Goal: Transaction & Acquisition: Purchase product/service

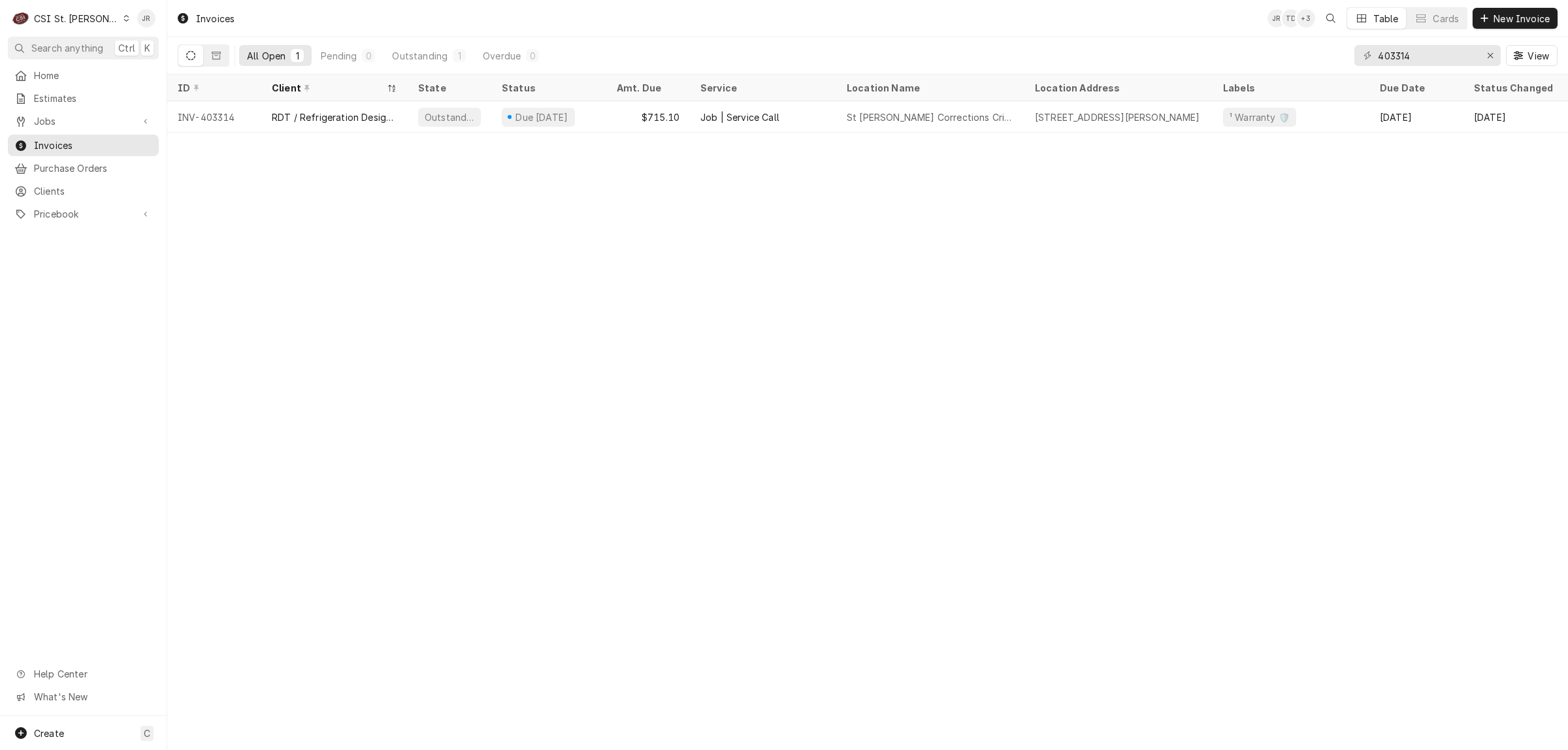
click at [96, 24] on div "C CSI St. Louis" at bounding box center [71, 18] width 126 height 26
click at [144, 28] on div "CSI [US_STATE][GEOGRAPHIC_DATA]" at bounding box center [201, 26] width 172 height 14
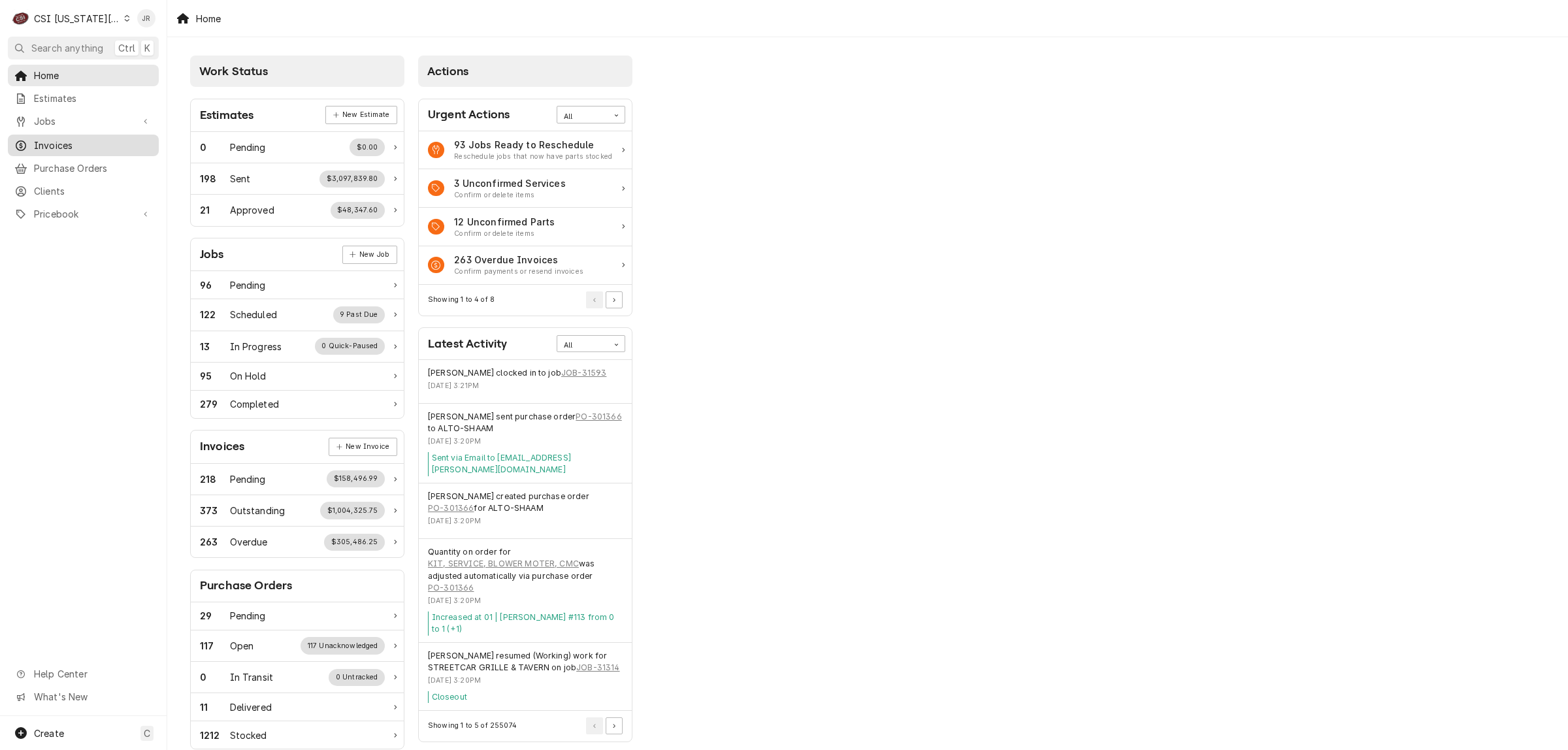
click at [62, 150] on link "Invoices" at bounding box center [83, 145] width 151 height 22
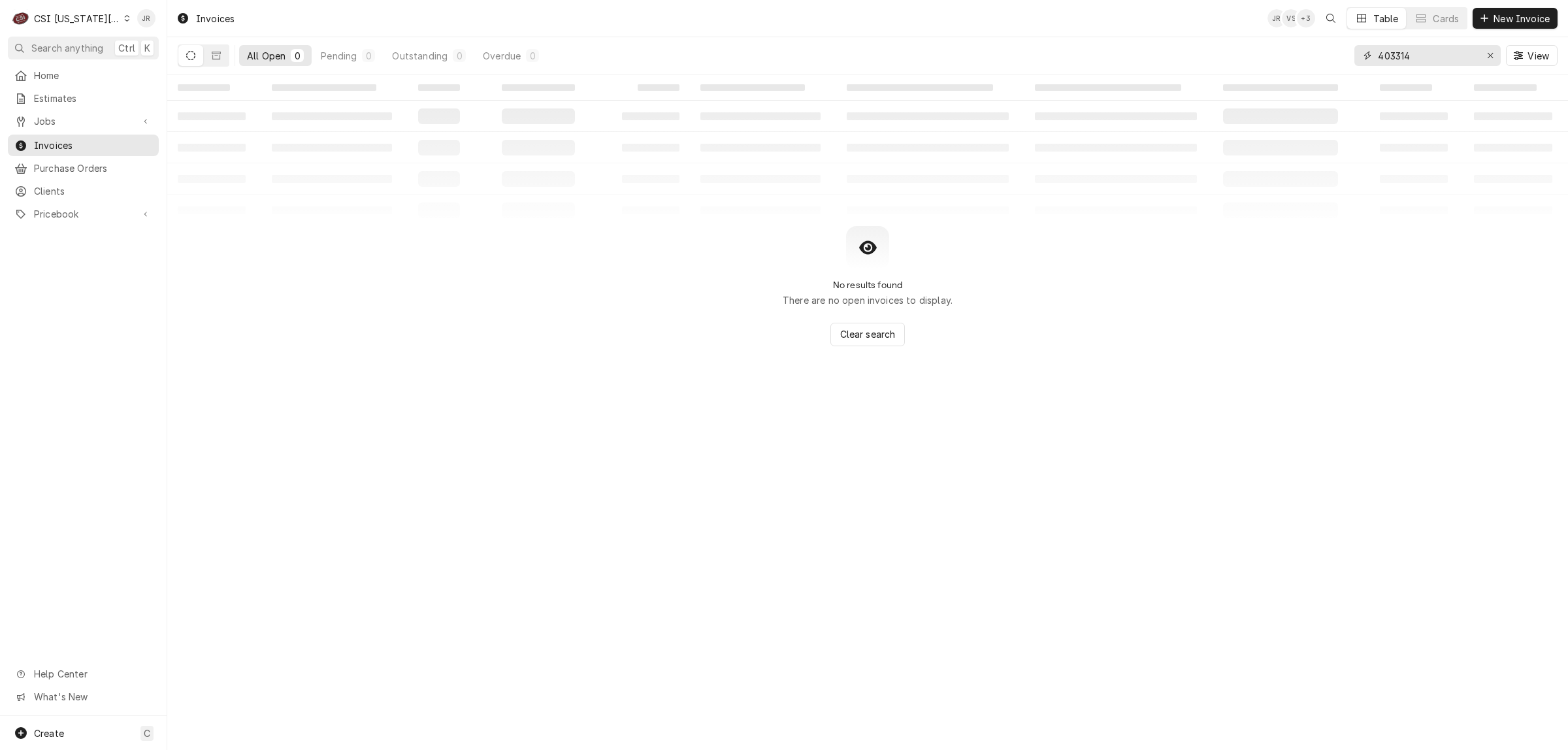
drag, startPoint x: 1439, startPoint y: 55, endPoint x: 1330, endPoint y: 52, distance: 109.0
click at [1330, 52] on div "All Open 0 Pending 0 Outstanding 0 Overdue 0 403314 View" at bounding box center [867, 55] width 1380 height 37
type input "302668"
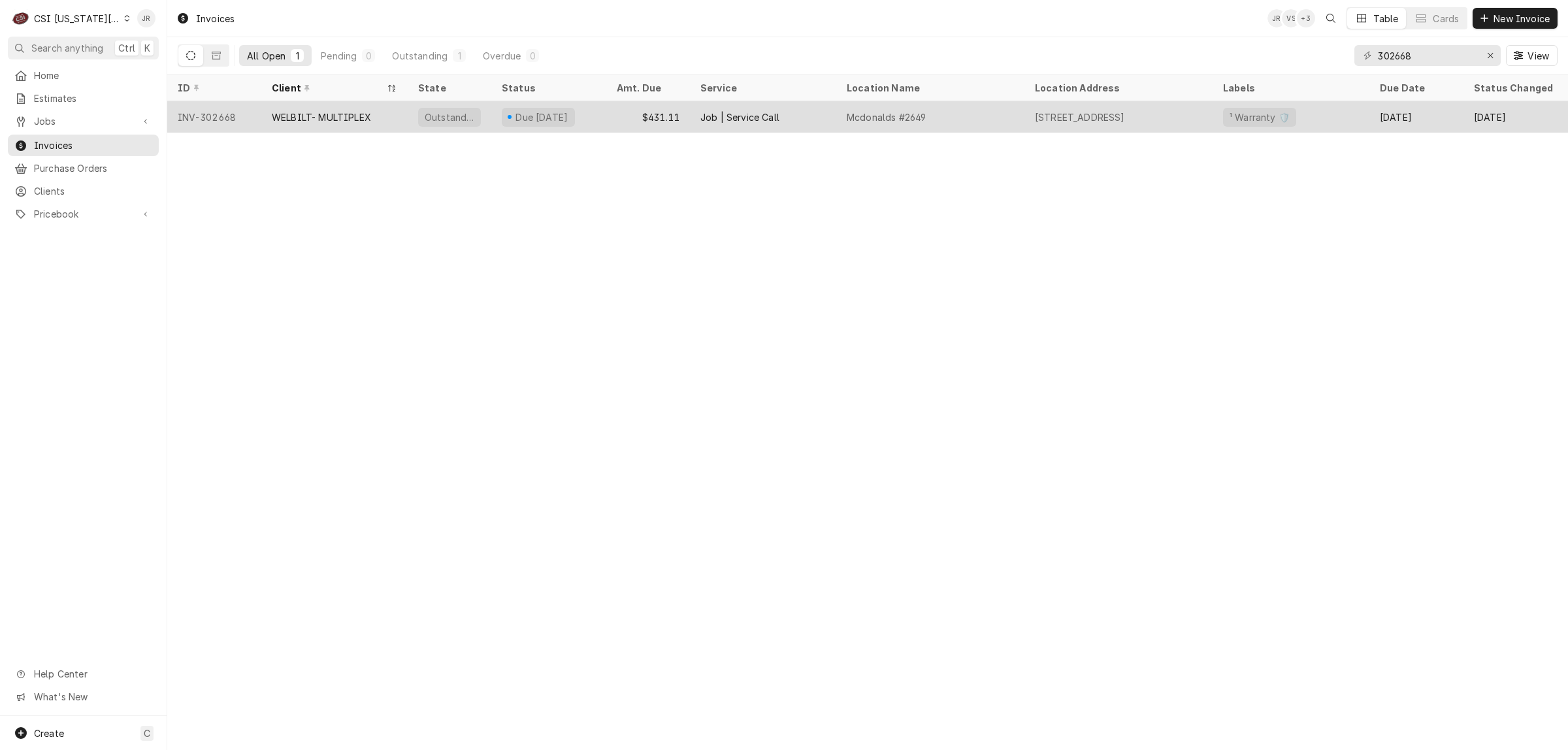
click at [322, 115] on div "WELBILT- MULTIPLEX" at bounding box center [321, 118] width 99 height 14
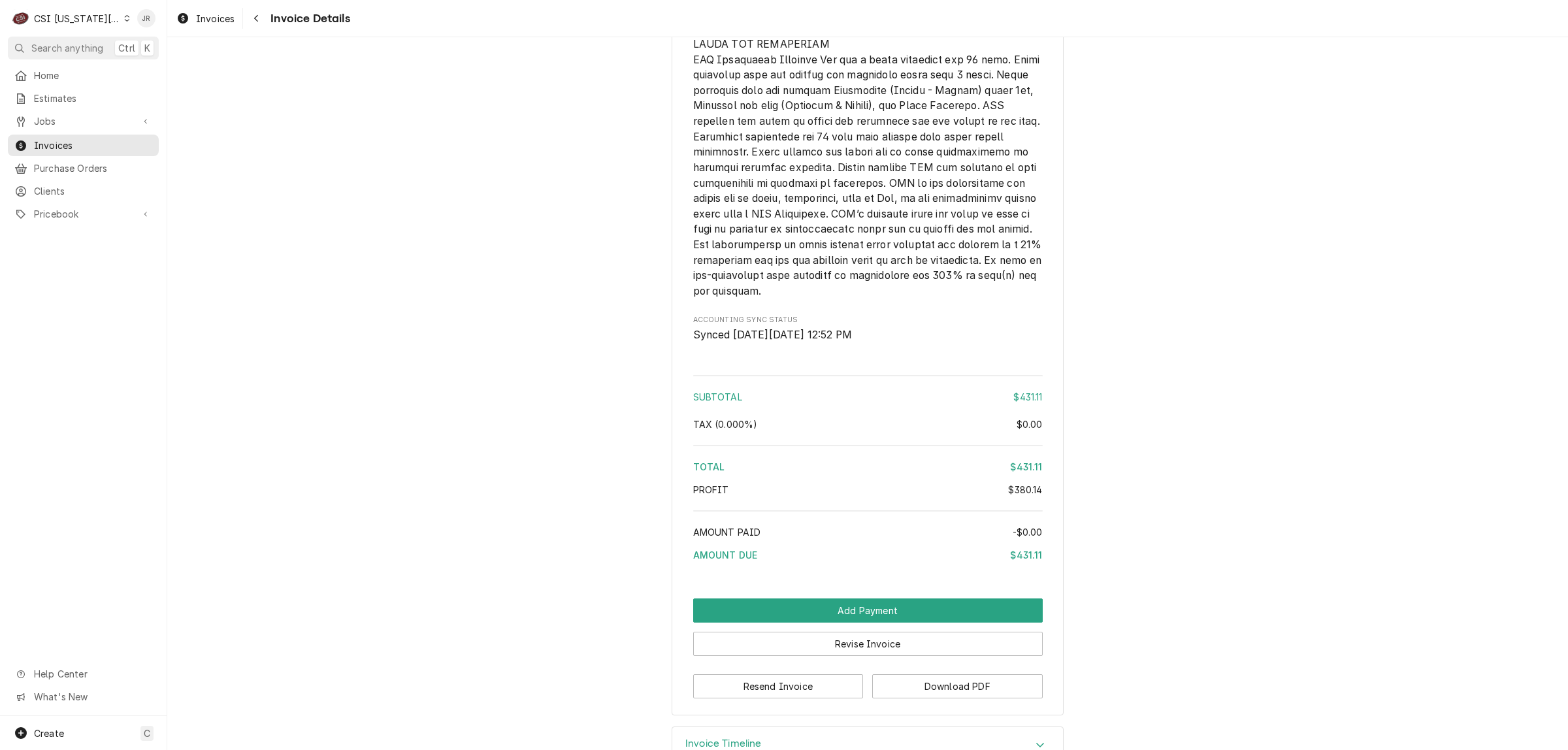
scroll to position [2775, 0]
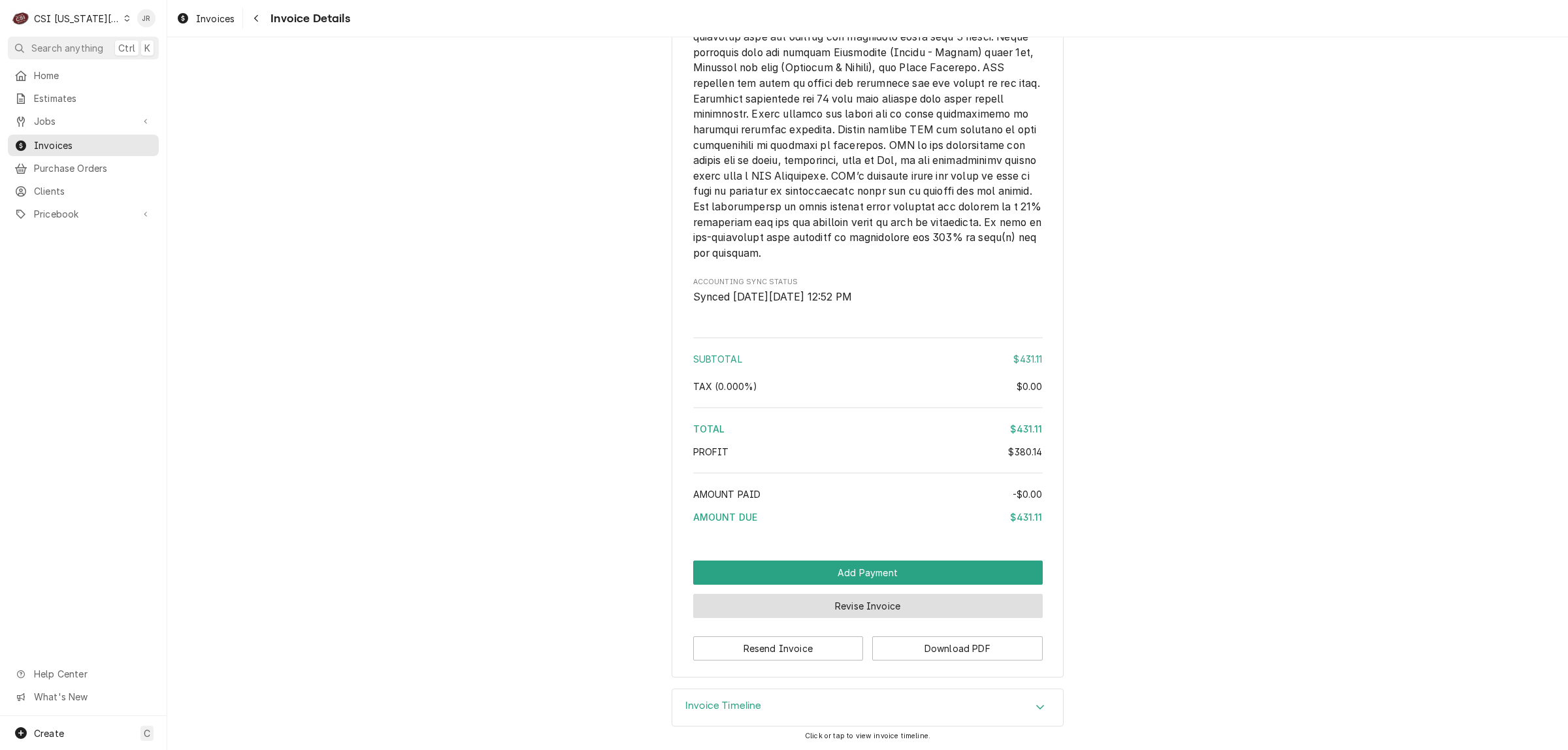
click at [918, 605] on button "Revise Invoice" at bounding box center [867, 605] width 349 height 24
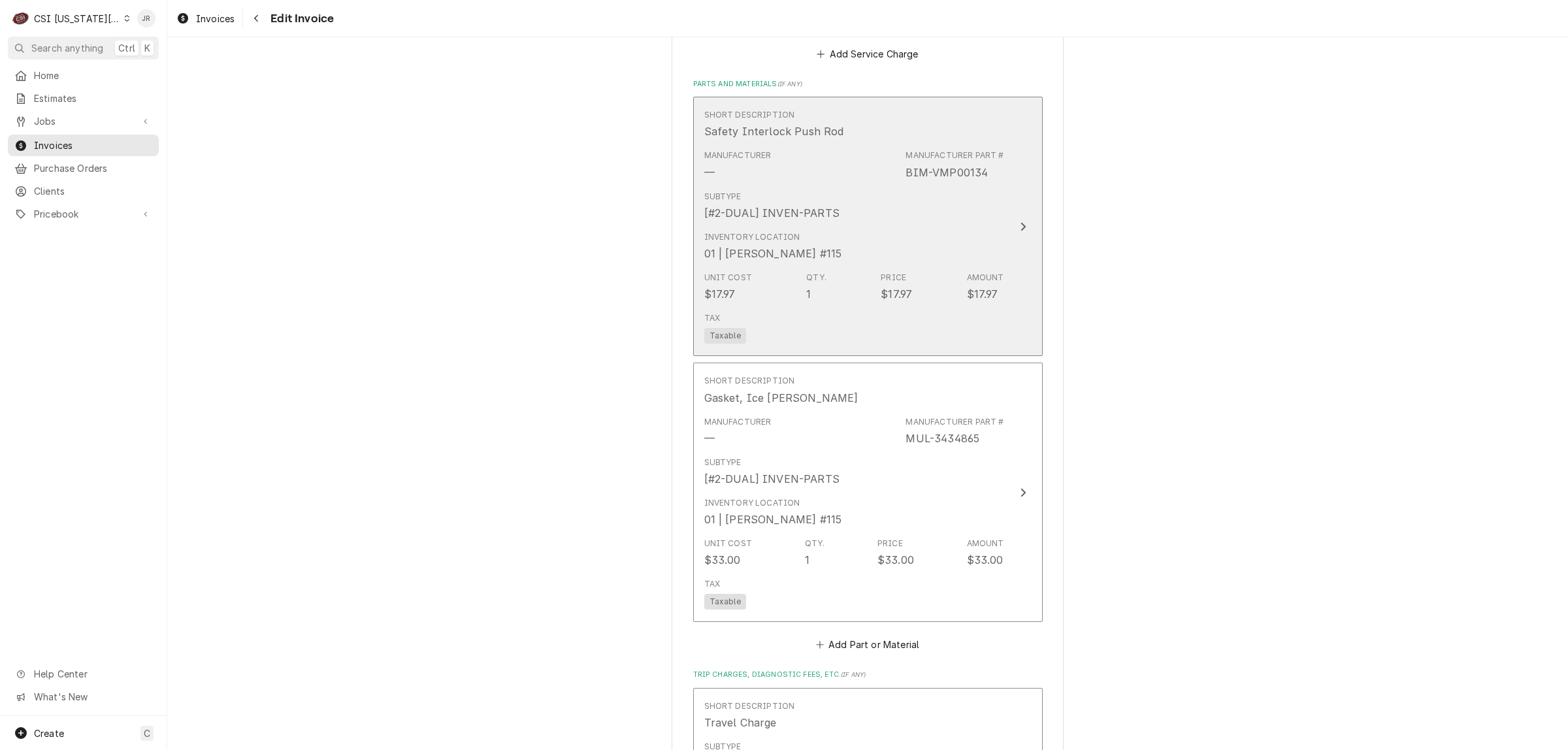
scroll to position [1878, 0]
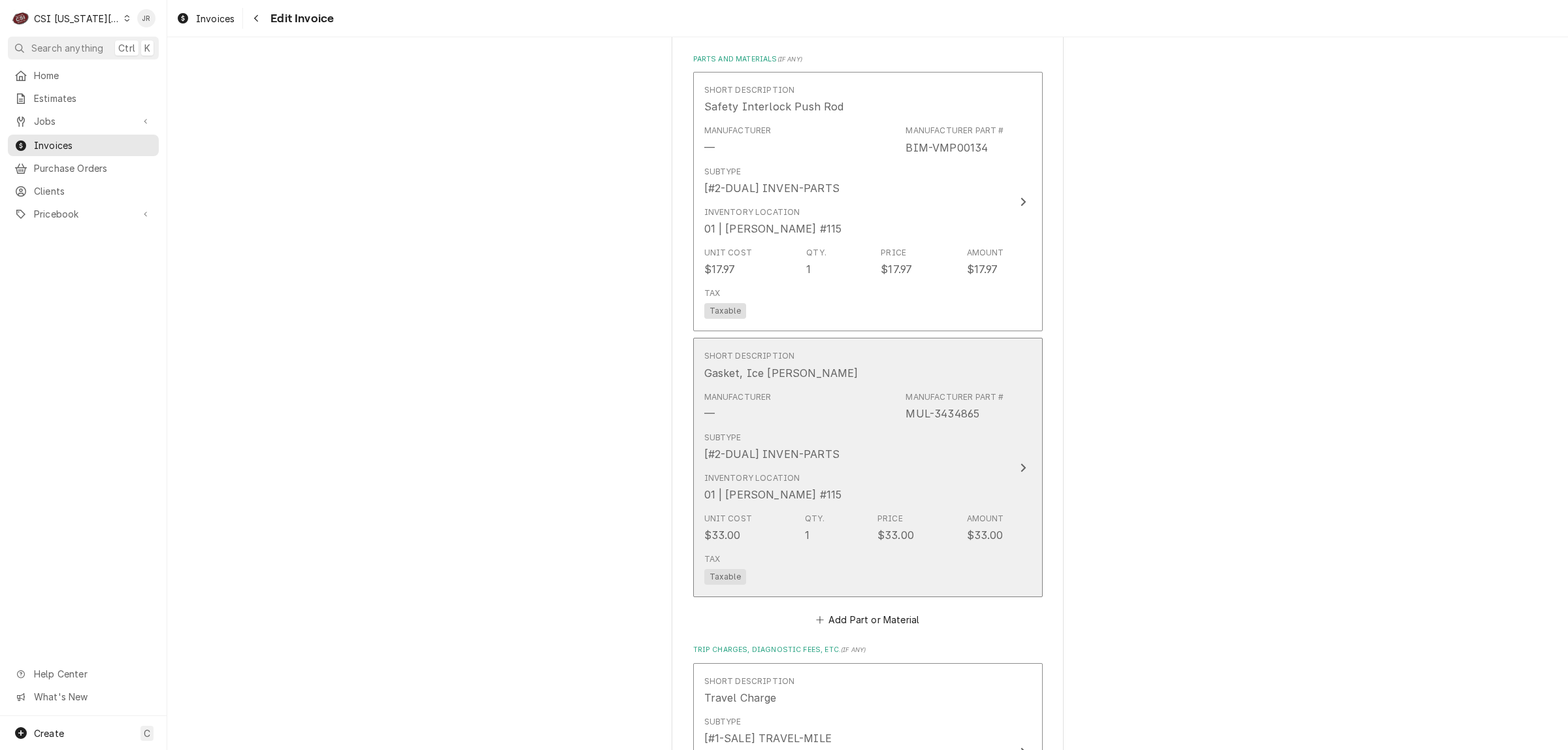
click at [1004, 454] on button "Short Description Gasket, Ice [PERSON_NAME] Manufacturer — Manufacturer Part # …" at bounding box center [867, 467] width 349 height 259
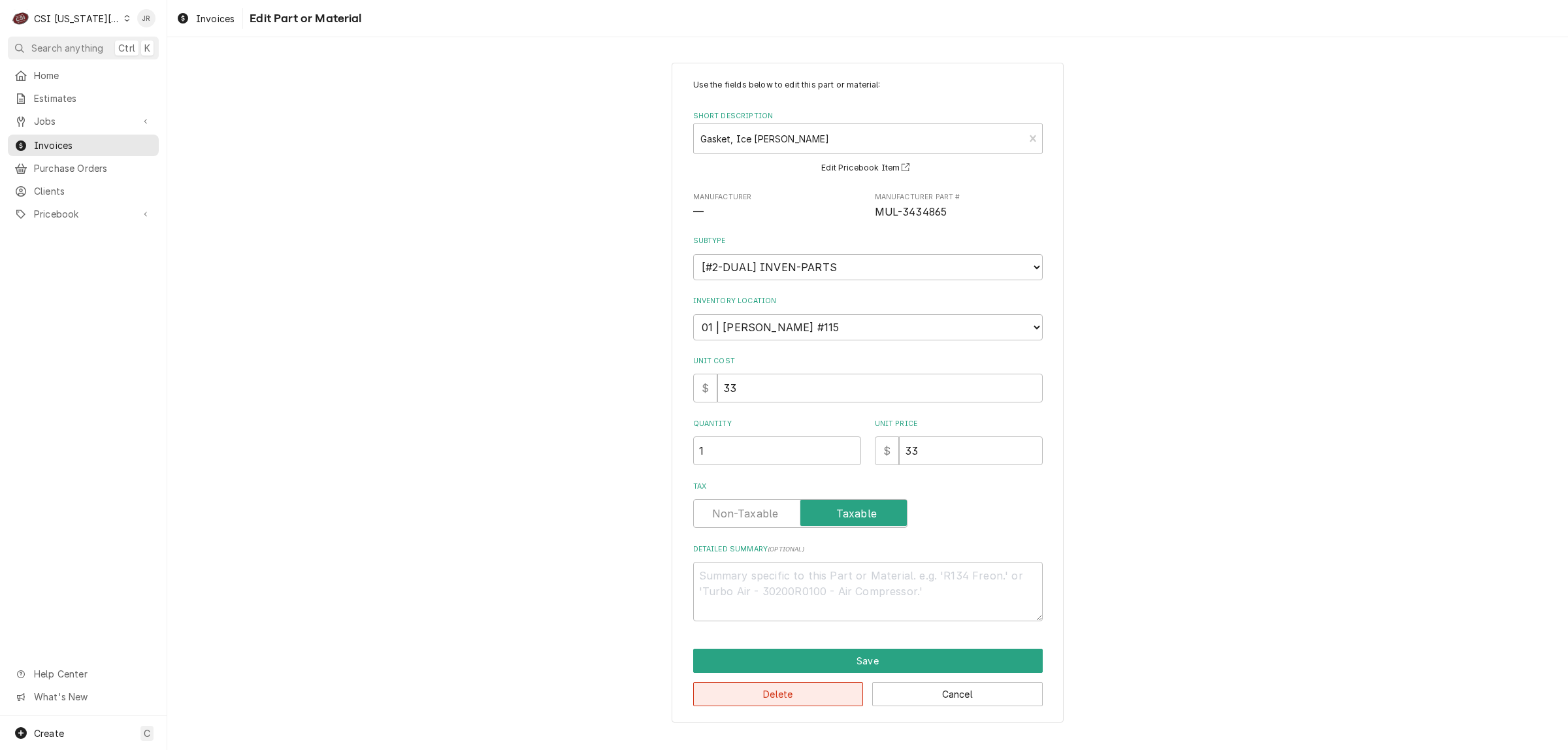
click at [814, 687] on button "Delete" at bounding box center [778, 694] width 171 height 24
type textarea "x"
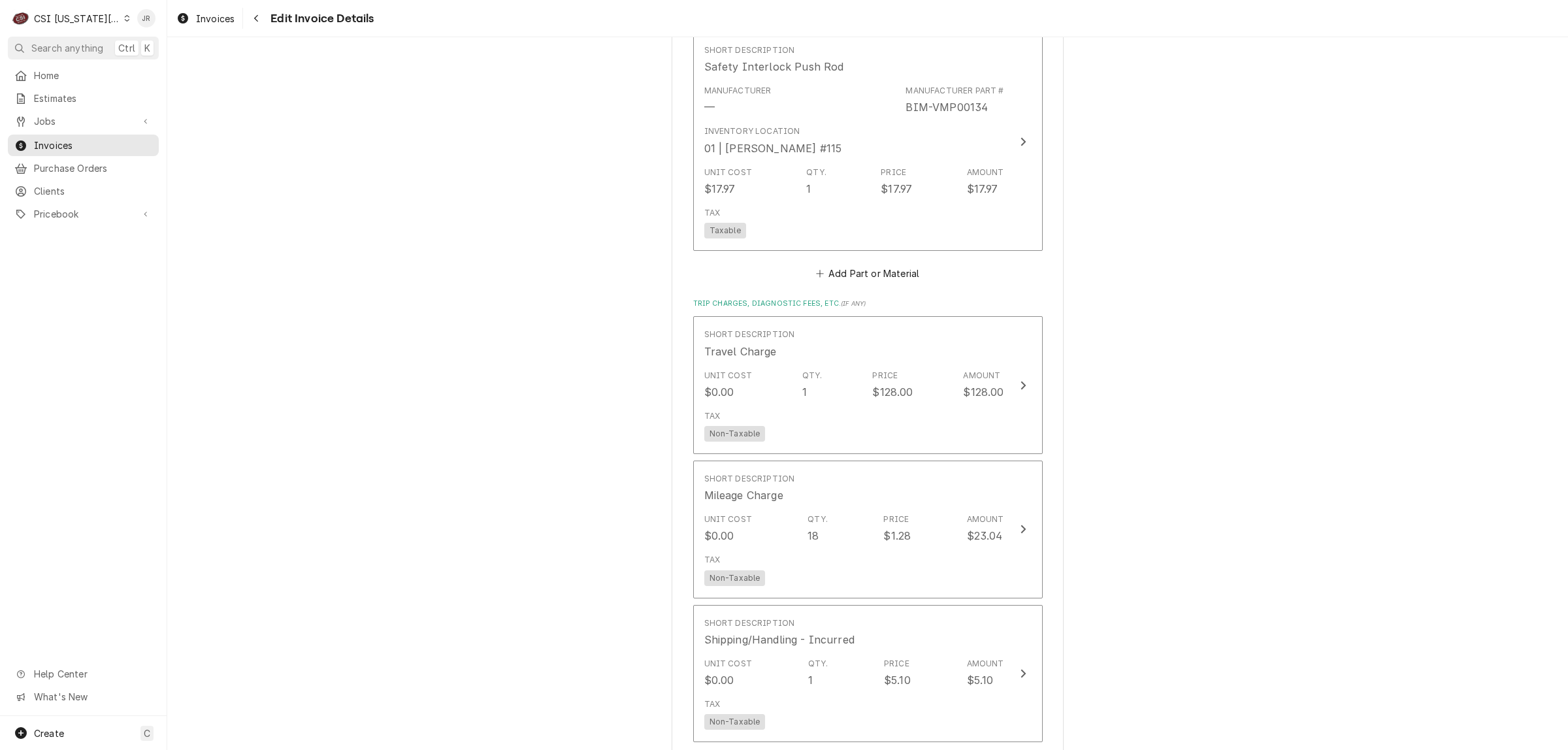
scroll to position [1919, 0]
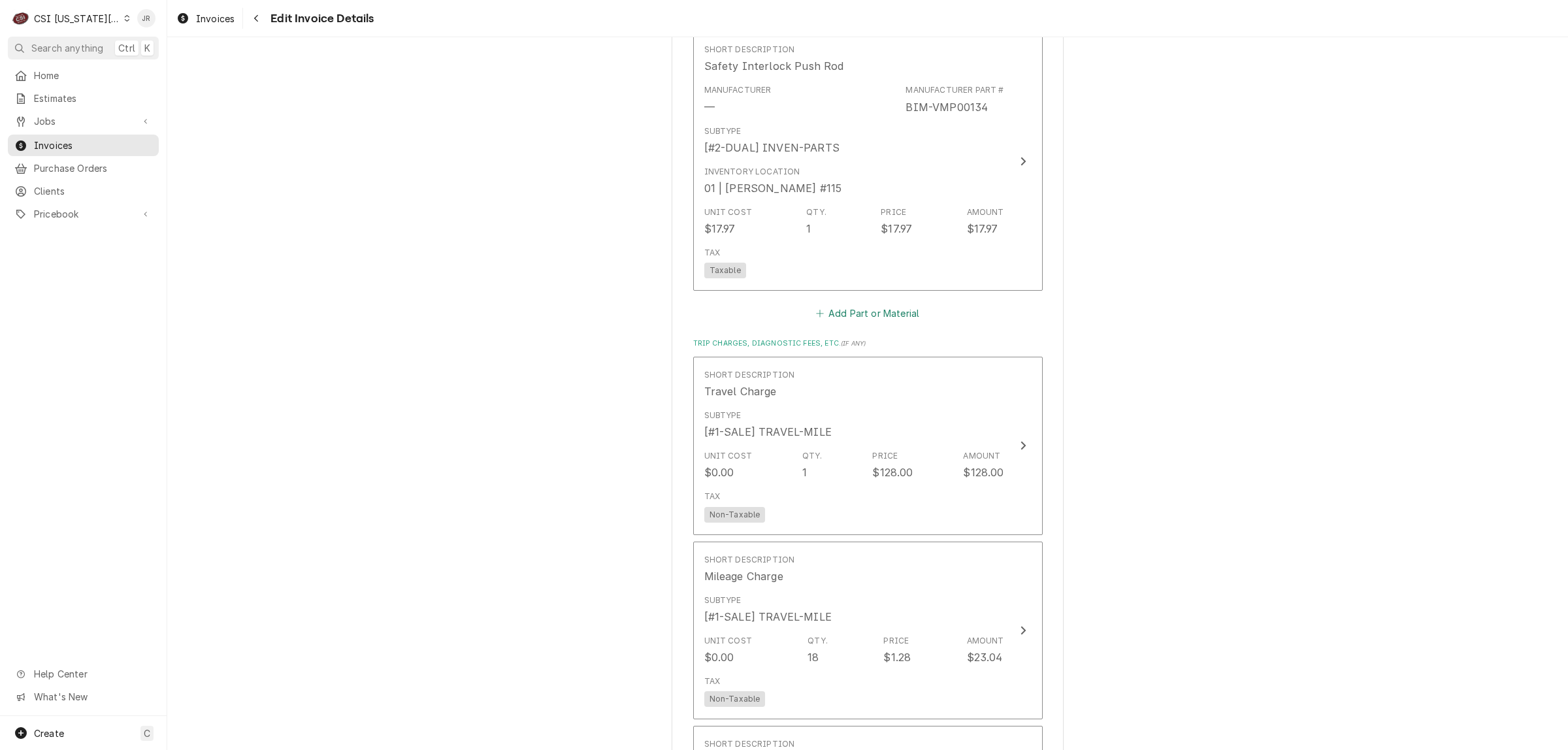
click at [844, 305] on button "Add Part or Material" at bounding box center [867, 314] width 108 height 18
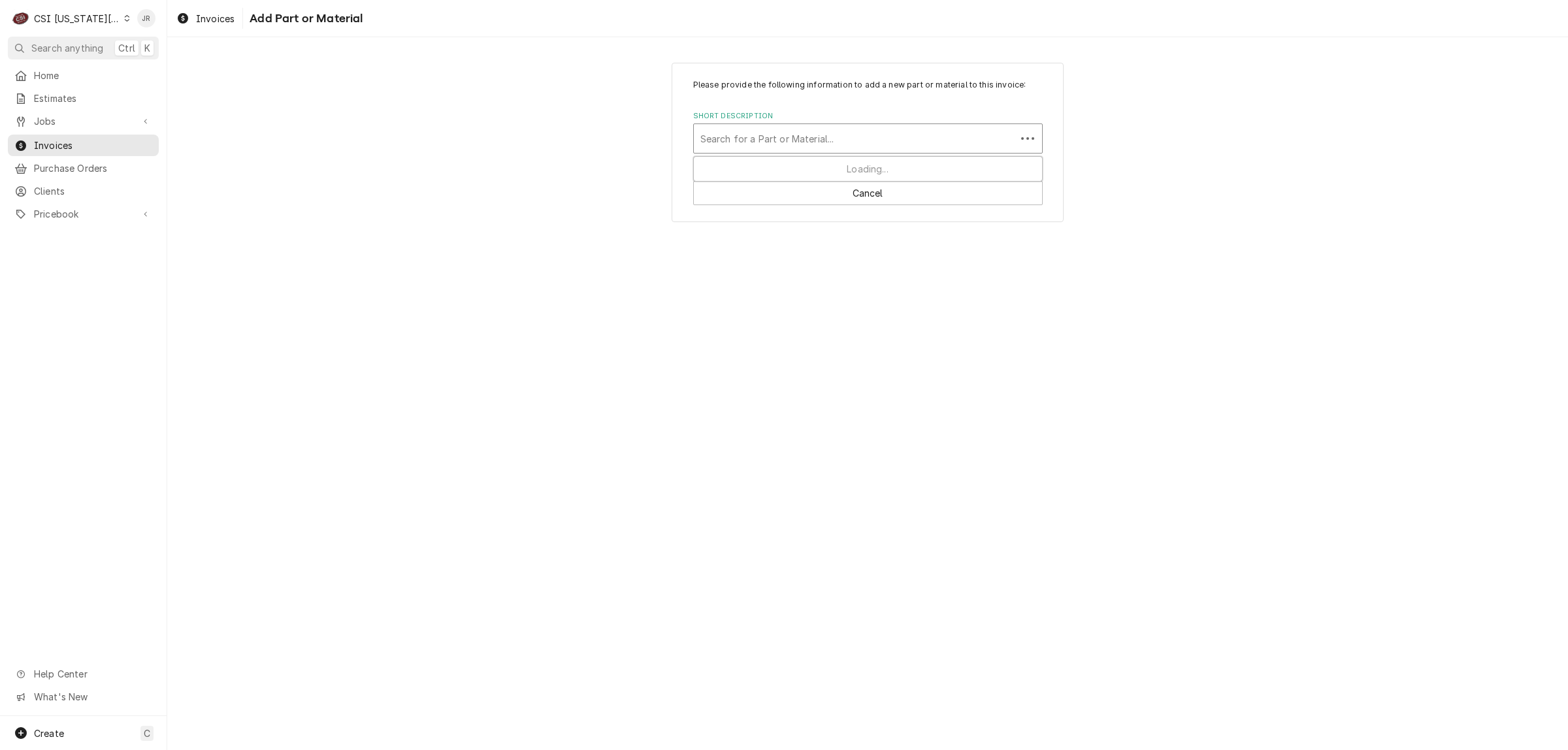
click at [781, 142] on div "Short Description" at bounding box center [855, 138] width 309 height 24
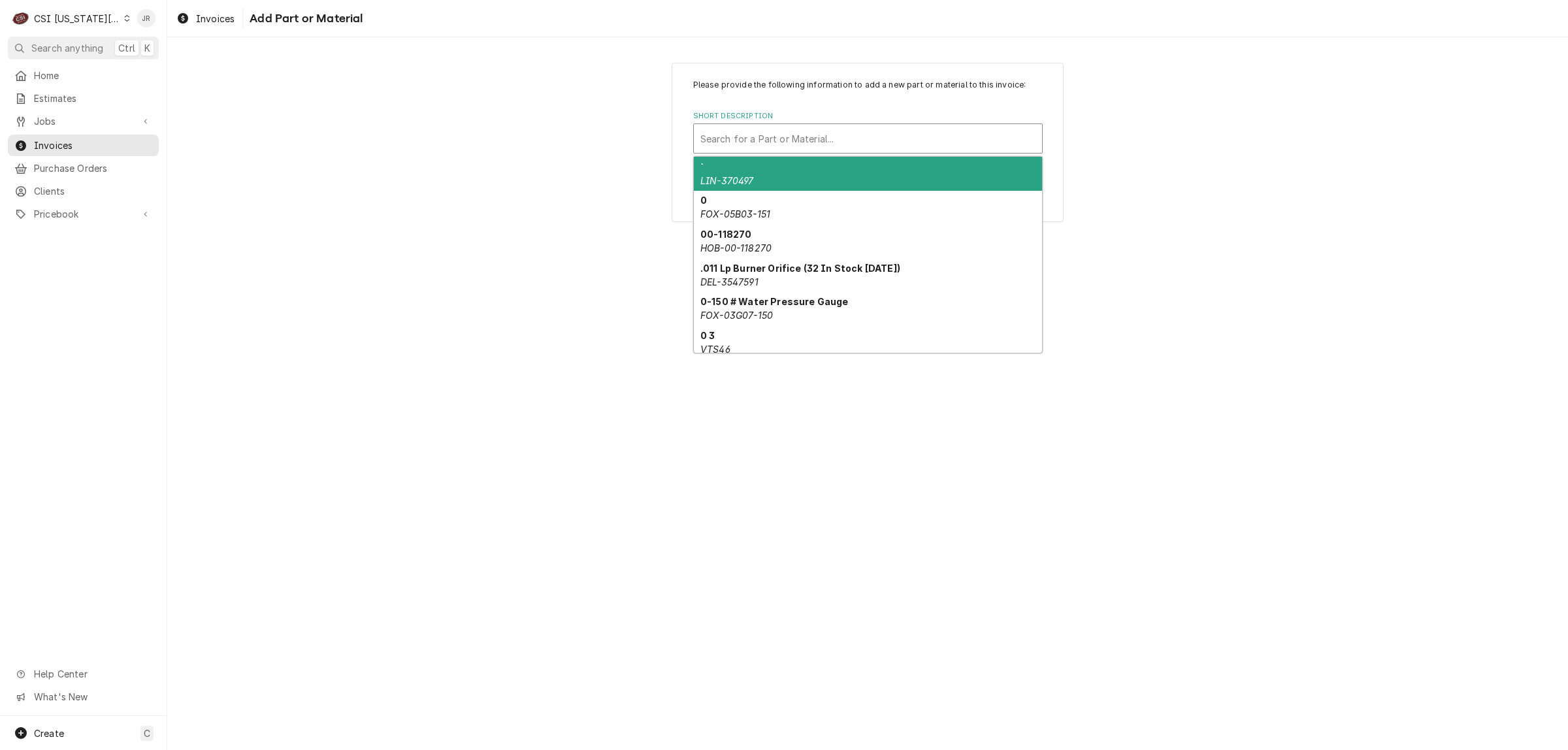
click at [766, 141] on div "Short Description" at bounding box center [868, 138] width 335 height 24
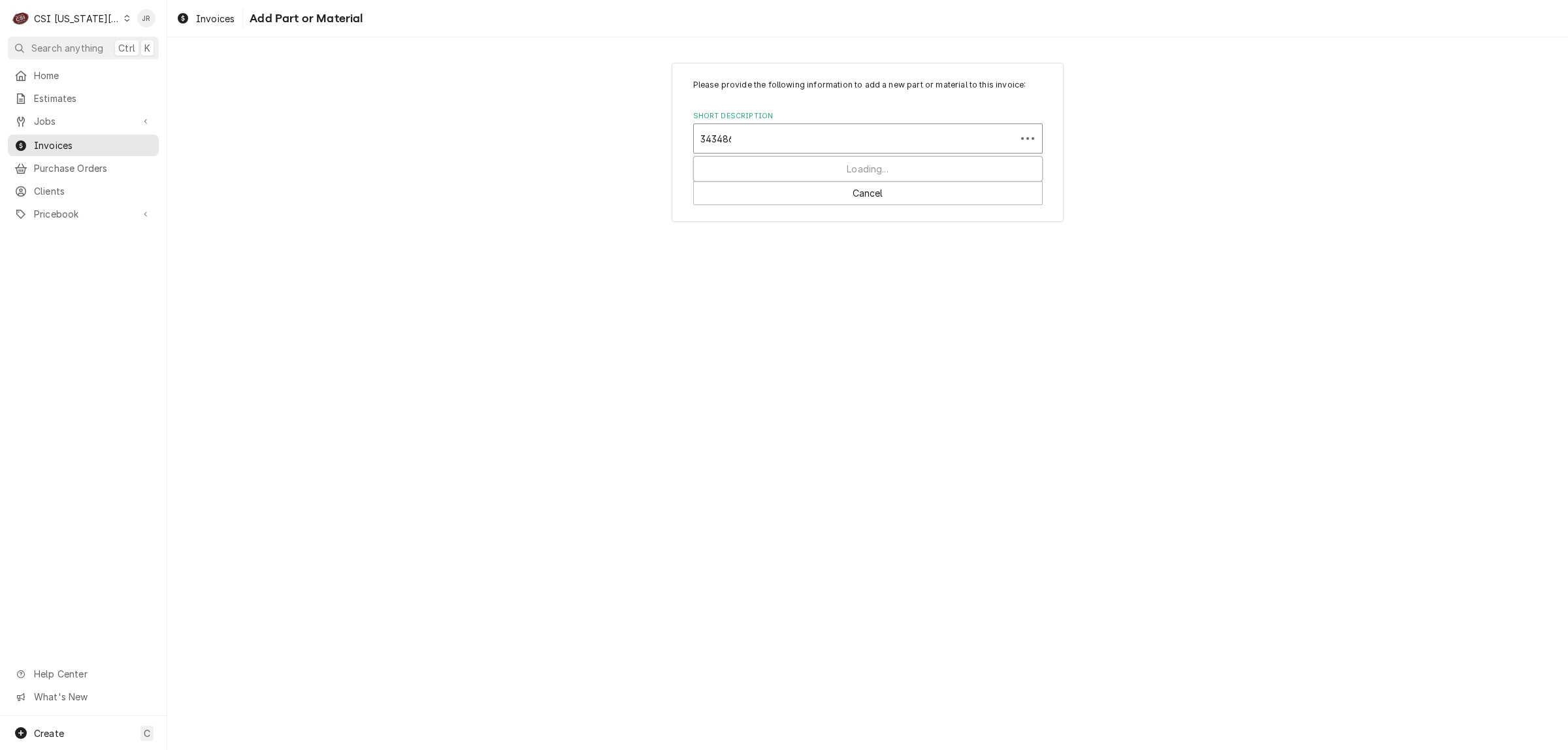
type input "3434865"
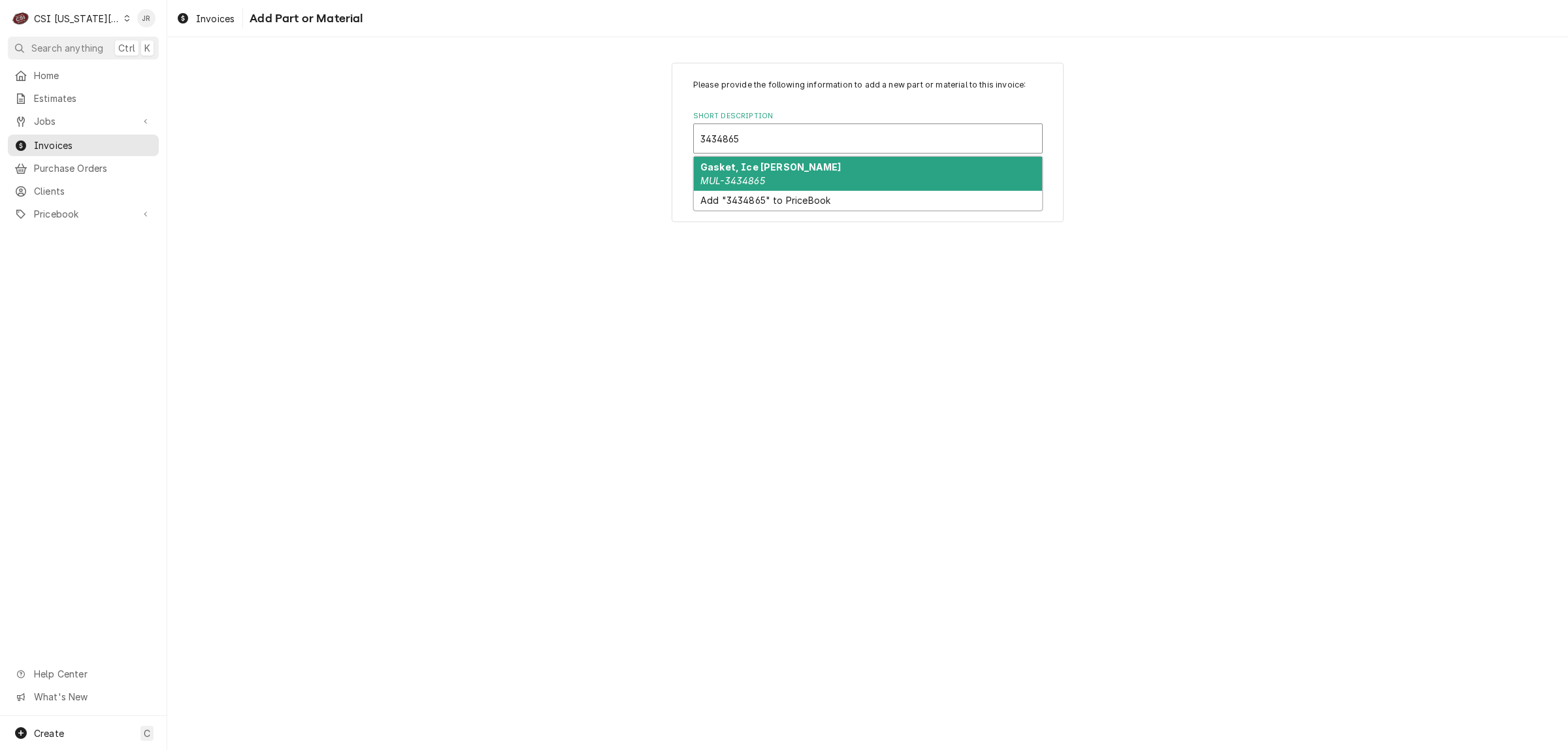
click at [799, 177] on div "Gasket, Ice Shaver MUL-3434865" at bounding box center [867, 174] width 348 height 34
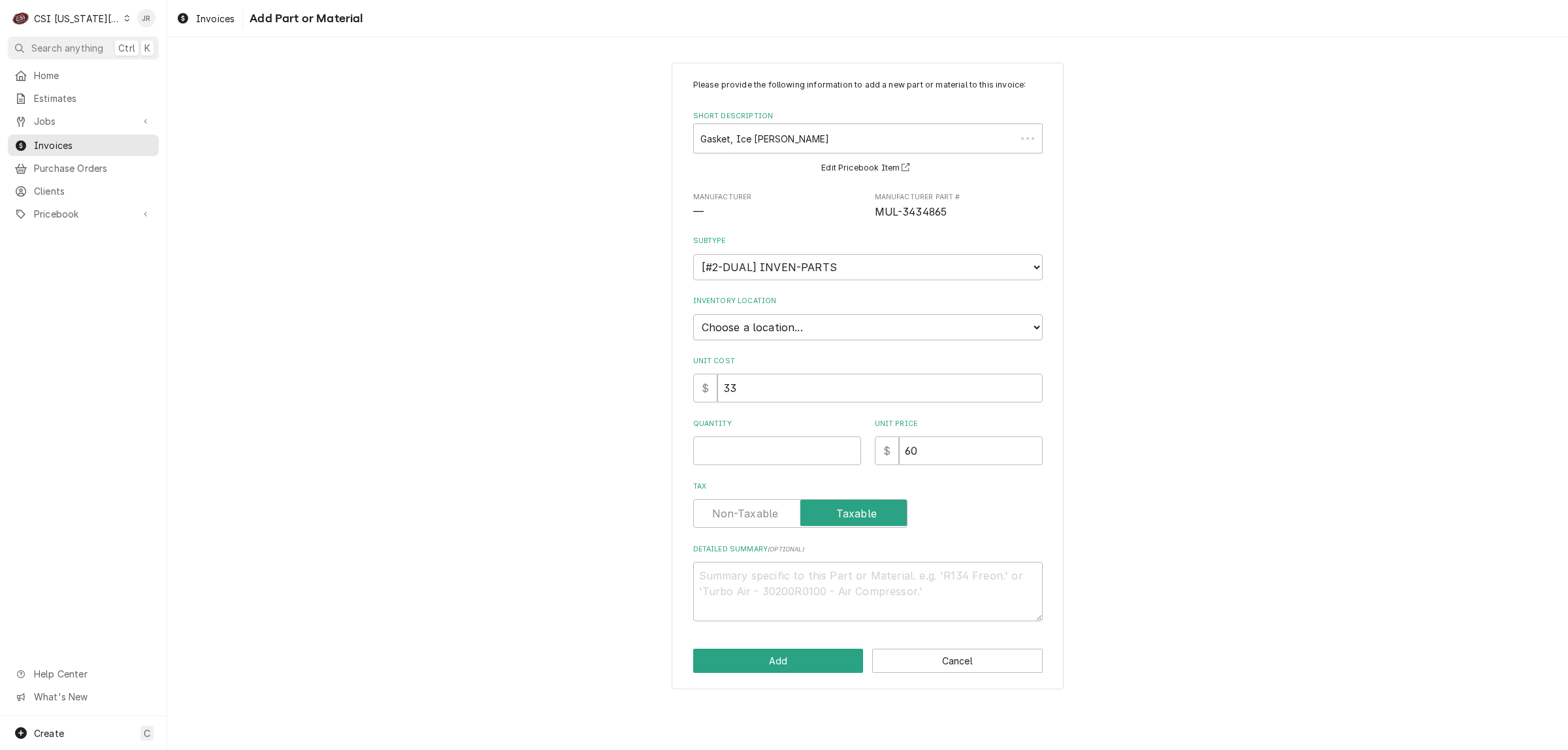
type textarea "x"
click at [748, 263] on select "Choose a subtype... [#2-DUAL] AFTERHRS-WH-CHG-2 [#2-DUAL] BEV-EQUIP [#2-DUAL] B…" at bounding box center [867, 267] width 349 height 26
click at [693, 254] on select "Choose a subtype... [#2-DUAL] AFTERHRS-WH-CHG-2 [#2-DUAL] BEV-EQUIP [#2-DUAL] B…" at bounding box center [867, 267] width 349 height 26
click at [775, 317] on select "Choose a location... 00 | KC WAREHOUSE 00 | MAIN WAREHOUSE 01 | BRIAN BREAZIER …" at bounding box center [867, 328] width 349 height 26
select select "2790"
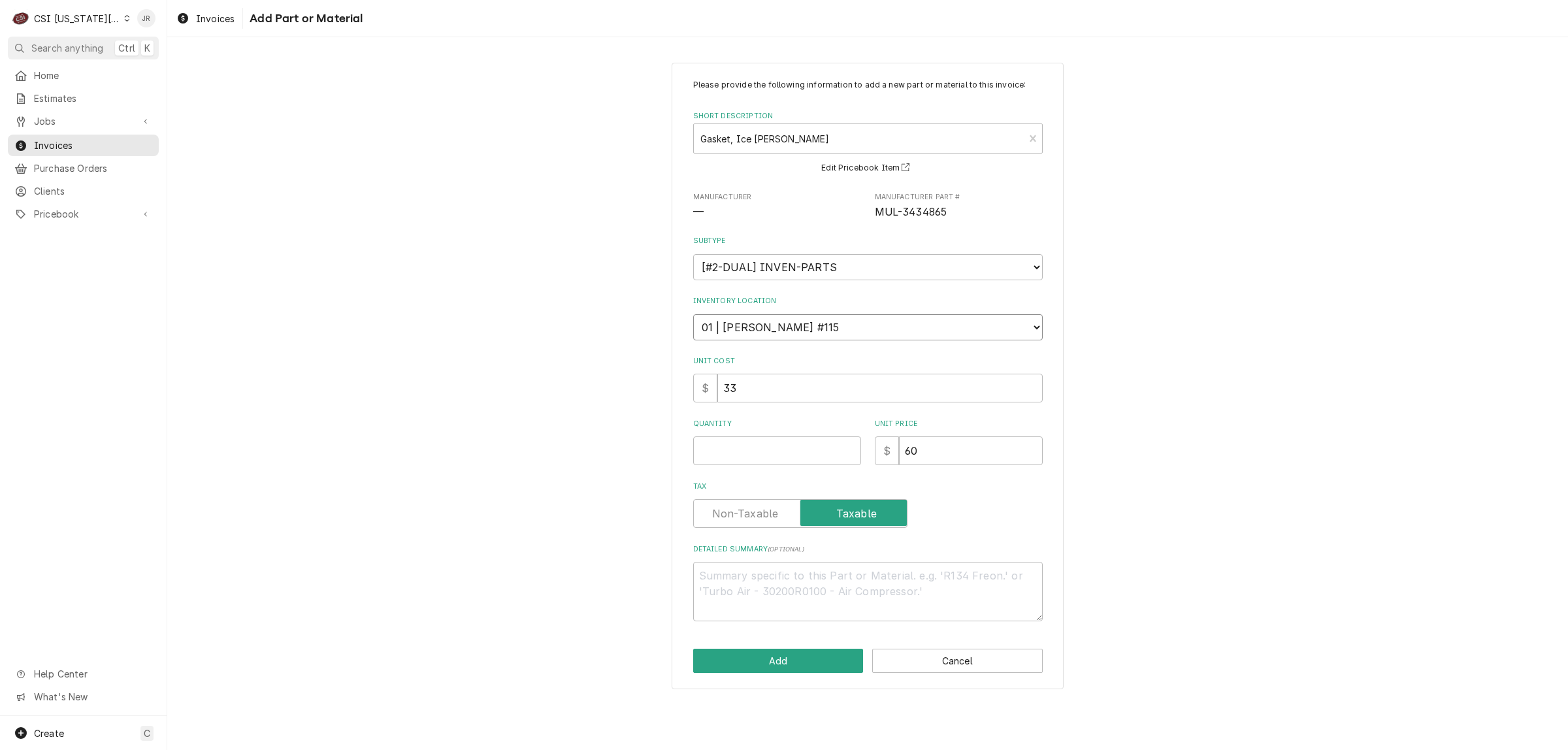
click at [693, 315] on select "Choose a location... 00 | KC WAREHOUSE 00 | MAIN WAREHOUSE 01 | BRIAN BREAZIER …" at bounding box center [867, 328] width 349 height 26
click at [791, 452] on input "Quantity" at bounding box center [777, 450] width 168 height 28
click at [388, 244] on div "Please provide the following information to add a new part or material to this …" at bounding box center [867, 375] width 1400 height 650
drag, startPoint x: 812, startPoint y: 425, endPoint x: 808, endPoint y: 448, distance: 23.3
click at [808, 446] on div "Quantity" at bounding box center [777, 442] width 168 height 46
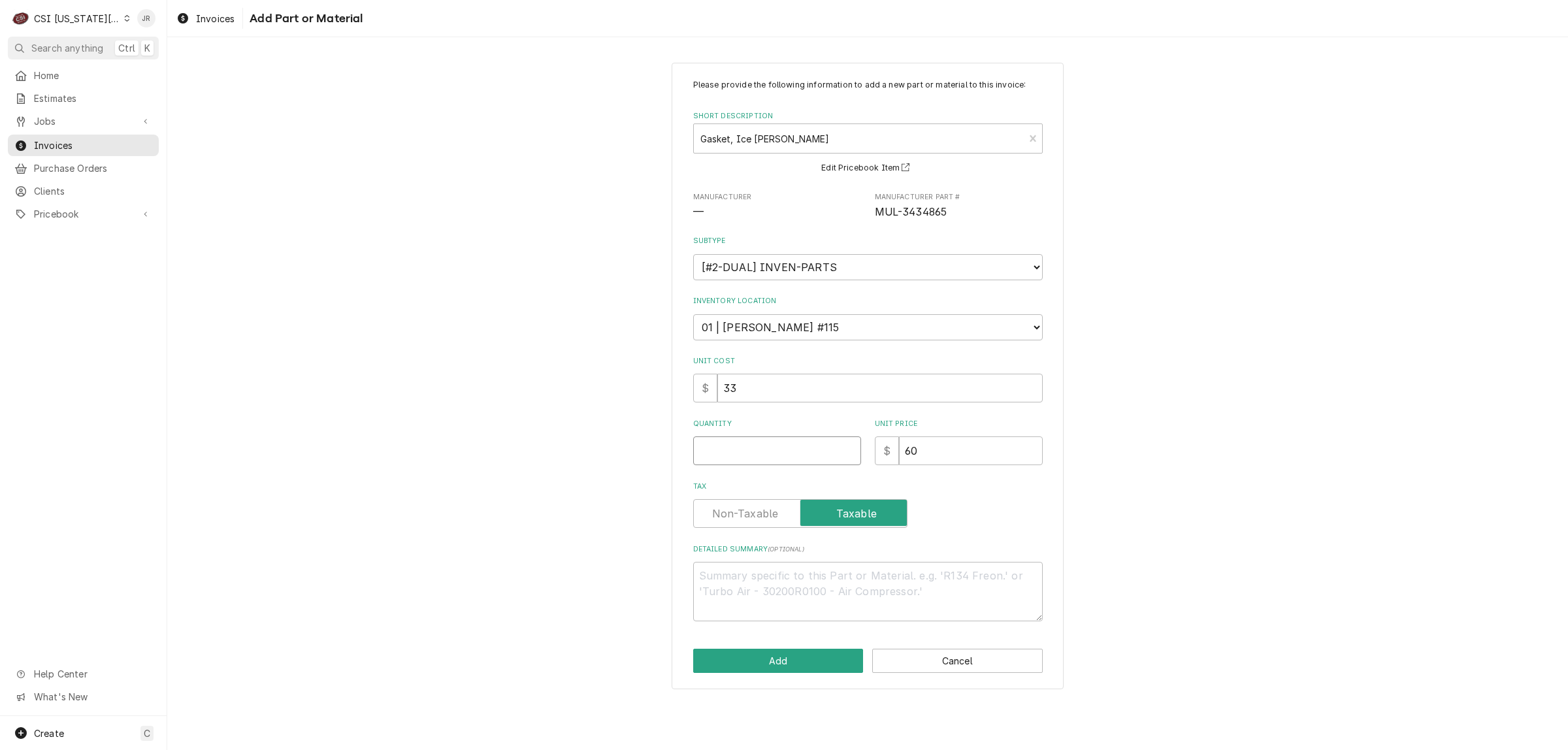
click at [810, 448] on input "Quantity" at bounding box center [777, 450] width 168 height 28
type textarea "x"
type input "1"
drag, startPoint x: 946, startPoint y: 455, endPoint x: 738, endPoint y: 418, distance: 211.3
click at [738, 419] on div "Quantity 1 Unit Price $ 60" at bounding box center [867, 442] width 349 height 46
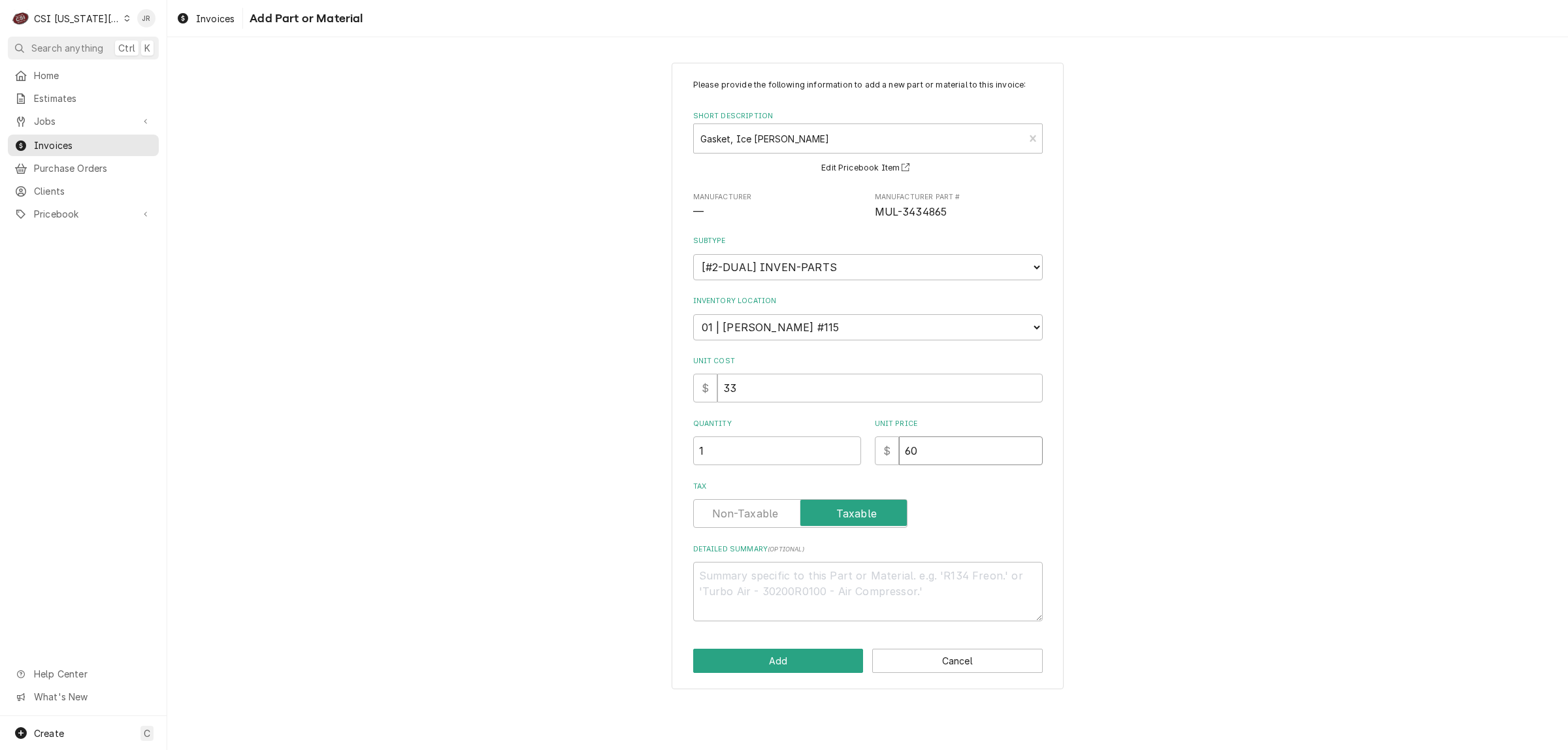
type textarea "x"
type input "2"
type textarea "x"
type input "23"
type textarea "x"
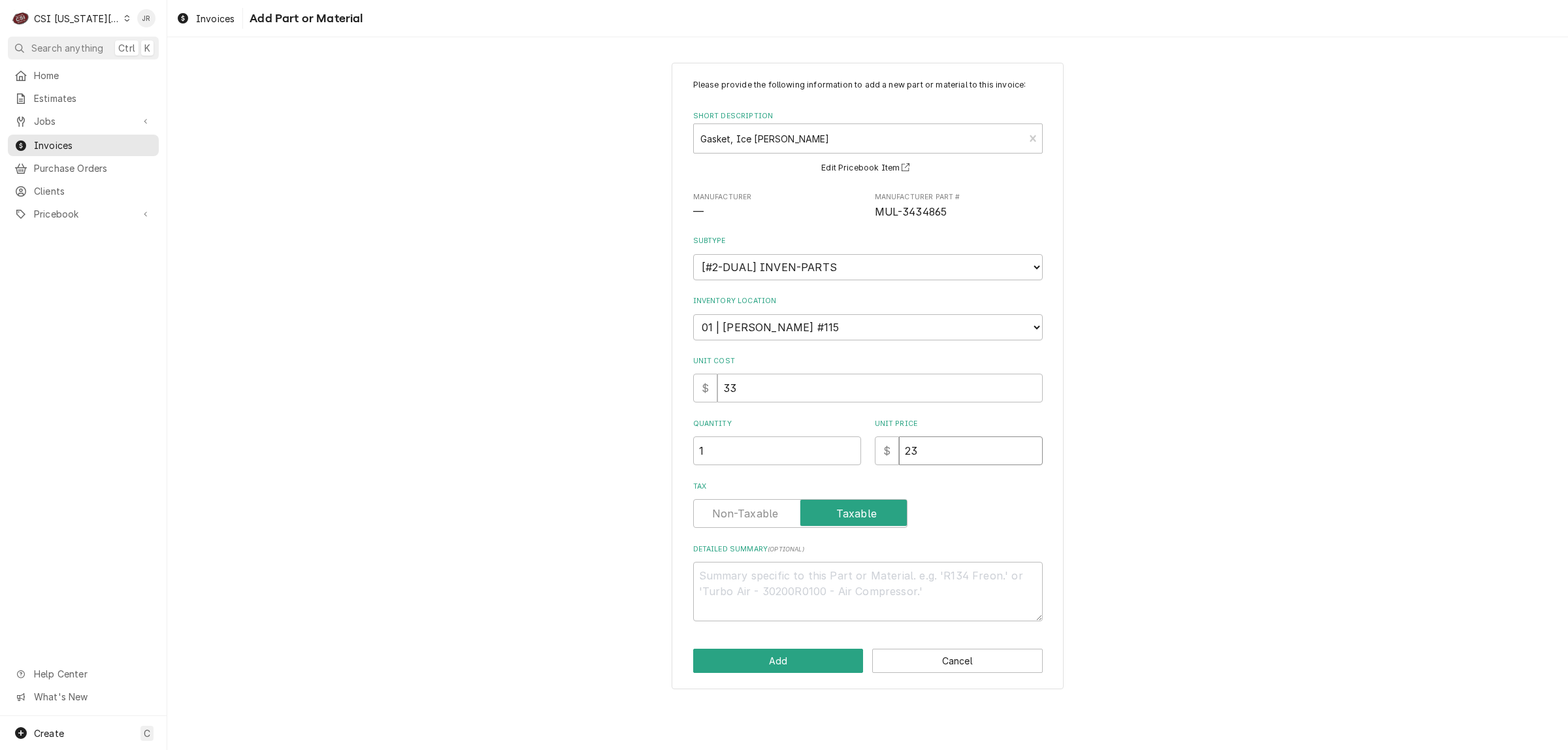
type input "23.8"
type textarea "x"
type input "23.85"
drag, startPoint x: 820, startPoint y: 655, endPoint x: 723, endPoint y: 508, distance: 176.1
click at [722, 507] on div "Please provide the following information to add a new part or material to this …" at bounding box center [867, 376] width 392 height 627
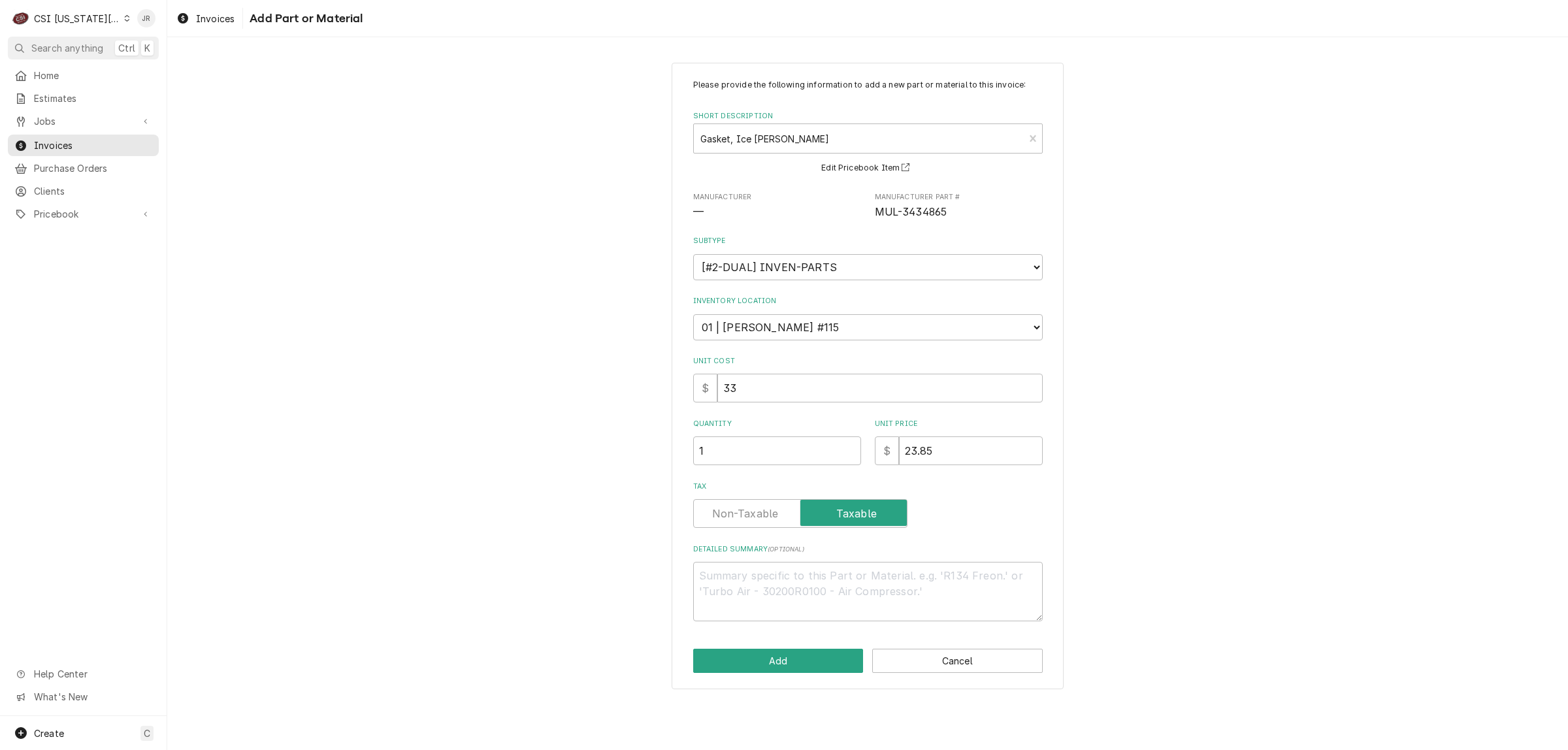
click at [725, 510] on label "Tax" at bounding box center [800, 513] width 215 height 28
click at [725, 510] on input "Tax" at bounding box center [800, 513] width 202 height 28
checkbox input "false"
click at [794, 651] on button "Add" at bounding box center [778, 661] width 171 height 24
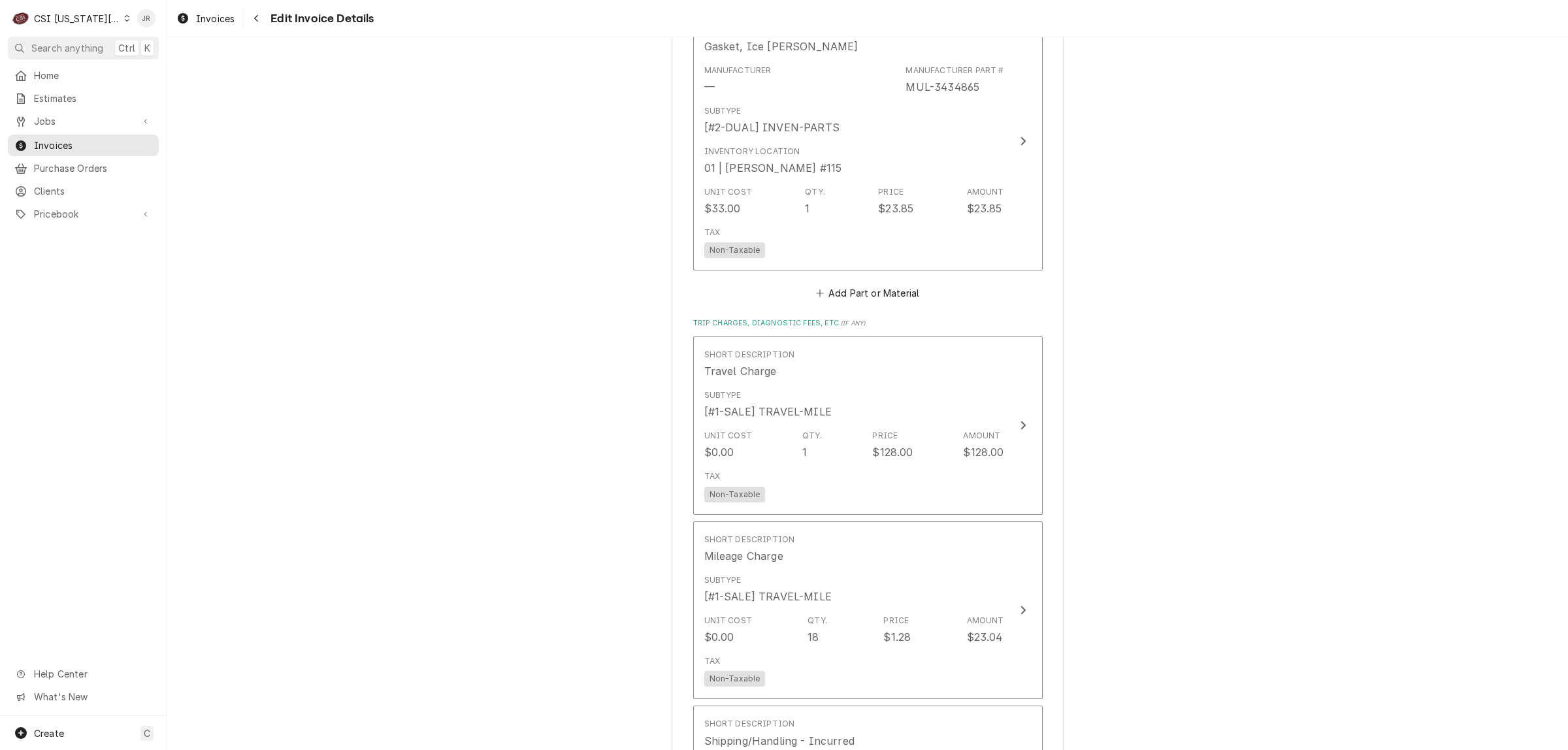
scroll to position [2614, 0]
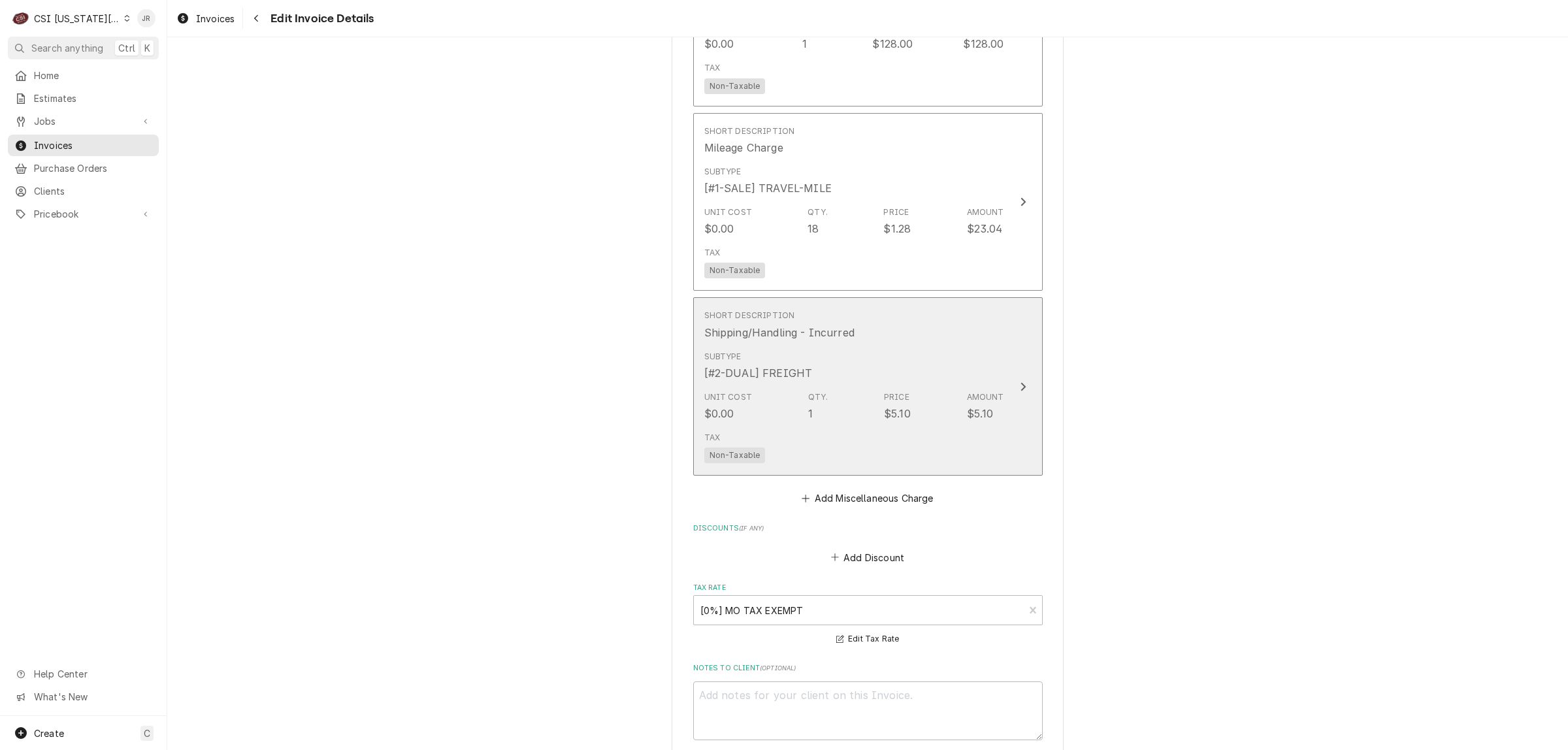
click at [897, 416] on div "Short Description Shipping/Handling - Incurred Subtype [#2-DUAL] FREIGHT Unit C…" at bounding box center [854, 386] width 300 height 164
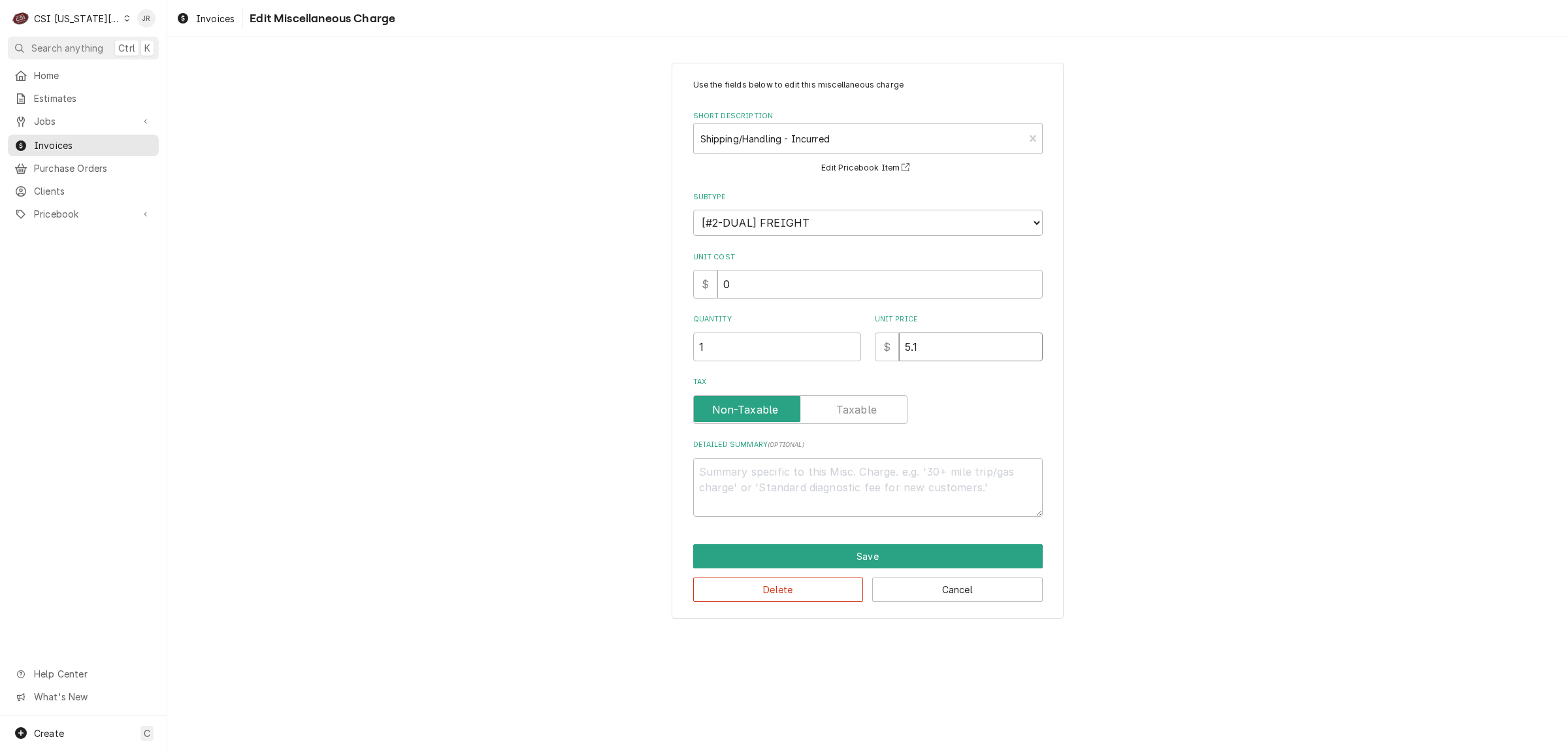
drag, startPoint x: 919, startPoint y: 358, endPoint x: 811, endPoint y: 348, distance: 108.5
click at [807, 348] on div "Quantity 1 Unit Price $ 5.1" at bounding box center [867, 338] width 349 height 46
type textarea "x"
type input "4"
type textarea "x"
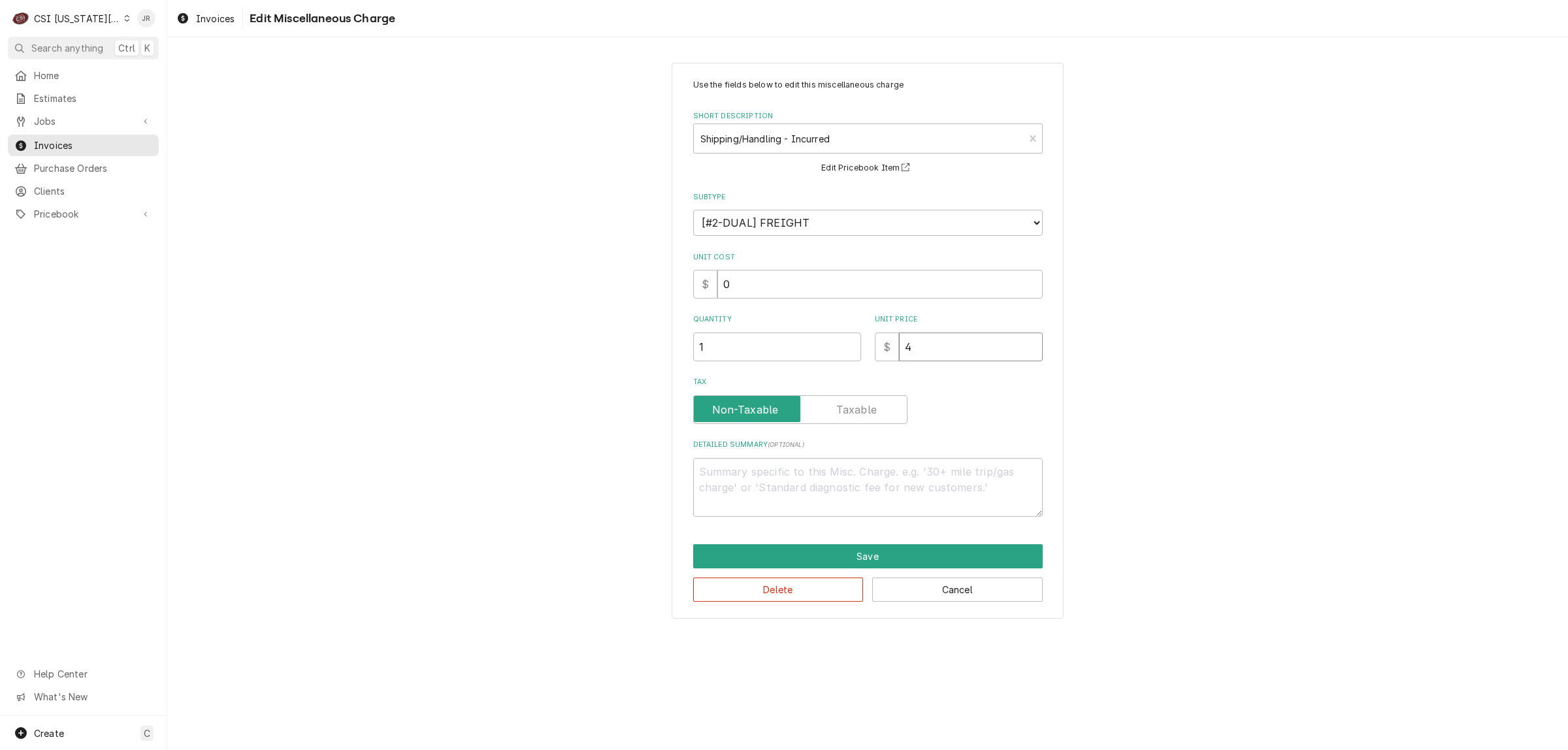
type input "4.1"
type textarea "x"
type input "4.182"
type textarea "x"
type input "4.1823"
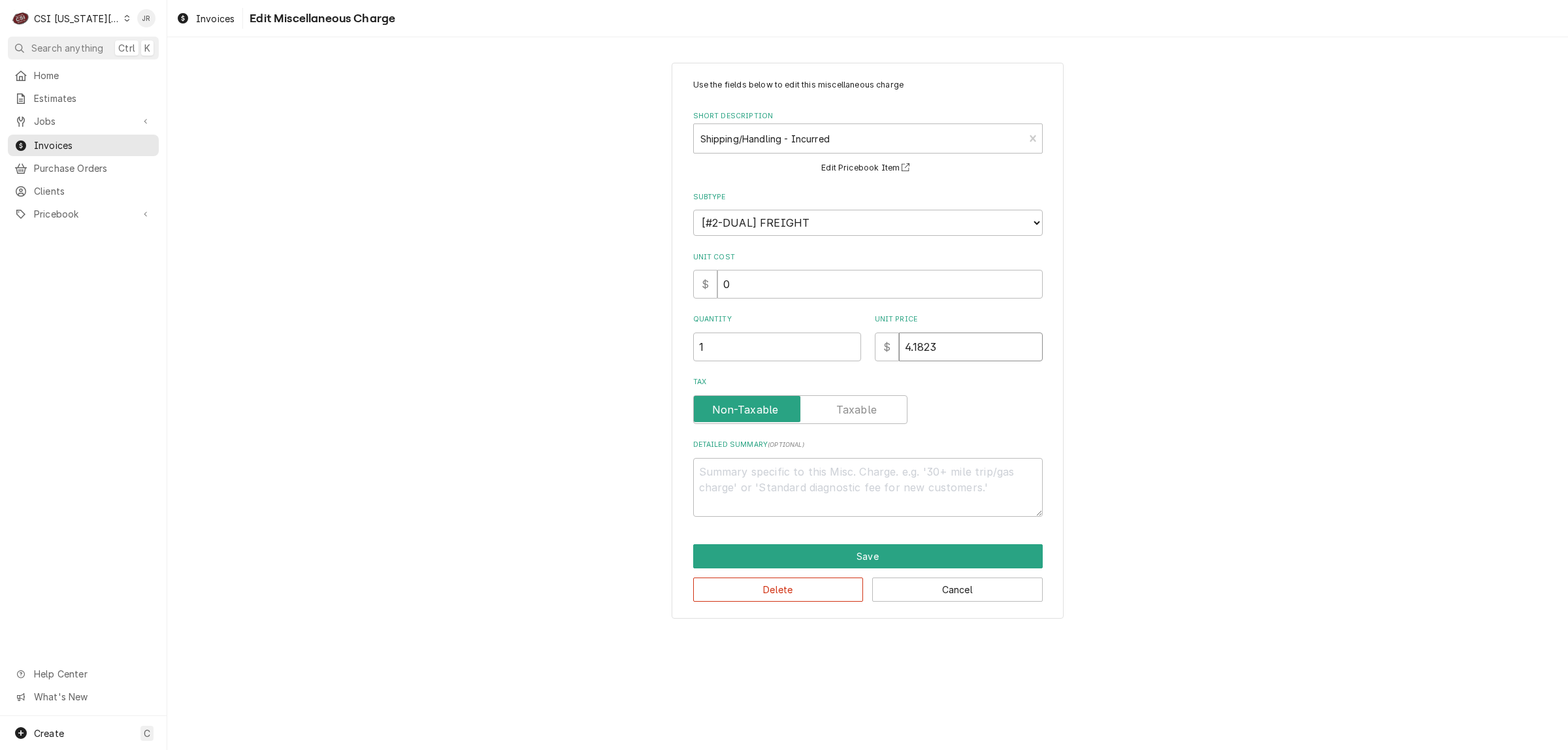
type textarea "x"
type input "4.182"
type textarea "x"
type input "4.18"
type textarea "x"
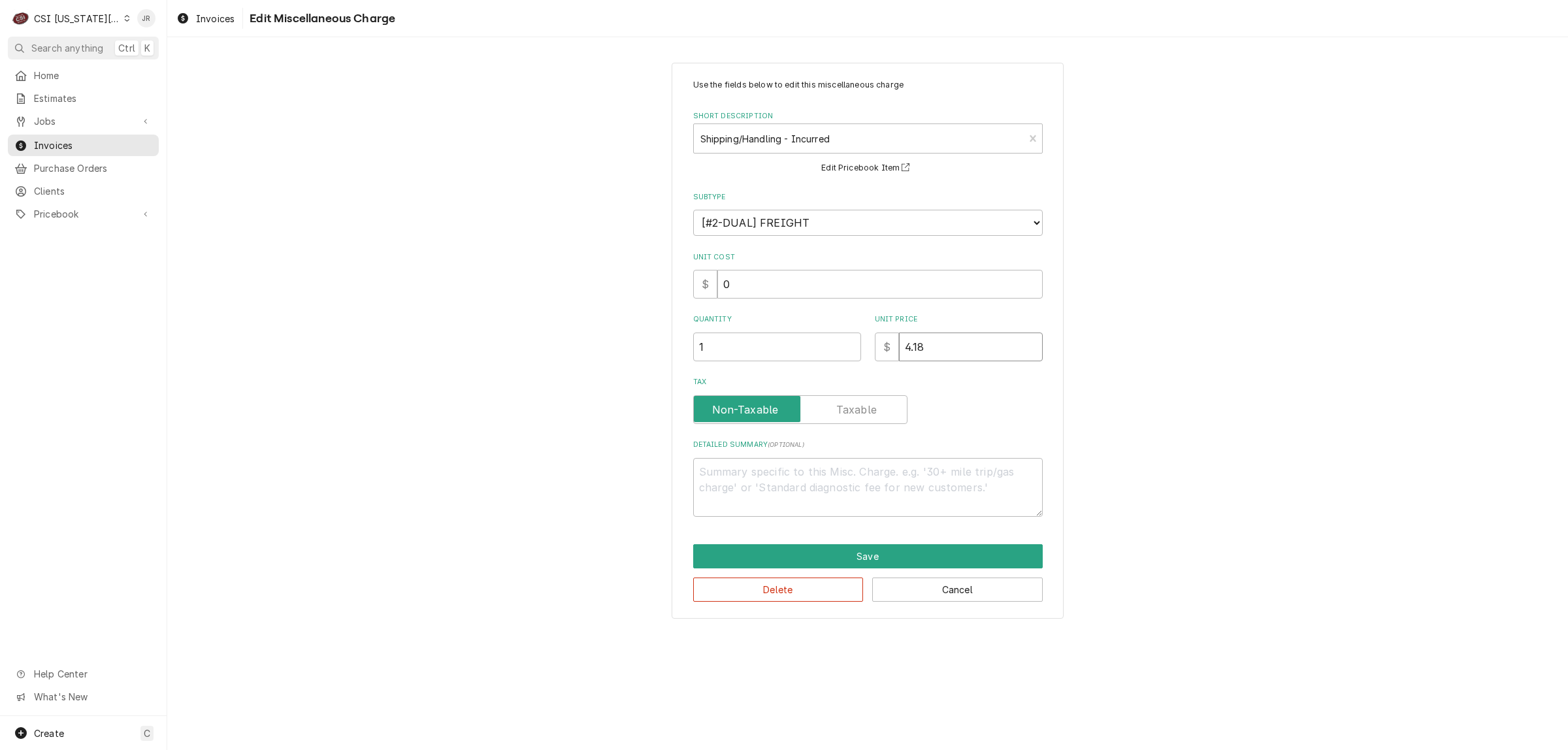
type input "4.1"
type textarea "x"
type input "4.18"
click at [902, 561] on button "Save" at bounding box center [867, 556] width 349 height 24
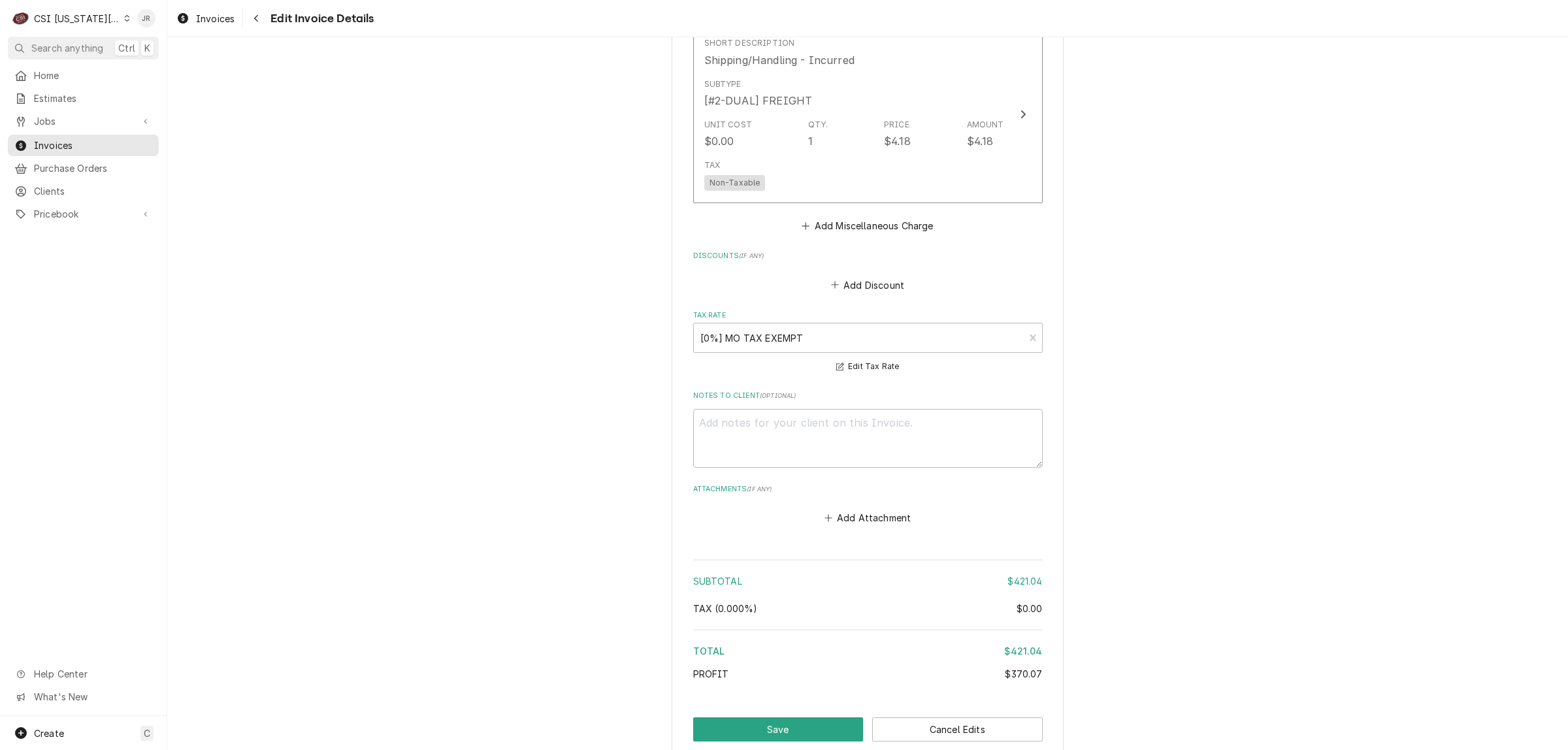
scroll to position [2952, 0]
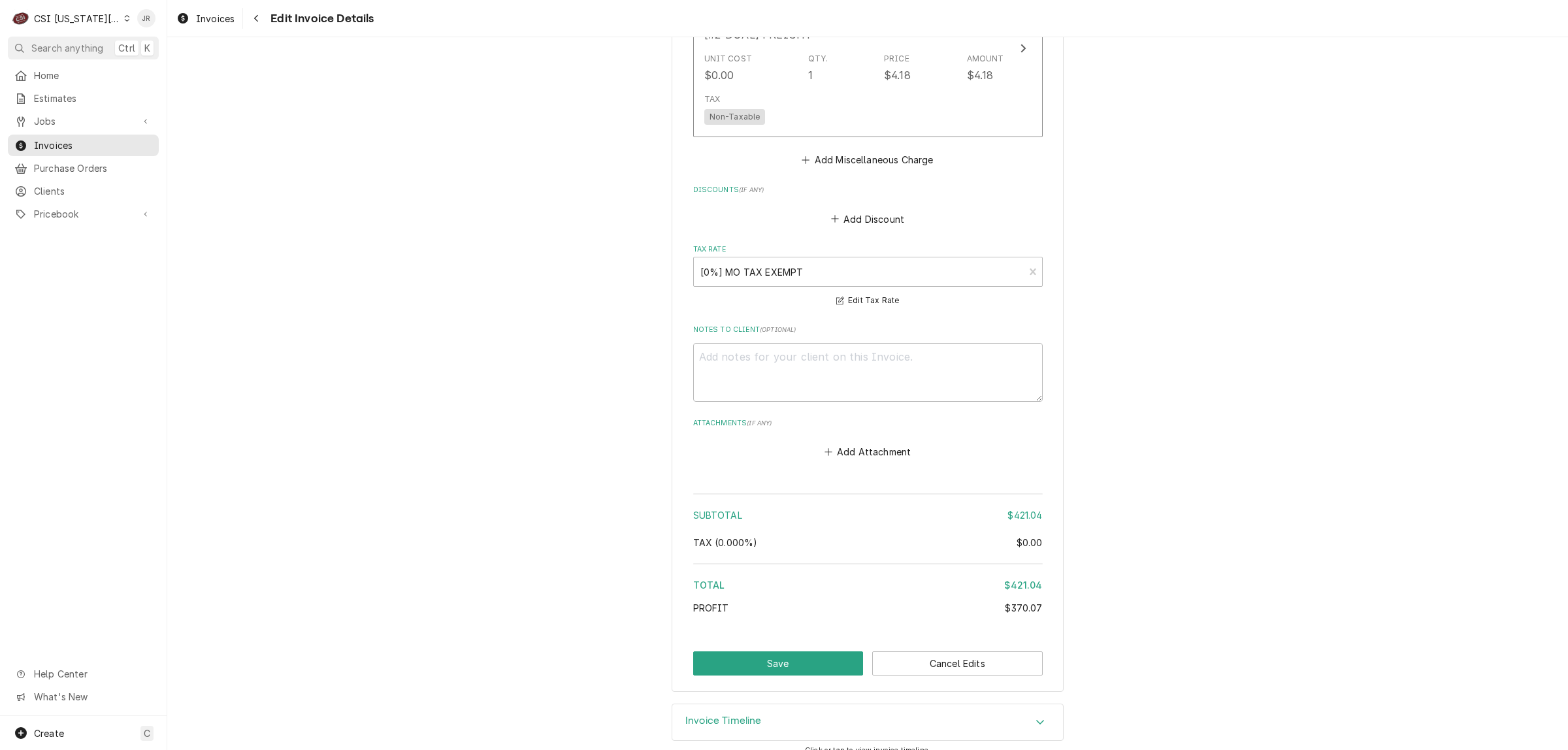
click at [740, 652] on button "Save" at bounding box center [778, 663] width 171 height 24
type textarea "x"
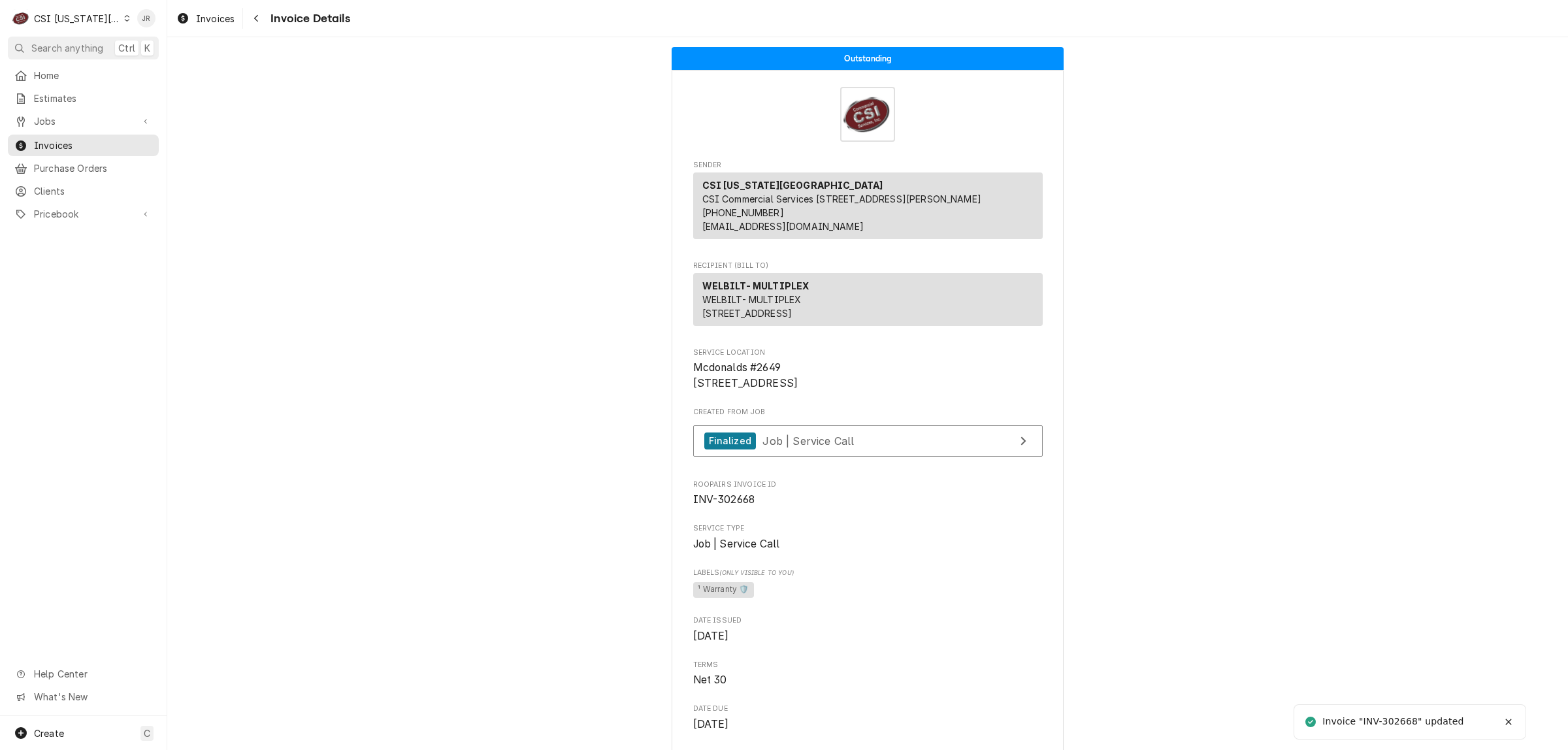
click at [1402, 724] on div "Invoice "INV-302668" updated" at bounding box center [1393, 722] width 143 height 14
click at [1401, 723] on div "Invoice "INV-302668" updated" at bounding box center [1393, 722] width 143 height 14
copy div "302668"
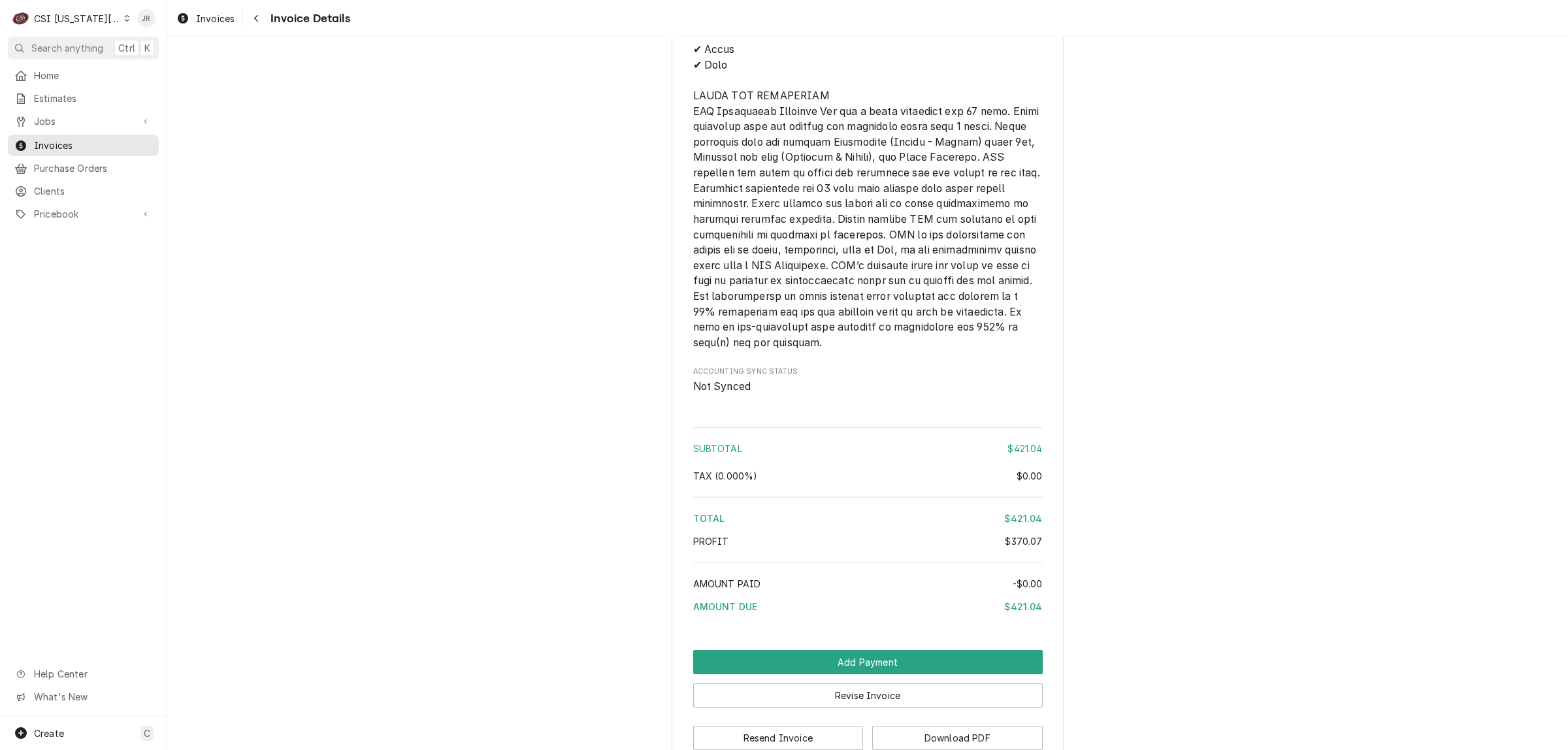
scroll to position [2775, 0]
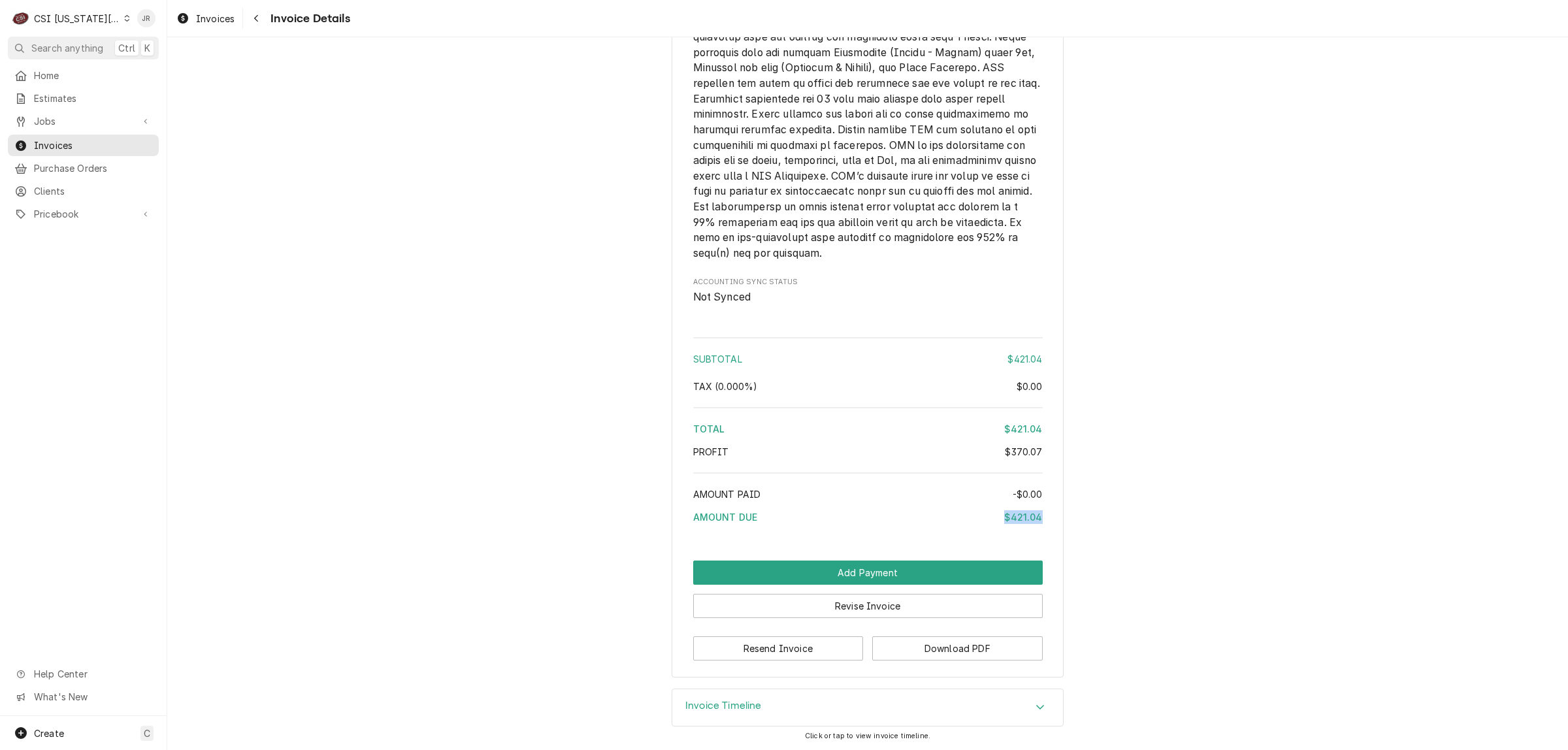
drag, startPoint x: 985, startPoint y: 518, endPoint x: 1050, endPoint y: 524, distance: 65.3
copy div "$421.04"
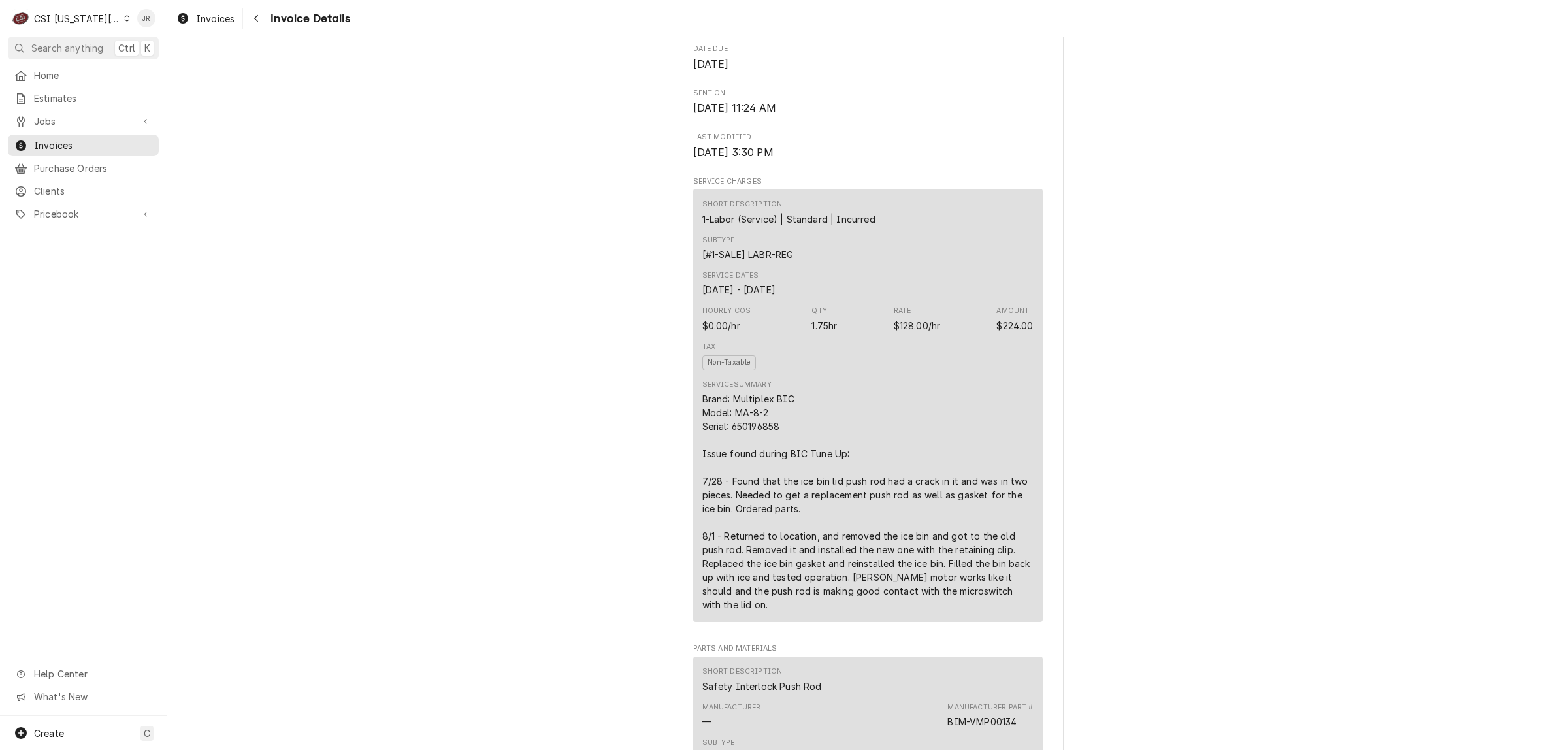
scroll to position [651, 0]
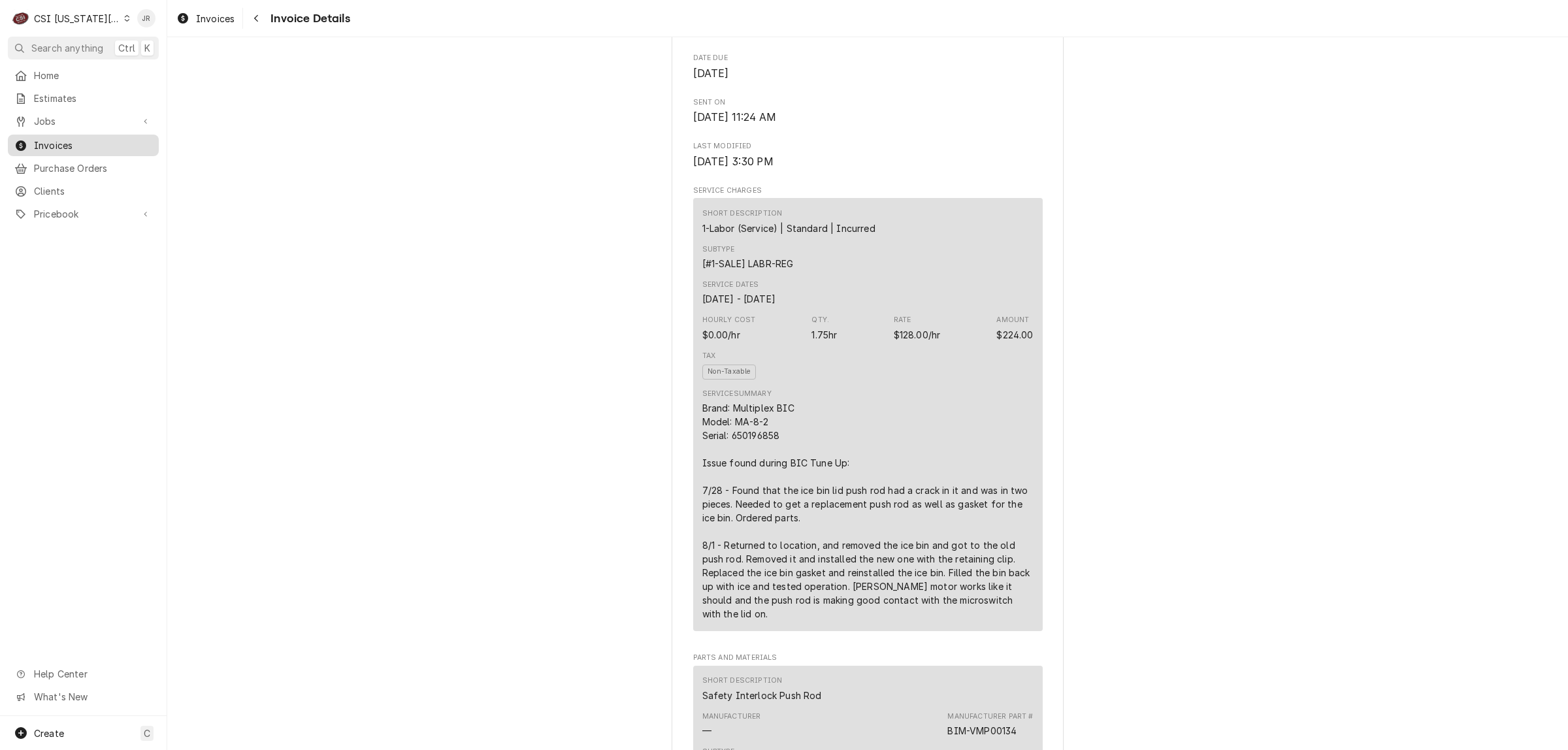
click at [67, 144] on span "Invoices" at bounding box center [93, 145] width 118 height 14
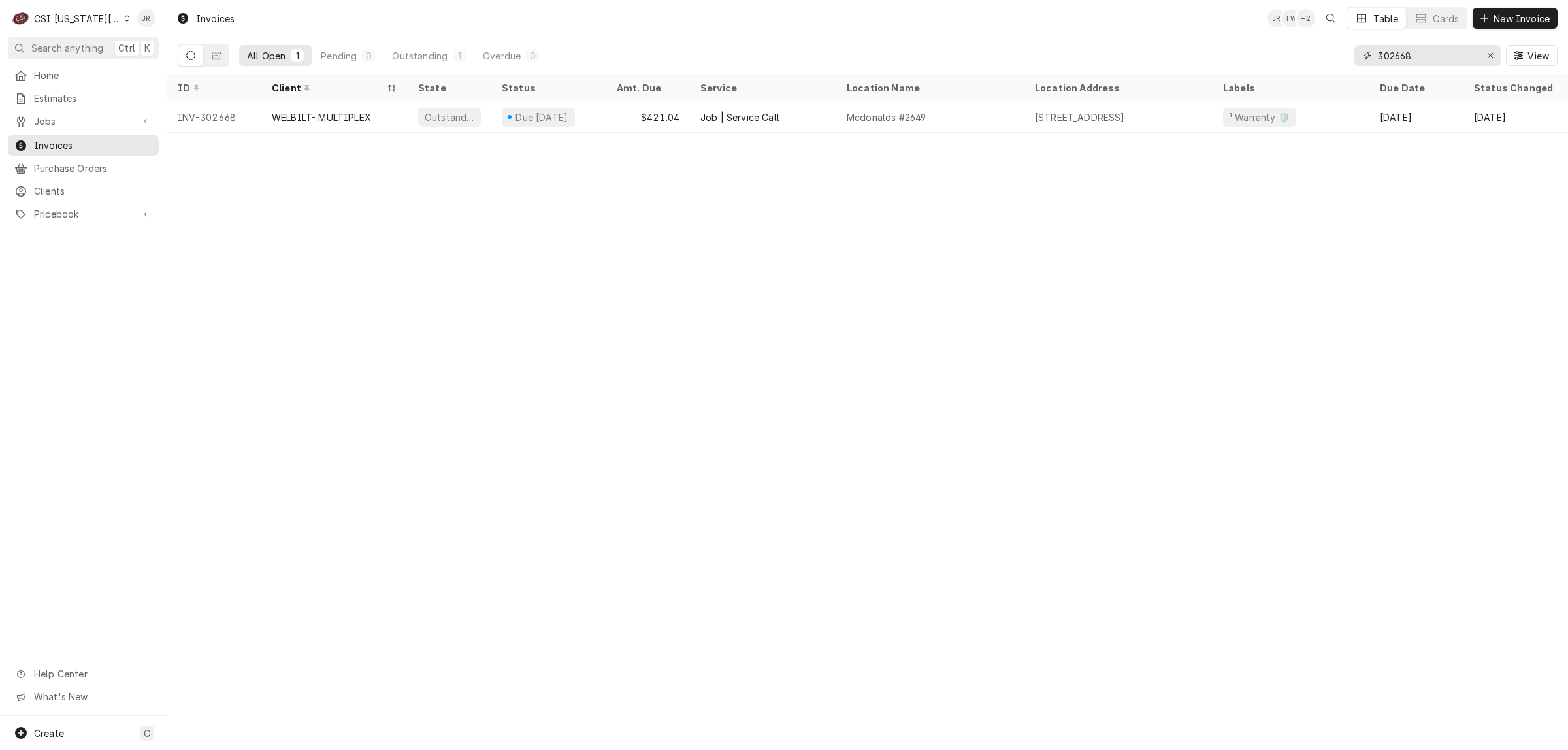
click at [1414, 55] on input "302668" at bounding box center [1427, 55] width 98 height 21
paste input "771"
type input "302771"
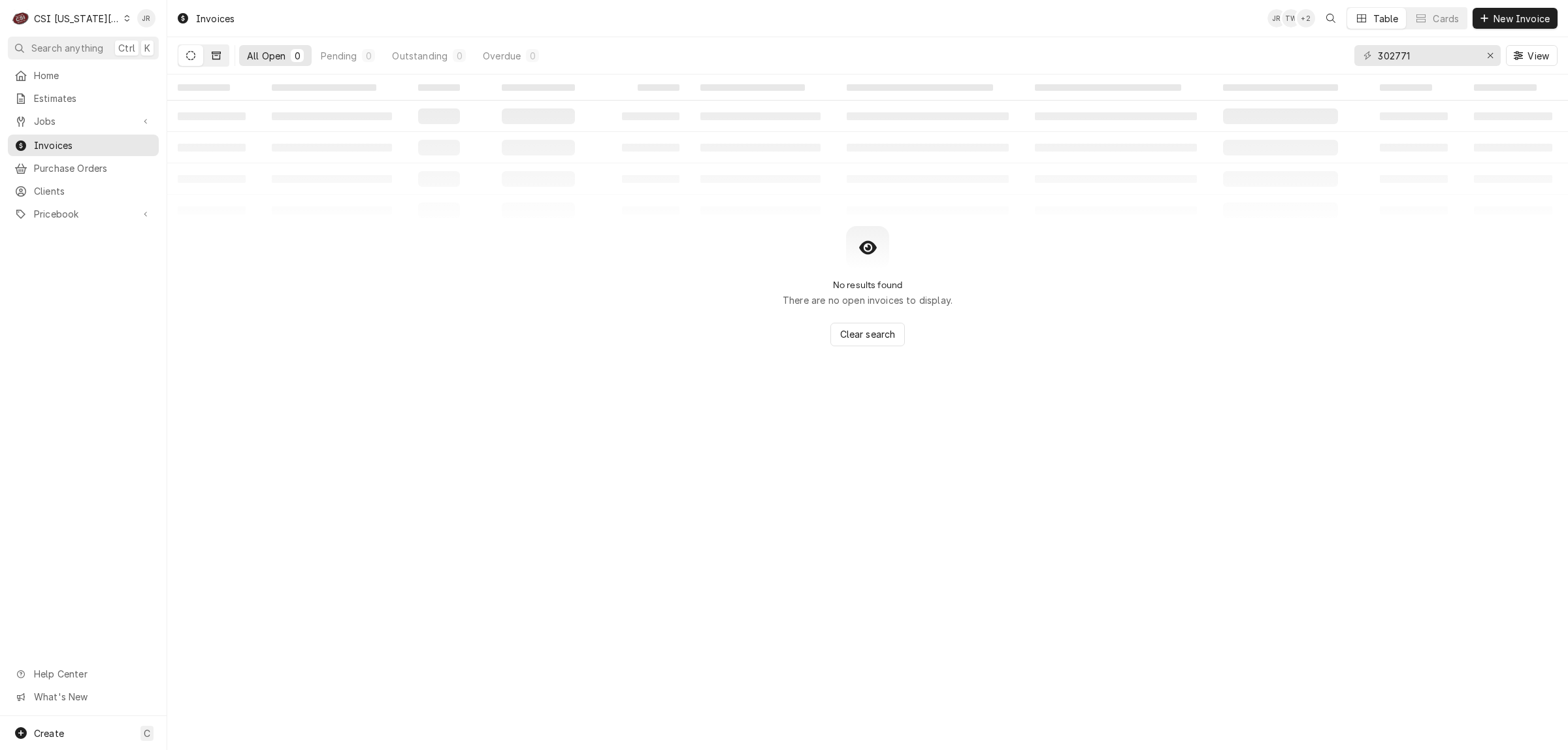
click at [215, 58] on icon "Dynamic Content Wrapper" at bounding box center [216, 55] width 9 height 9
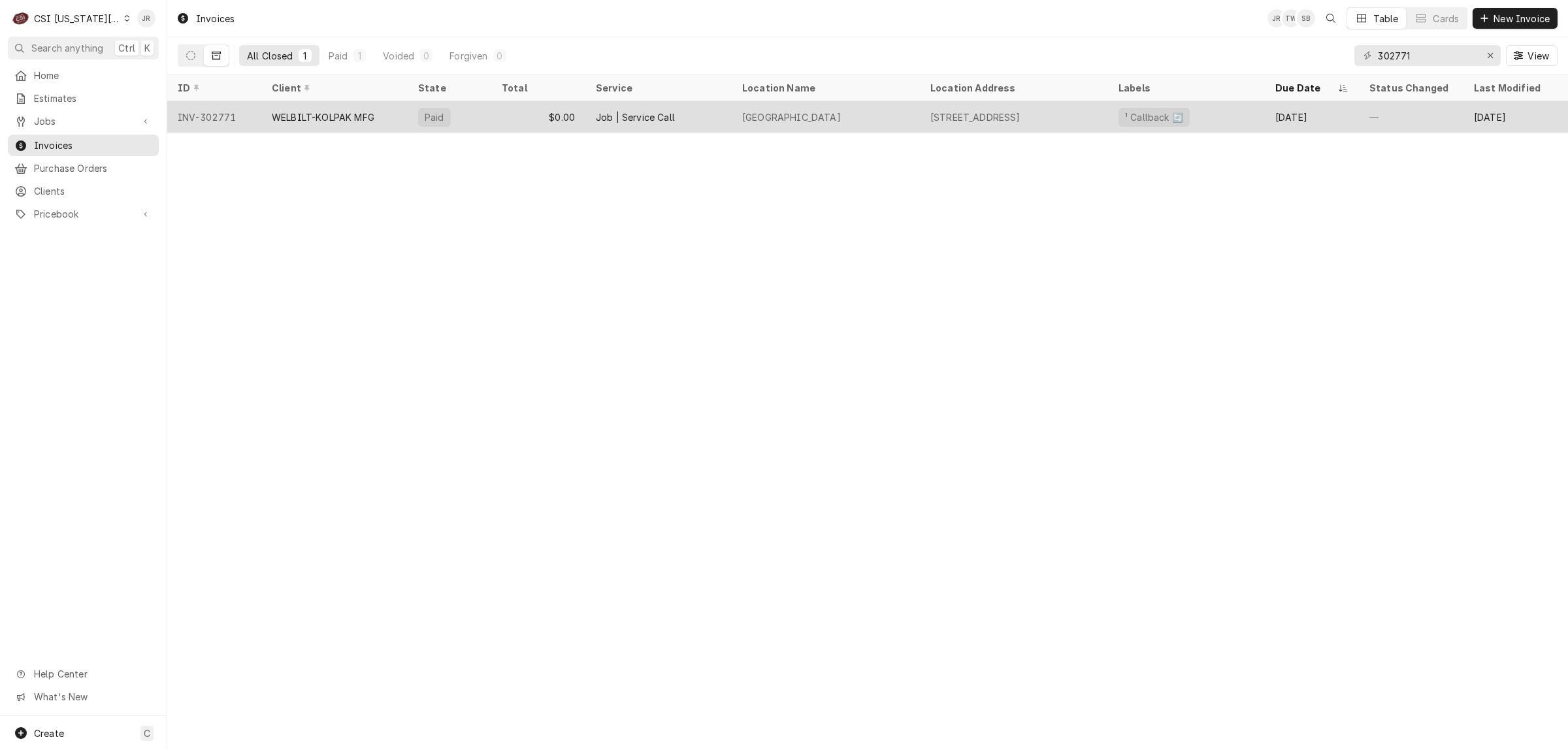
click at [243, 119] on div "INV-302771" at bounding box center [214, 117] width 94 height 32
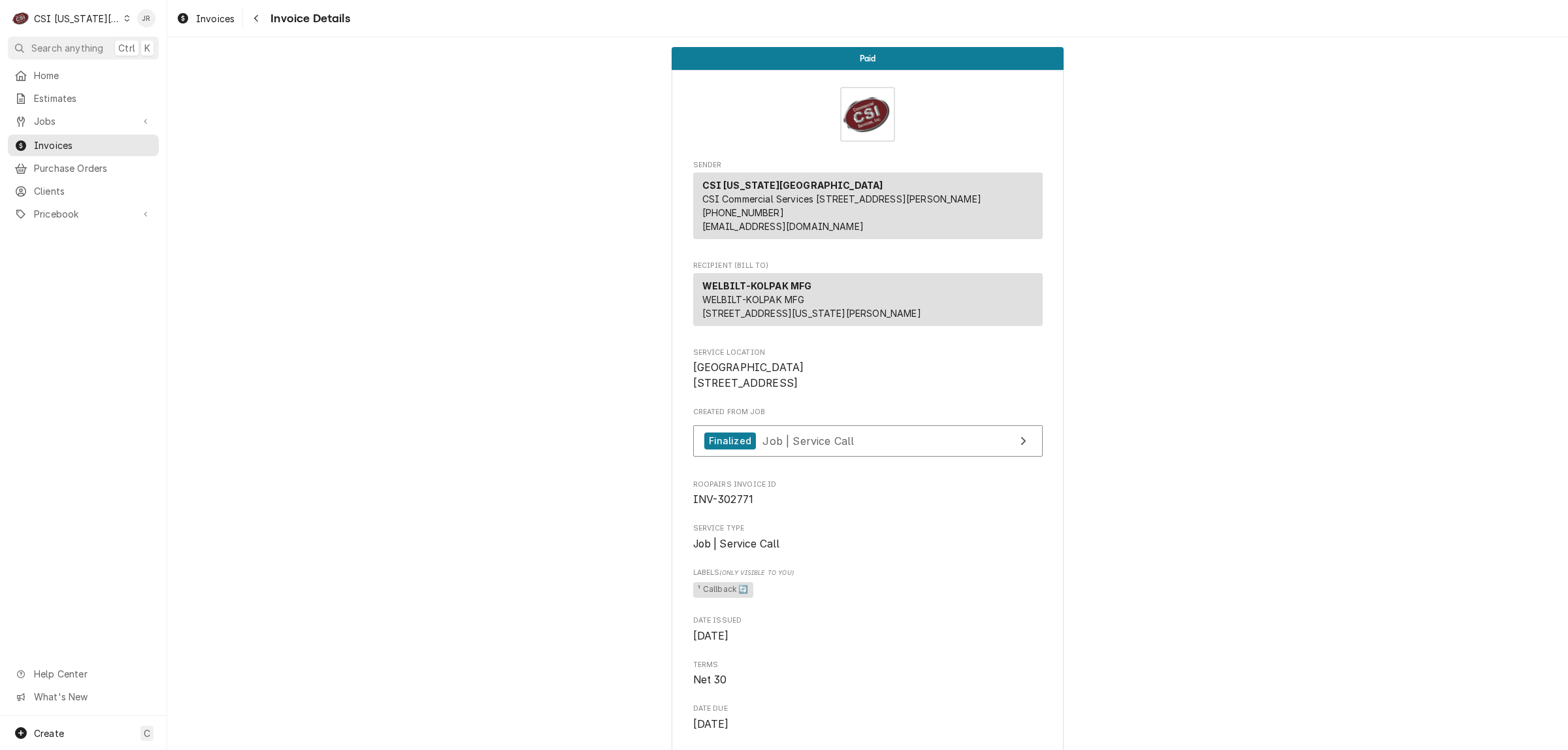
click at [713, 505] on span "INV-302771" at bounding box center [723, 499] width 61 height 12
drag, startPoint x: 712, startPoint y: 544, endPoint x: 753, endPoint y: 545, distance: 41.0
click at [755, 508] on span "INV-302771" at bounding box center [867, 500] width 349 height 15
copy span "302771"
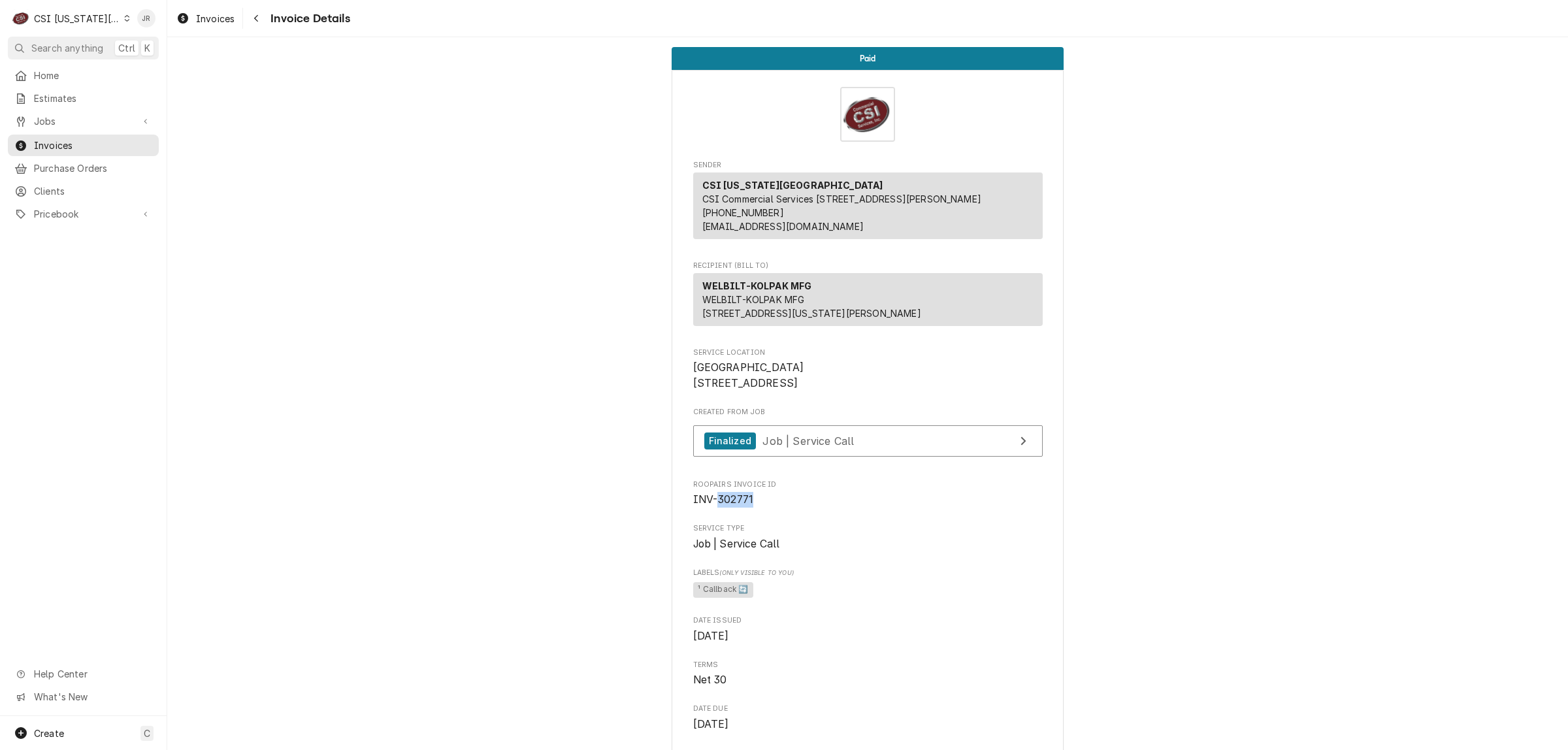
click at [59, 15] on div "CSI [US_STATE][GEOGRAPHIC_DATA]" at bounding box center [77, 18] width 86 height 14
click at [215, 70] on div "CSI St. [PERSON_NAME]" at bounding box center [224, 72] width 191 height 14
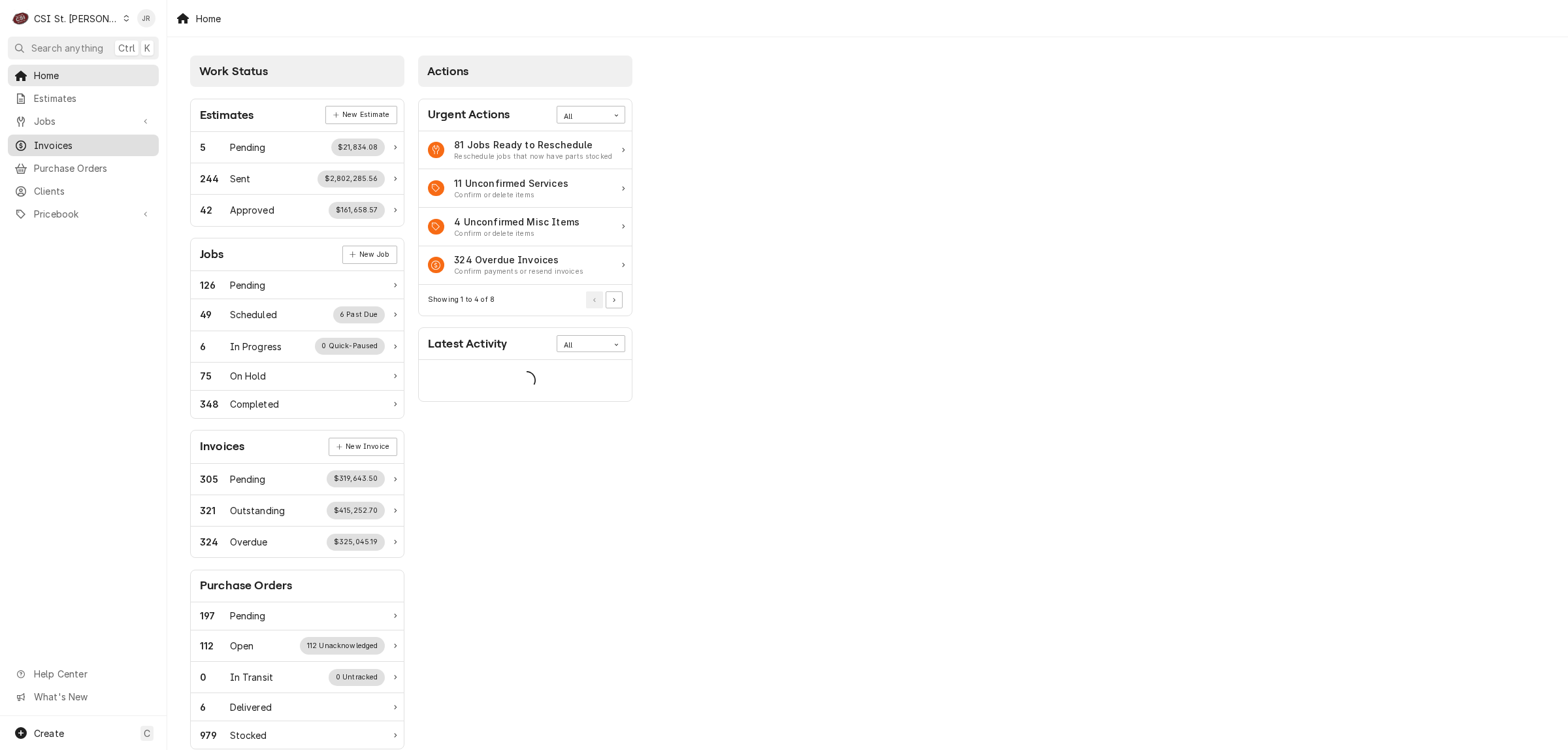
click at [49, 141] on span "Invoices" at bounding box center [93, 145] width 118 height 14
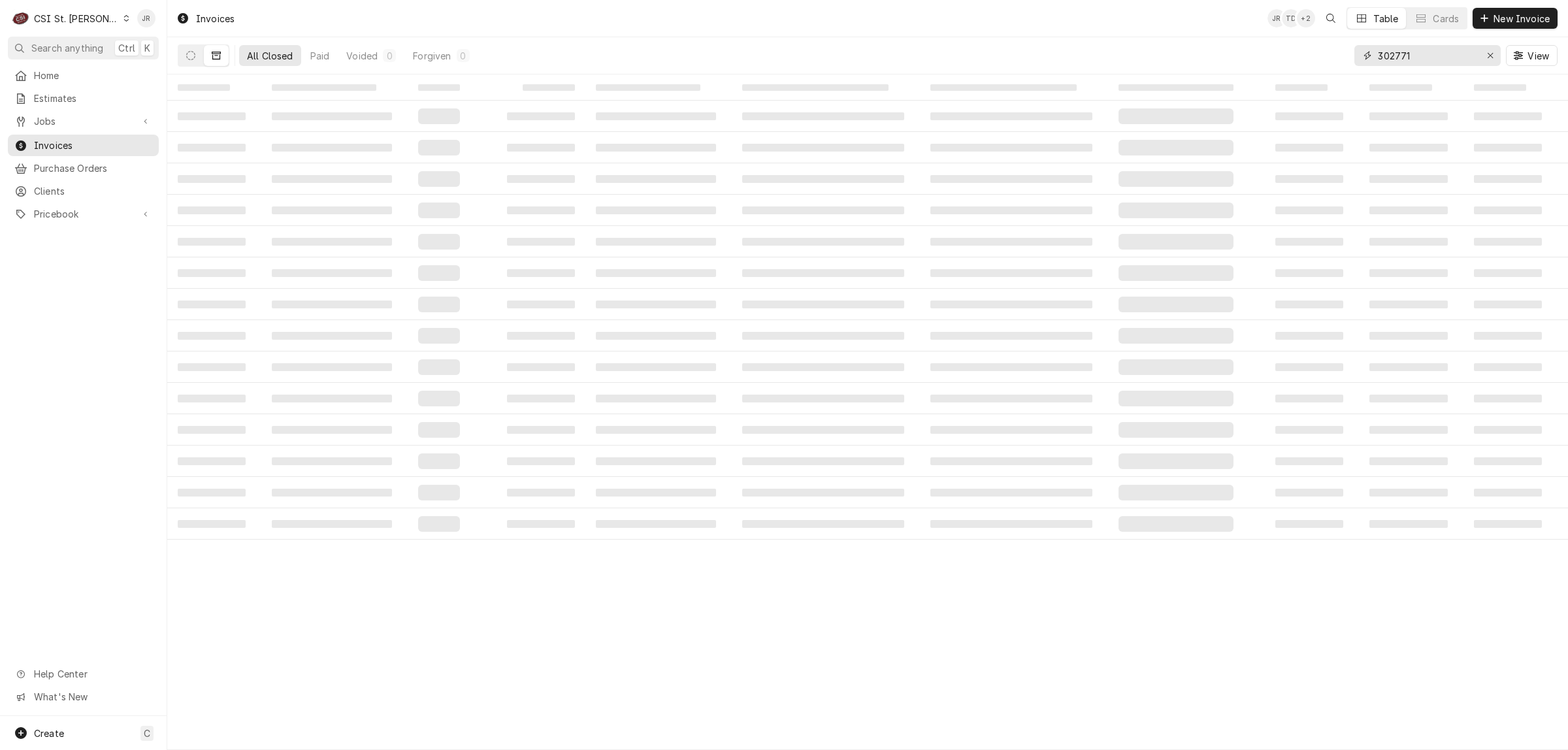
click at [1408, 49] on input "302771" at bounding box center [1427, 55] width 98 height 21
click at [1408, 50] on input "302771" at bounding box center [1427, 55] width 98 height 21
paste input "403394"
type input "403394"
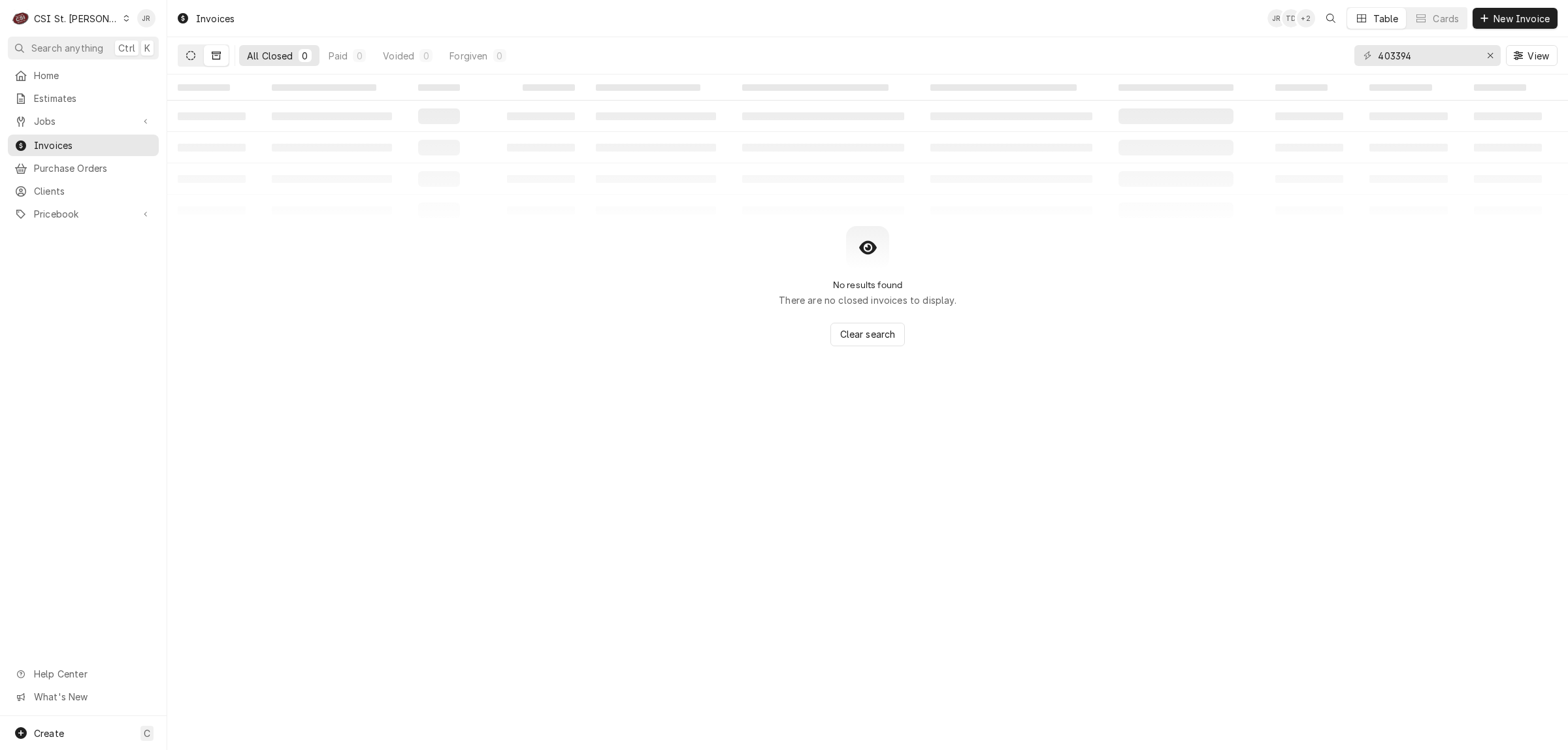
click at [189, 51] on icon "Dynamic Content Wrapper" at bounding box center [191, 55] width 9 height 9
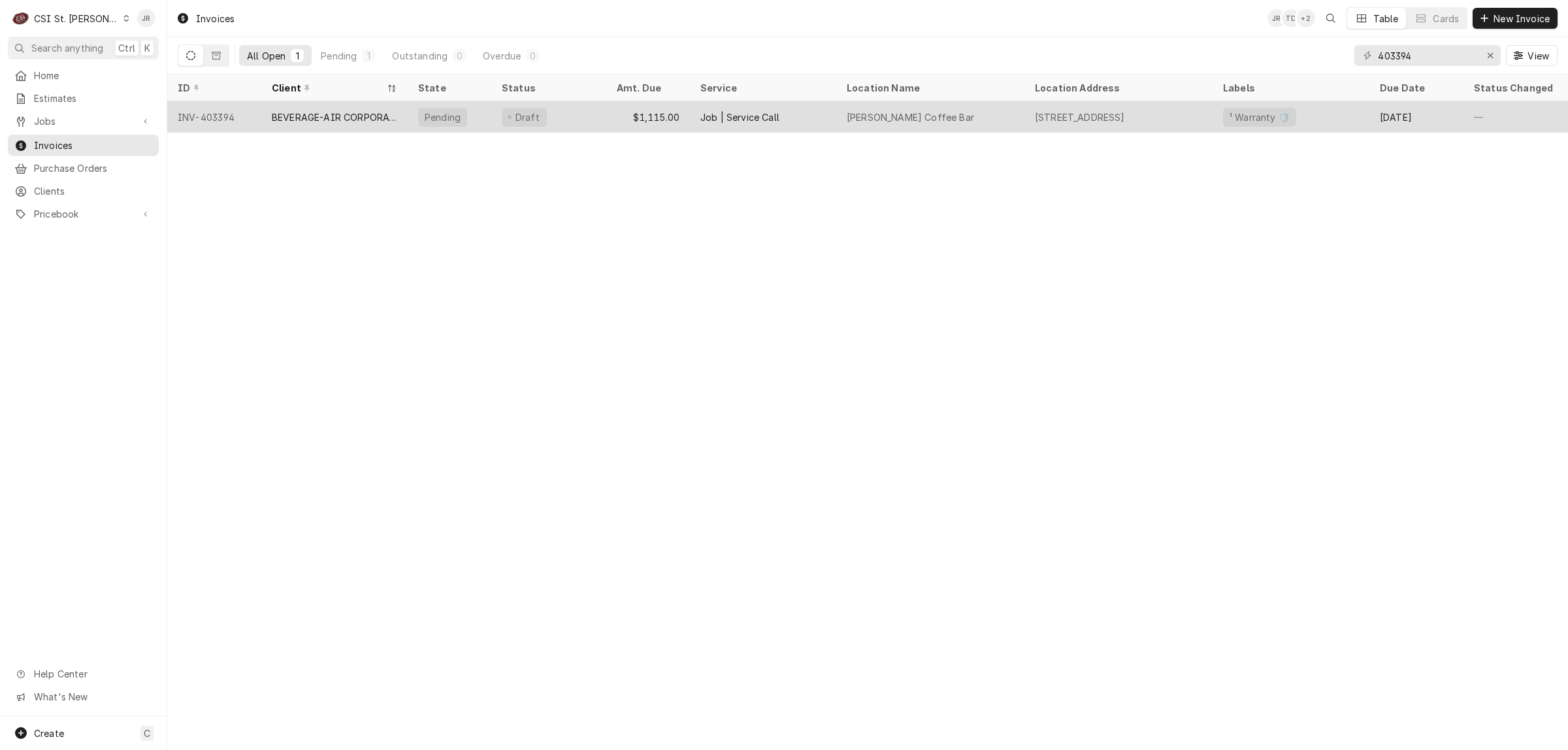
click at [574, 125] on div "Draft" at bounding box center [549, 117] width 115 height 32
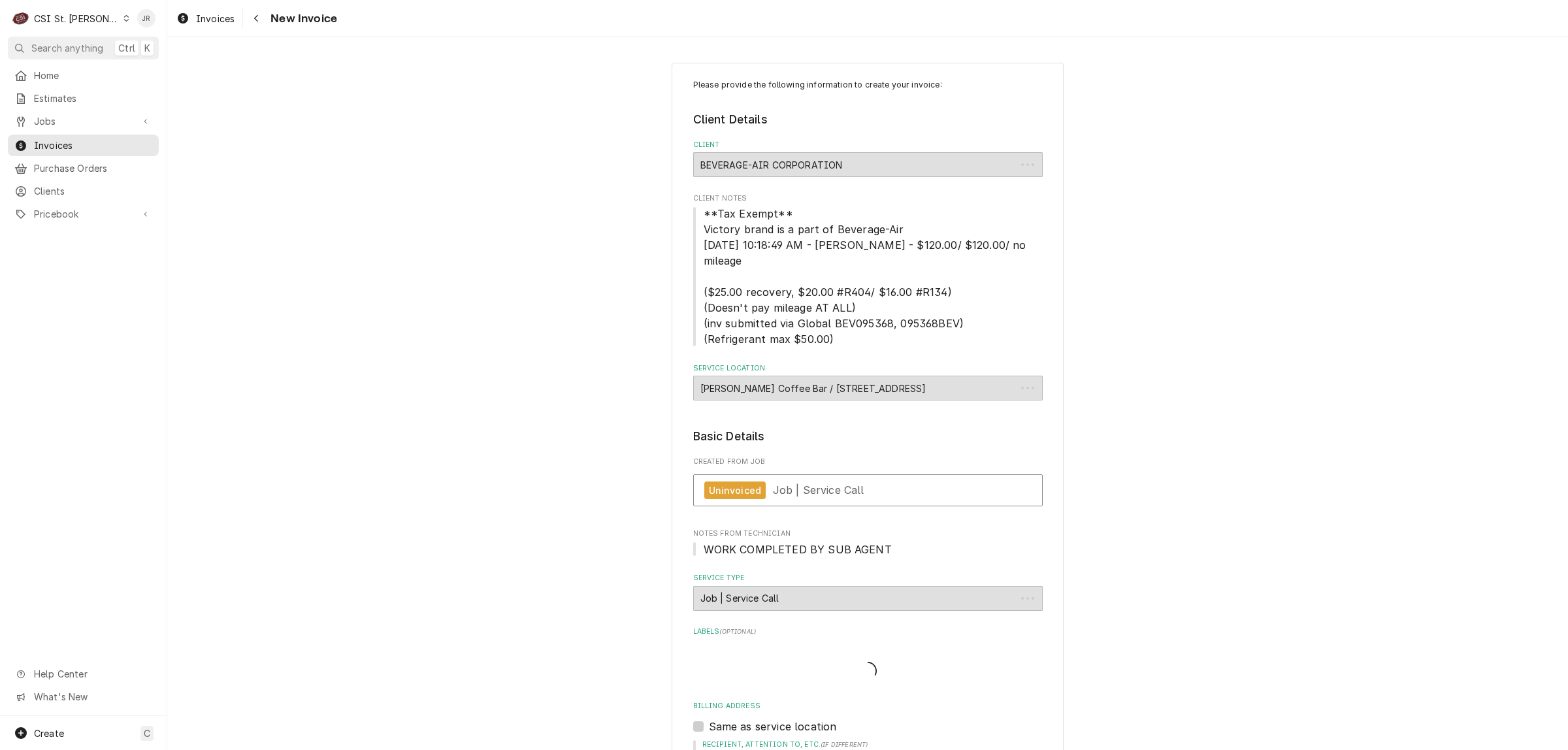
type textarea "x"
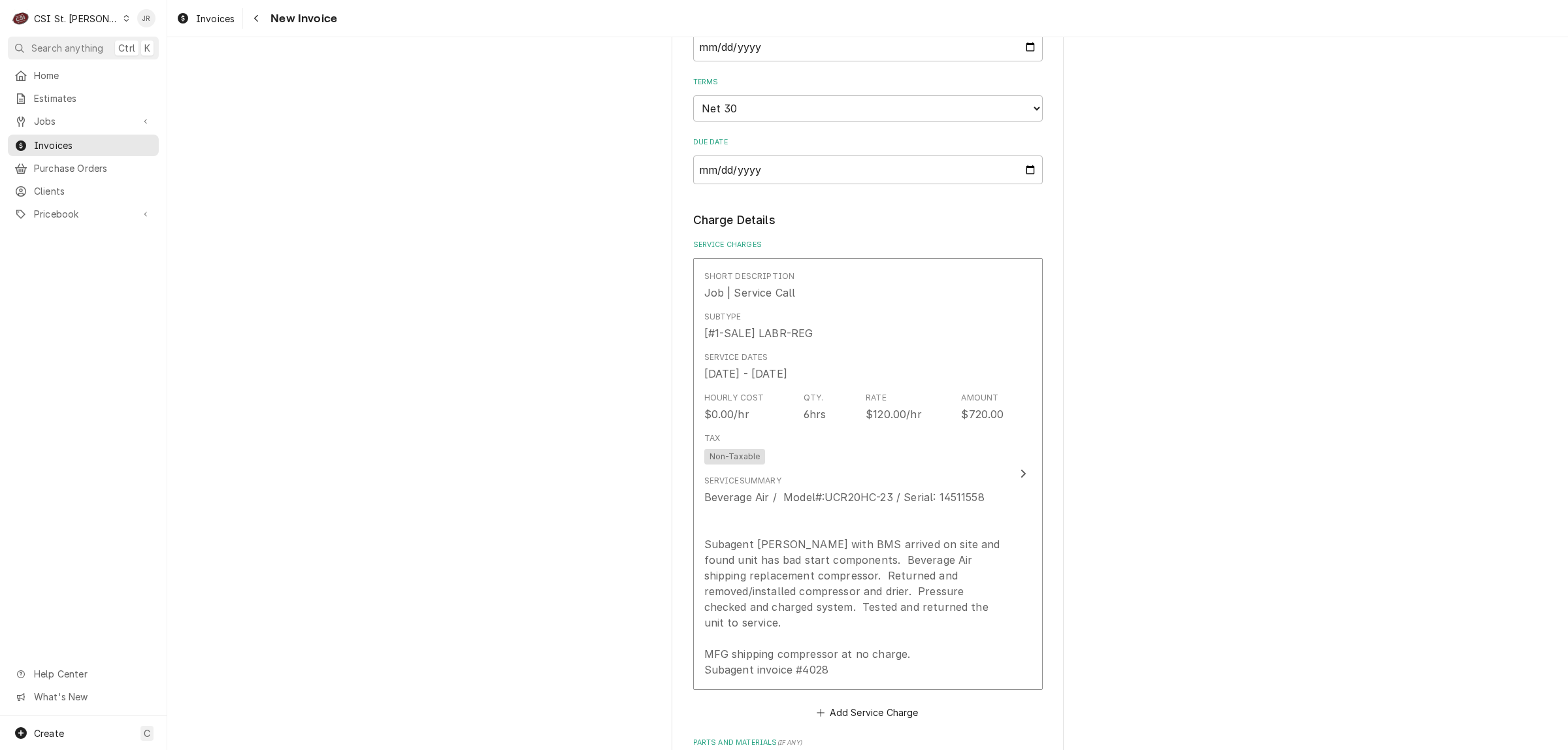
scroll to position [988, 0]
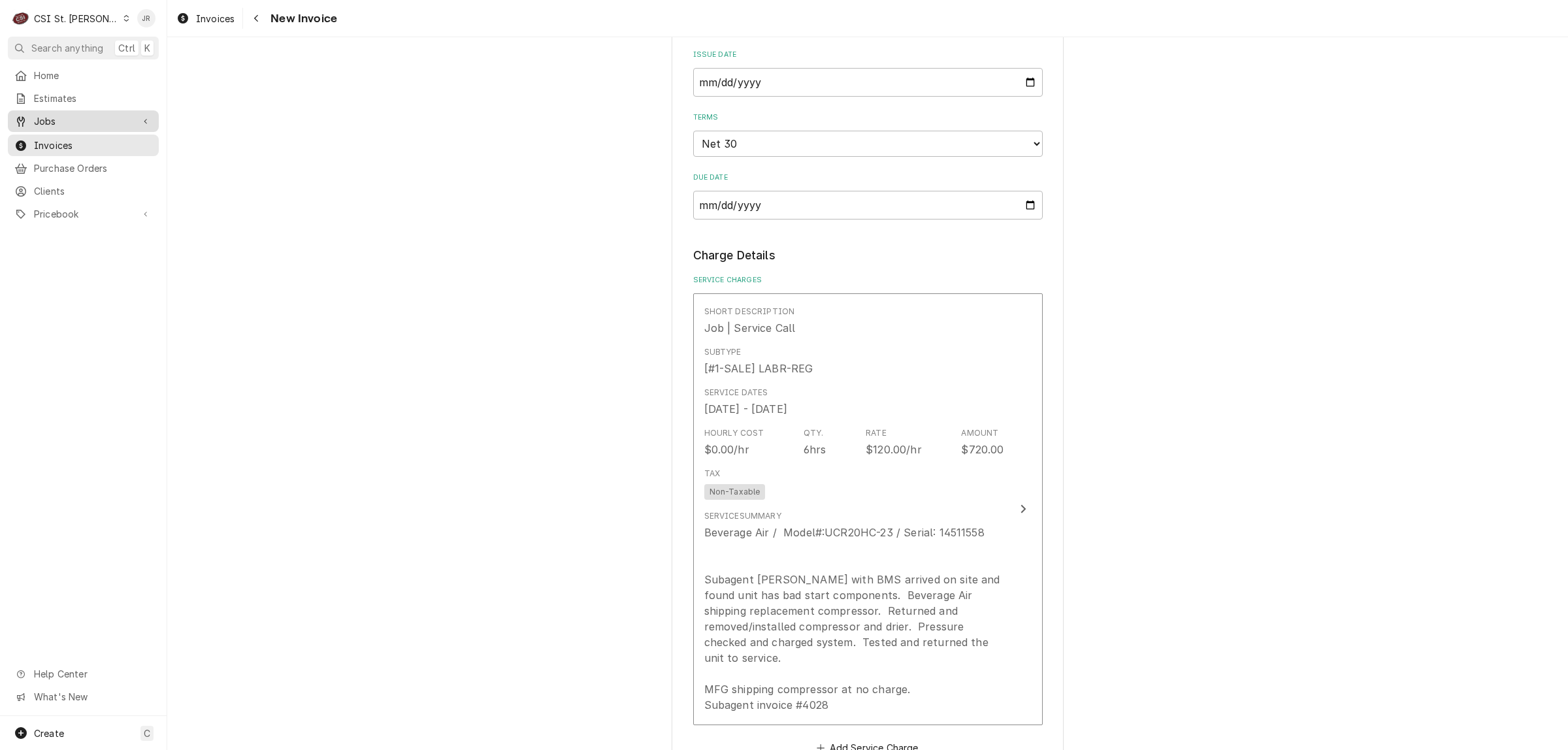
click at [53, 115] on span "Jobs" at bounding box center [83, 122] width 98 height 14
click at [51, 142] on span "Jobs" at bounding box center [93, 144] width 118 height 14
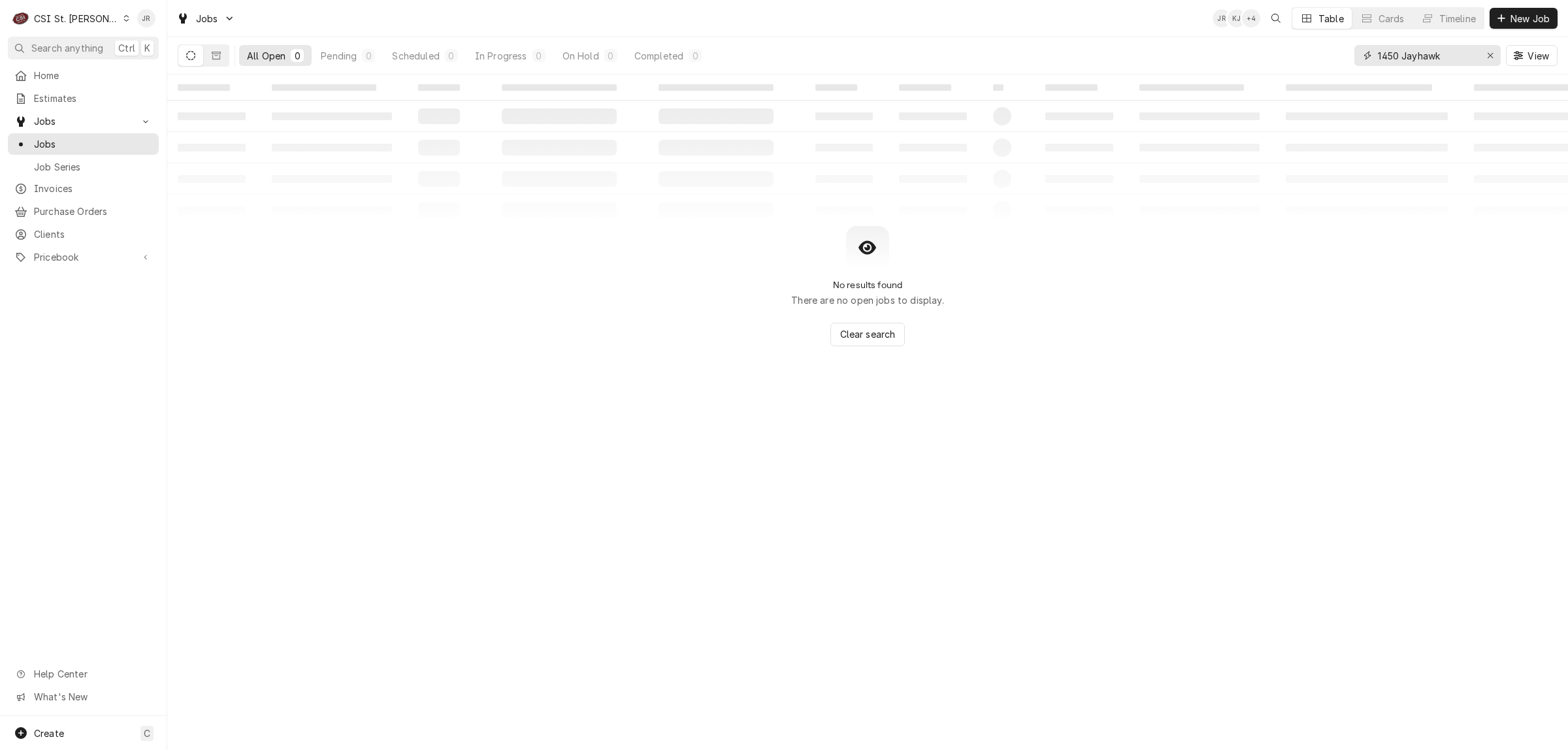
drag, startPoint x: 1466, startPoint y: 55, endPoint x: 1183, endPoint y: 50, distance: 283.0
click at [1183, 50] on div "All Open 0 Pending 0 Scheduled 0 In Progress 0 On Hold 0 Completed 0 1450 Jayha…" at bounding box center [867, 55] width 1380 height 37
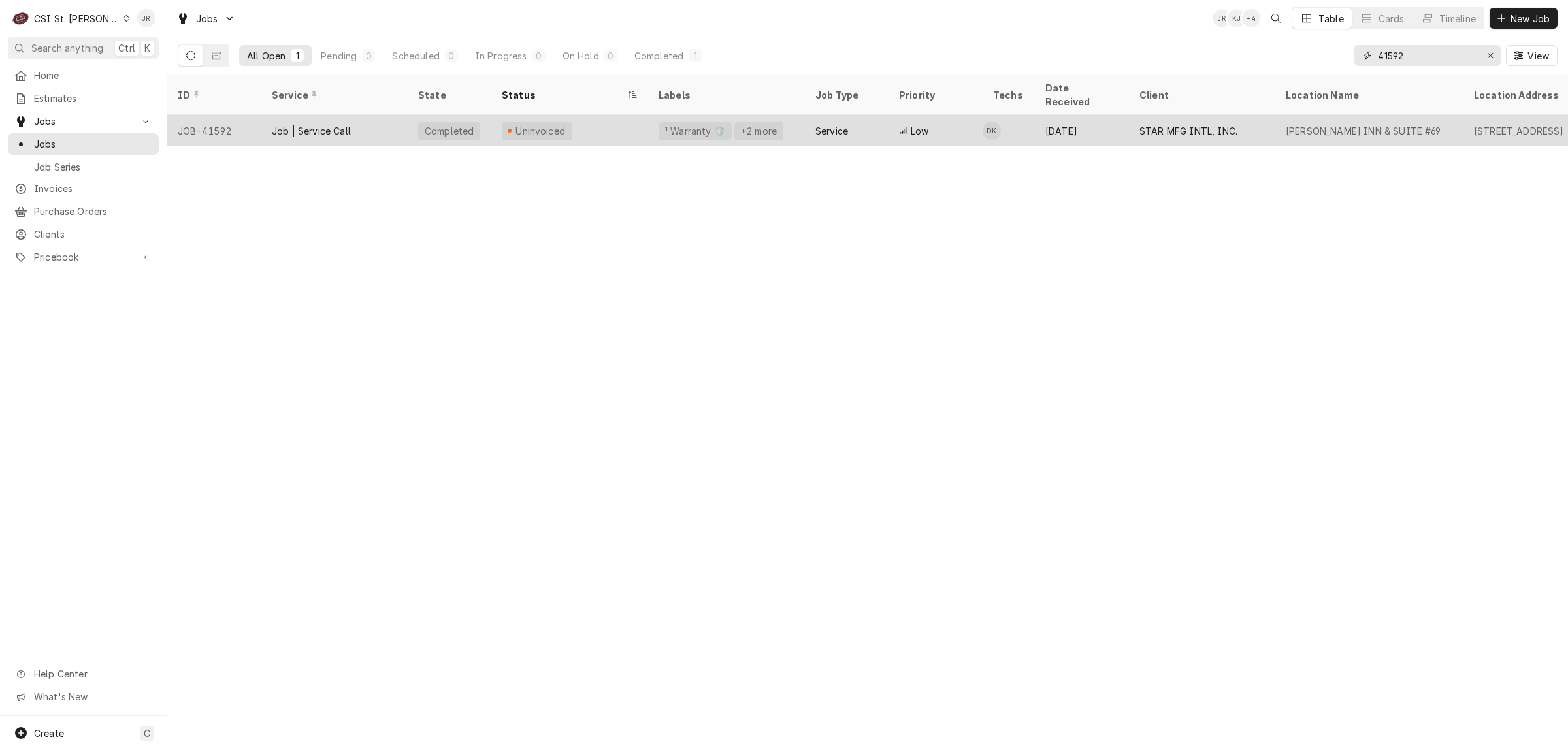
type input "41592"
click at [362, 115] on div "Job | Service Call" at bounding box center [335, 131] width 146 height 32
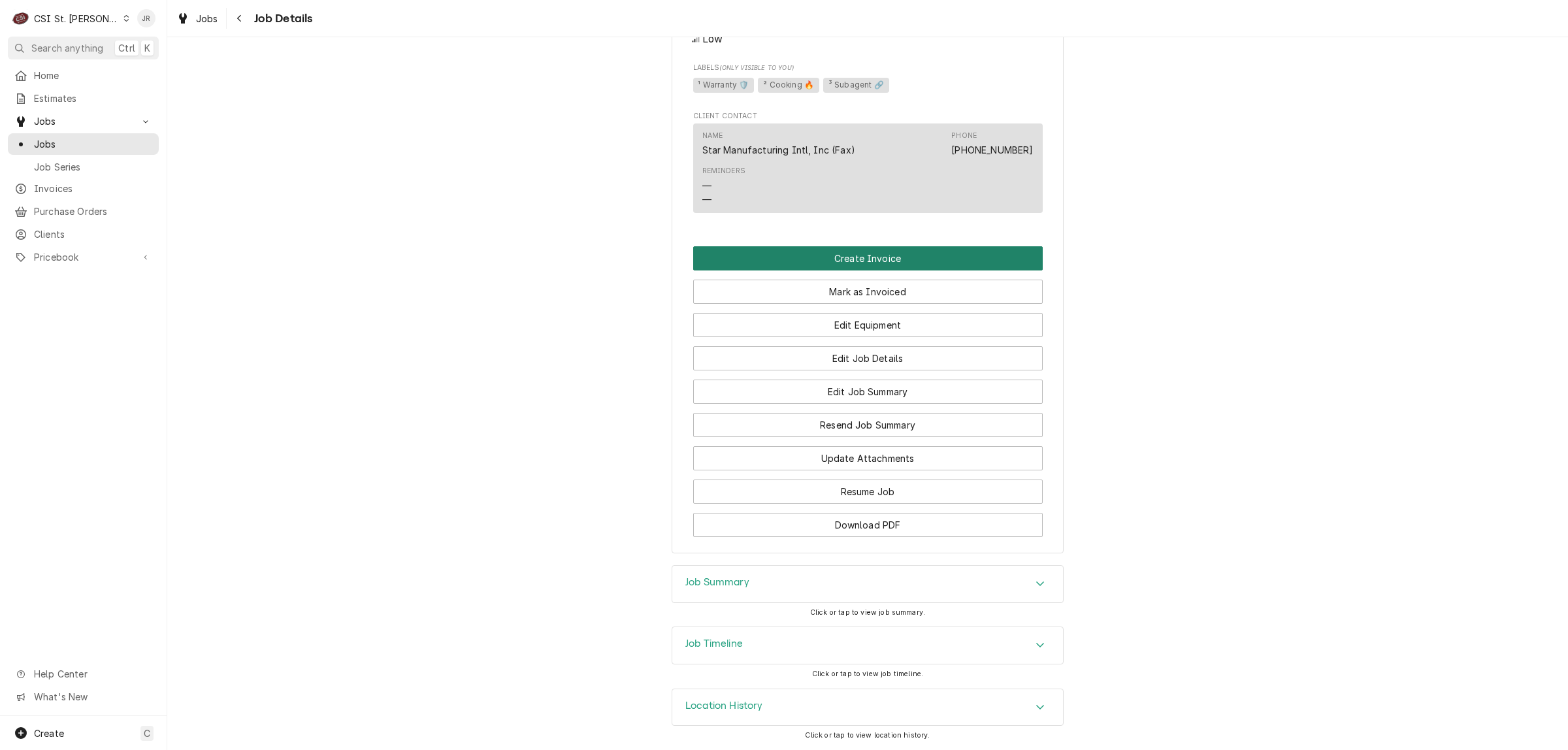
scroll to position [1147, 0]
click at [849, 259] on button "Create Invoice" at bounding box center [867, 258] width 349 height 24
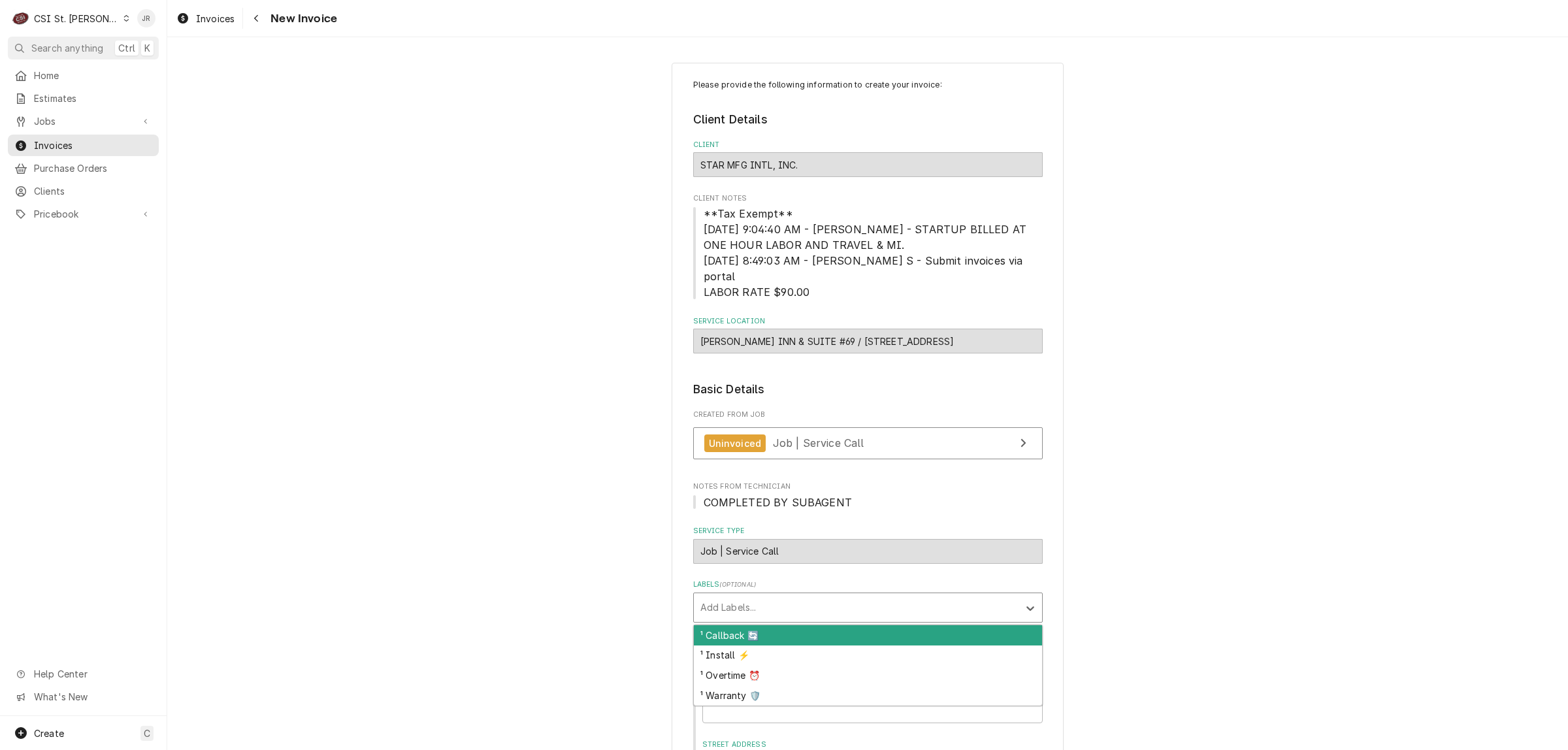
click at [809, 598] on div "Labels" at bounding box center [856, 608] width 311 height 24
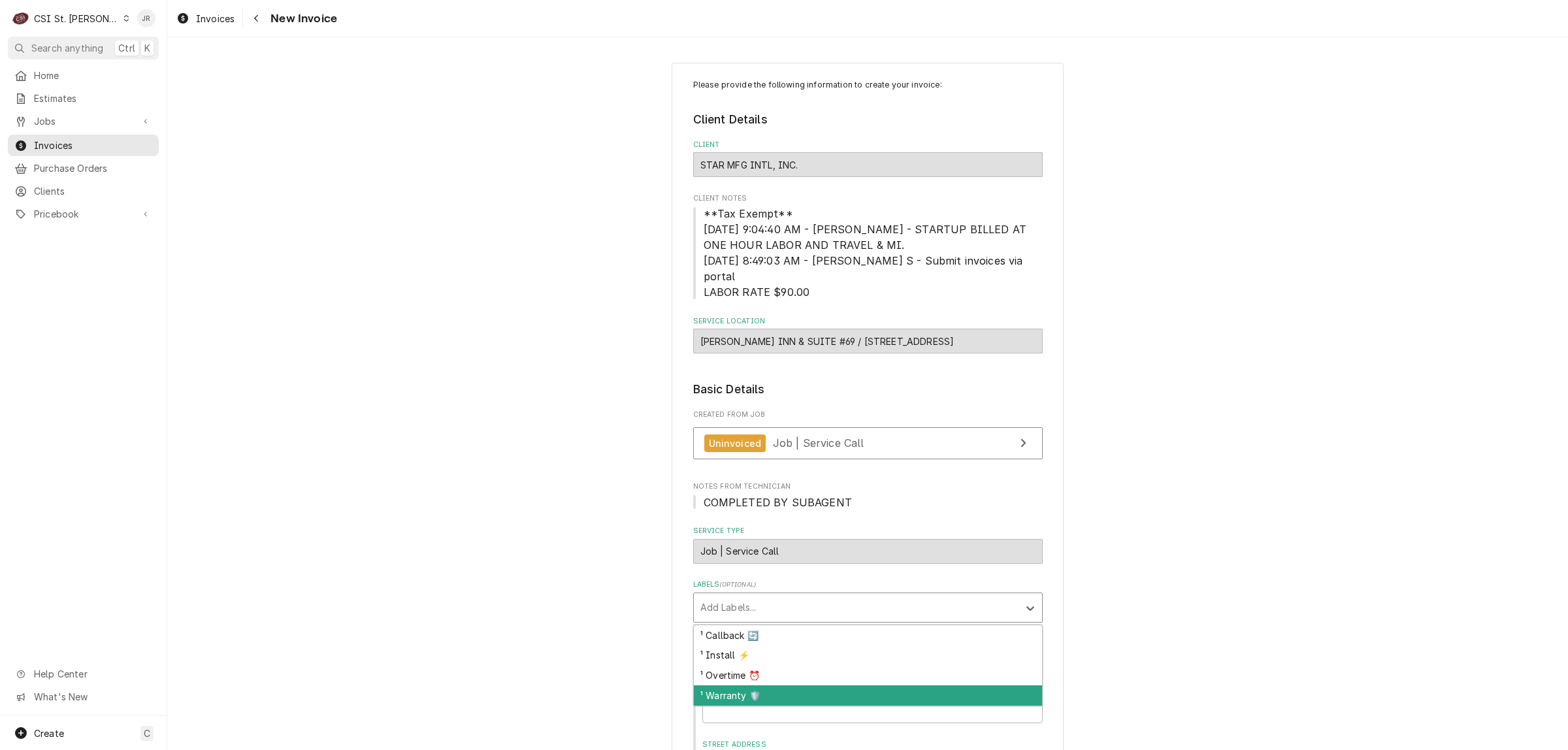
click at [811, 685] on div "¹ Warranty 🛡️" at bounding box center [867, 695] width 348 height 20
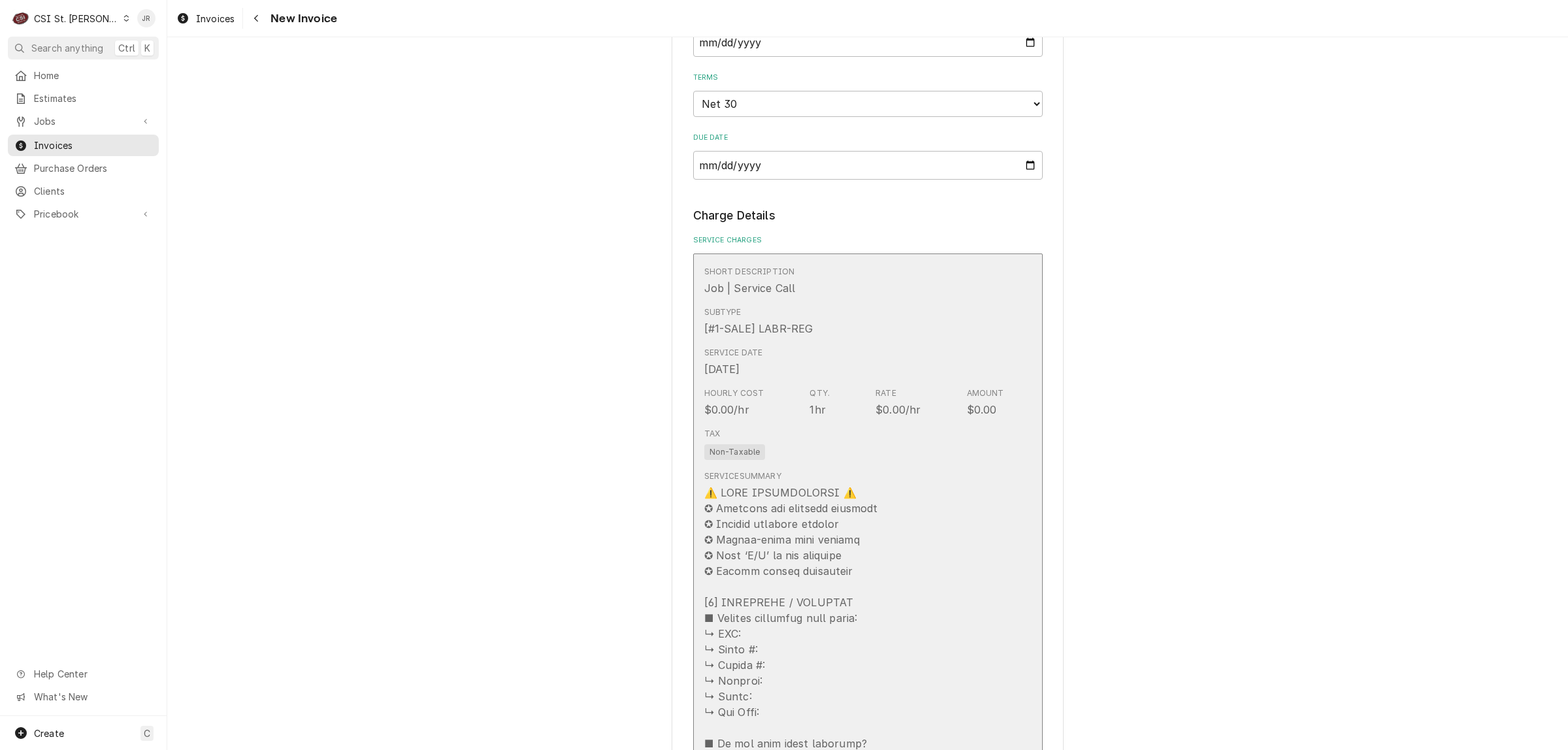
scroll to position [1470, 0]
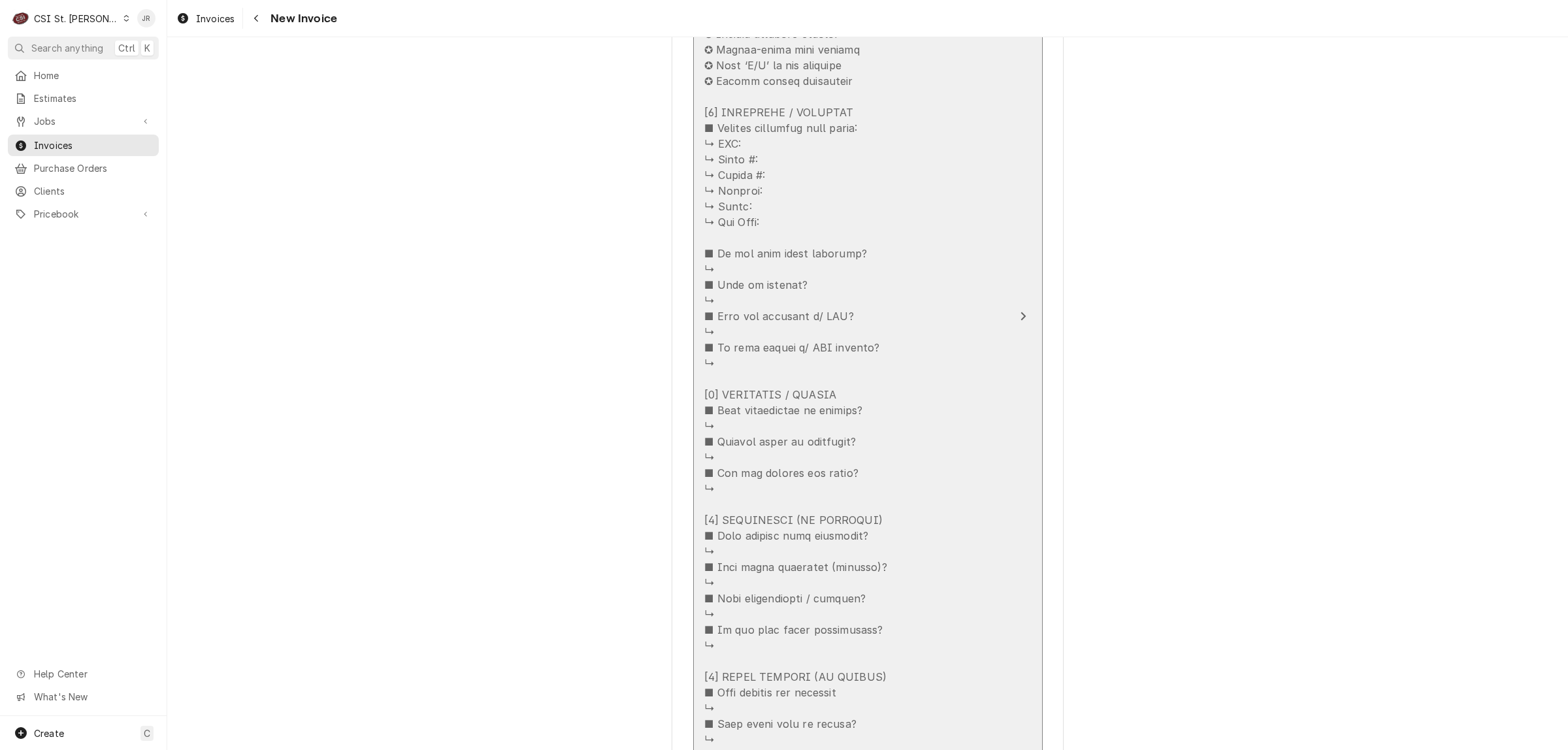
click at [903, 527] on div "Service Summary" at bounding box center [854, 419] width 300 height 888
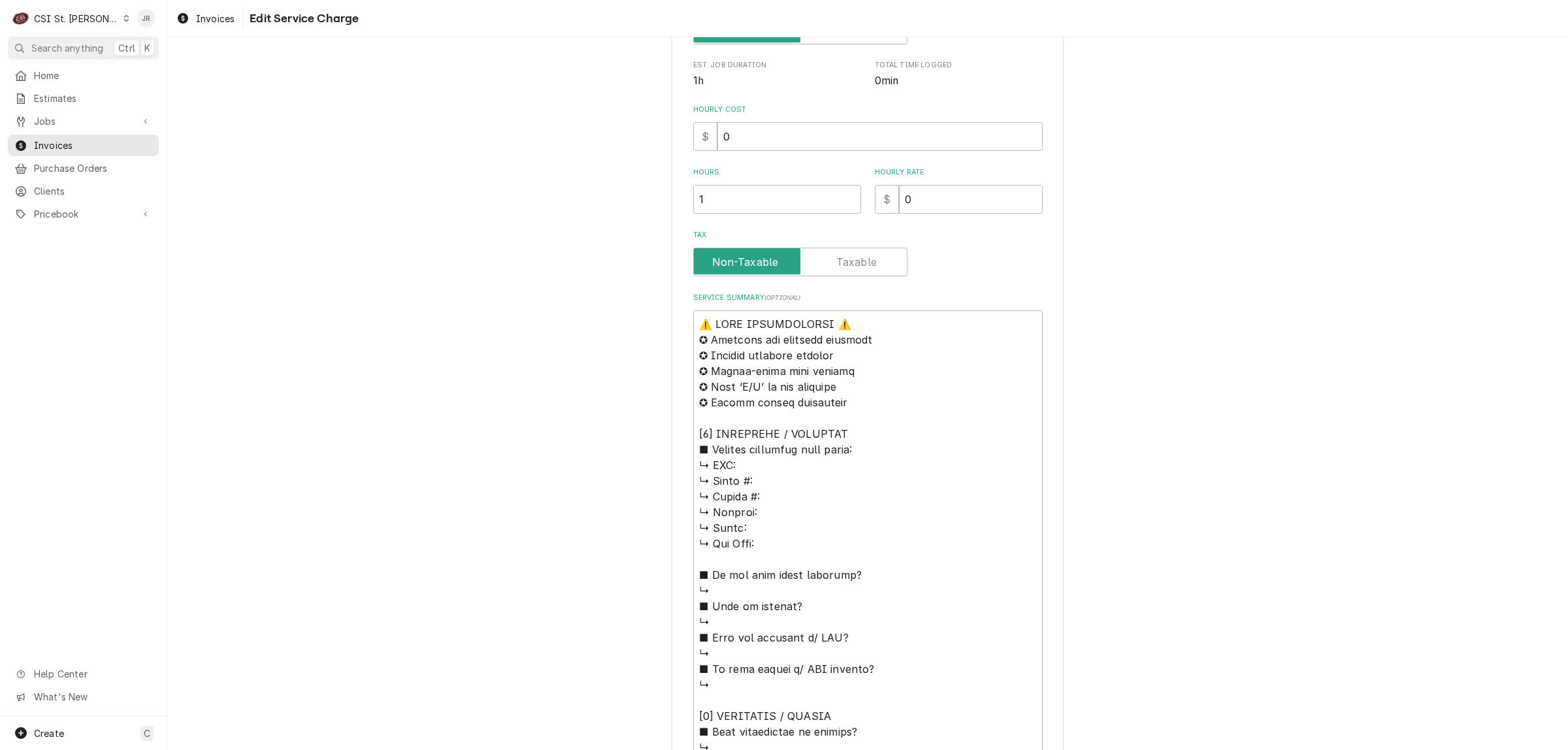
scroll to position [82, 0]
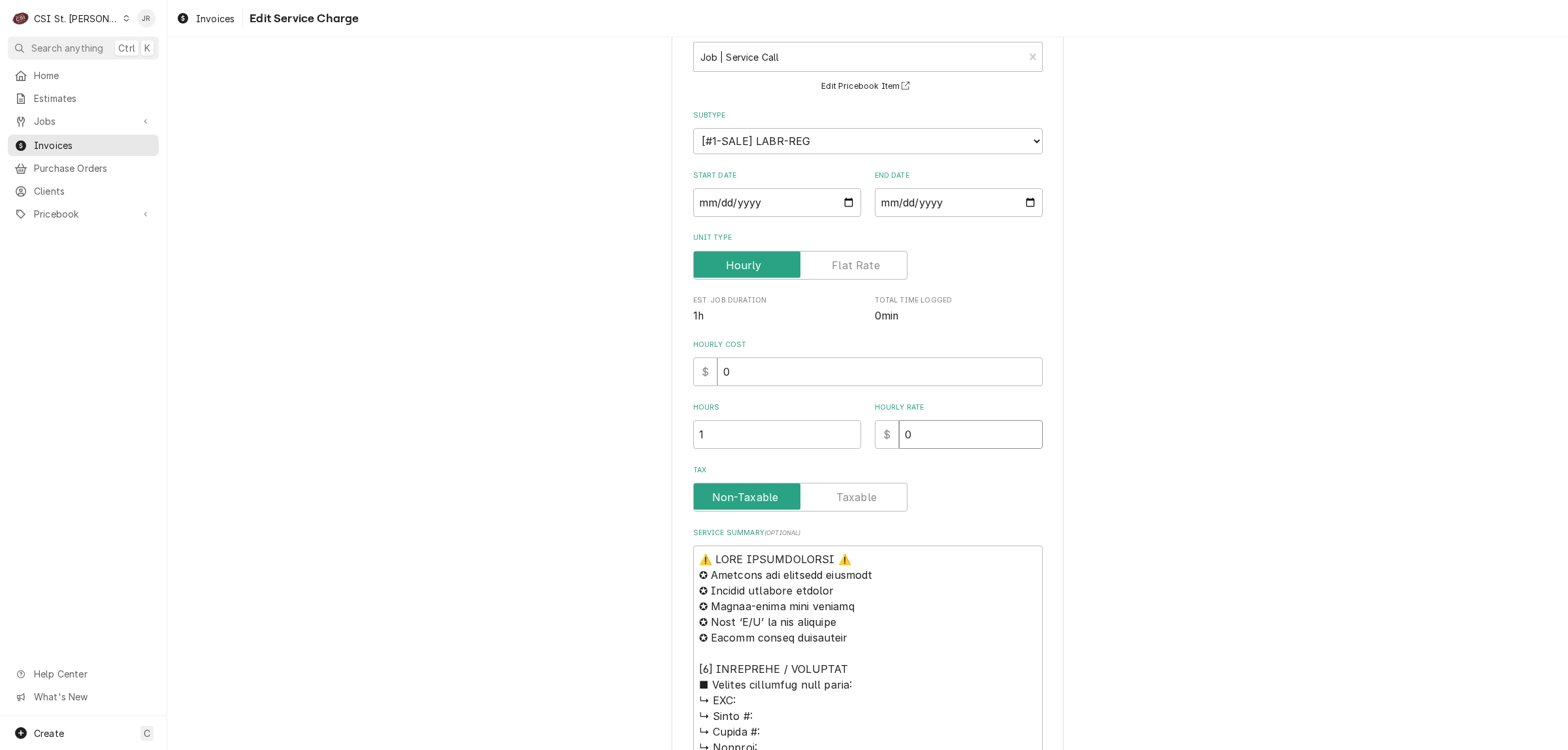
drag, startPoint x: 923, startPoint y: 432, endPoint x: 857, endPoint y: 410, distance: 69.6
click at [857, 410] on div "Hours 1 Hourly Rate $ 0" at bounding box center [867, 425] width 349 height 46
type textarea "x"
type input "9"
type textarea "x"
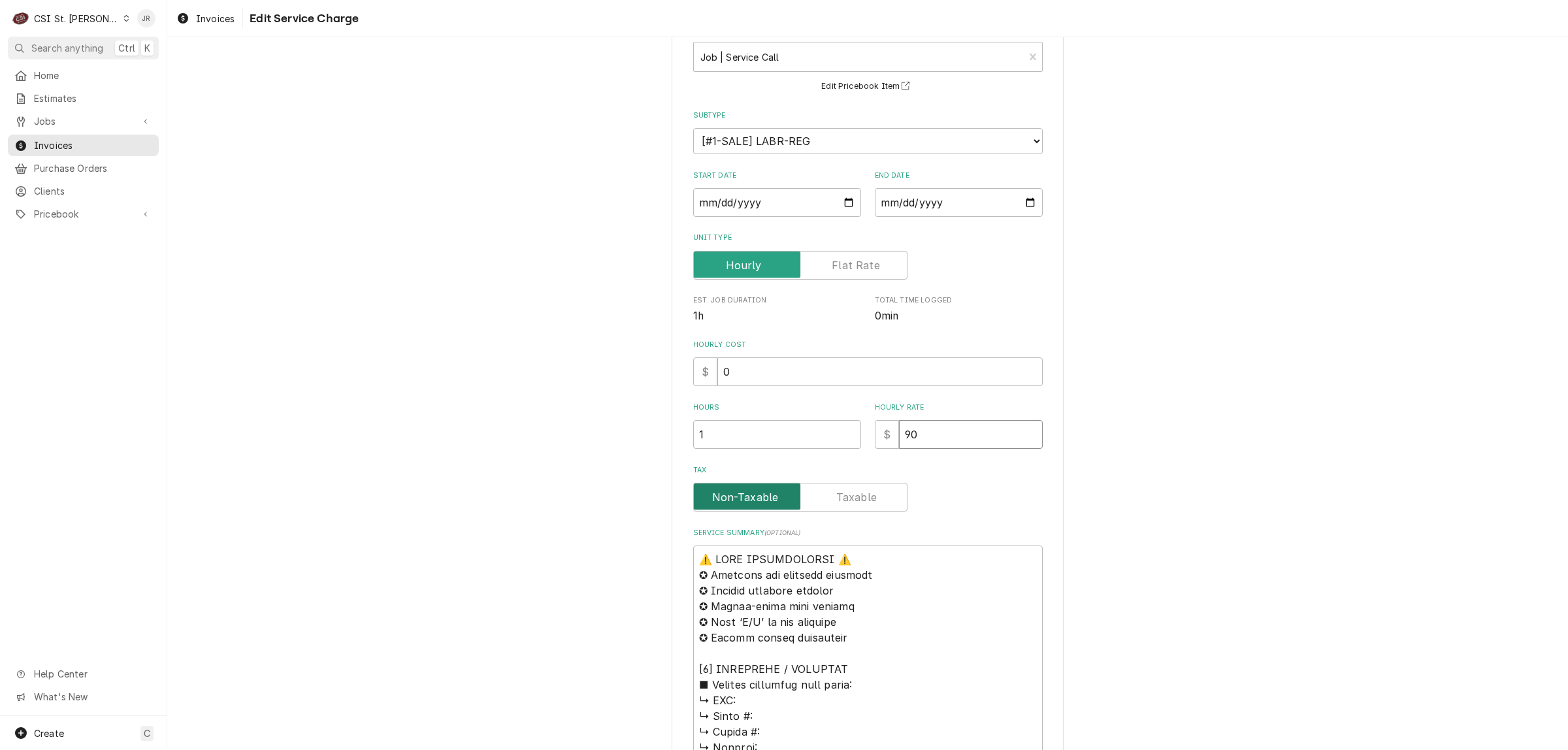
type input "90"
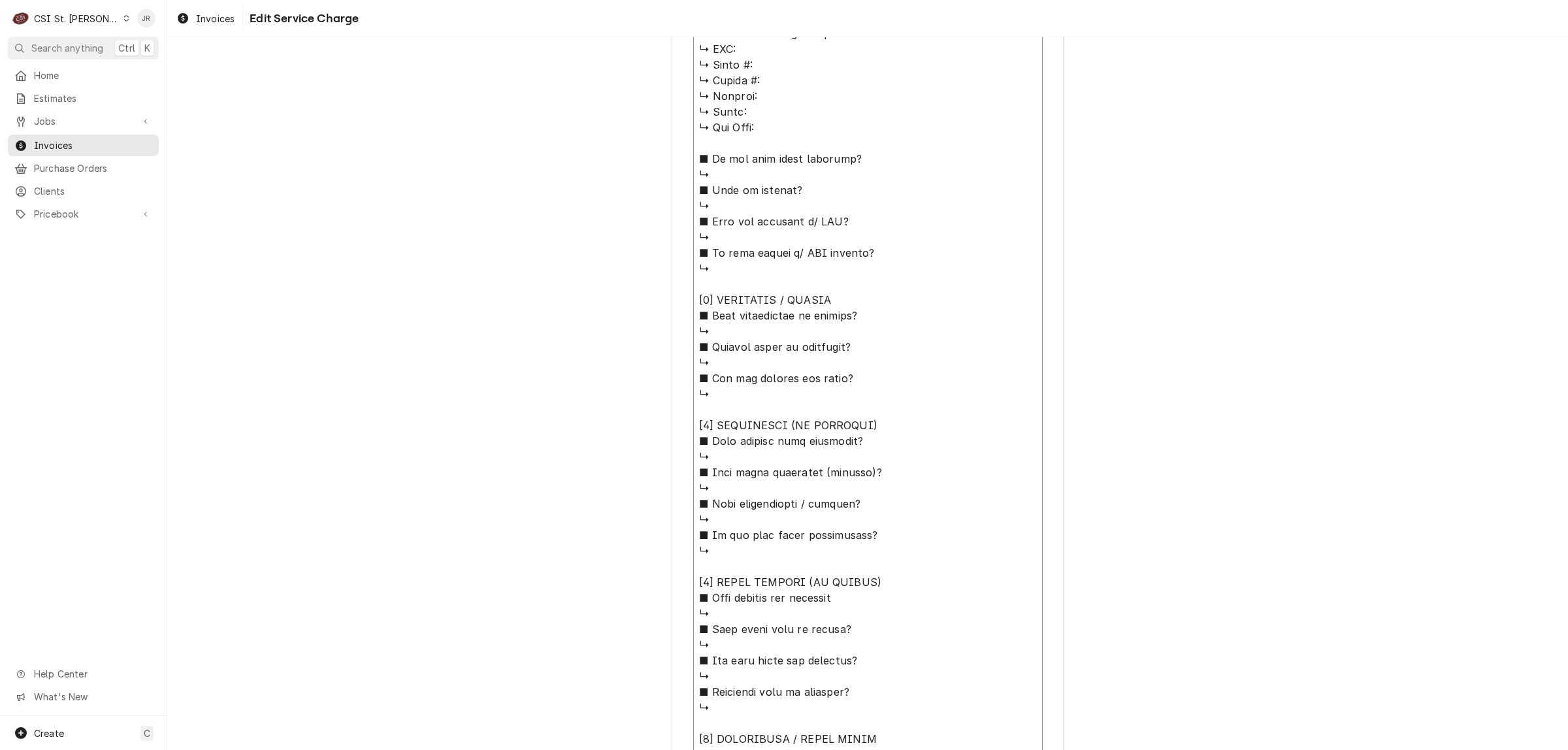
scroll to position [864, 0]
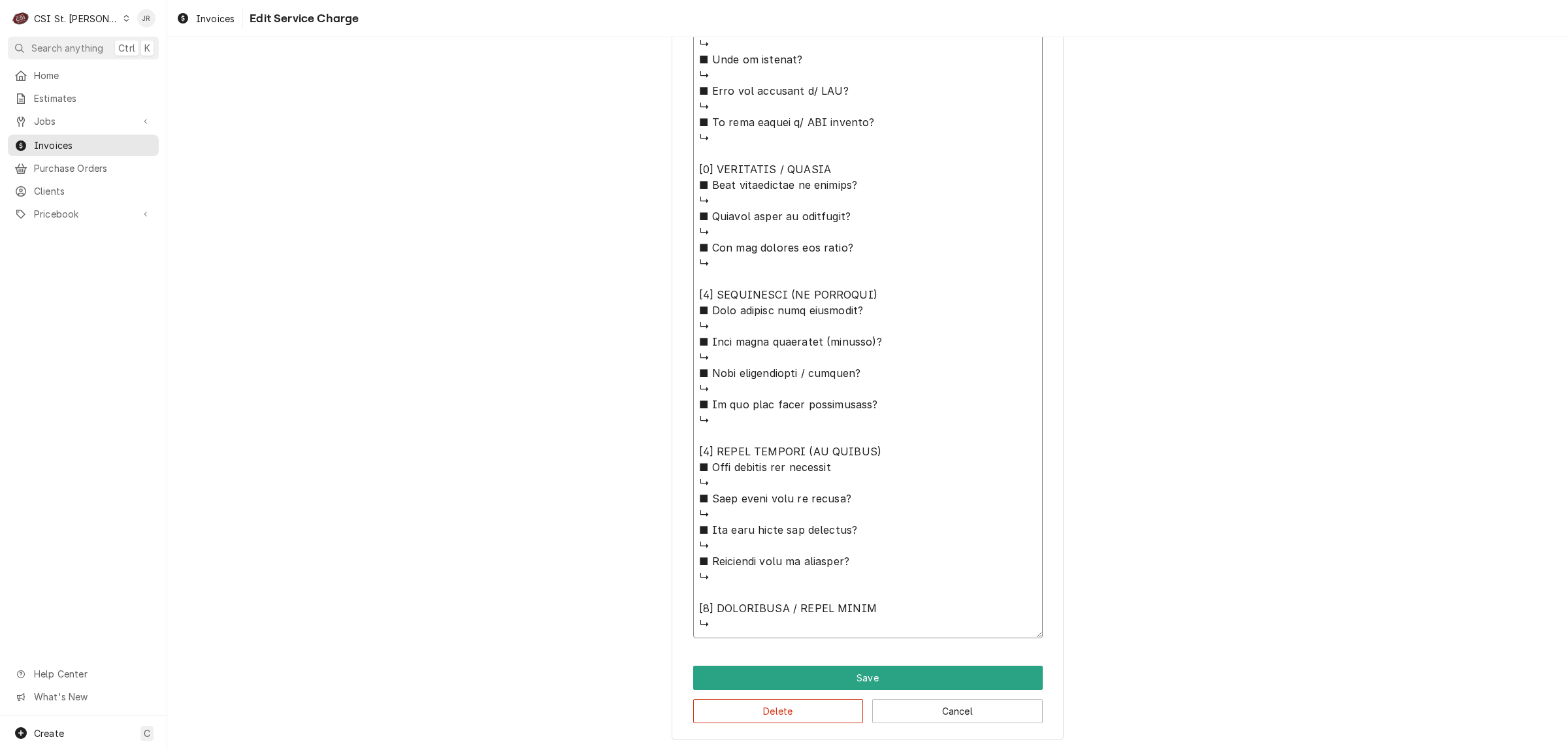
drag, startPoint x: 697, startPoint y: 230, endPoint x: 837, endPoint y: 760, distance: 548.2
click at [837, 749] on html "C CSI St. Louis JR Search anything Ctrl K Home Estimates Jobs Jobs Job Series I…" at bounding box center [784, 375] width 1568 height 750
type textarea "x"
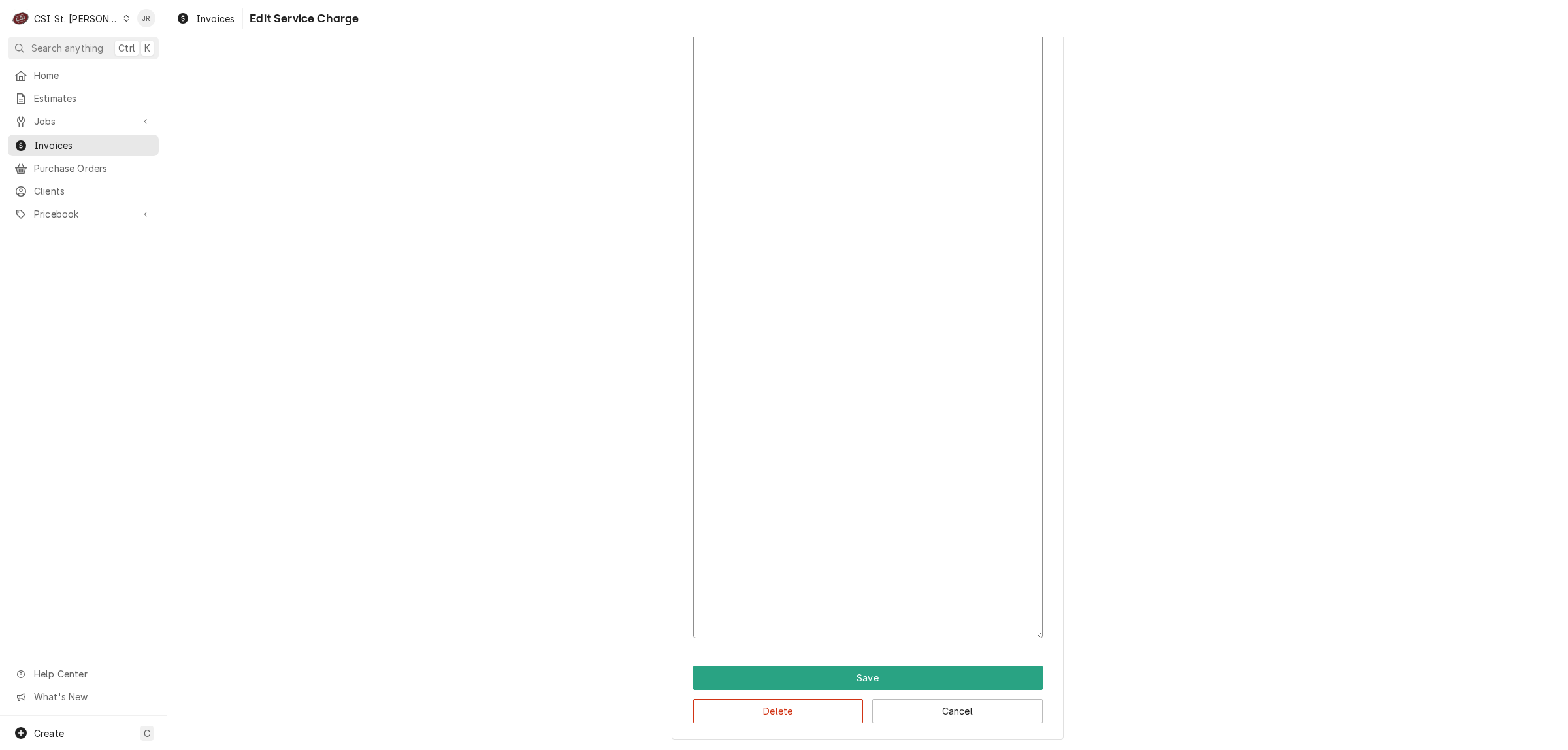
scroll to position [18, 0]
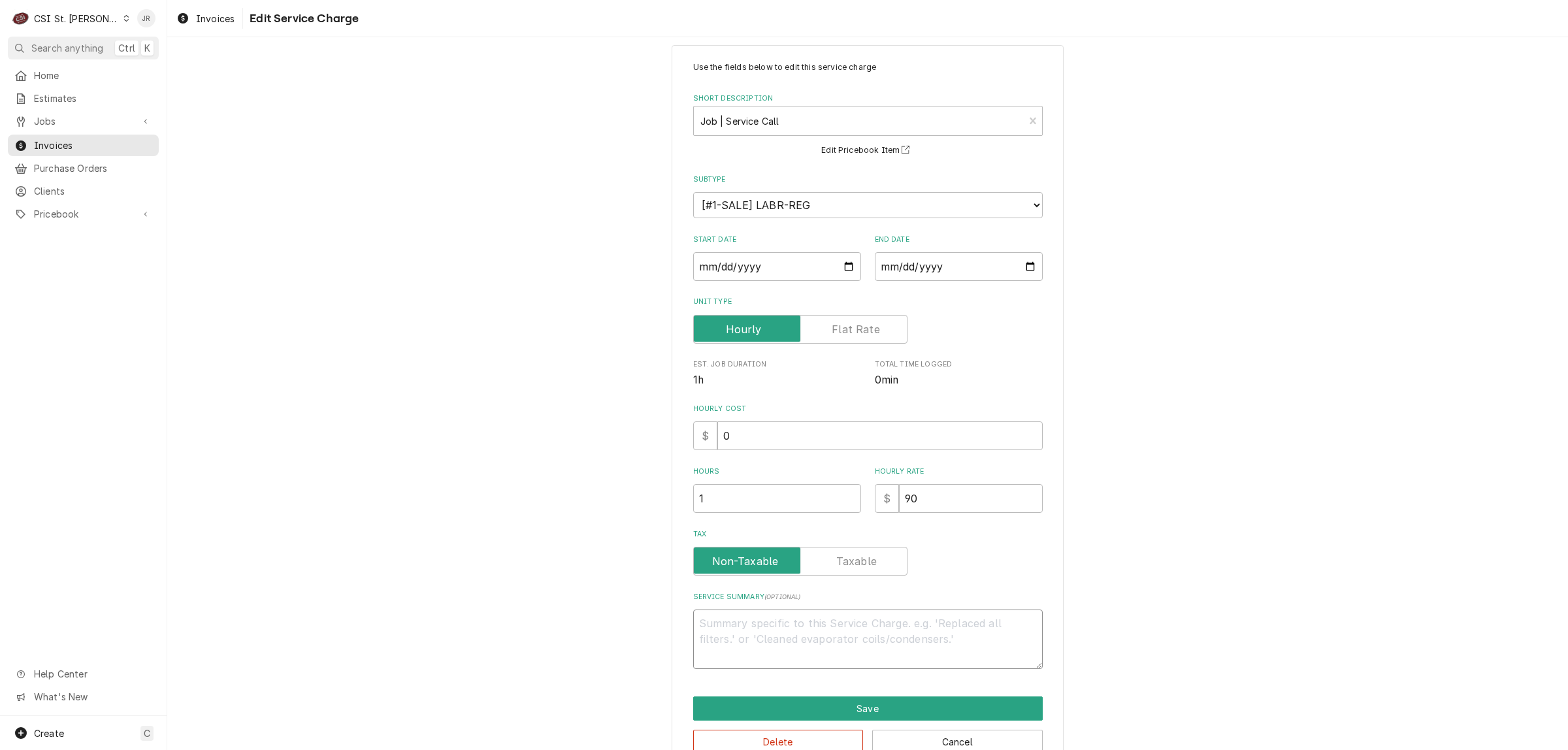
click at [756, 662] on textarea "Service Summary ( optional )" at bounding box center [867, 639] width 349 height 59
click at [756, 651] on textarea "Service Summary ( optional )" at bounding box center [867, 639] width 349 height 59
type textarea "x"
type textarea "M"
type textarea "x"
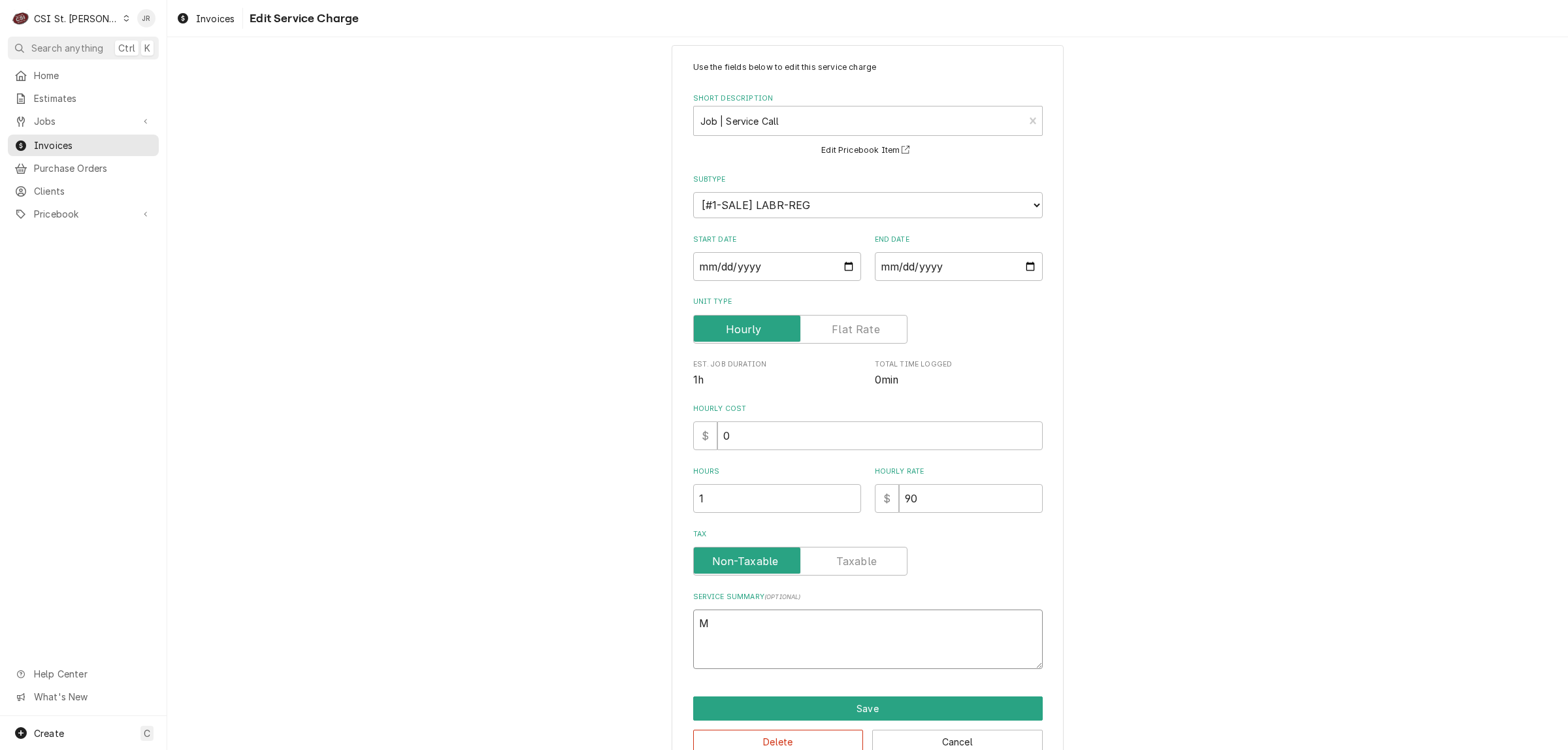
type textarea "MF"
type textarea "x"
type textarea "MFS"
type textarea "x"
type textarea "MFS s"
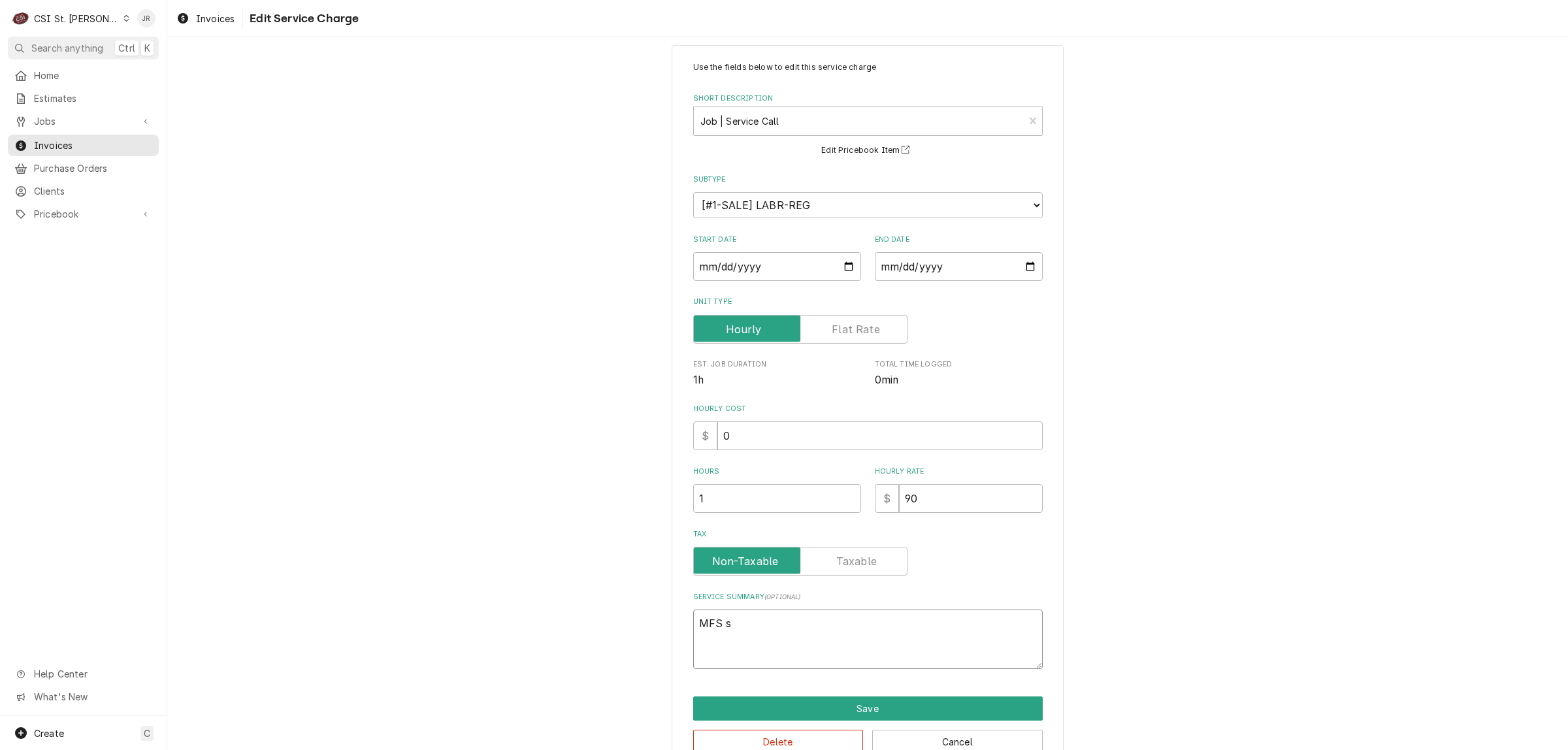
type textarea "x"
type textarea "MFS"
type textarea "x"
type textarea "MFS"
type textarea "x"
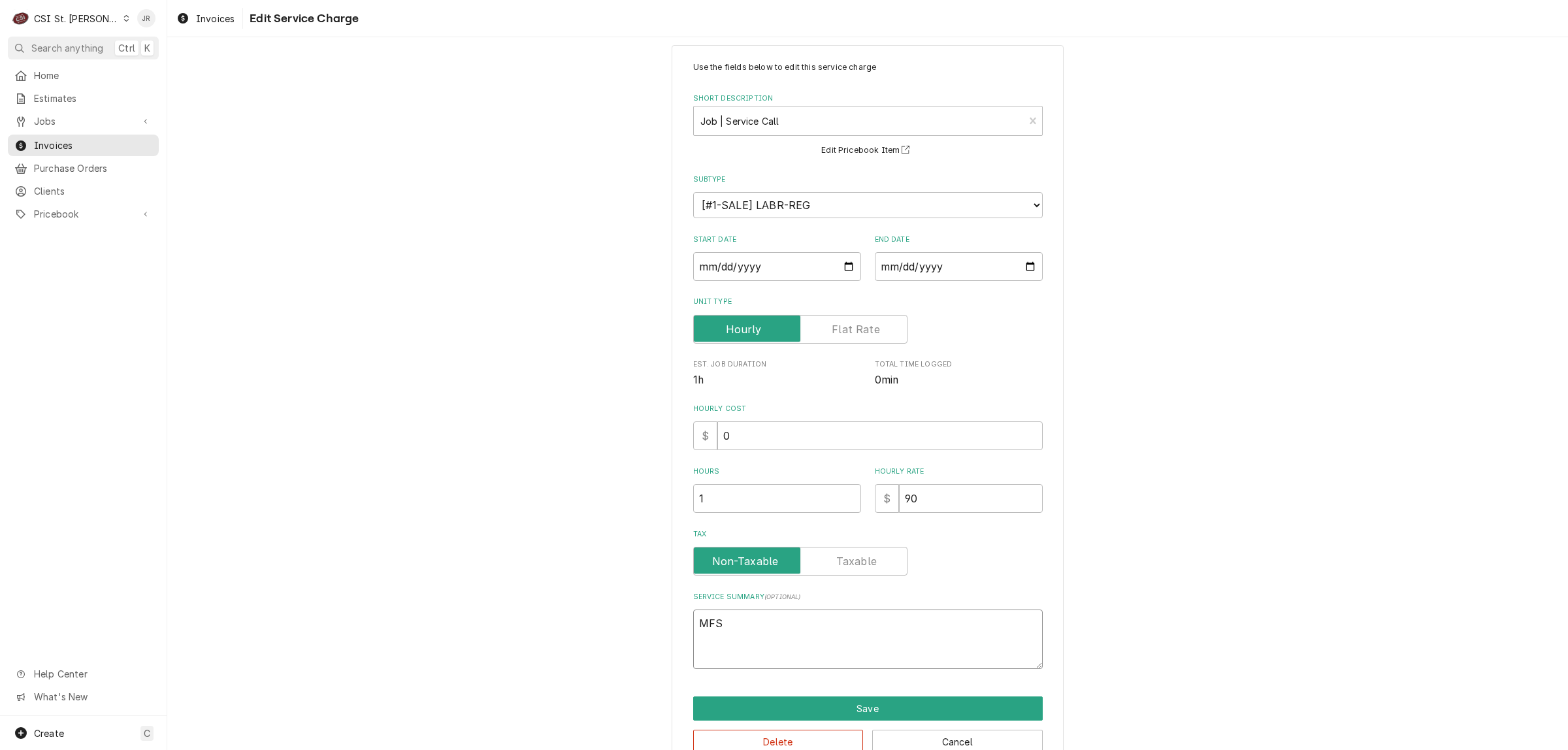
type textarea "MF"
type textarea "x"
type textarea "MFG"
type textarea "x"
type textarea "MFG"
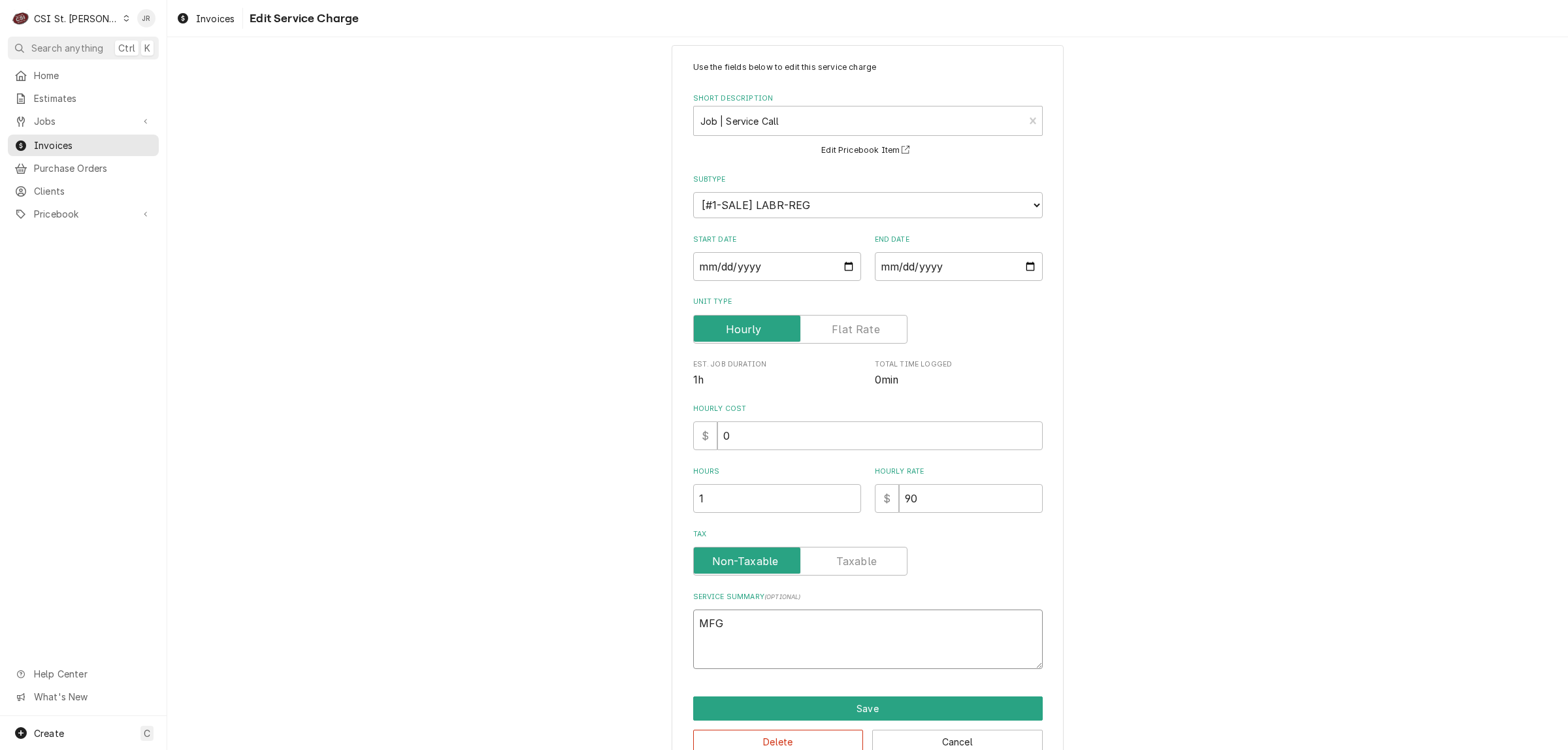
type textarea "x"
type textarea "MFG s"
type textarea "x"
type textarea "MFG sh"
type textarea "x"
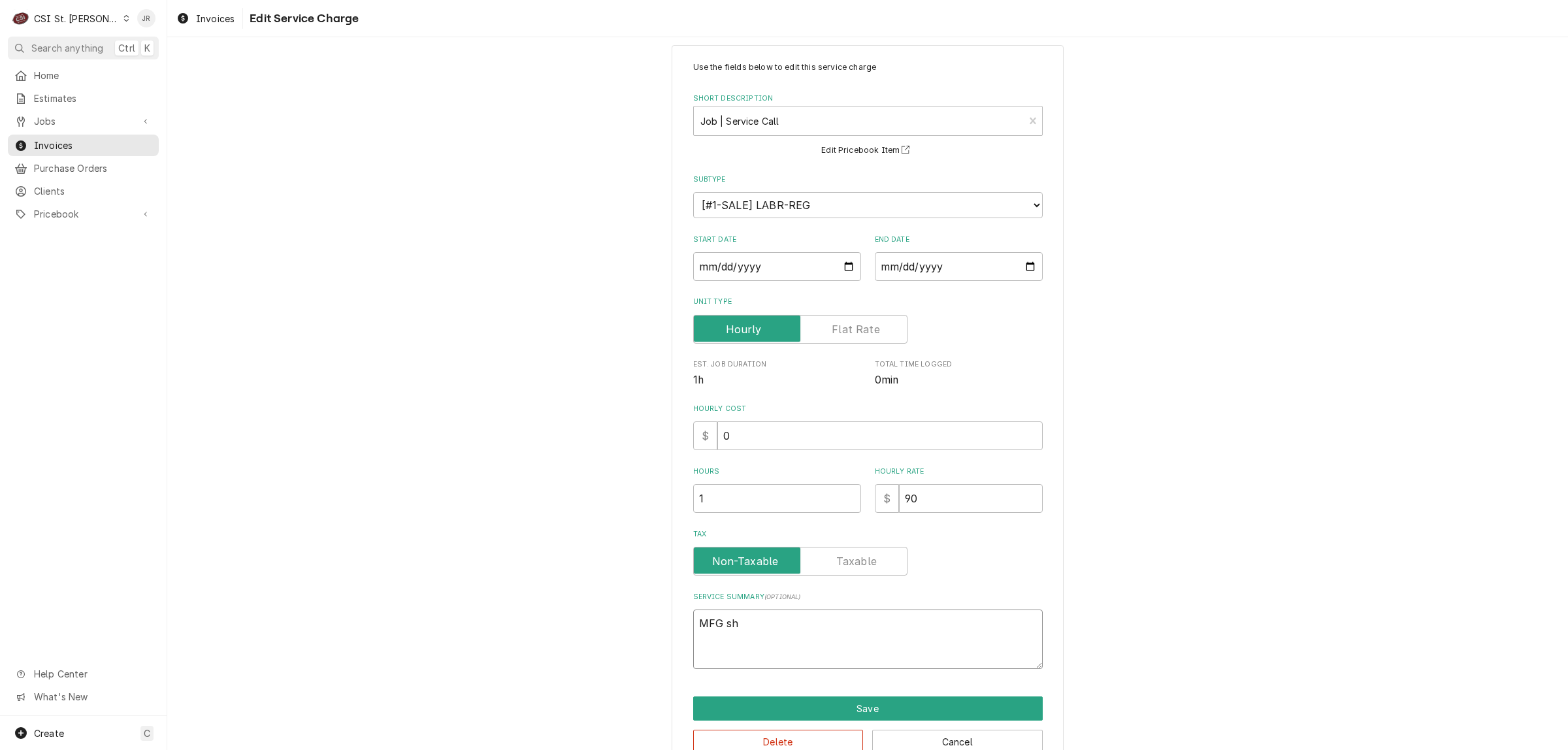
type textarea "MFG shi"
type textarea "x"
type textarea "MFG ship"
type textarea "x"
type textarea "MFG shipp"
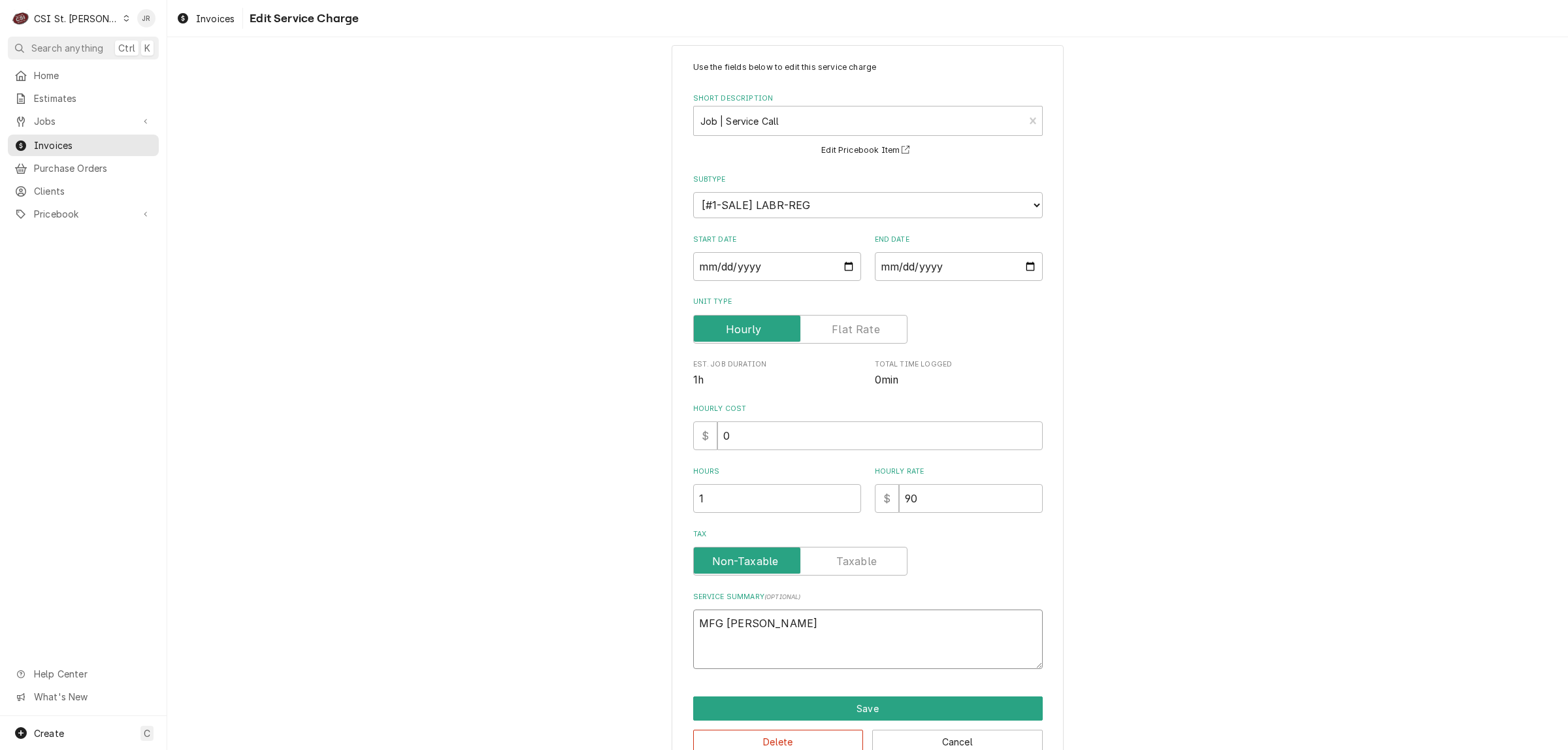
type textarea "x"
type textarea "MFG shippe"
type textarea "x"
type textarea "MFG shipped"
type textarea "x"
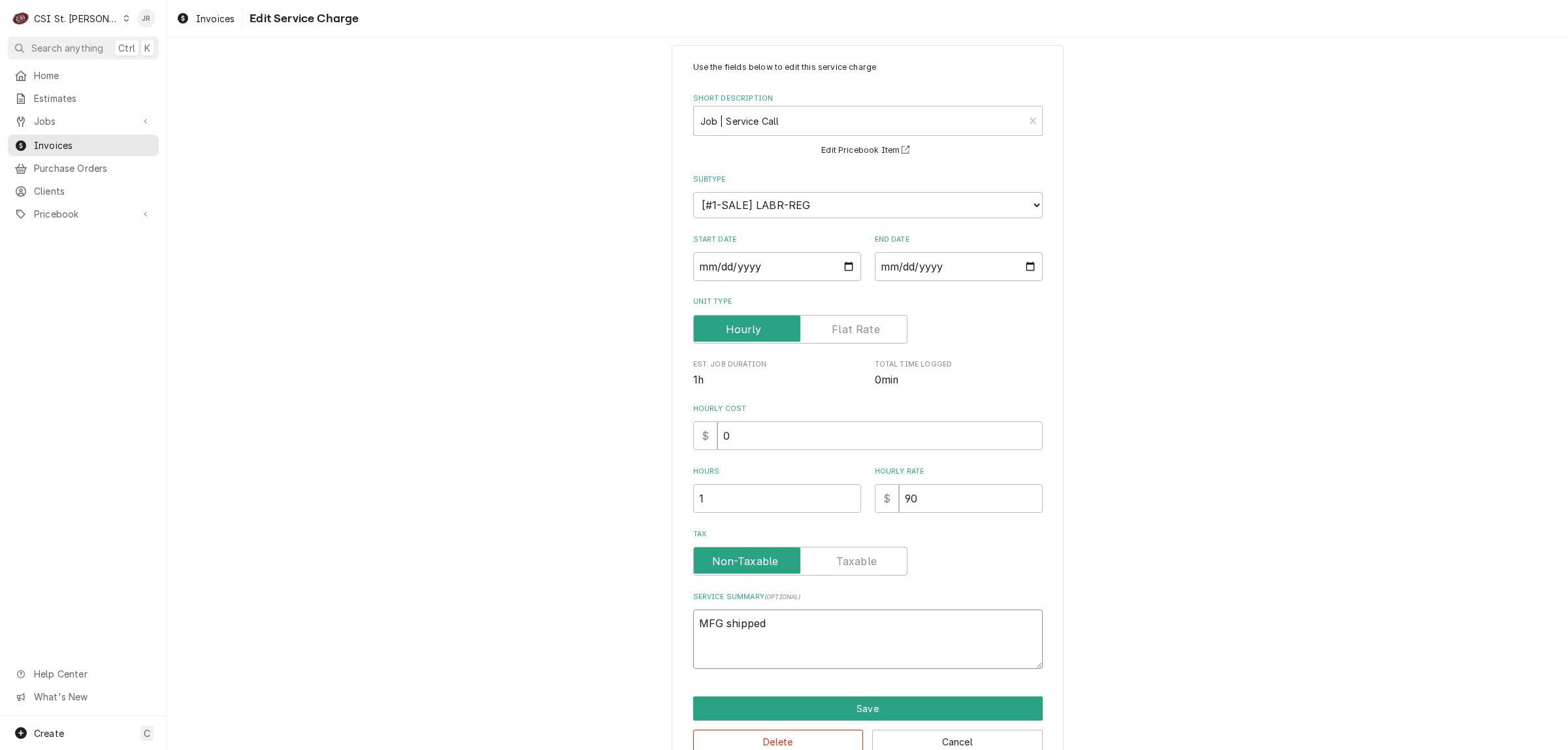
type textarea "MFG shipped"
type textarea "x"
type textarea "MFG shipped p"
type textarea "x"
type textarea "MFG shipped pa"
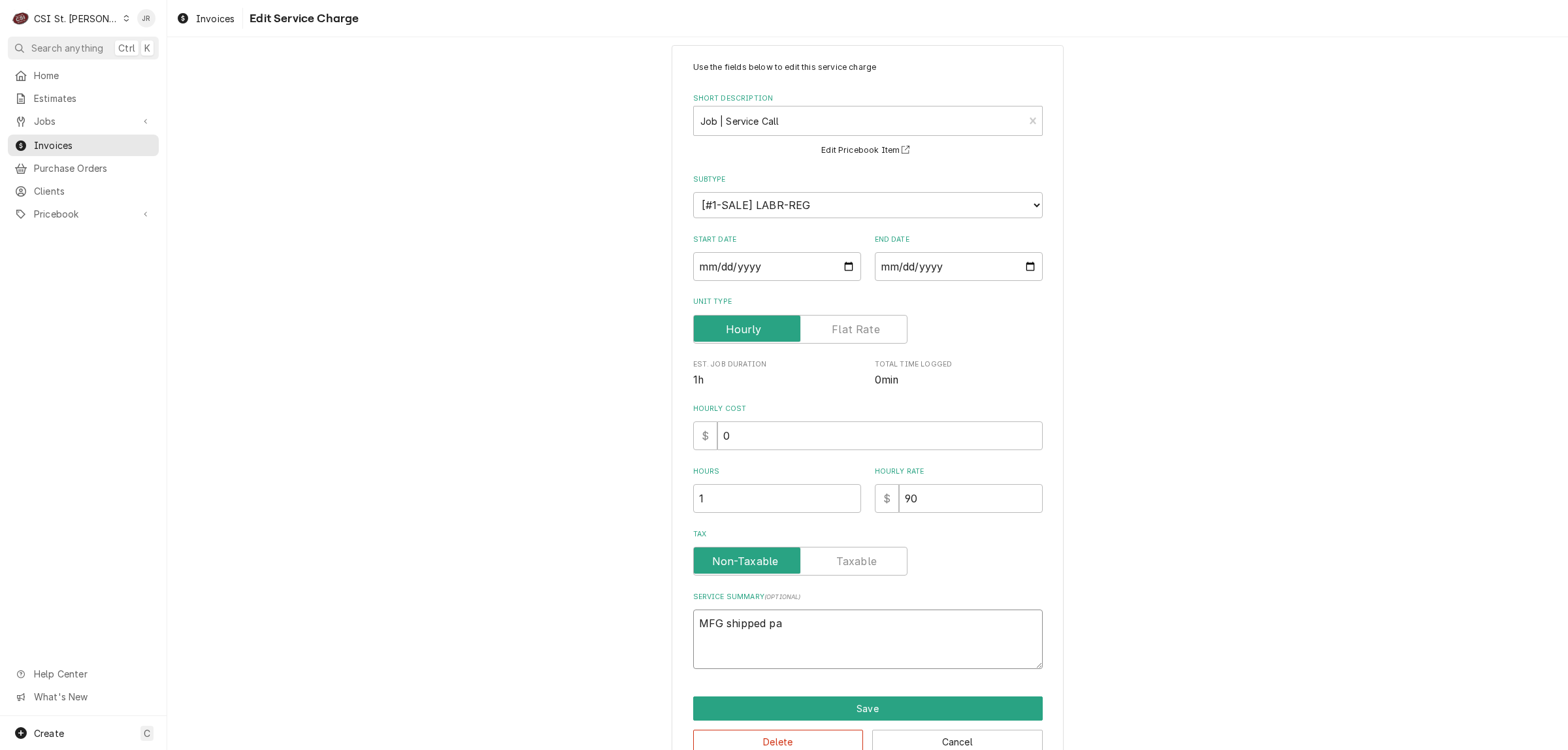
type textarea "x"
type textarea "MFG shipped par"
type textarea "x"
type textarea "MFG shipped part"
type textarea "x"
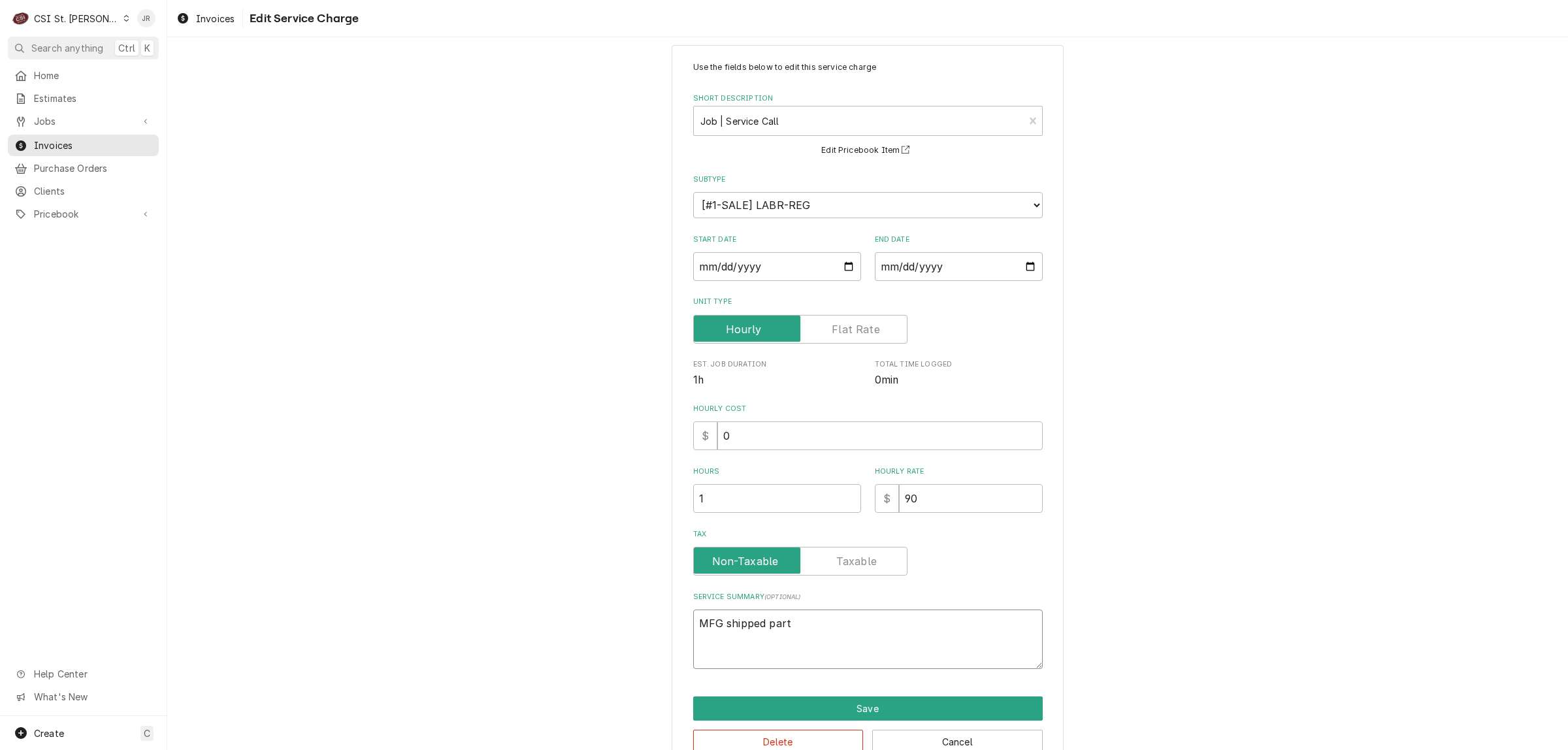
type textarea "MFG shipped parts"
type textarea "x"
type textarea "MFG shipped parts"
type textarea "x"
type textarea "MFG shipped parts n"
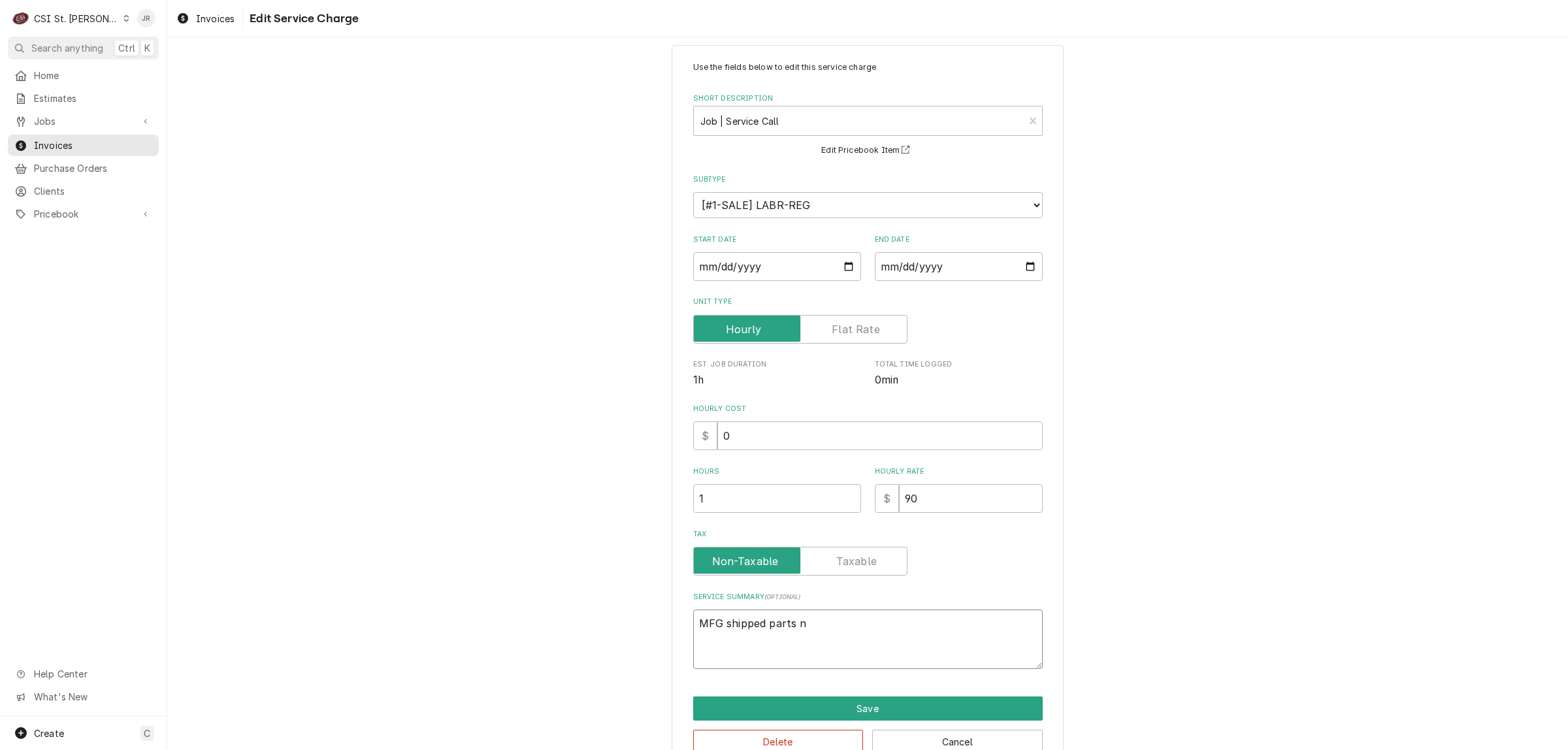
type textarea "x"
type textarea "MFG shipped parts n/"
type textarea "x"
type textarea "MFG shipped parts n/c"
type textarea "x"
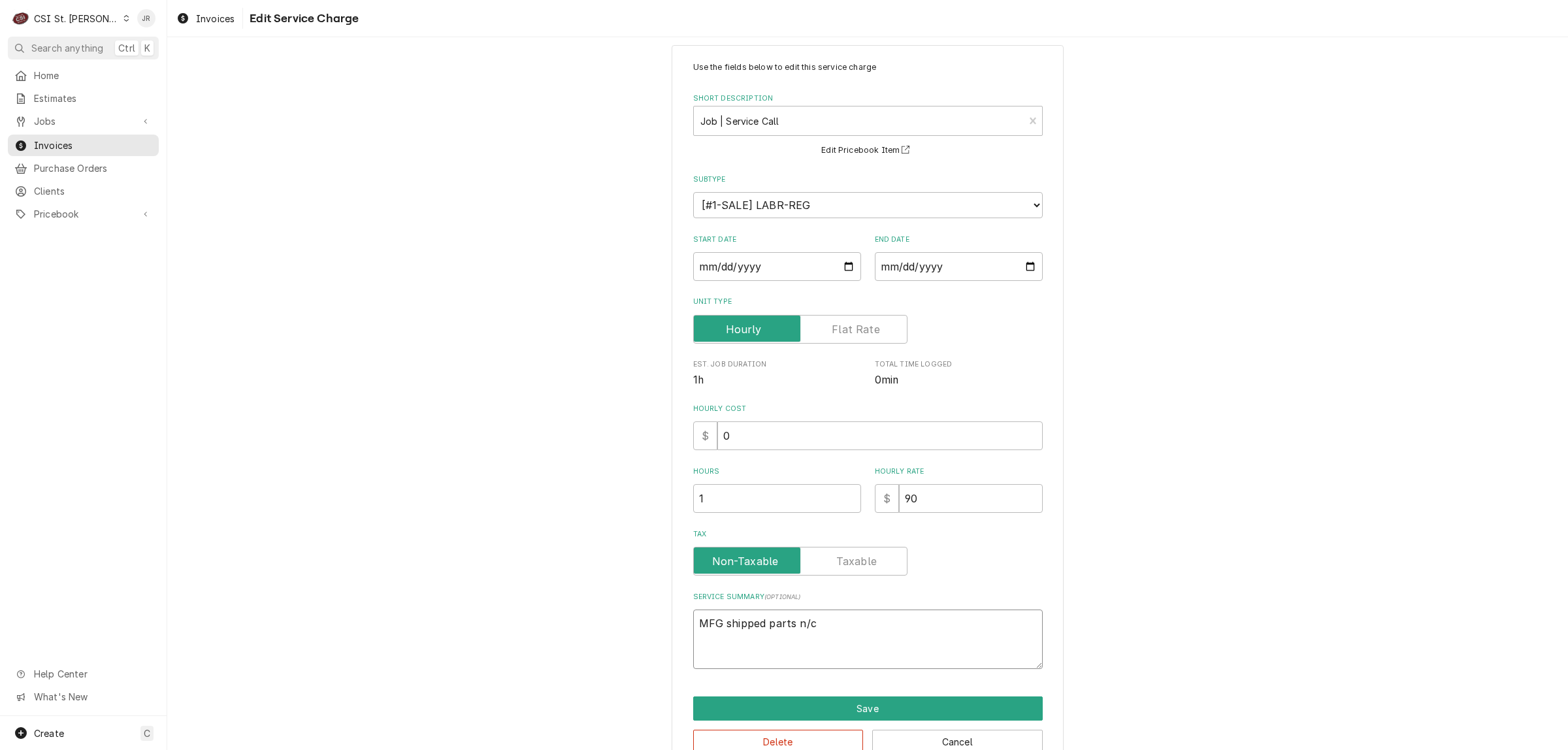
type textarea "MFG shipped parts n/c"
type textarea "x"
type textarea "MFG shipped parts n/c"
type textarea "x"
type textarea "MFG shipped parts n/c"
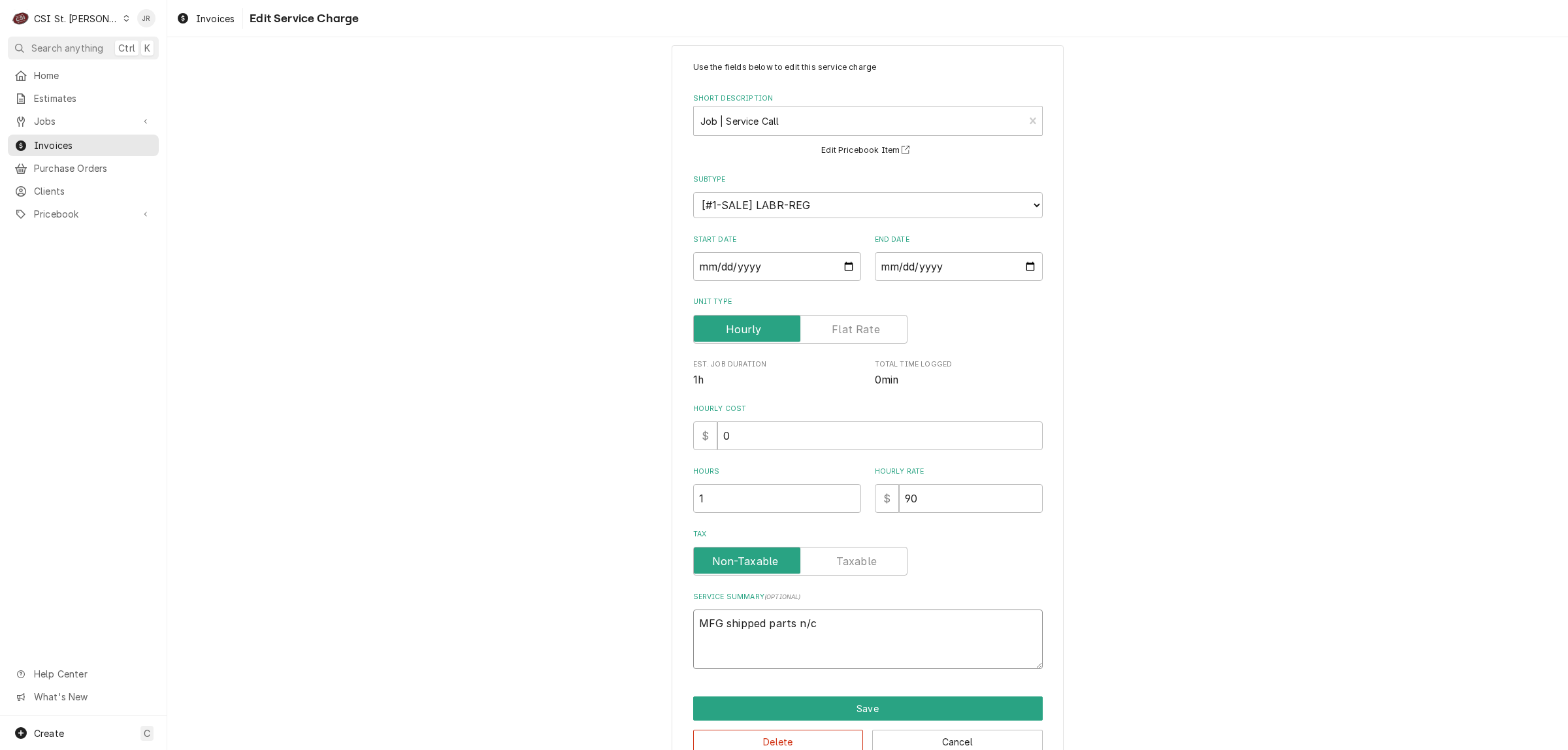
click at [758, 618] on textarea "MFG shipped parts n/c" at bounding box center [867, 639] width 349 height 59
paste textarea "C# 10127171"
type textarea "x"
type textarea "C# 10127171 MFG shipped parts n/c"
drag, startPoint x: 696, startPoint y: 626, endPoint x: 697, endPoint y: 616, distance: 10.0
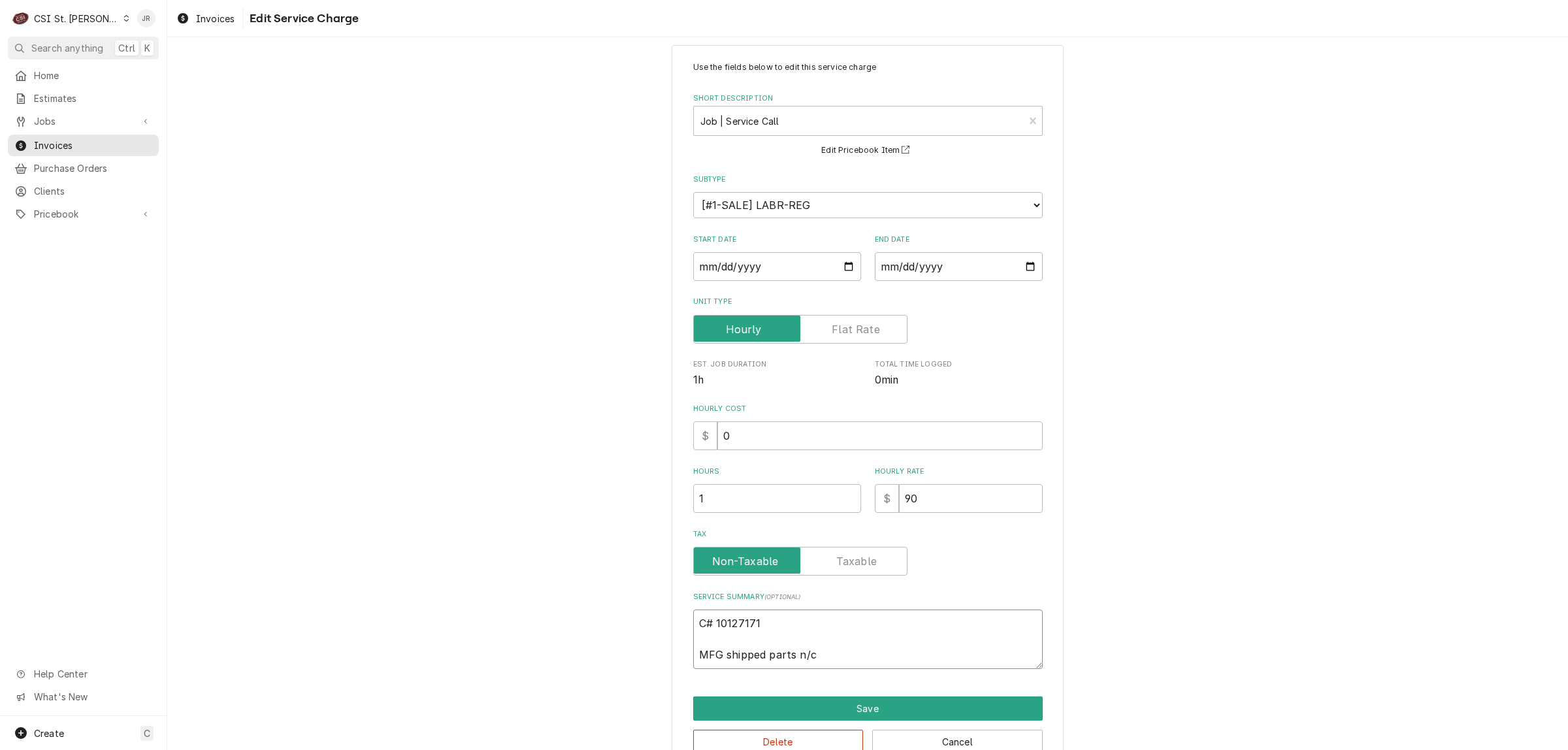
click at [696, 625] on textarea "C# 10127171 MFG shipped parts n/c" at bounding box center [867, 639] width 349 height 59
type textarea "x"
type textarea "Ca# 10127171 MFG shipped parts n/c"
type textarea "x"
type textarea "Cas# 10127171 MFG shipped parts n/c"
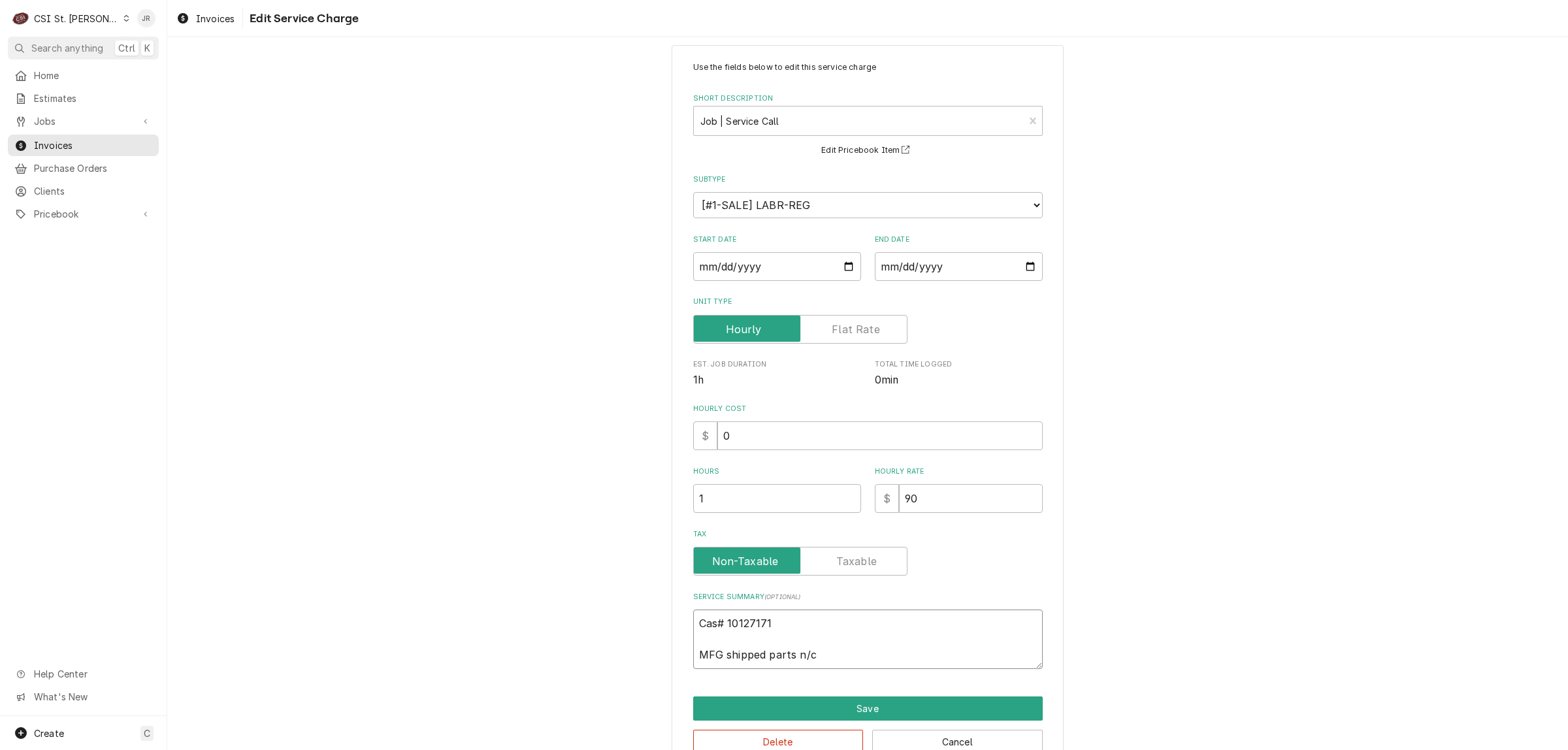
type textarea "x"
type textarea "Case# 10127171 MFG shipped parts n/c"
click at [789, 610] on textarea "Case# 10127171 MFG shipped parts n/c" at bounding box center [867, 639] width 349 height 59
type textarea "x"
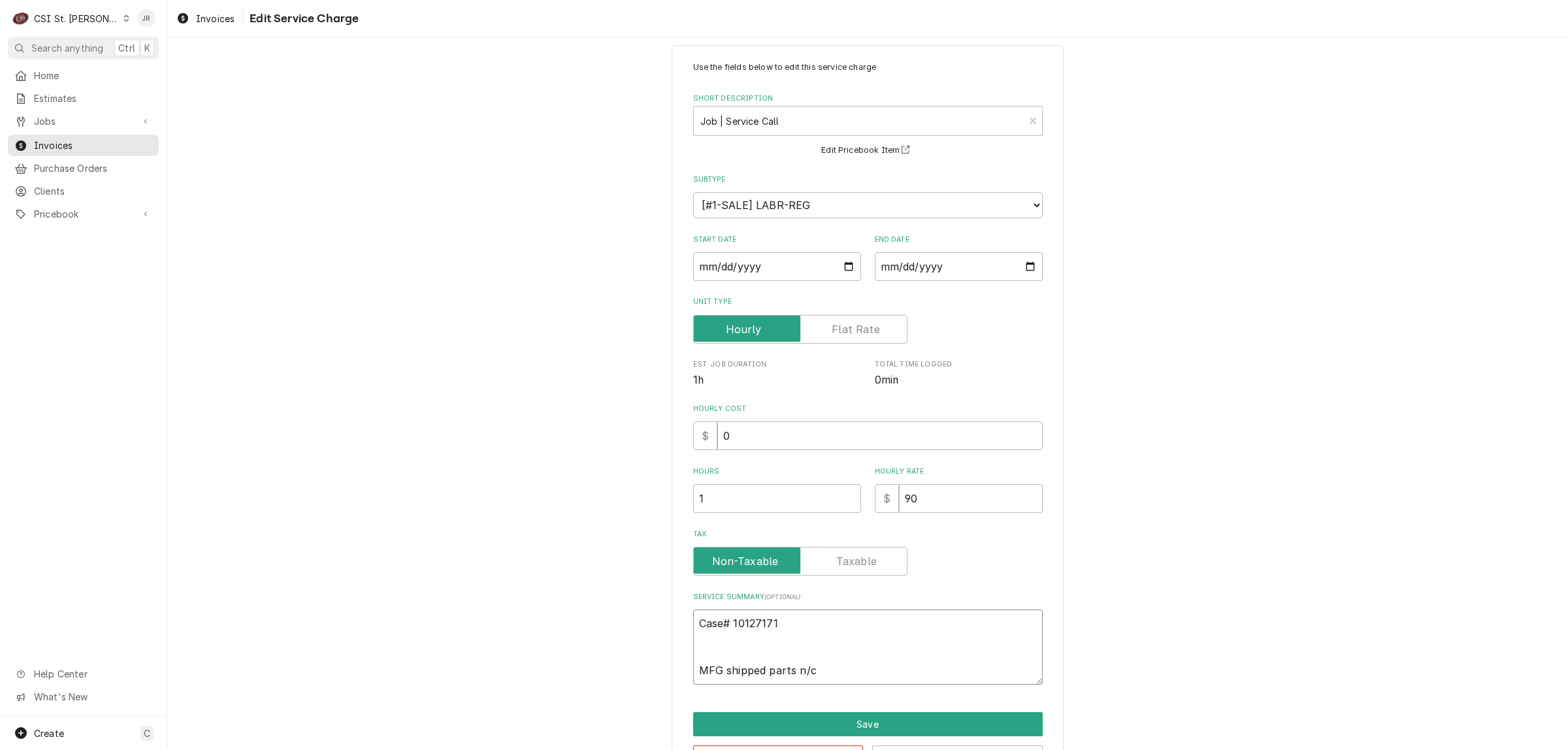
type textarea "Case# 10127171 MFG shipped parts n/c"
click at [818, 632] on textarea "Case# 10127171 MFG shipped parts n/c" at bounding box center [867, 648] width 349 height 75
type textarea "x"
type textarea "Case# 10127171 MFG shipped parts n/c"
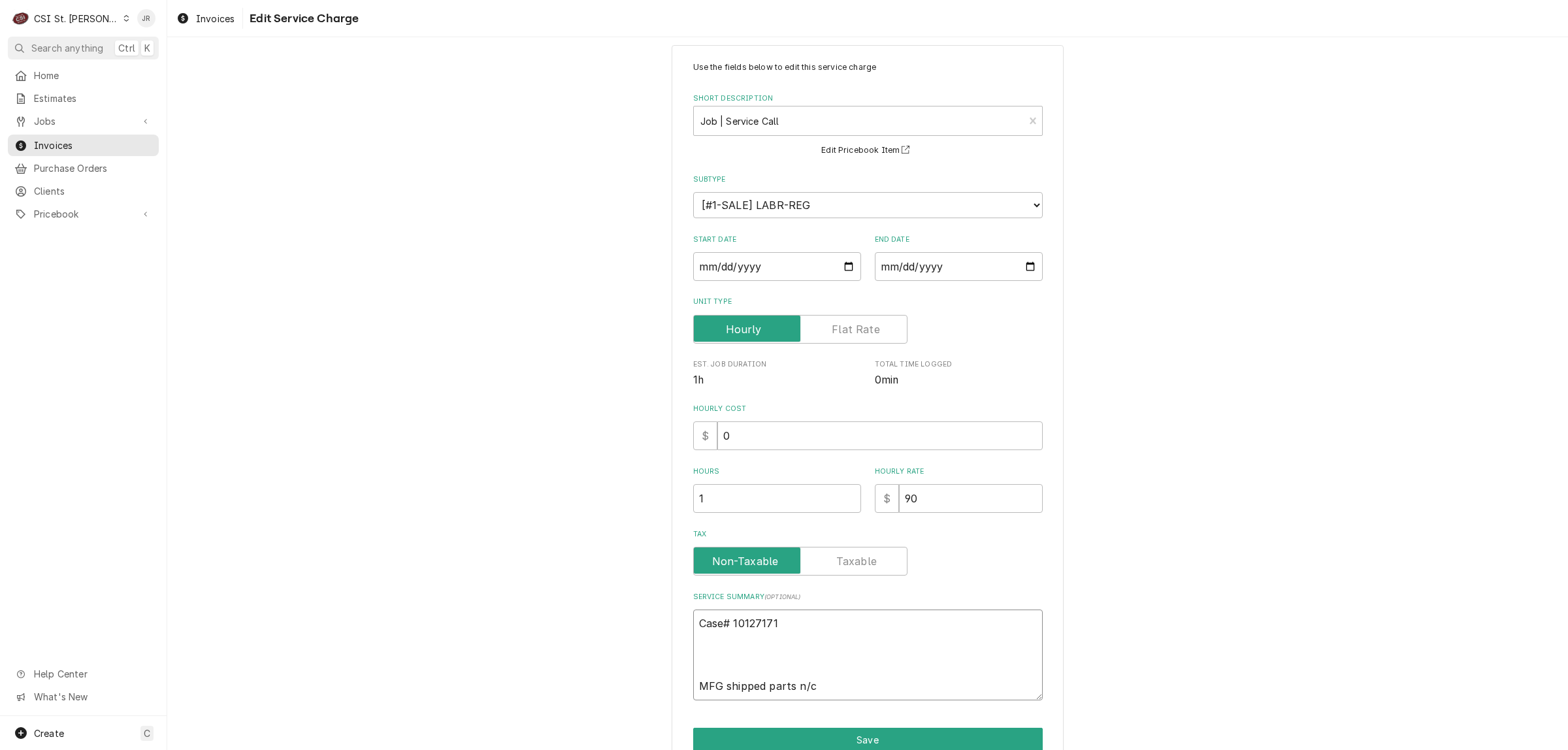
type textarea "x"
type textarea "Case# 10127171 S MFG shipped parts n/c"
type textarea "x"
type textarea "Case# 10127171 St MFG shipped parts n/c"
type textarea "x"
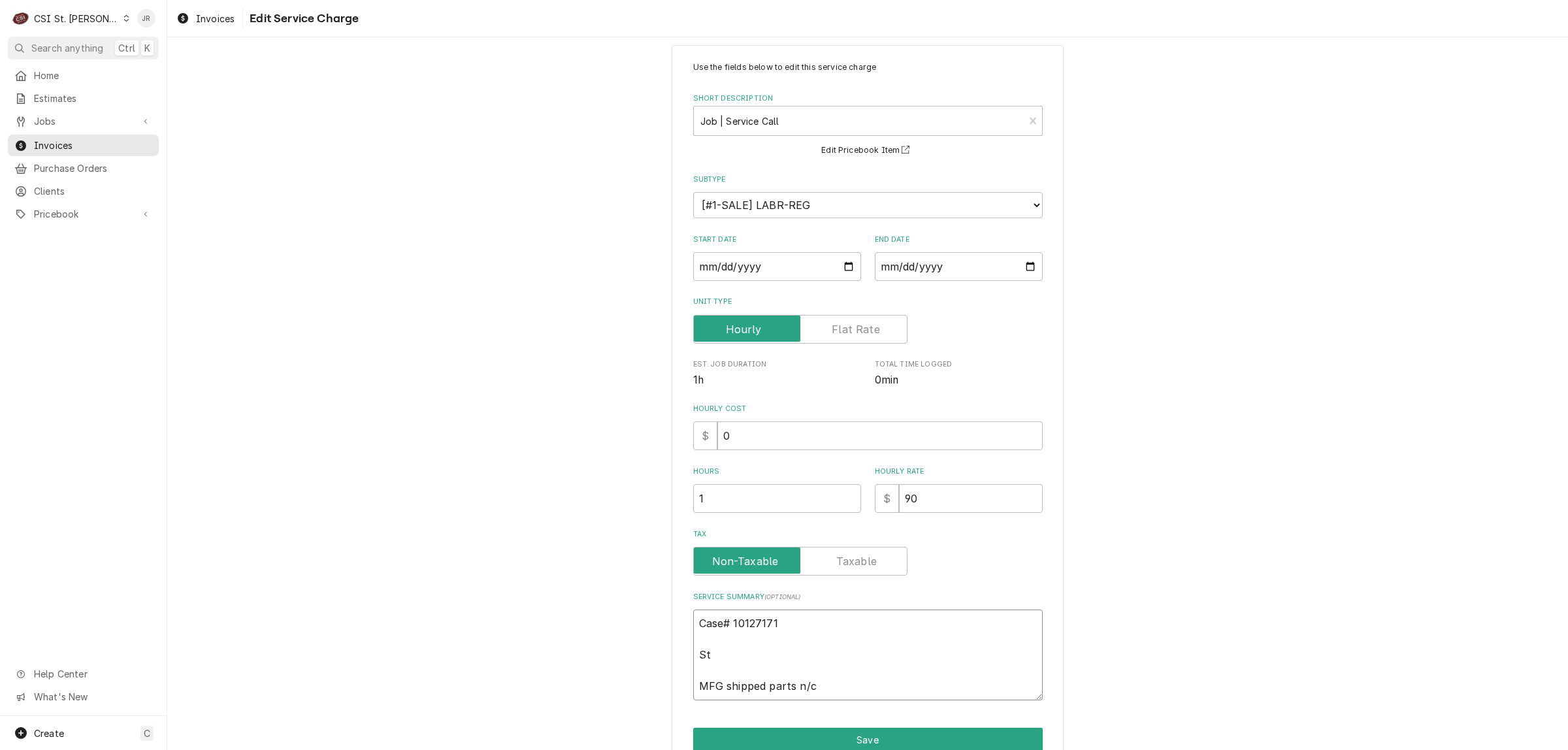
type textarea "Case# 10127171 Sta MFG shipped parts n/c"
type textarea "x"
type textarea "Case# 10127171 Star MFG shipped parts n/c"
type textarea "x"
type textarea "Case# 10127171 Star MFG shipped parts n/c"
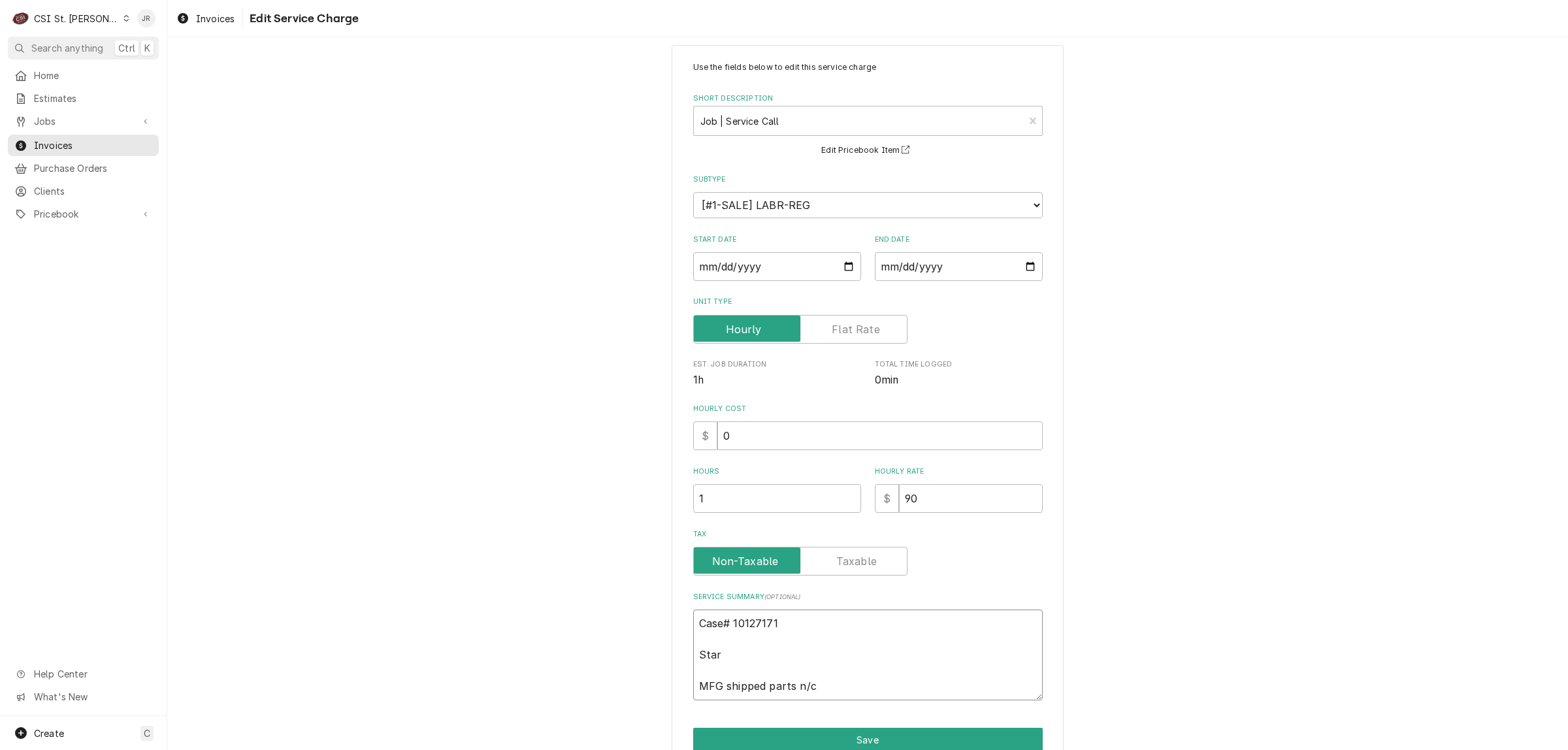
type textarea "x"
type textarea "Case# 10127171 Star / MFG shipped parts n/c"
type textarea "x"
type textarea "Case# 10127171 Star / MFG shipped parts n/c"
paste textarea "M# 536TGFS# SMG0724A0153"
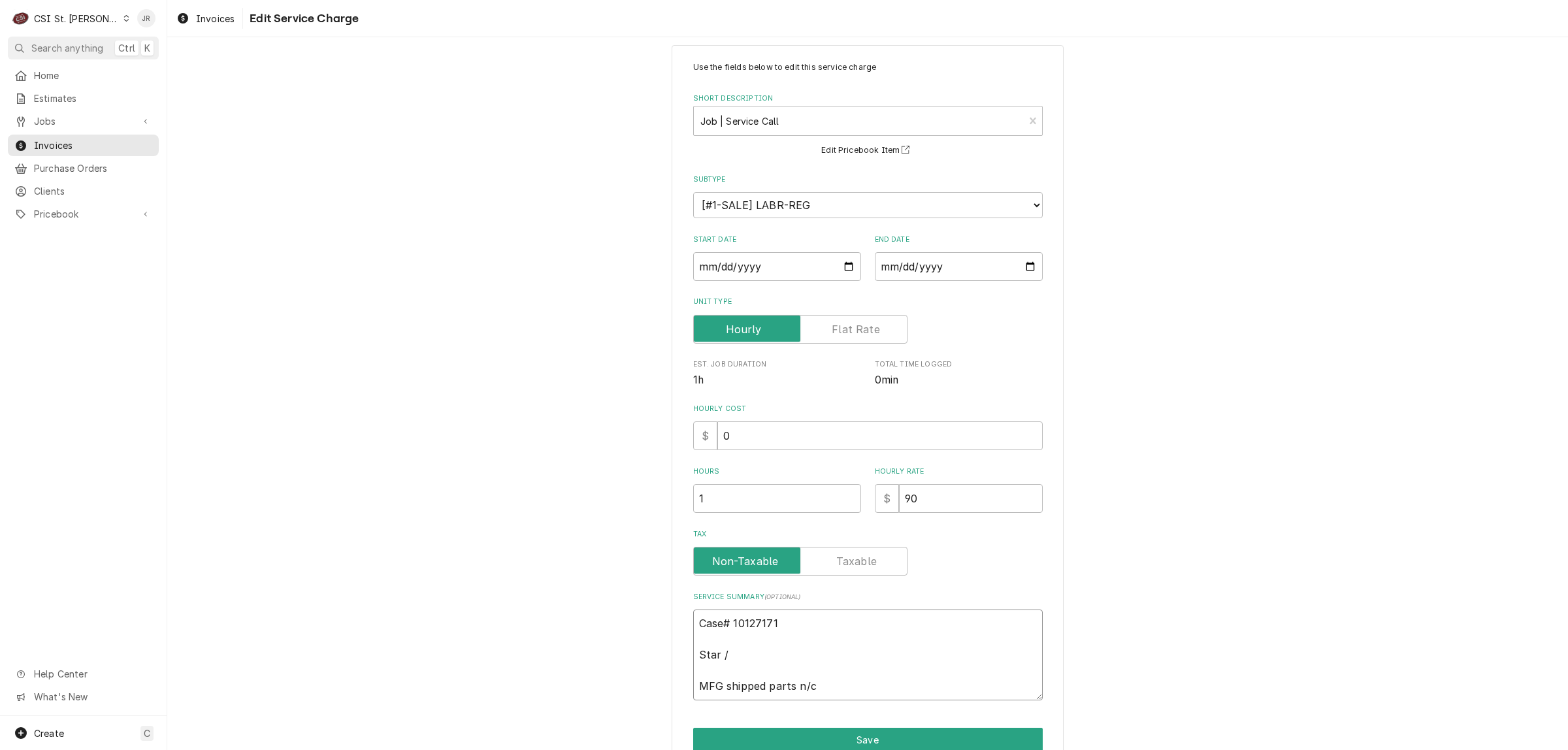
type textarea "x"
type textarea "Case# 10127171 Star / M# 536TGFS# SMG0724A0153 MFG shipped parts n/c"
drag, startPoint x: 787, startPoint y: 658, endPoint x: 814, endPoint y: 562, distance: 99.7
click at [789, 654] on textarea "Case# 10127171 Star / M# 536TGFS# SMG0724A0153 MFG shipped parts n/c" at bounding box center [867, 655] width 349 height 91
type textarea "x"
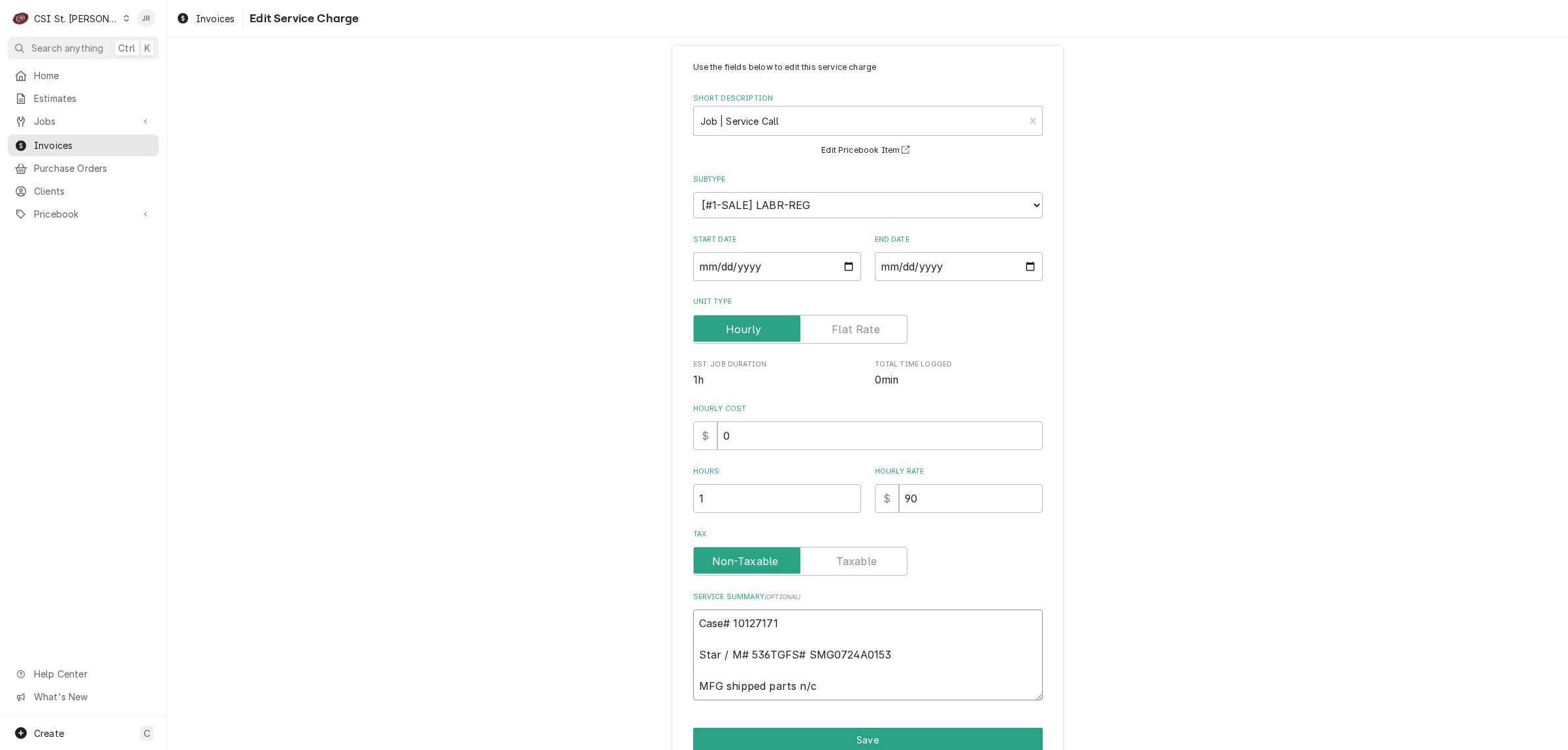
type textarea "Case# 10127171 Star / M# 536TGF S# SMG0724A0153 MFG shipped parts n/c"
type textarea "x"
type textarea "Case# 10127171 Star / M# 536TGF S SMG0724A0153 MFG shipped parts n/c"
type textarea "x"
type textarea "Case# 10127171 Star / M# 536TGF Se SMG0724A0153 MFG shipped parts n/c"
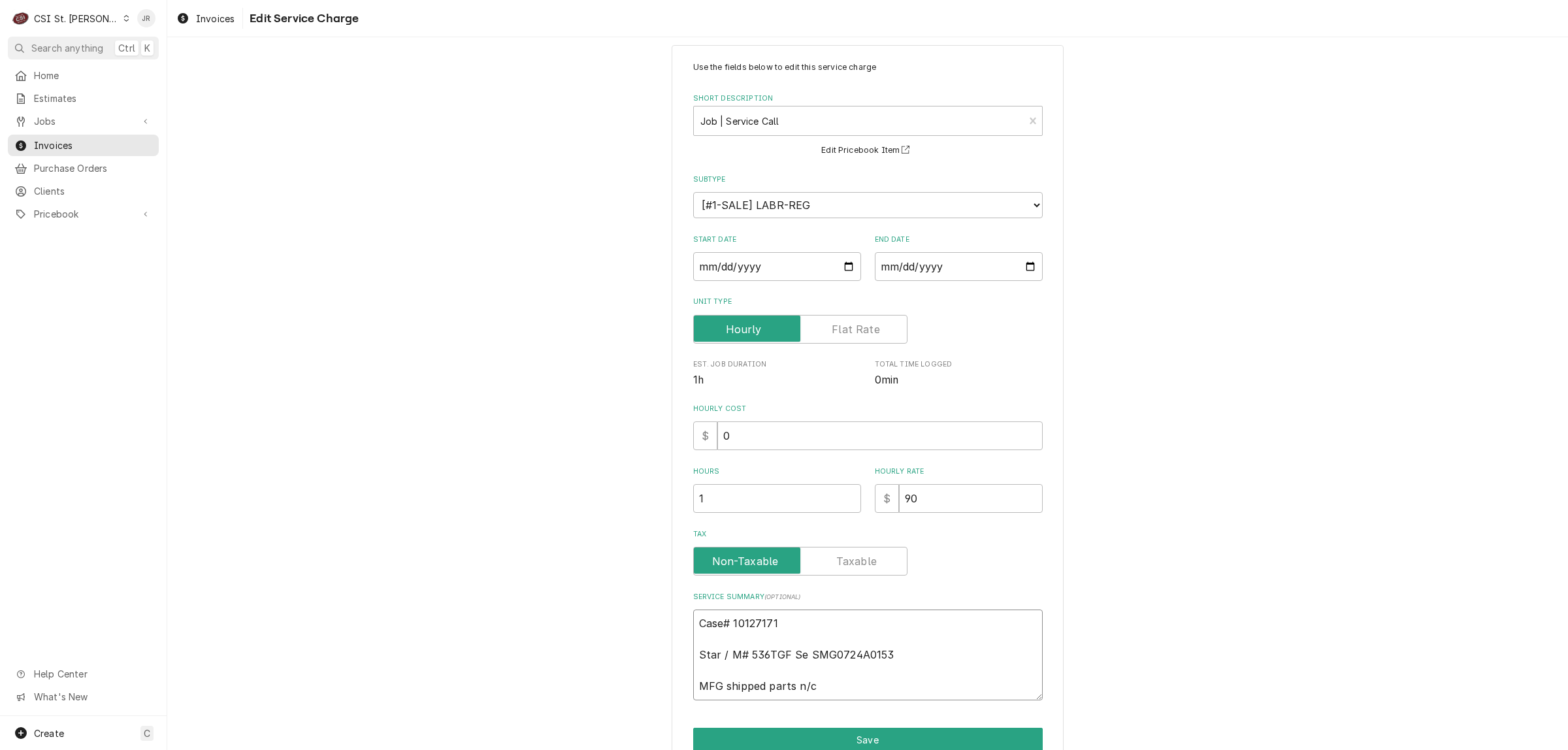
type textarea "x"
type textarea "Case# 10127171 Star / M# 536TGF Ser SMG0724A0153 MFG shipped parts n/c"
type textarea "x"
type textarea "Case# 10127171 Star / M# 536TGF Seri SMG0724A0153 MFG shipped parts n/c"
type textarea "x"
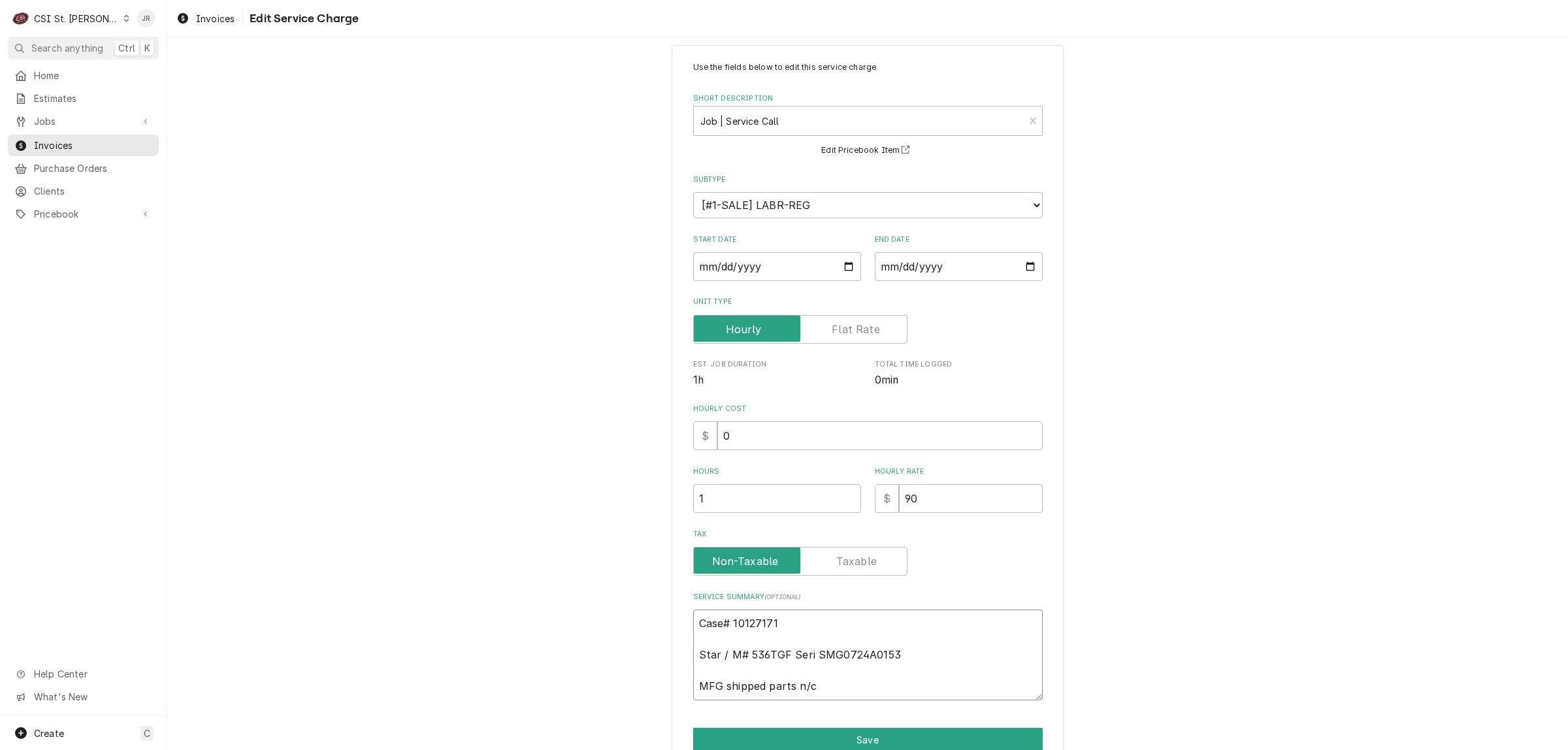
type textarea "Case# 10127171 Star / M# 536TGF Seria SMG0724A0153 MFG shipped parts n/c"
type textarea "x"
type textarea "Case# 10127171 Star / M# 536TGF Serial SMG0724A0153 MFG shipped parts n/c"
type textarea "x"
type textarea "Case# 10127171 Star / M# 536TGF Serial: SMG0724A0153 MFG shipped parts n/c"
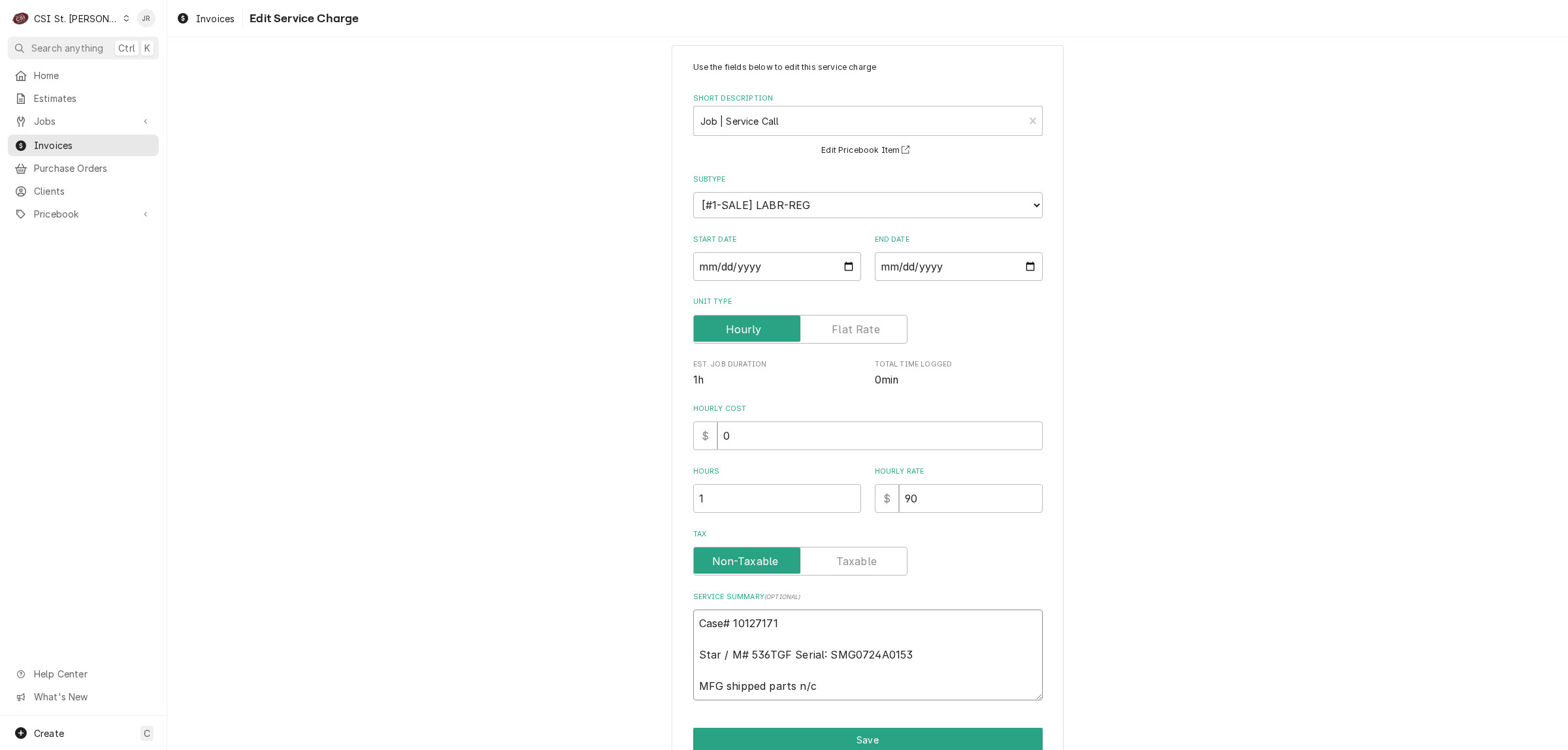
type textarea "x"
type textarea "Case# 10127171 Star / M# 536TGF /Serial: SMG0724A0153 MFG shipped parts n/c"
type textarea "x"
type textarea "Case# 10127171 Star / M# 536TGF / Serial: SMG0724A0153 MFG shipped parts n/c"
type textarea "x"
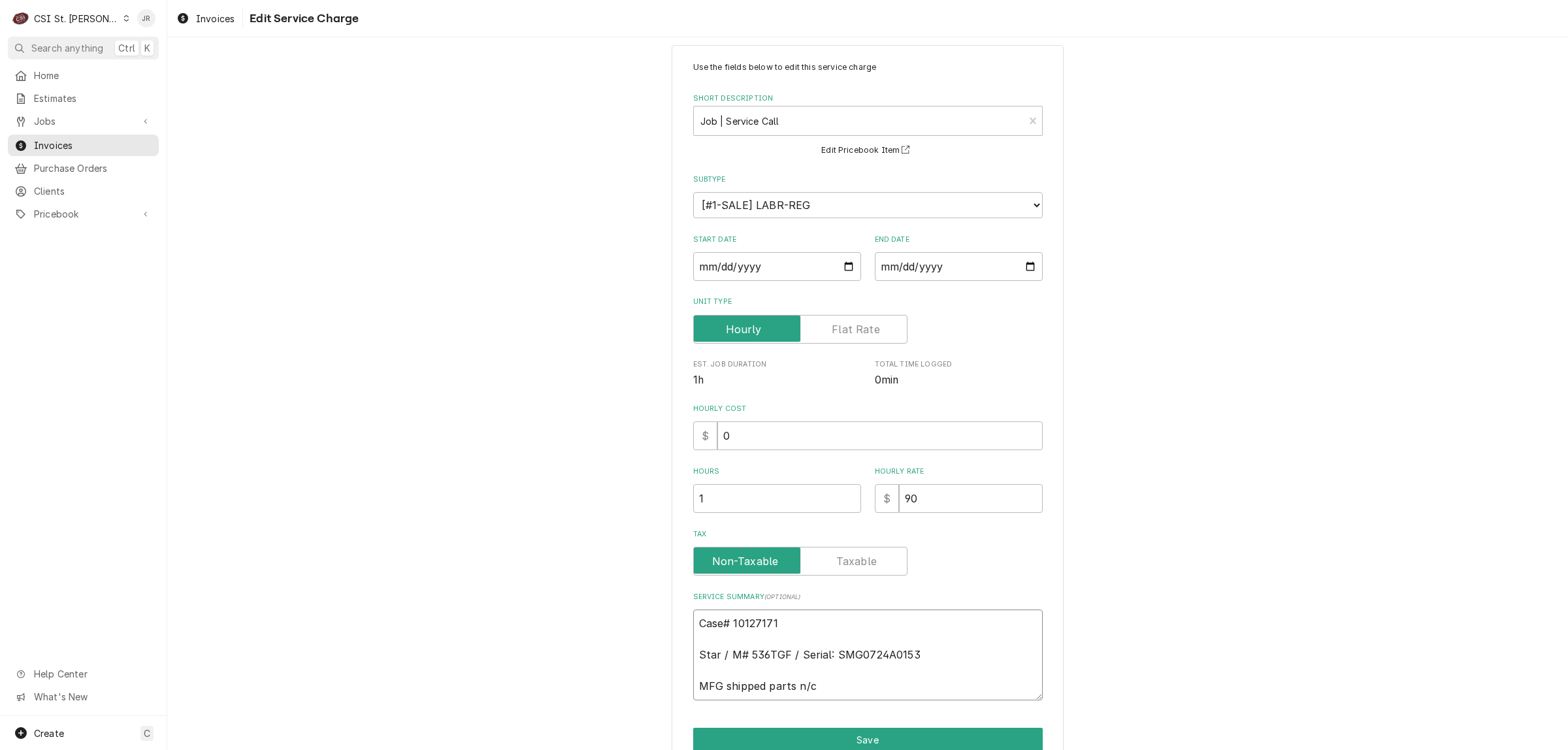
type textarea "Case# 10127171 Star / M 536TGF / Serial: SMG0724A0153 MFG shipped parts n/c"
type textarea "x"
type textarea "Case# 10127171 Star / Mo 536TGF / Serial: SMG0724A0153 MFG shipped parts n/c"
type textarea "x"
type textarea "Case# 10127171 Star / Mod 536TGF / Serial: SMG0724A0153 MFG shipped parts n/c"
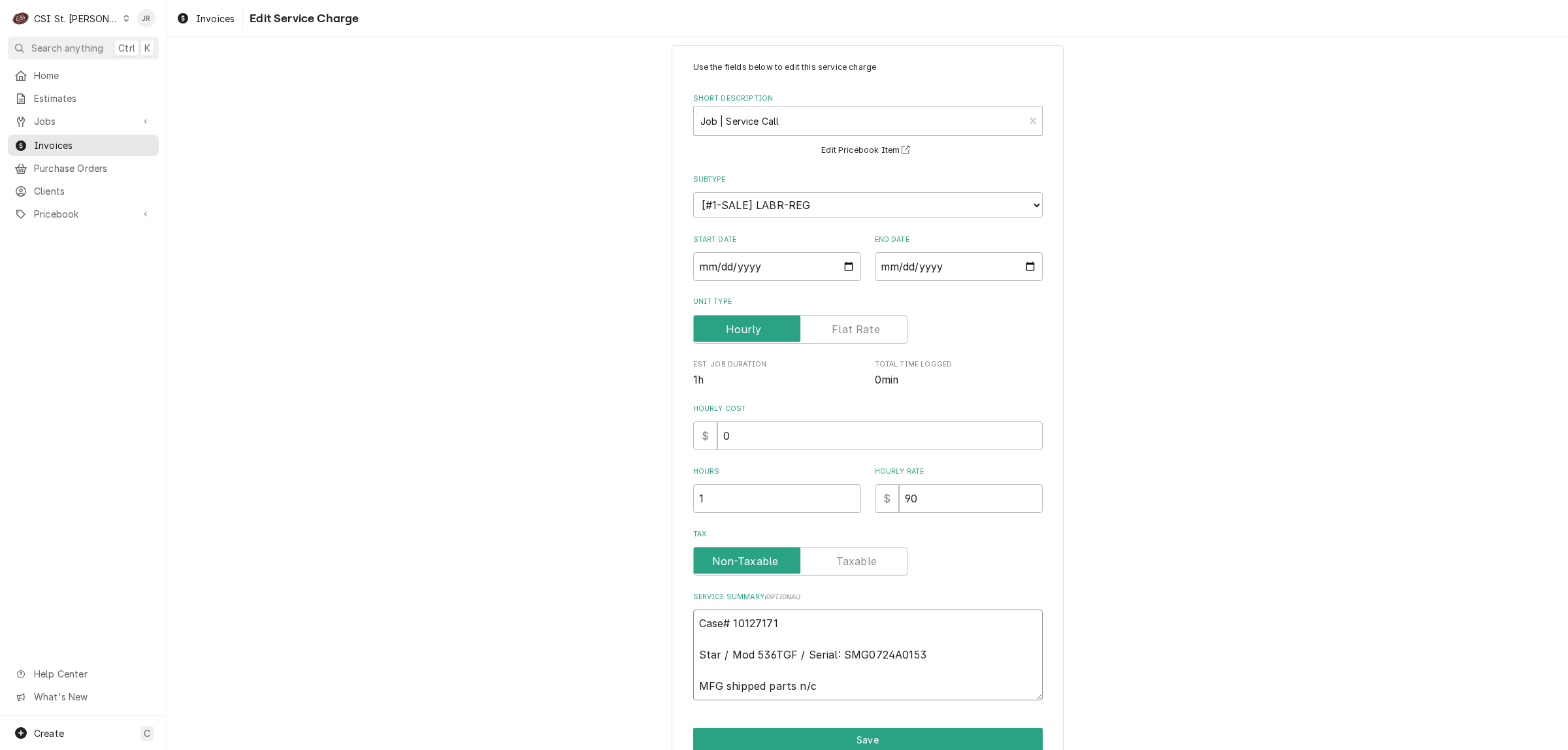
type textarea "x"
type textarea "Case# 10127171 Star / Mode 536TGF / Serial: SMG0724A0153 MFG shipped parts n/c"
type textarea "x"
type textarea "Case# 10127171 Star / Model 536TGF / Serial: SMG0724A0153 MFG shipped parts n/c"
type textarea "x"
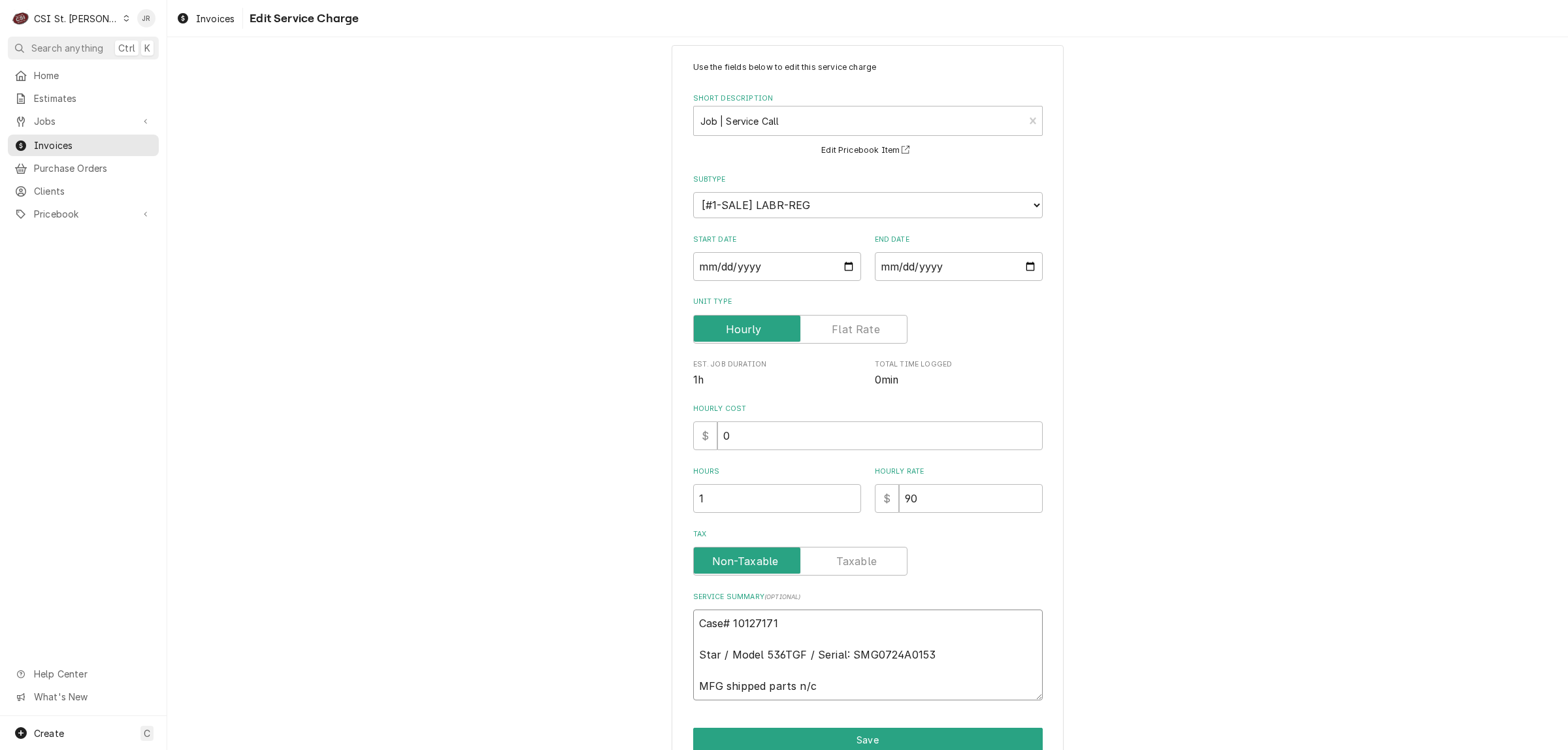
type textarea "Case# 10127171 Star / Model: 536TGF / Serial: SMG0724A0153 MFG shipped parts n/c"
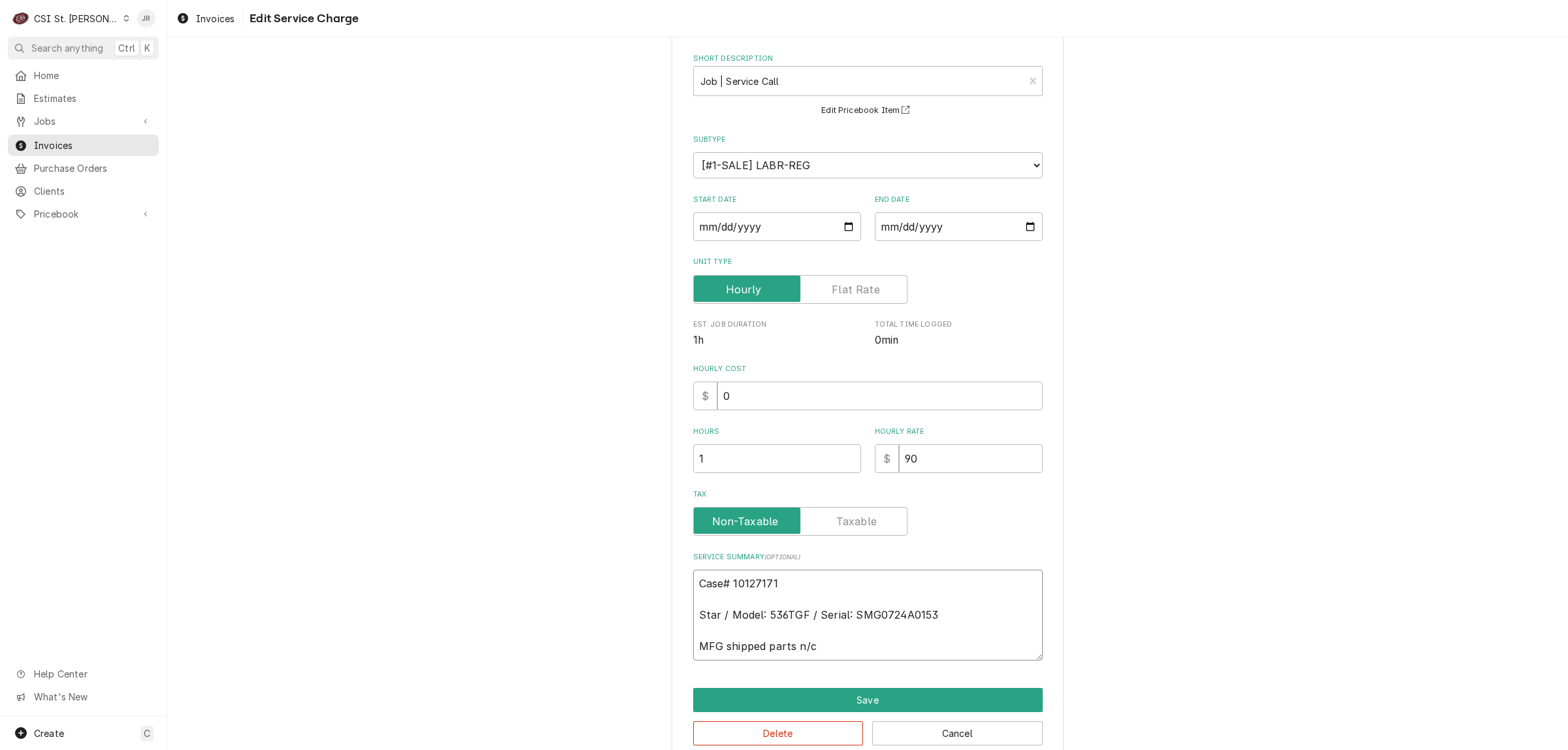
scroll to position [80, 0]
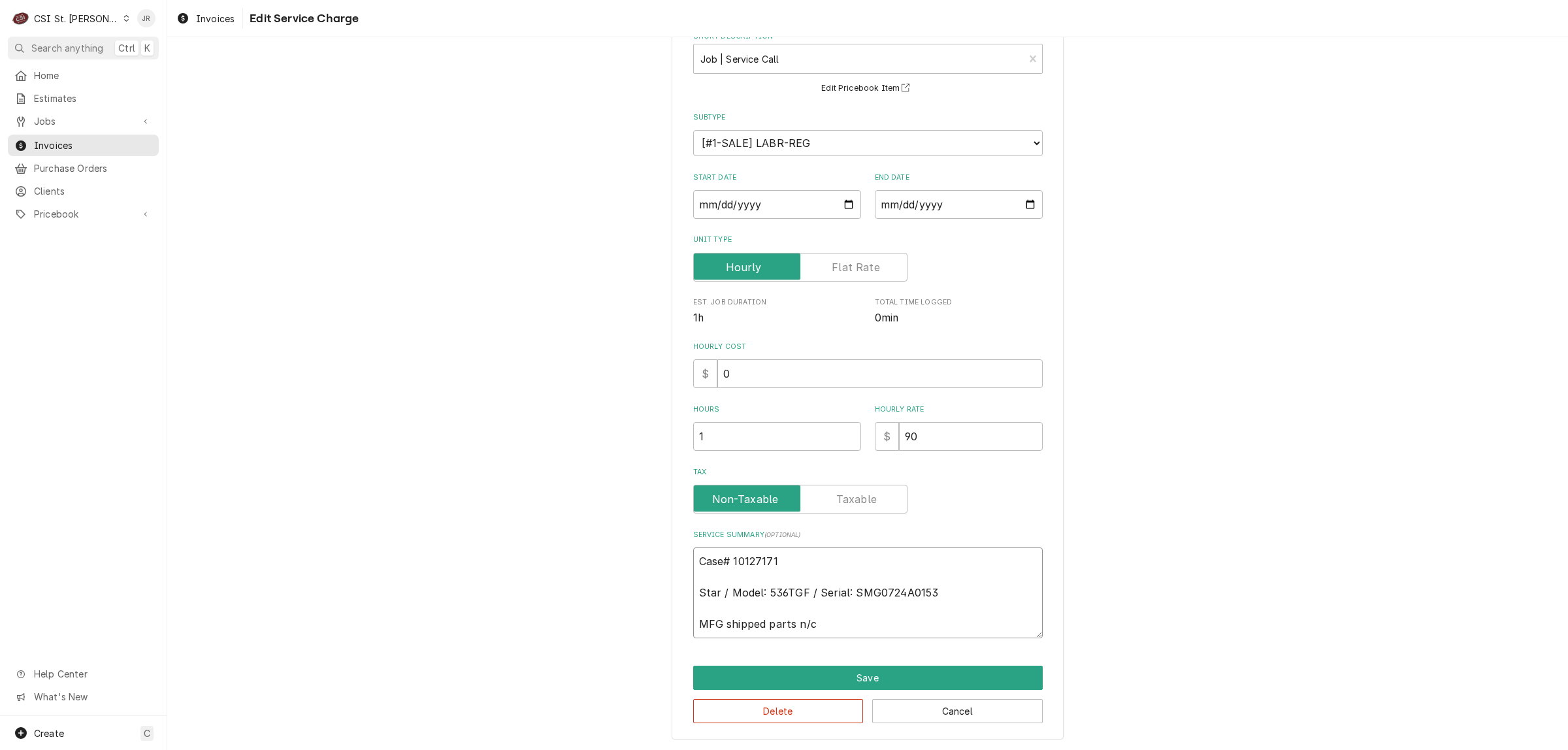
click at [847, 622] on textarea "Case# 10127171 Star / Model: 536TGF / Serial: SMG0724A0153 MFG shipped parts n/c" at bounding box center [867, 593] width 349 height 91
type textarea "x"
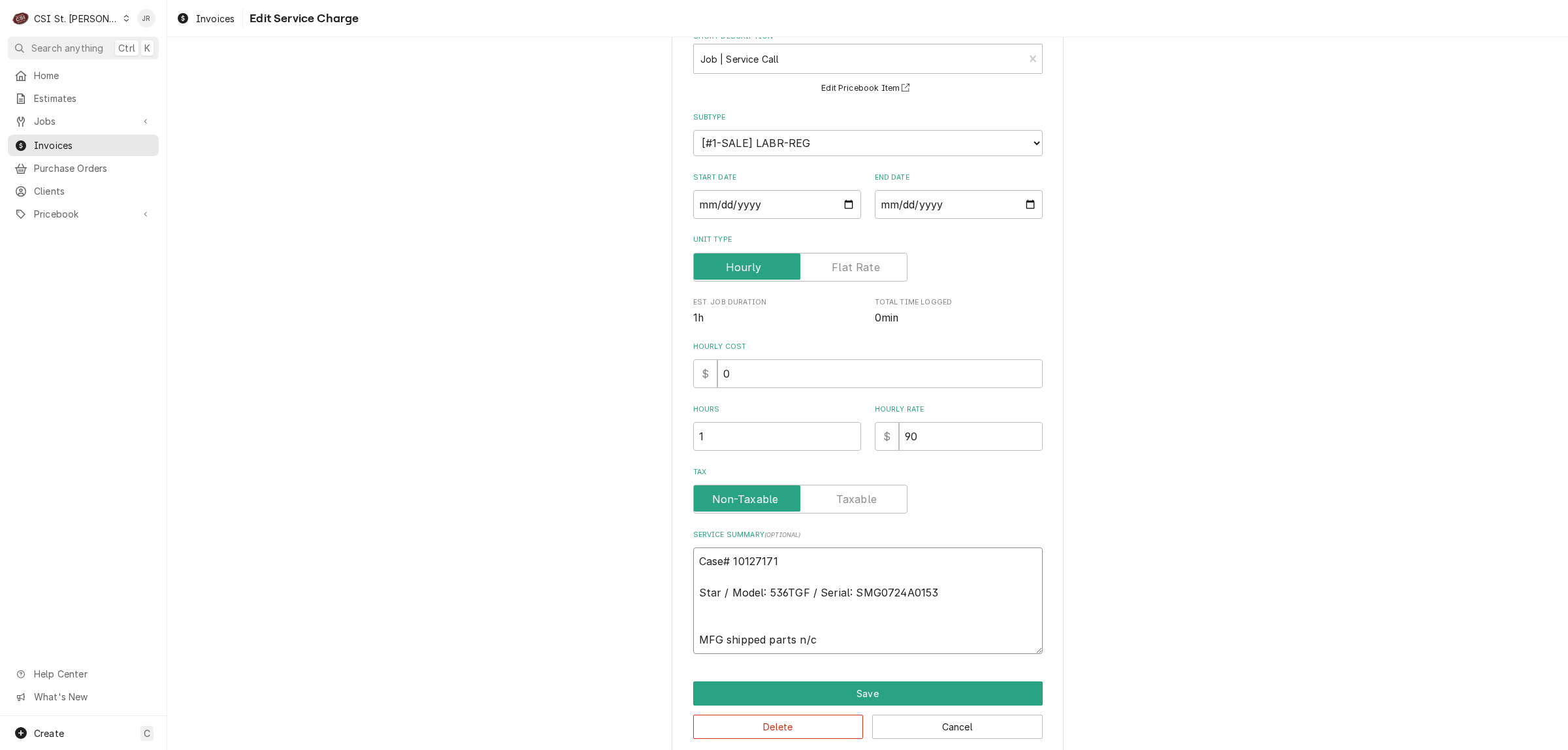
type textarea "Case# 10127171 Star / Model: 536TGF / Serial: SMG0724A0153 MFG shipped parts n/c"
click at [789, 624] on textarea "Case# 10127171 Star / Model: 536TGF / Serial: SMG0724A0153 MFG shipped parts n/c" at bounding box center [867, 601] width 349 height 106
paste textarea "Star sent out the wrong warranty parts. The unit does not need an element we te…"
type textarea "x"
type textarea "Case# 10127171 Star / Model: 536TGF / Serial: SMG0724A0153 Star sent out the wr…"
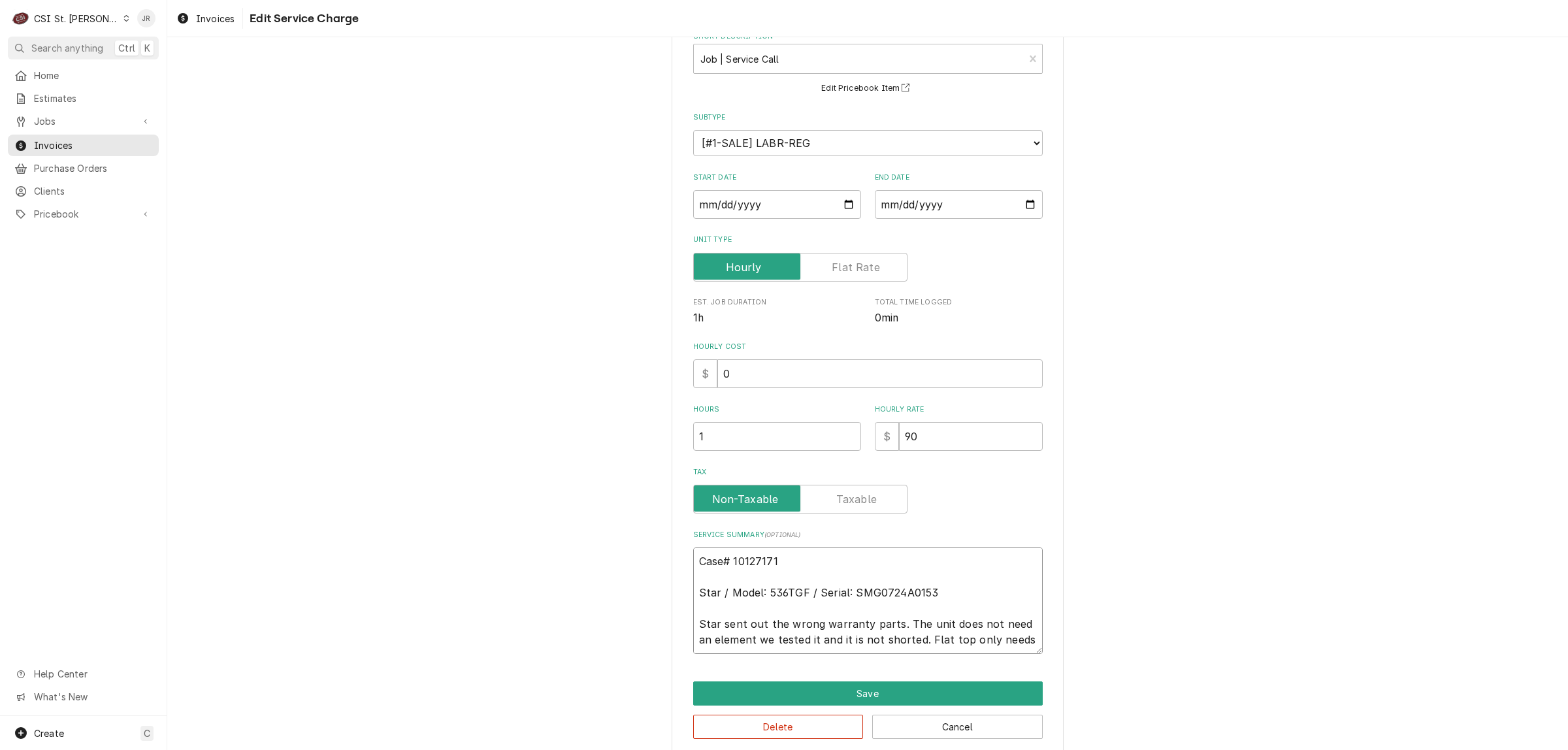
scroll to position [40, 0]
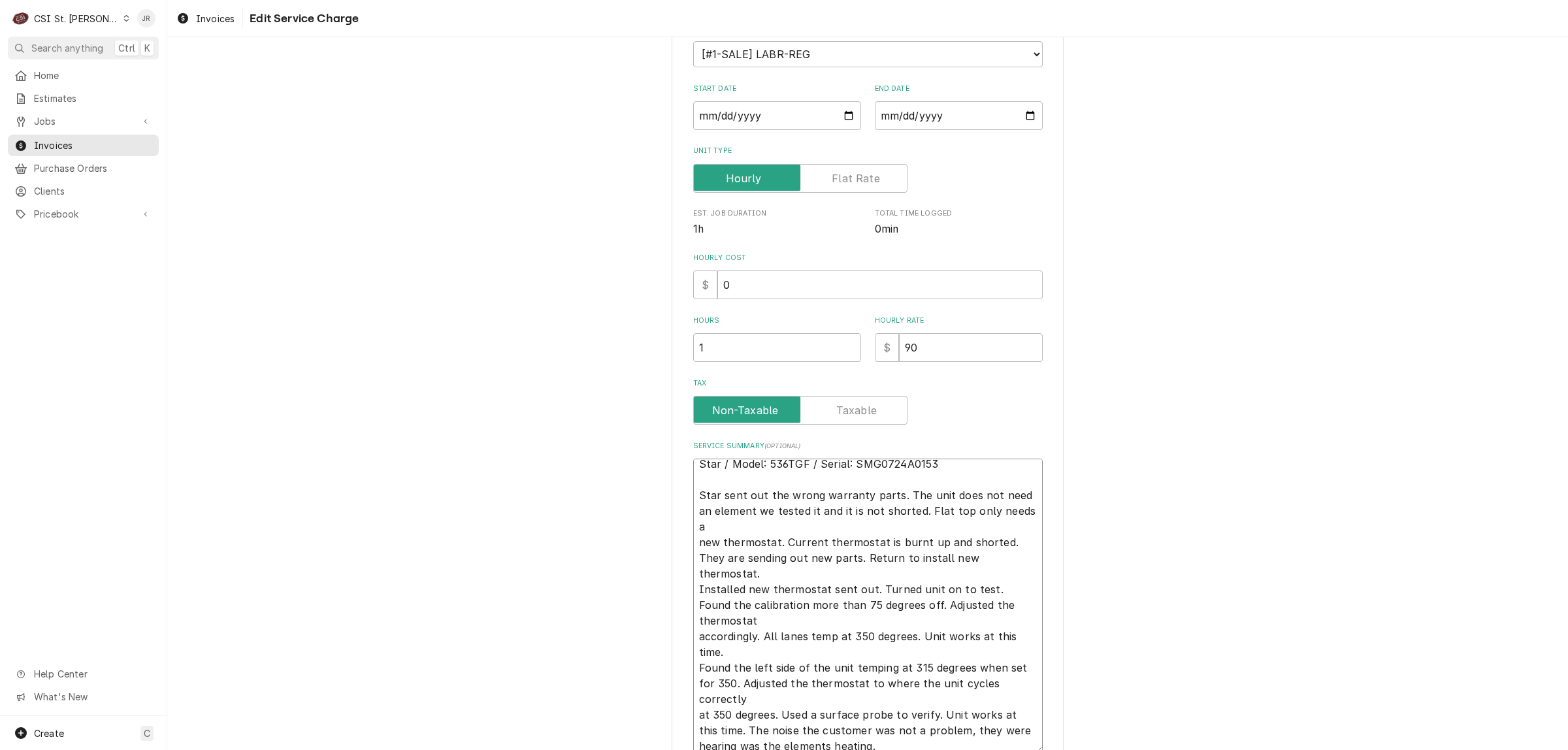
type textarea "x"
type textarea "Case# 10127171 Star / Model: 536TGF / Serial: SMG0724A0153 Star sent out the wr…"
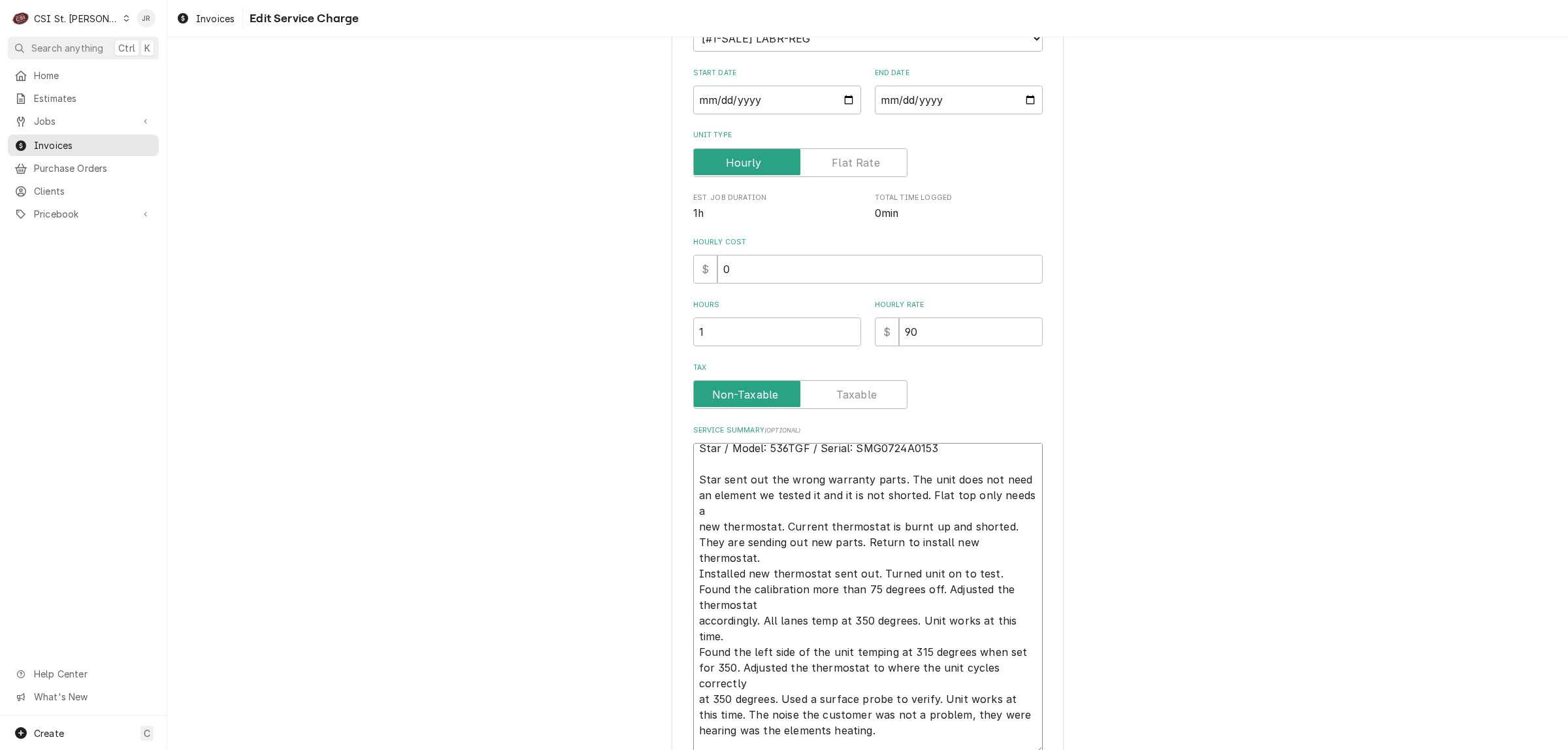
click at [771, 495] on textarea "Case# 10127171 Star / Model: 536TGF / Serial: SMG0724A0153 Star sent out the wr…" at bounding box center [867, 598] width 349 height 310
click at [783, 510] on textarea "Case# 10127171 Star / Model: 536TGF / Serial: SMG0724A0153 Star sent out the wr…" at bounding box center [867, 598] width 349 height 310
type textarea "x"
type textarea "Case# 10127171 Star / Model: 536TGF / Serial: SMG0724A0153 Star sent out the wr…"
type textarea "x"
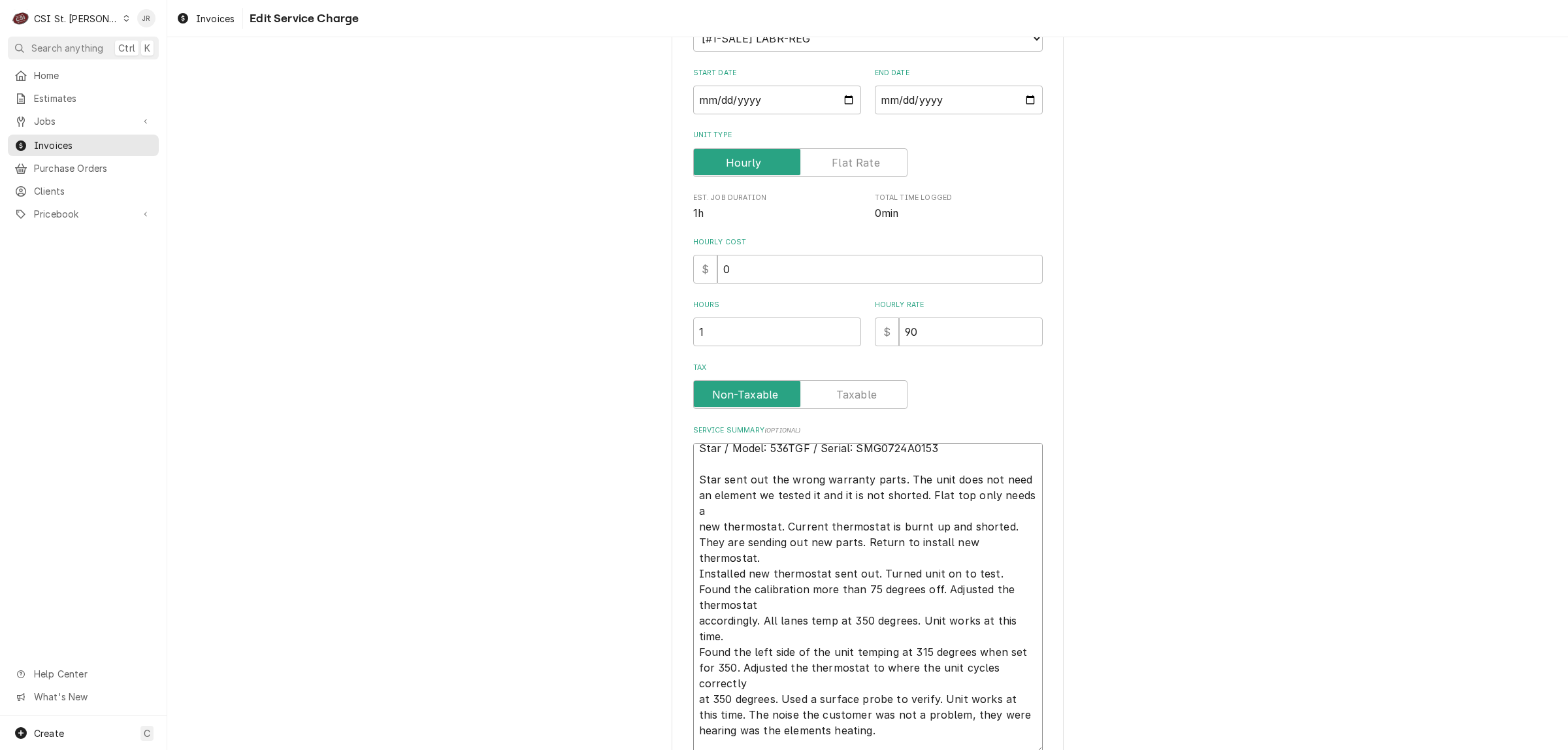
type textarea "Case# 10127171 Star / Model: 536TGF / Serial: SMG0724A0153 Star sent out the wr…"
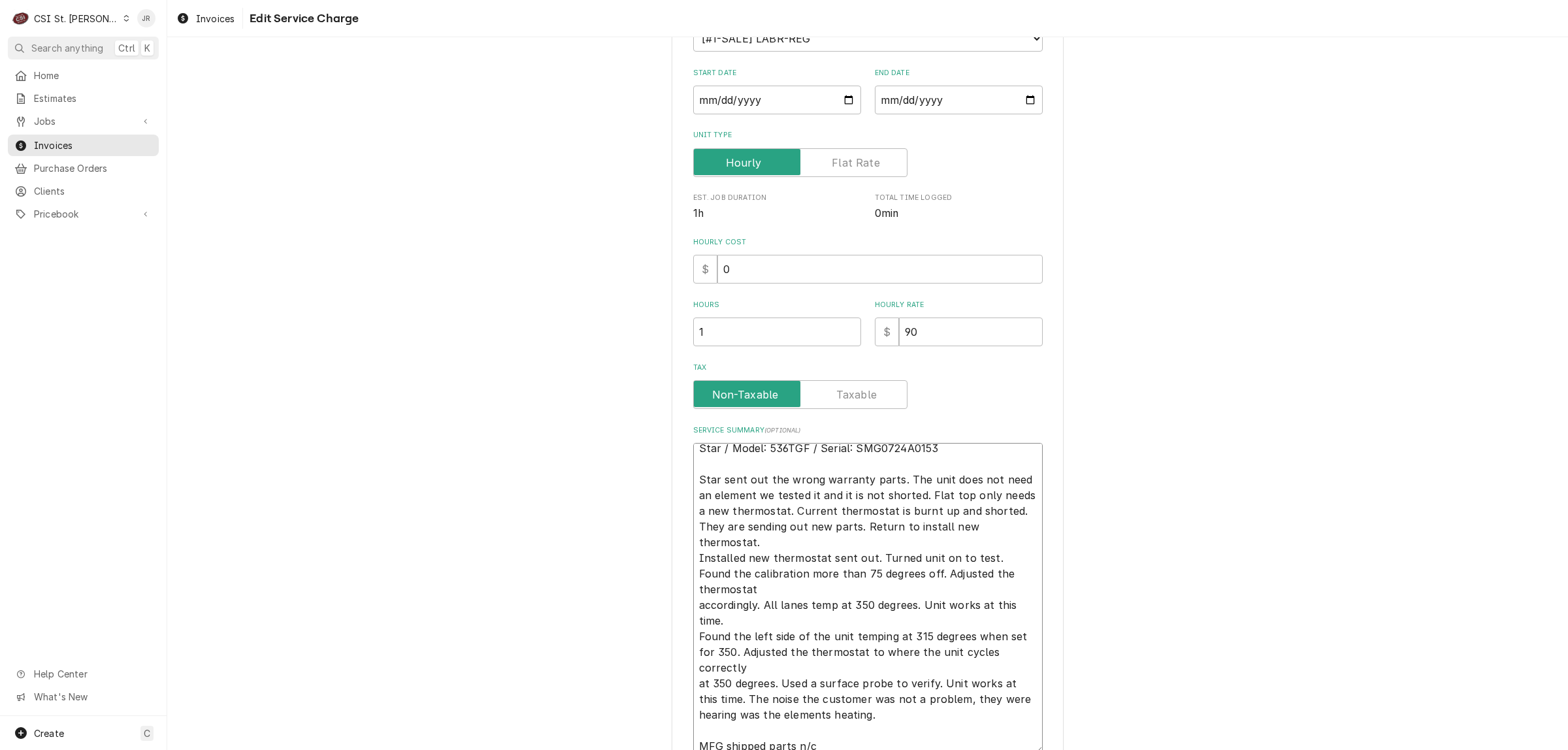
type textarea "x"
type textarea "Case# 10127171 Star / Model: 536TGF / Serial: SMG0724A0153 Star sent out the wr…"
type textarea "x"
type textarea "Case# 10127171 Star / Model: 536TGF / Serial: SMG0724A0153 Star sent out the wr…"
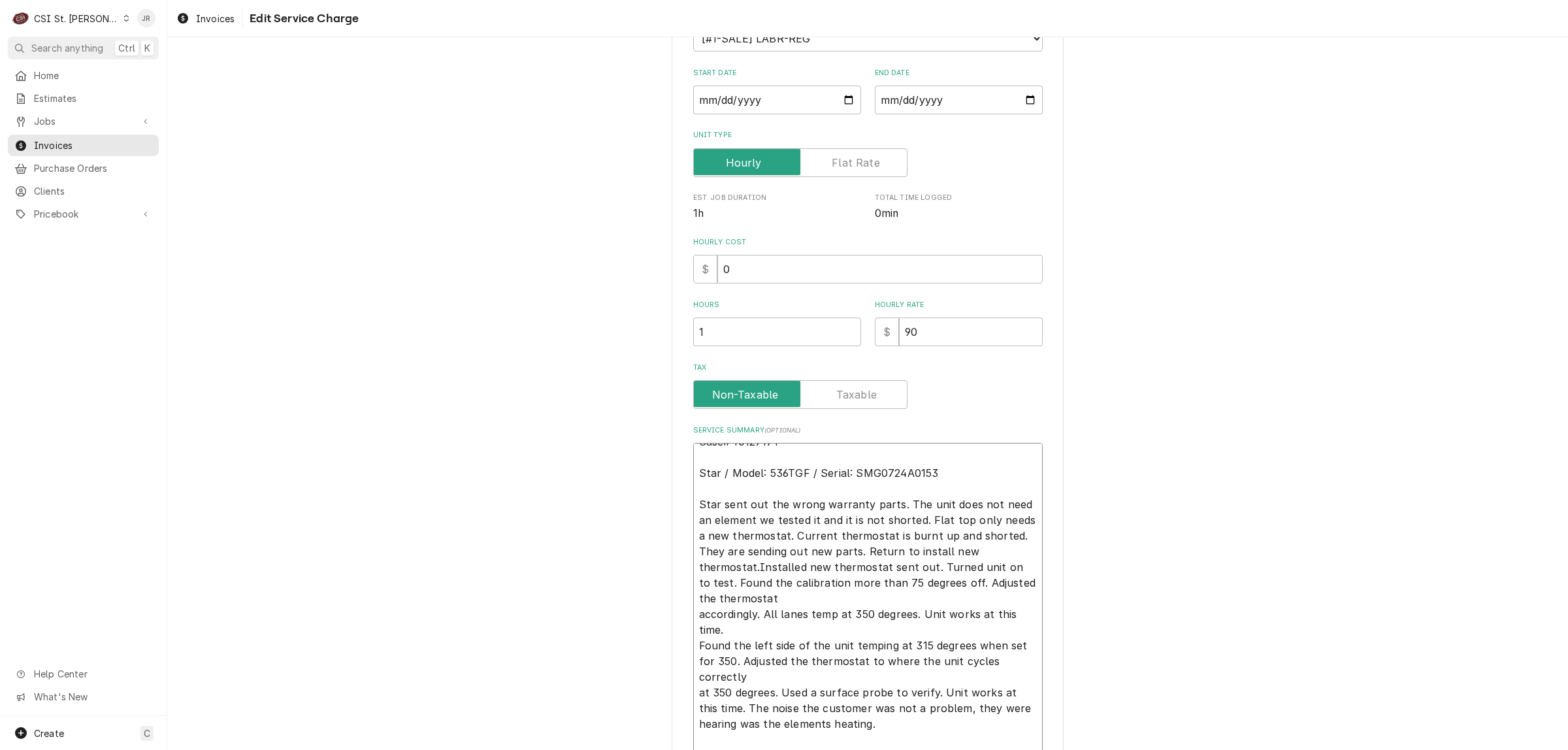
scroll to position [15, 0]
type textarea "x"
type textarea "Case# 10127171 Star / Model: 536TGF / Serial: SMG0724A0153 Star sent out the wr…"
type textarea "x"
type textarea "Case# 10127171 Star / Model: 536TGF / Serial: SMG0724A0153 Star sent out the wr…"
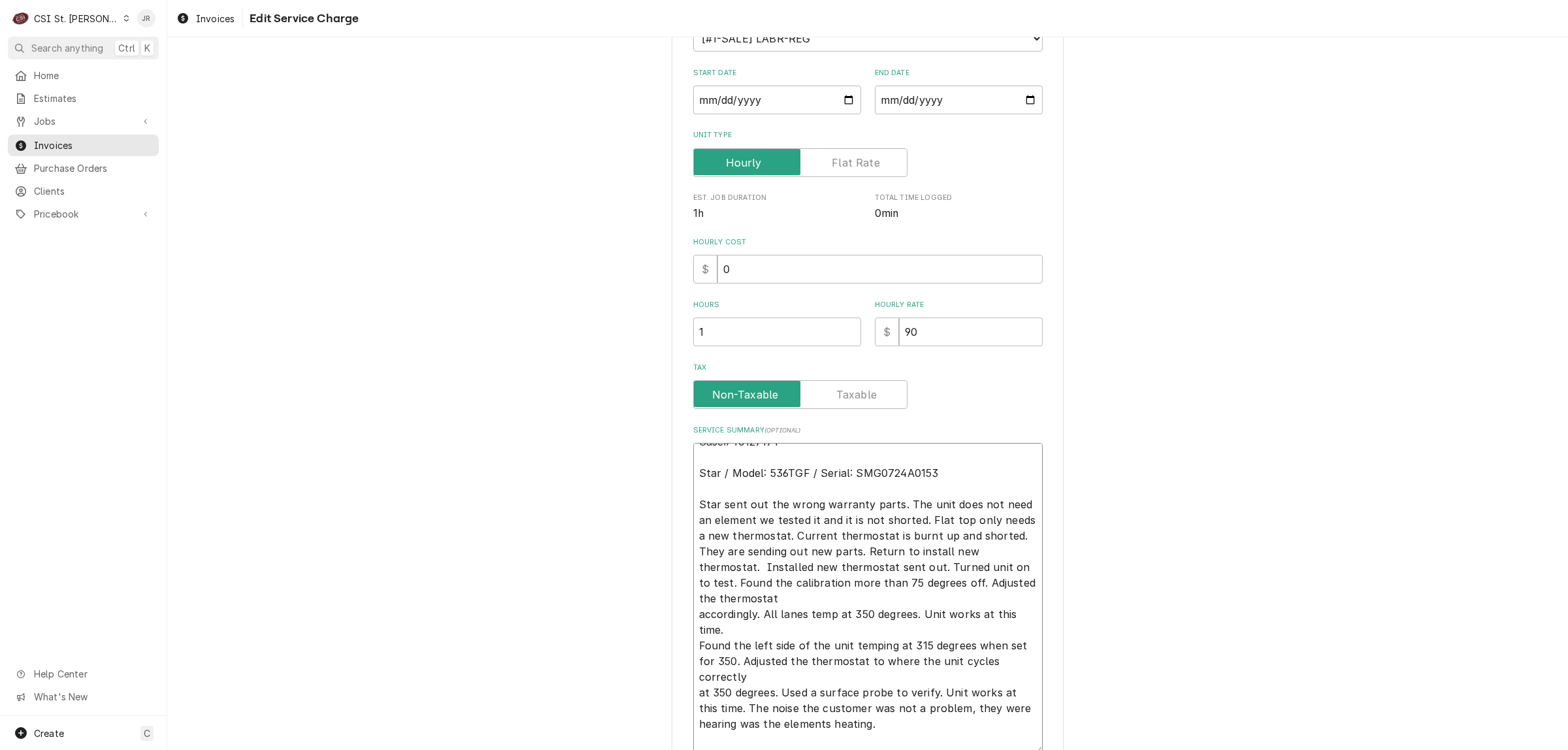
type textarea "x"
type textarea "Case# 10127171 Star / Model: 536TGF / Serial: SMG0724A0153 Star sent out the wr…"
type textarea "x"
type textarea "Case# 10127171 Star / Model: 536TGF / Serial: SMG0724A0153 Star sent out the wr…"
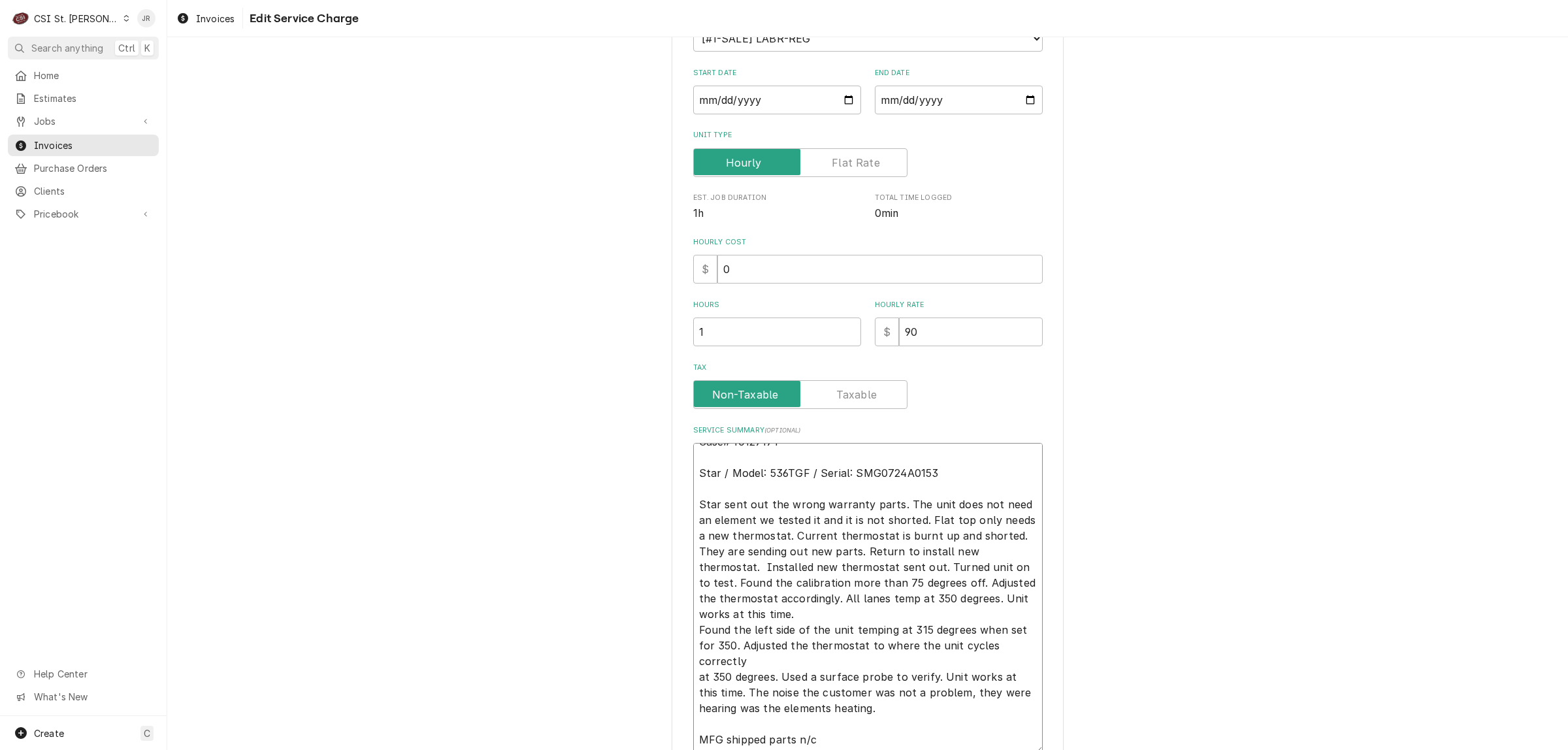
type textarea "x"
type textarea "Case# 10127171 Star / Model: 536TGF / Serial: SMG0724A0153 Star sent out the wr…"
type textarea "x"
type textarea "Case# 10127171 Star / Model: 536TGF / Serial: SMG0724A0153 Star sent out the wr…"
type textarea "x"
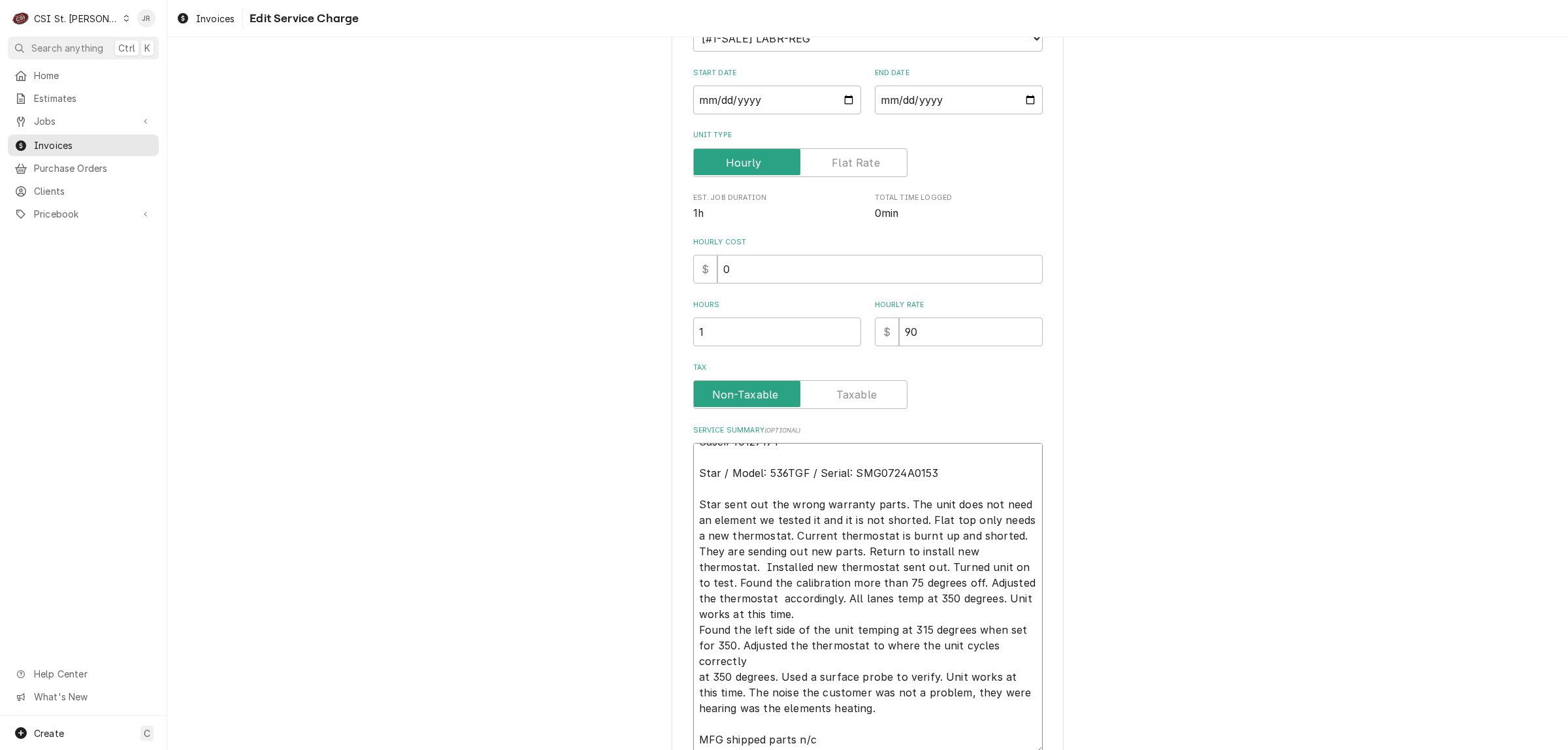
type textarea "Case# 10127171 Star / Model: 536TGF / Serial: SMG0724A0153 Star sent out the wr…"
type textarea "x"
type textarea "Case# 10127171 Star / Model: 536TGF / Serial: SMG0724A0153 Star sent out the wr…"
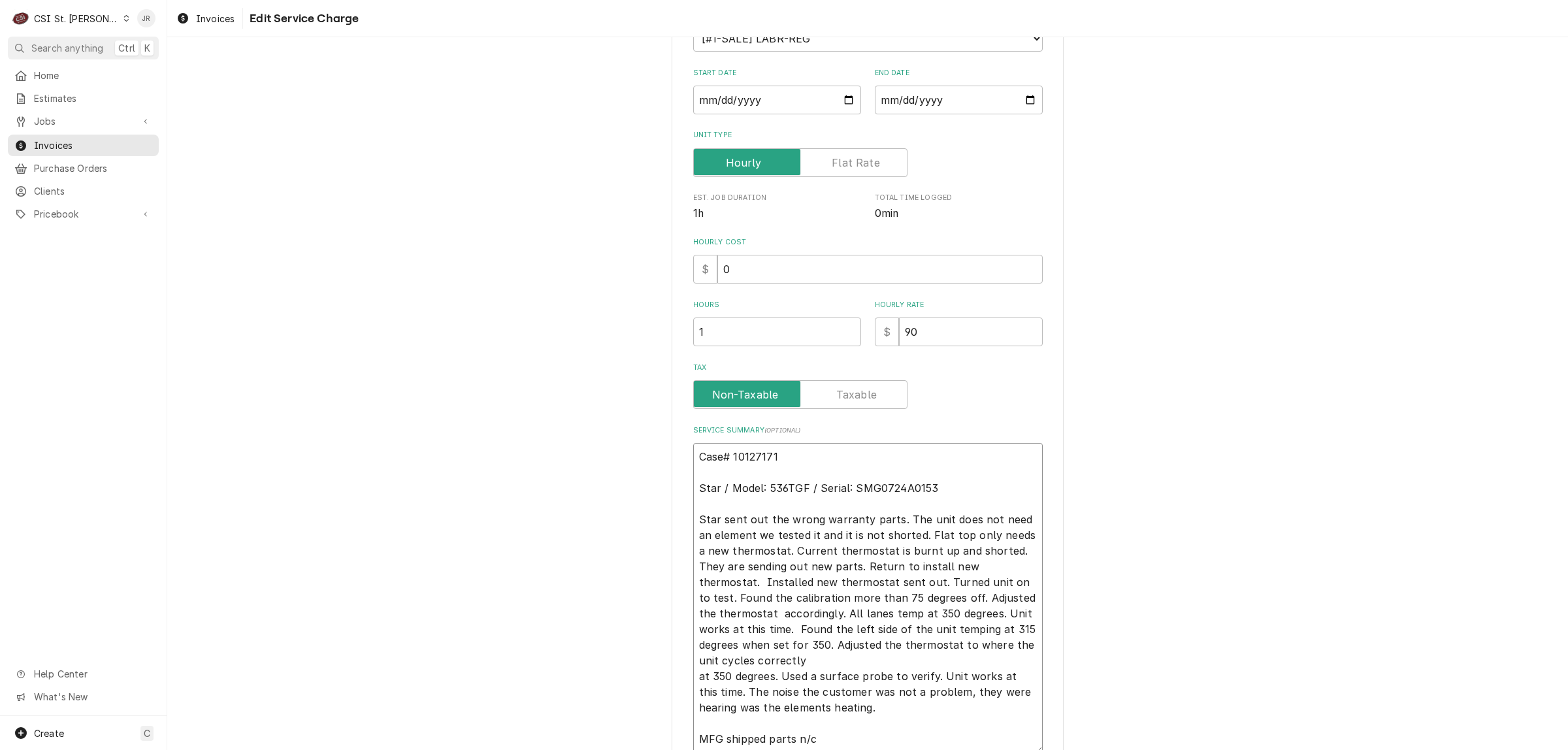
scroll to position [0, 0]
type textarea "x"
type textarea "Case# 10127171 Star / Model: 536TGF / Serial: SMG0724A0153 Star sent out the wr…"
type textarea "x"
type textarea "Case# 10127171 Star / Model: 536TGF / Serial: SMG0724A0153 Star sent out the wr…"
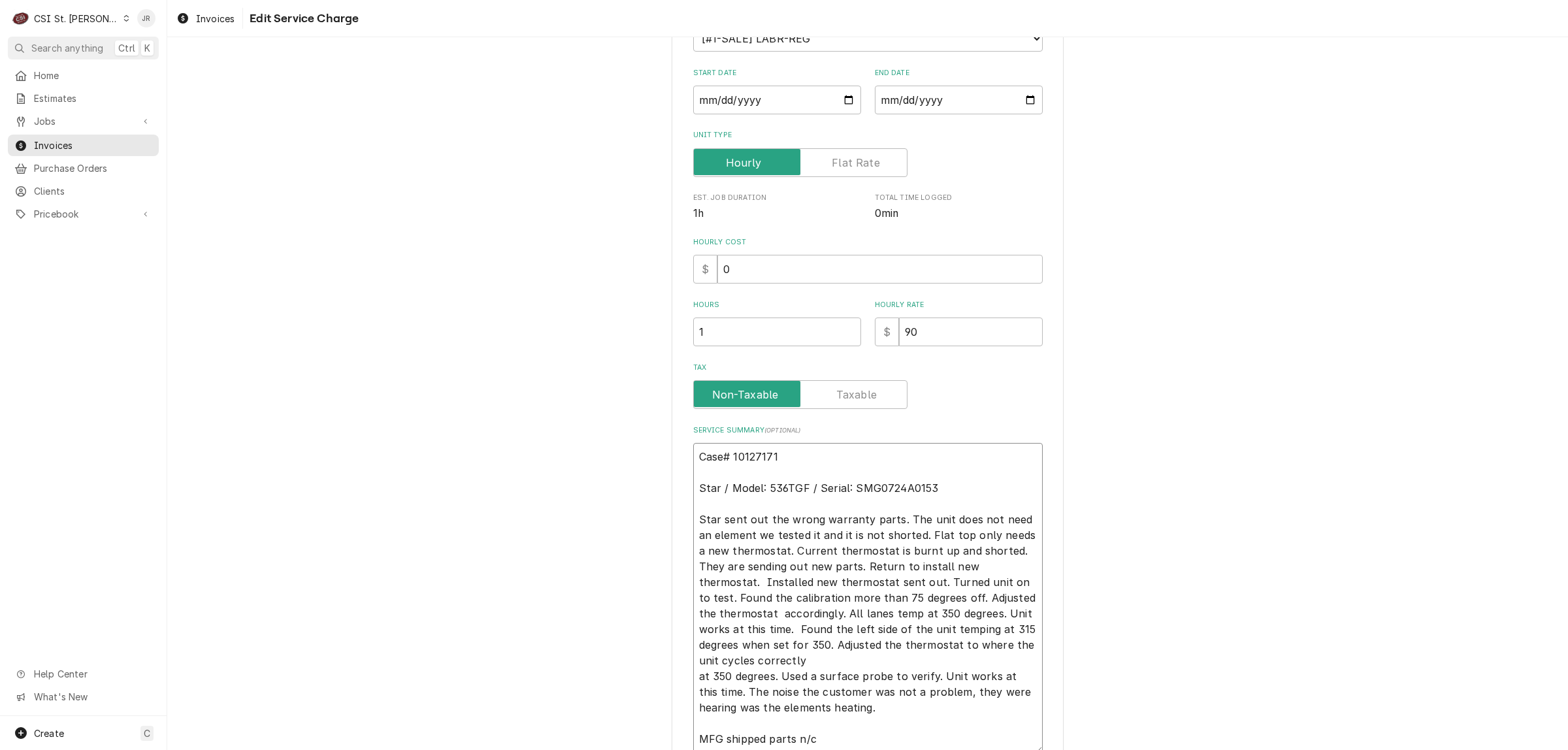
type textarea "x"
type textarea "Case# 10127171 Star / Model: 536TGF / Serial: SMG0724A0153 Star sent out the wr…"
type textarea "x"
type textarea "Case# 10127171 Star / Model: 536TGF / Serial: SMG0724A0153 Star sent out the wr…"
type textarea "x"
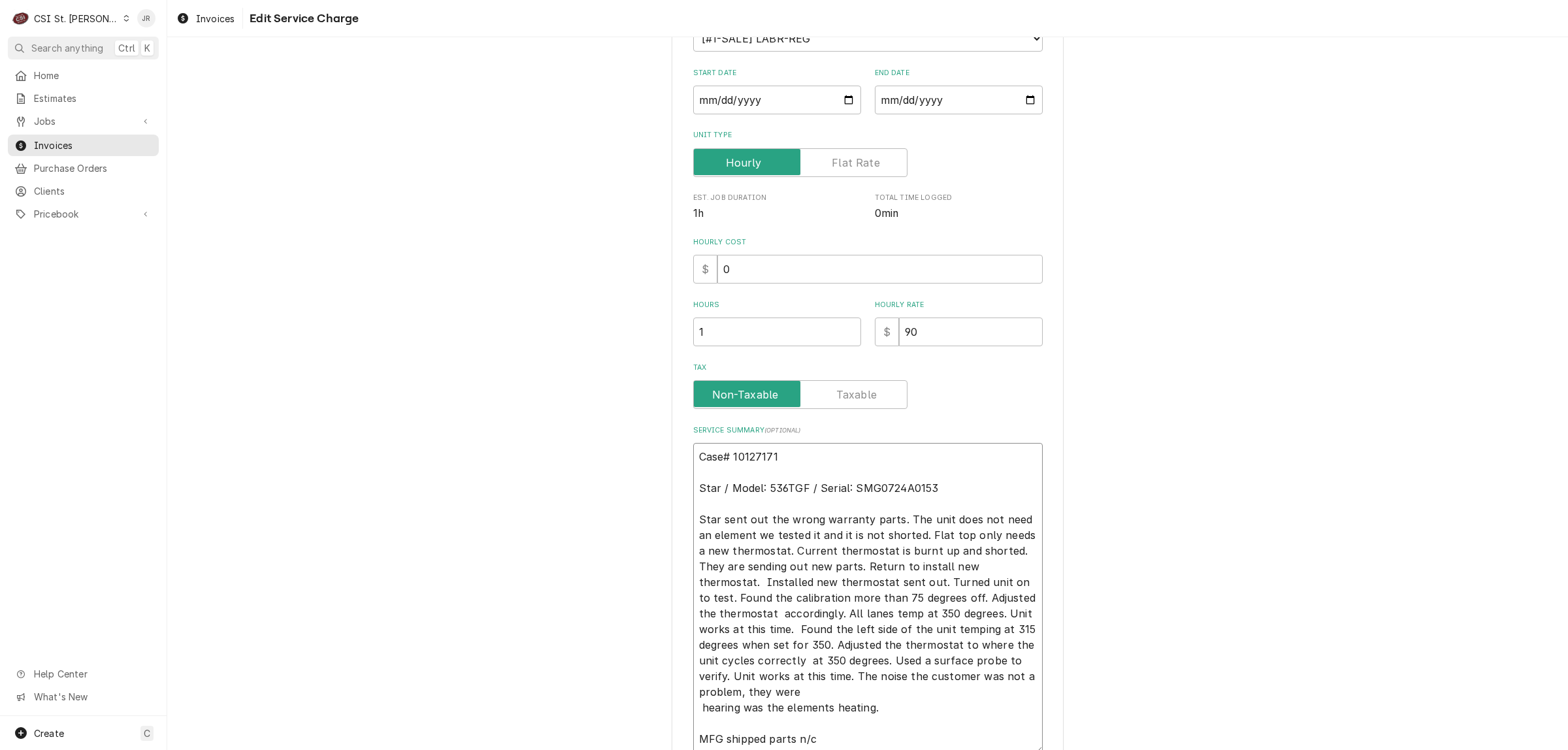
type textarea "Case# 10127171 Star / Model: 536TGF / Serial: SMG0724A0153 Star sent out the wr…"
type textarea "x"
type textarea "Case# 10127171 Star / Model: 536TGF / Serial: SMG0724A0153 Star sent out the wr…"
type textarea "x"
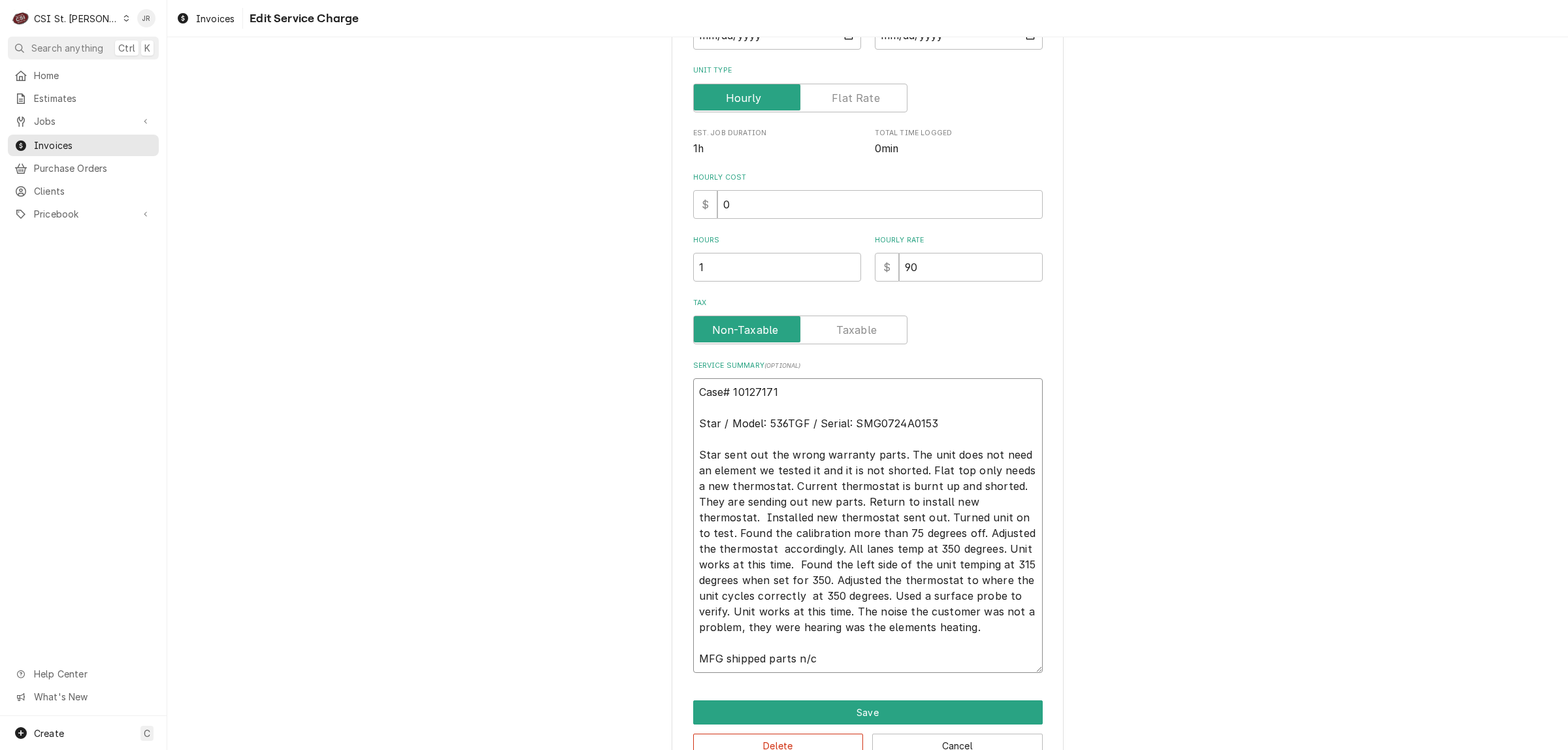
scroll to position [283, 0]
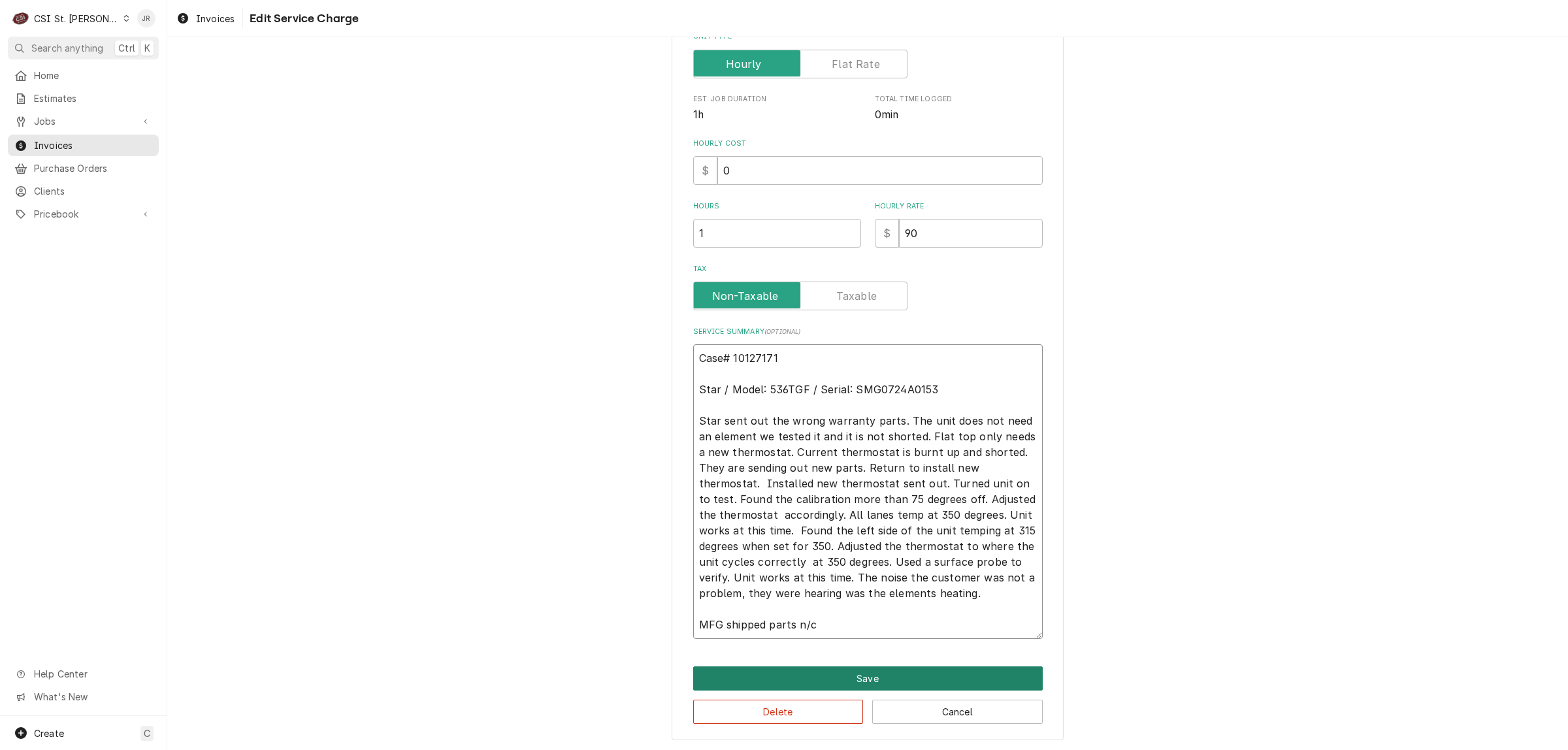
type textarea "Case# 10127171 Star / Model: 536TGF / Serial: SMG0724A0153 Star sent out the wr…"
click at [940, 682] on button "Save" at bounding box center [867, 678] width 349 height 24
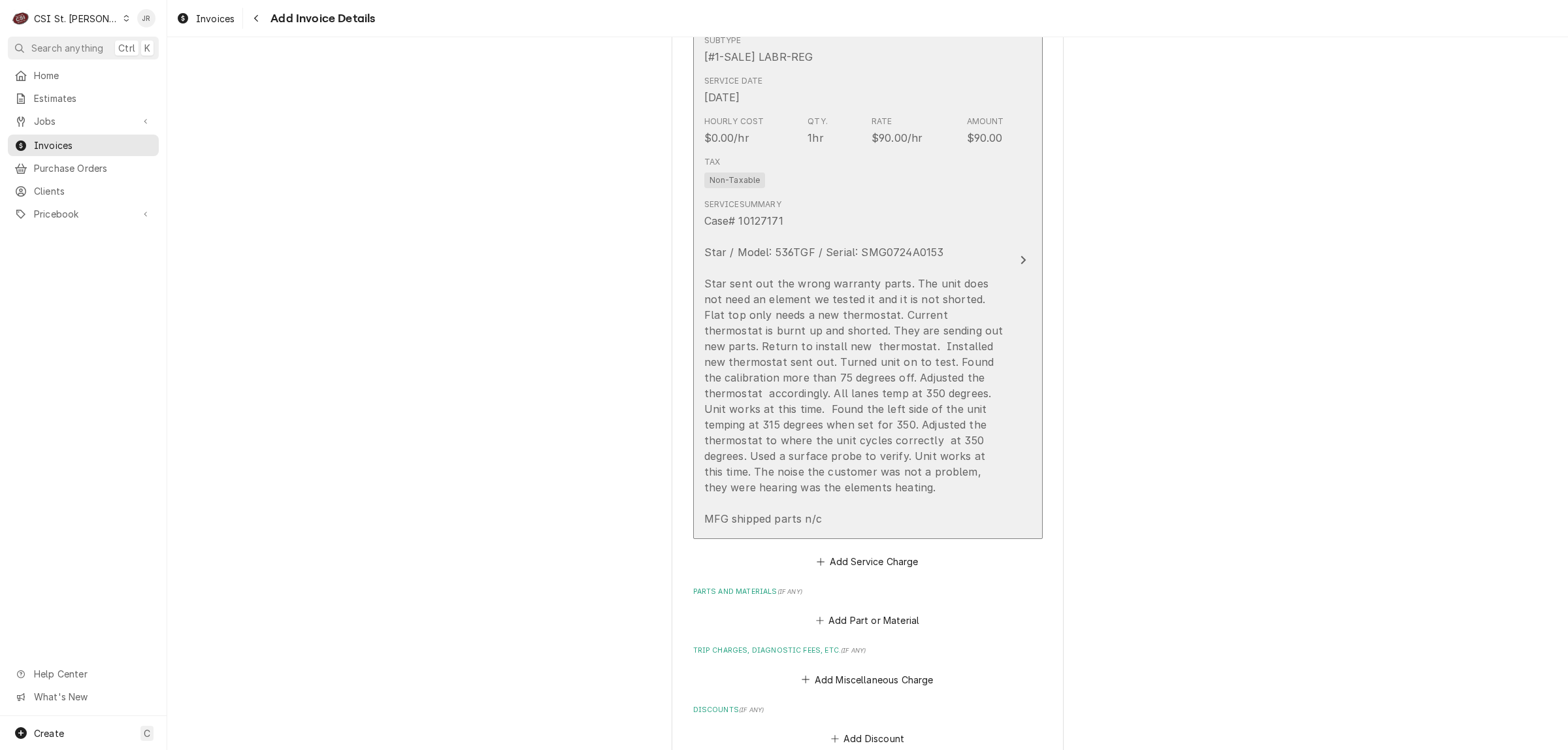
scroll to position [1250, 0]
click at [820, 269] on div "Case# 10127171 Star / Model: 536TGF / Serial: SMG0724A0153 Star sent out the wr…" at bounding box center [854, 372] width 300 height 314
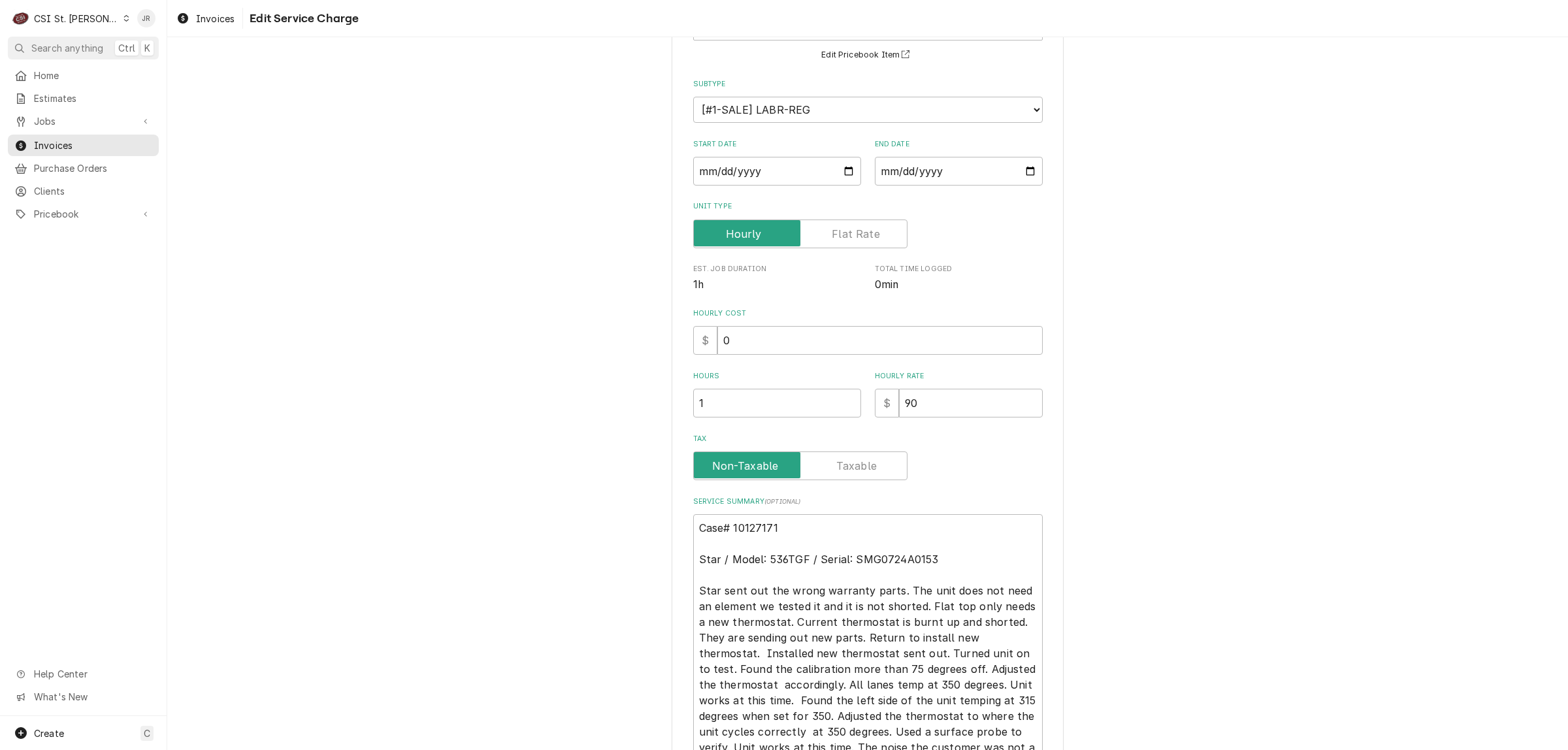
scroll to position [245, 0]
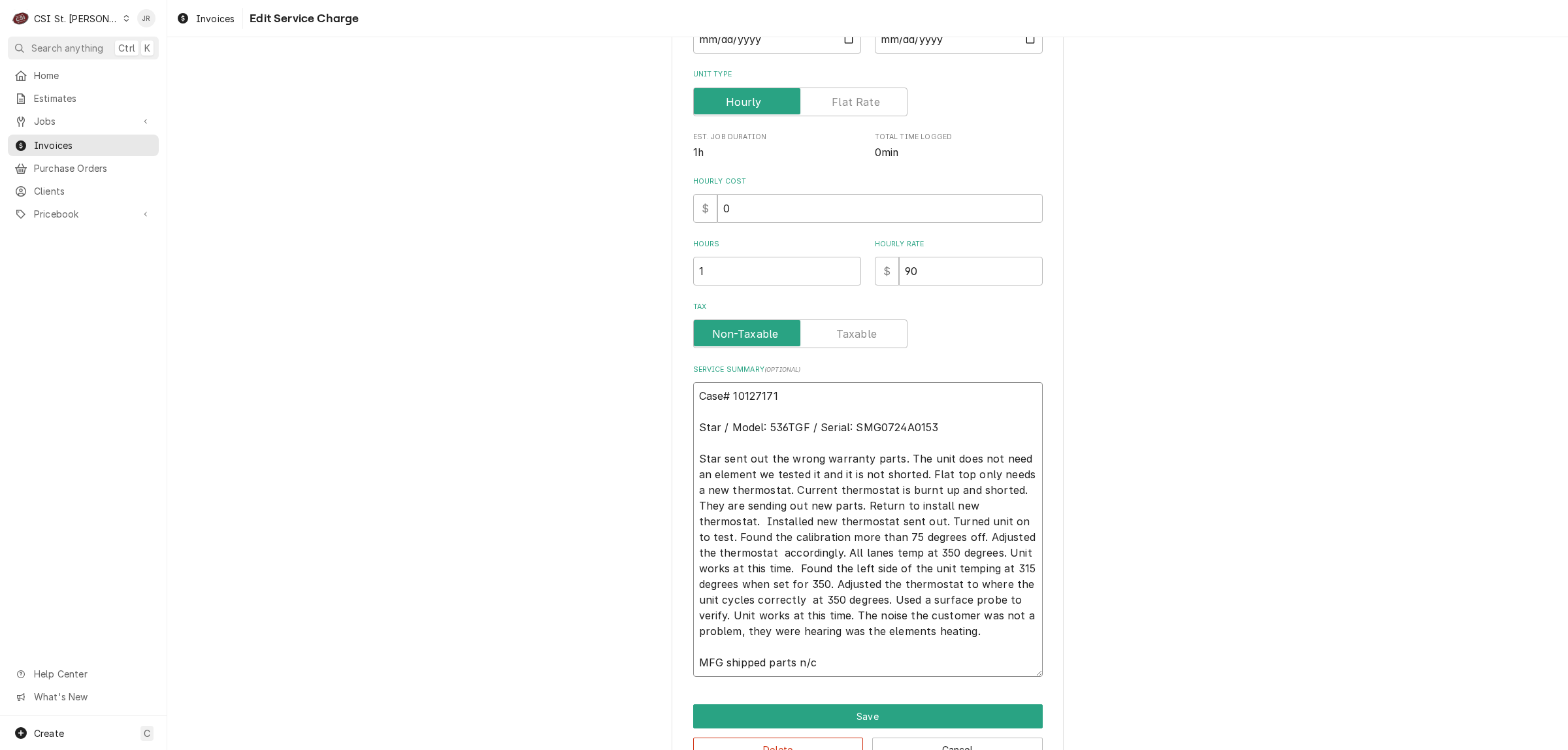
click at [797, 471] on textarea "Case# 10127171 Star / Model: 536TGF / Serial: SMG0724A0153 Star sent out the wr…" at bounding box center [867, 529] width 349 height 295
click at [795, 462] on textarea "Case# 10127171 Star / Model: 536TGF / Serial: SMG0724A0153 Star sent out the wr…" at bounding box center [867, 529] width 349 height 295
type textarea "x"
type textarea "Case# 10127171 Star / Model: 536TGF / Serial: SMG0724A0153 UStar sent out the w…"
type textarea "x"
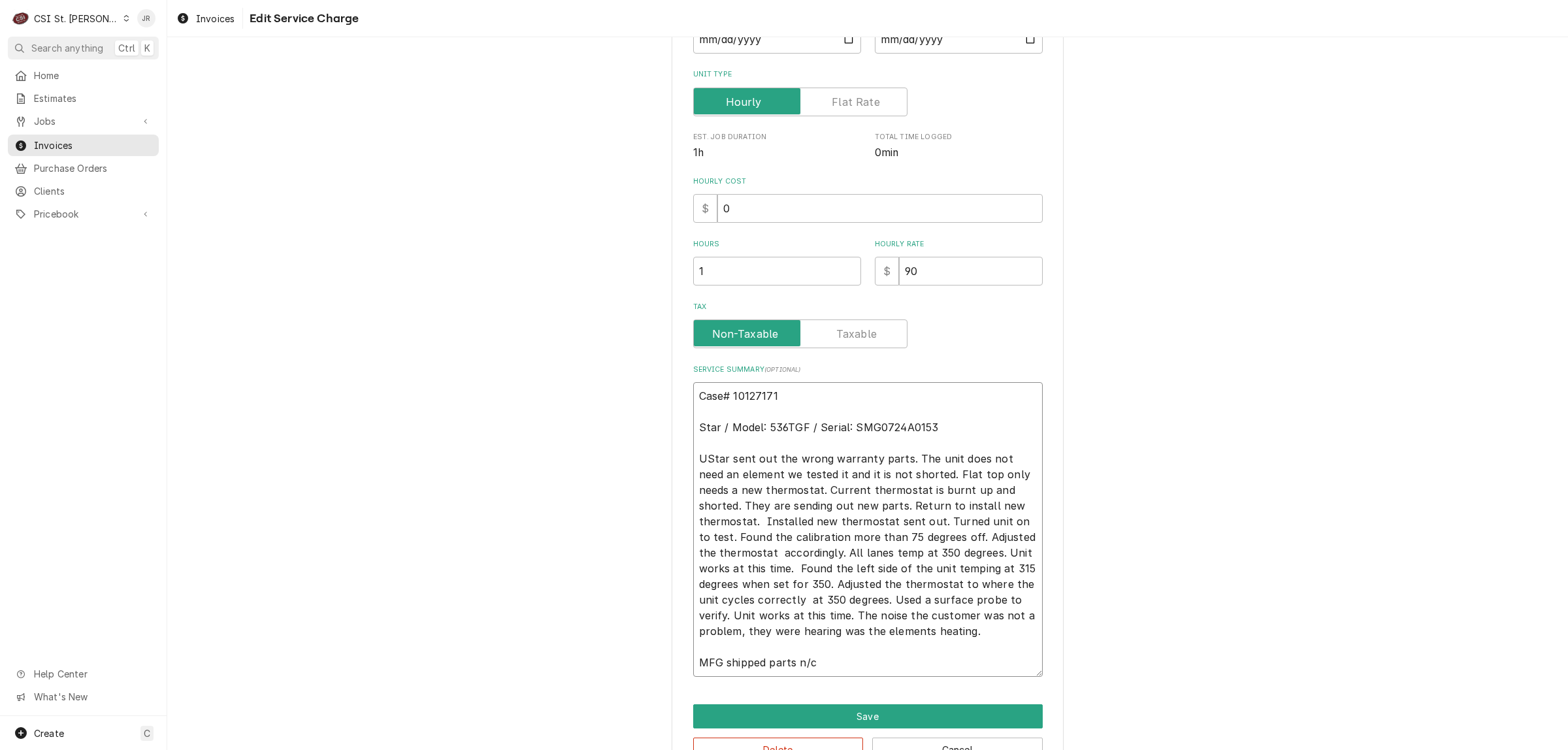
type textarea "Case# 10127171 Star / Model: 536TGF / Serial: SMG0724A0153 UnStar sent out the …"
type textarea "x"
type textarea "Case# 10127171 Star / Model: 536TGF / Serial: SMG0724A0153 UniStar sent out the…"
type textarea "x"
type textarea "Case# 10127171 Star / Model: 536TGF / Serial: SMG0724A0153 UnitStar sent out th…"
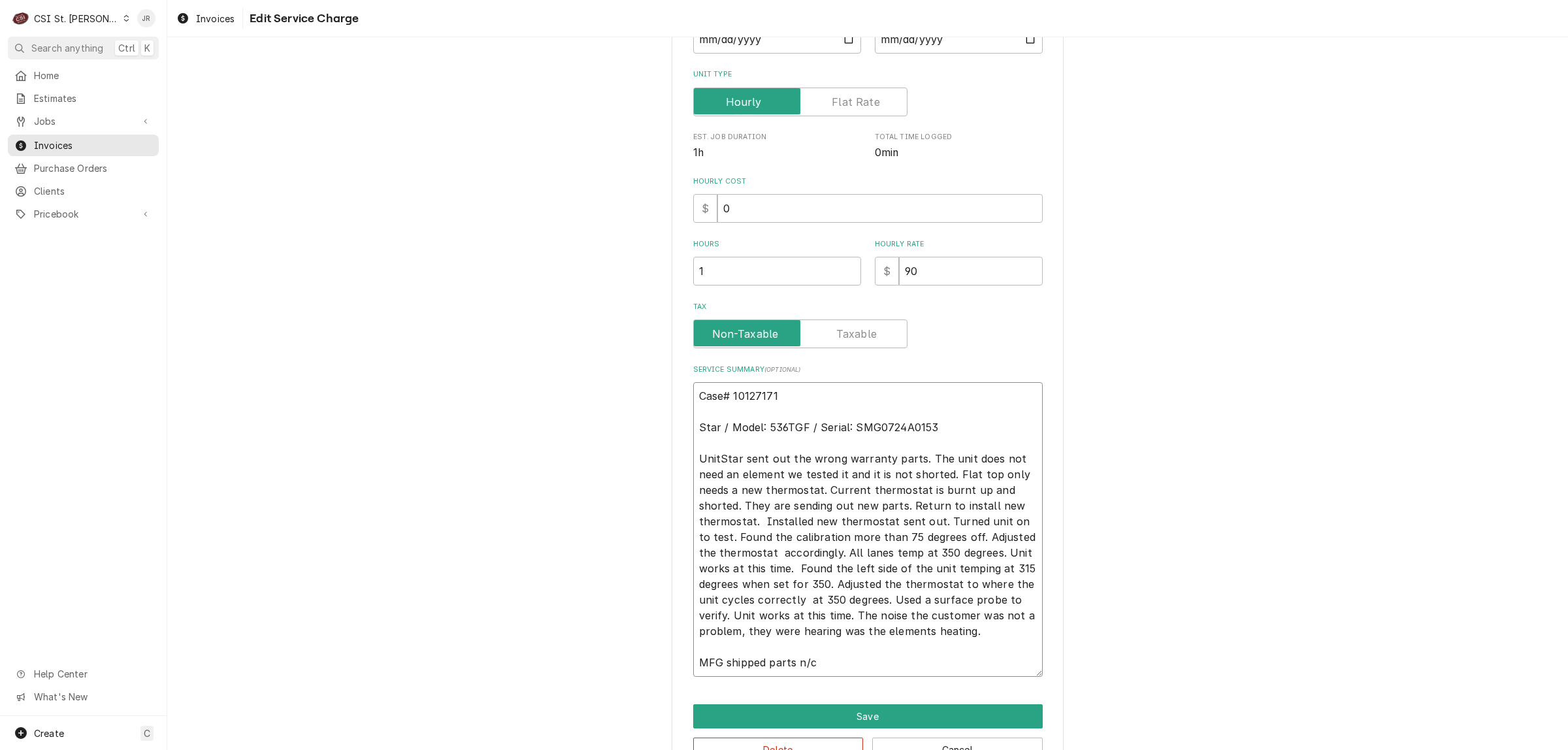
type textarea "x"
type textarea "Case# 10127171 Star / Model: 536TGF / Serial: SMG0724A0153 Unit Star sent out t…"
type textarea "x"
type textarea "Case# 10127171 Star / Model: 536TGF / Serial: SMG0724A0153 Unit mStar sent out …"
type textarea "x"
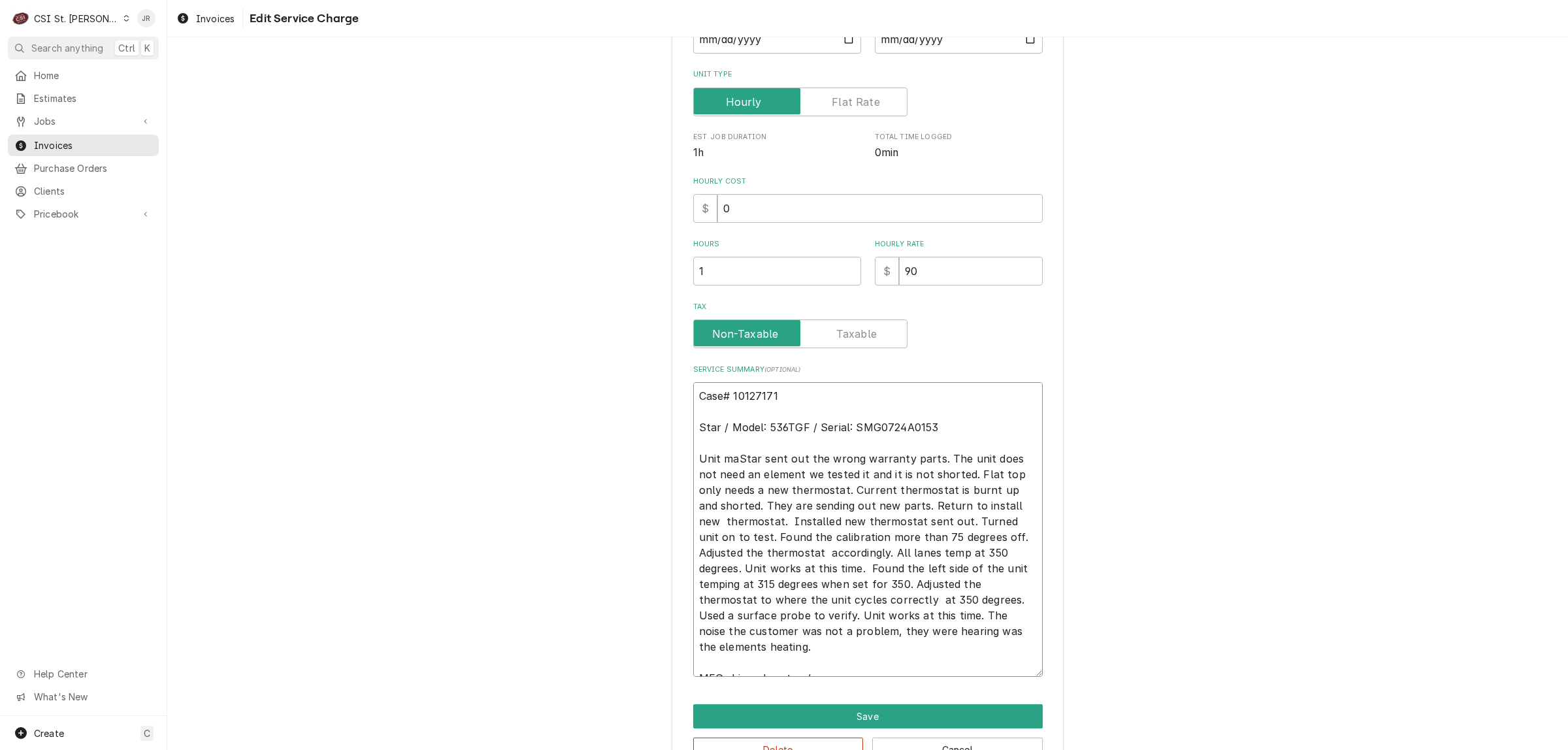
type textarea "Case# 10127171 Star / Model: 536TGF / Serial: SMG0724A0153 Unit makStar sent ou…"
type textarea "x"
type textarea "Case# 10127171 Star / Model: 536TGF / Serial: SMG0724A0153 Unit makiStar sent o…"
type textarea "x"
type textarea "Case# 10127171 Star / Model: 536TGF / Serial: SMG0724A0153 Unit makinStar sent …"
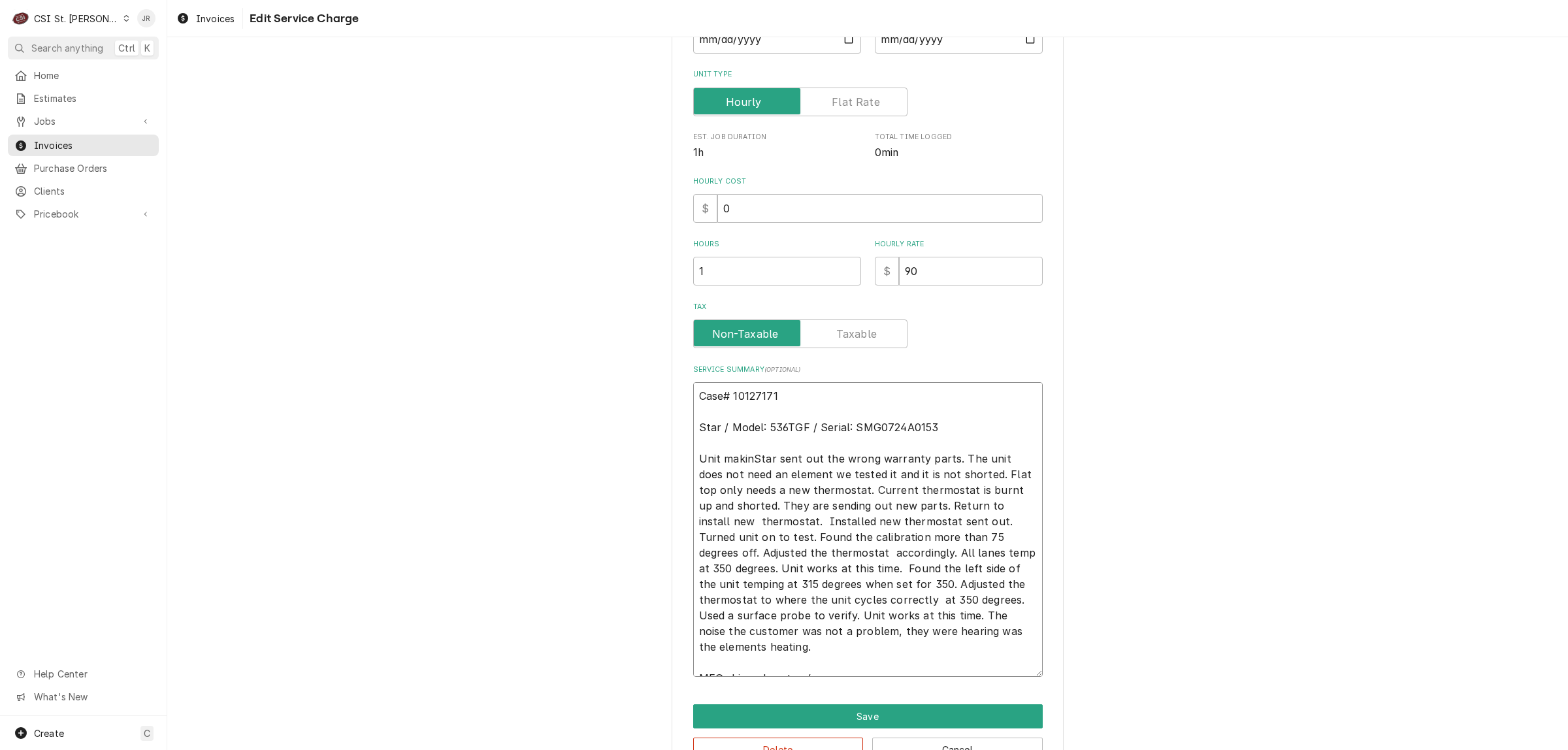
type textarea "x"
type textarea "Case# 10127171 Star / Model: 536TGF / Serial: SMG0724A0153 Unit makingStar sent…"
type textarea "x"
type textarea "Case# 10127171 Star / Model: 536TGF / Serial: SMG0724A0153 Unit making Star sen…"
type textarea "x"
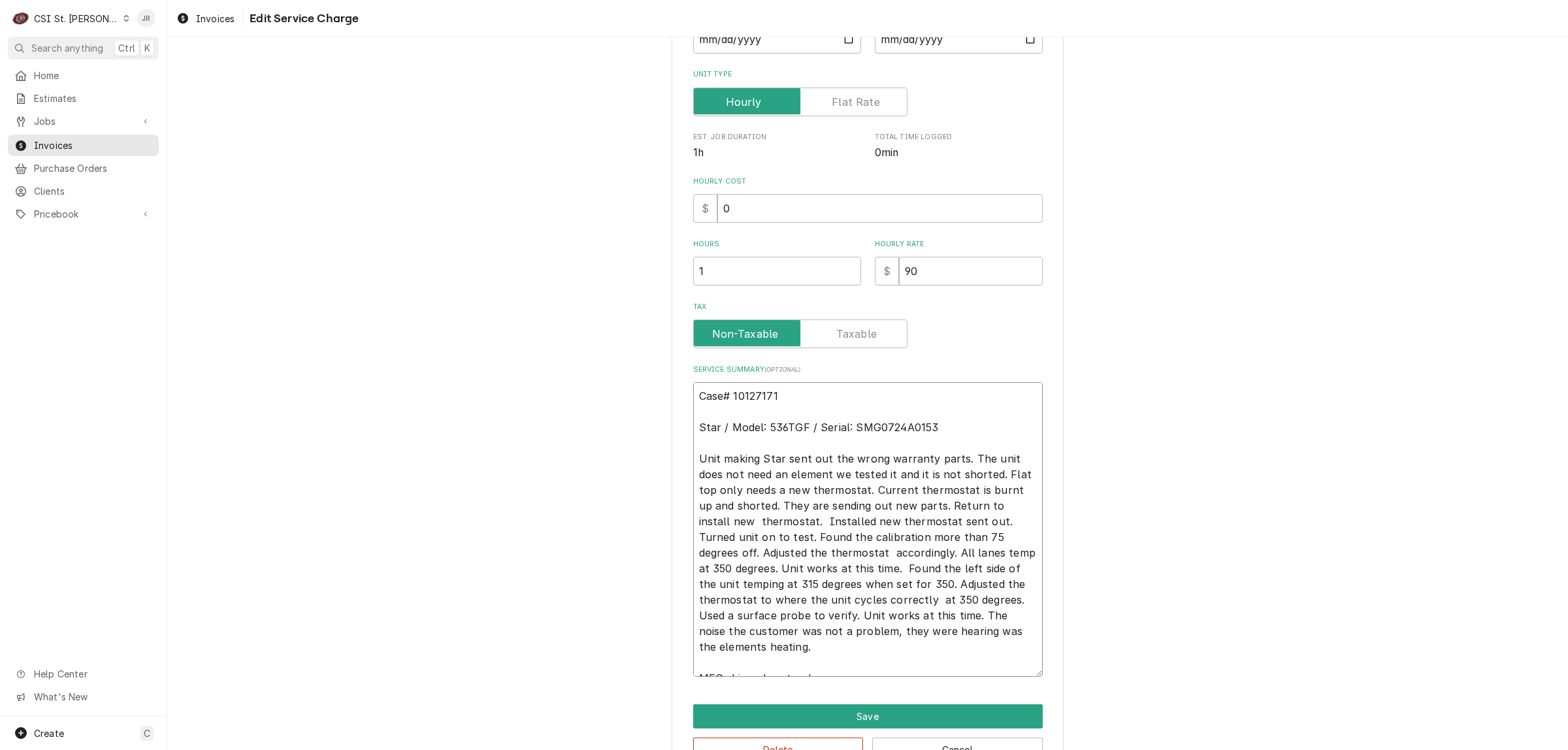
type textarea "Case# 10127171 Star / Model: 536TGF / Serial: SMG0724A0153 Unit making lStar se…"
type textarea "x"
type textarea "Case# 10127171 Star / Model: 536TGF / Serial: SMG0724A0153 Unit making laStar s…"
type textarea "x"
type textarea "Case# 10127171 Star / Model: 536TGF / Serial: SMG0724A0153 Unit making lStar se…"
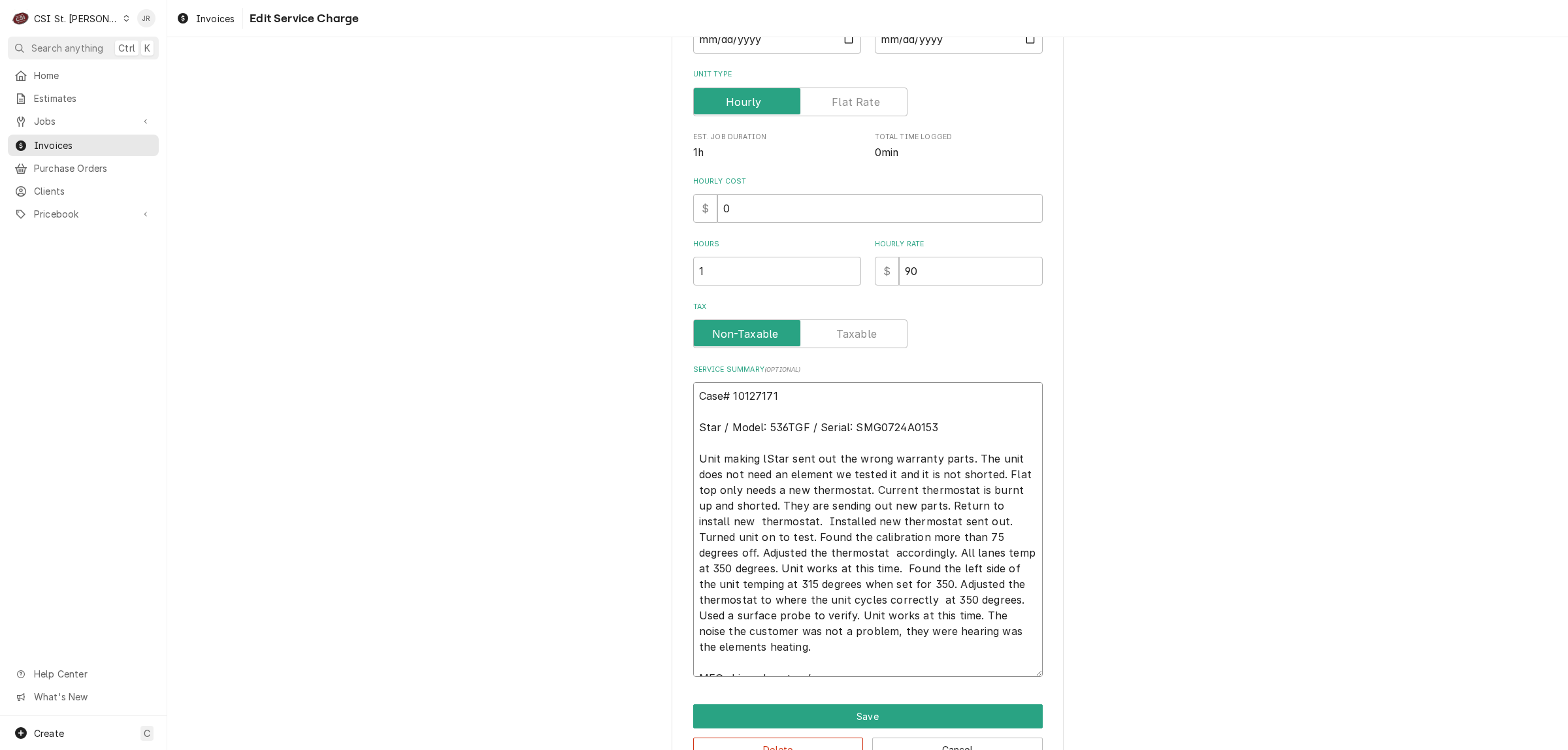
type textarea "x"
type textarea "Case# 10127171 Star / Model: 536TGF / Serial: SMG0724A0153 Unit making Star sen…"
type textarea "x"
type textarea "Case# 10127171 Star / Model: 536TGF / Serial: SMG0724A0153 Unit making aStar se…"
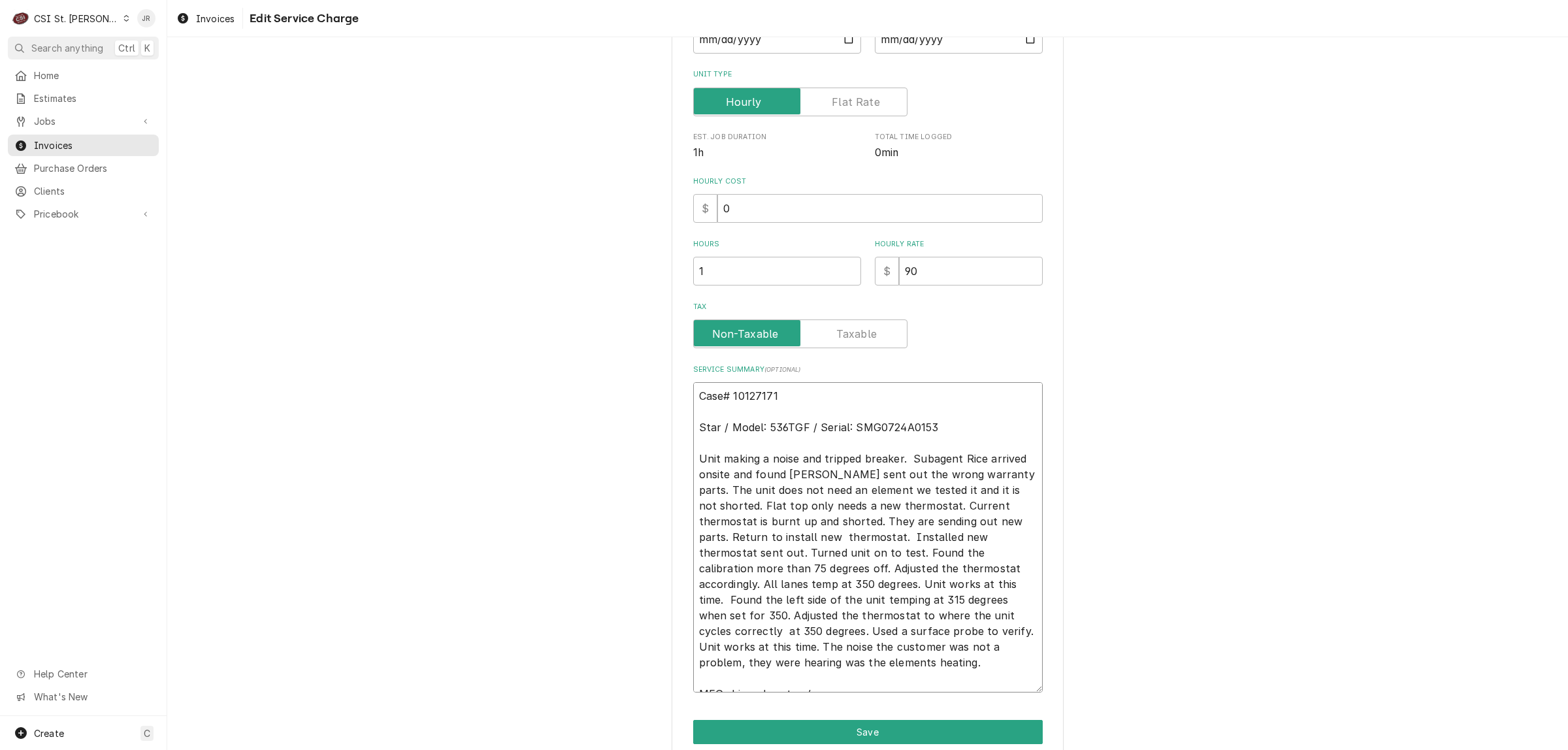
click at [759, 567] on textarea "Case# 10127171 Star / Model: 536TGF / Serial: SMG0724A0153 Unit making a noise …" at bounding box center [867, 537] width 349 height 310
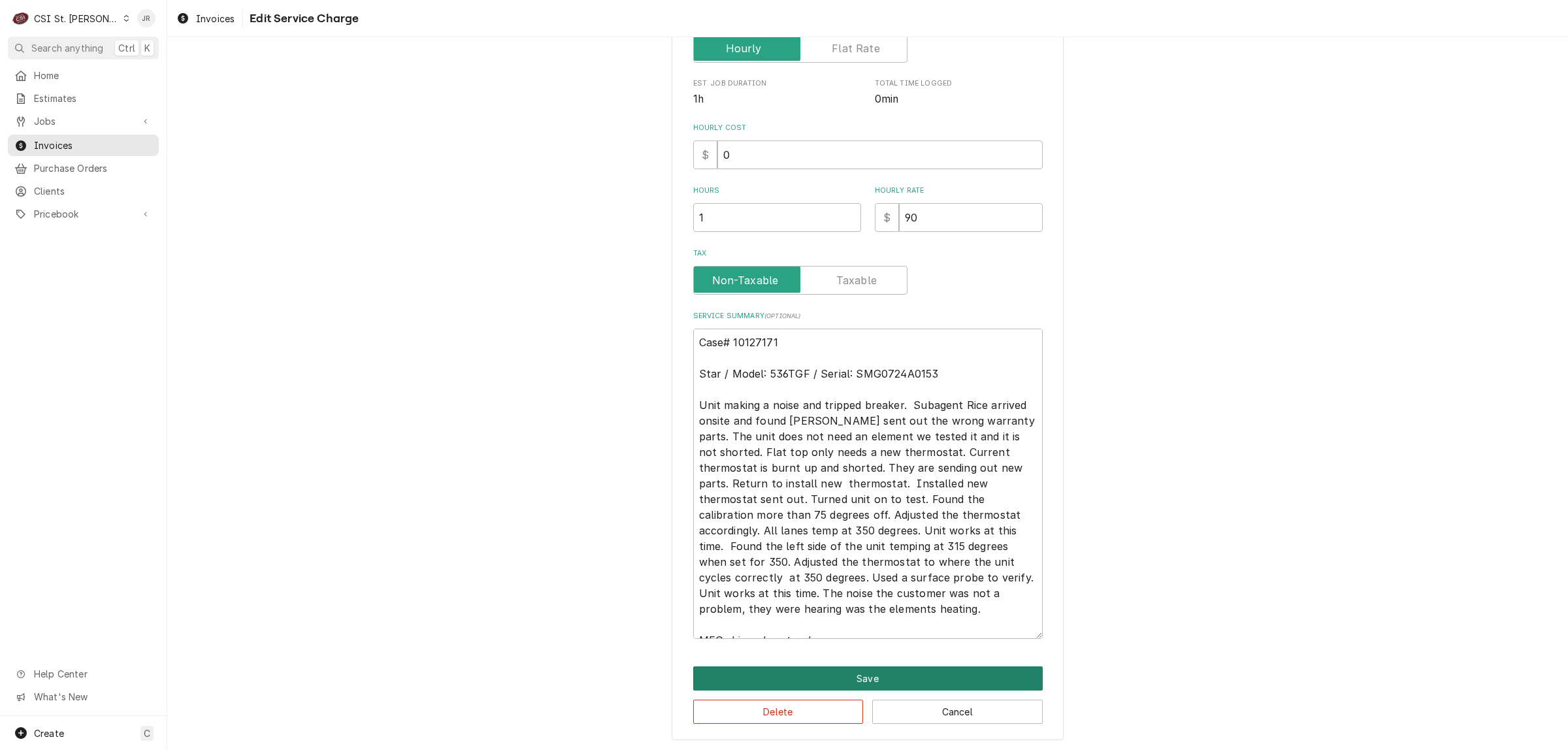
click at [907, 671] on button "Save" at bounding box center [867, 678] width 349 height 24
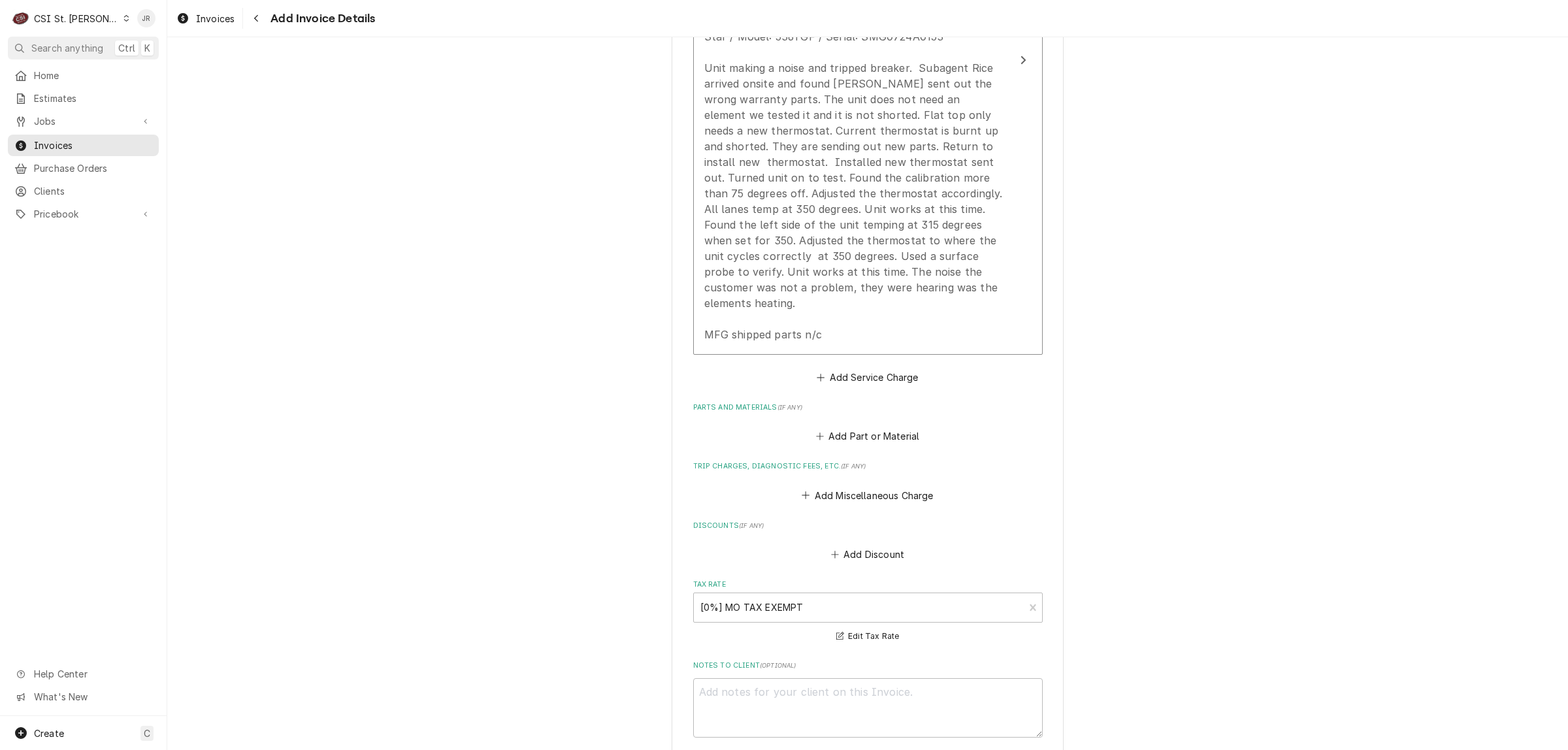
scroll to position [1684, 0]
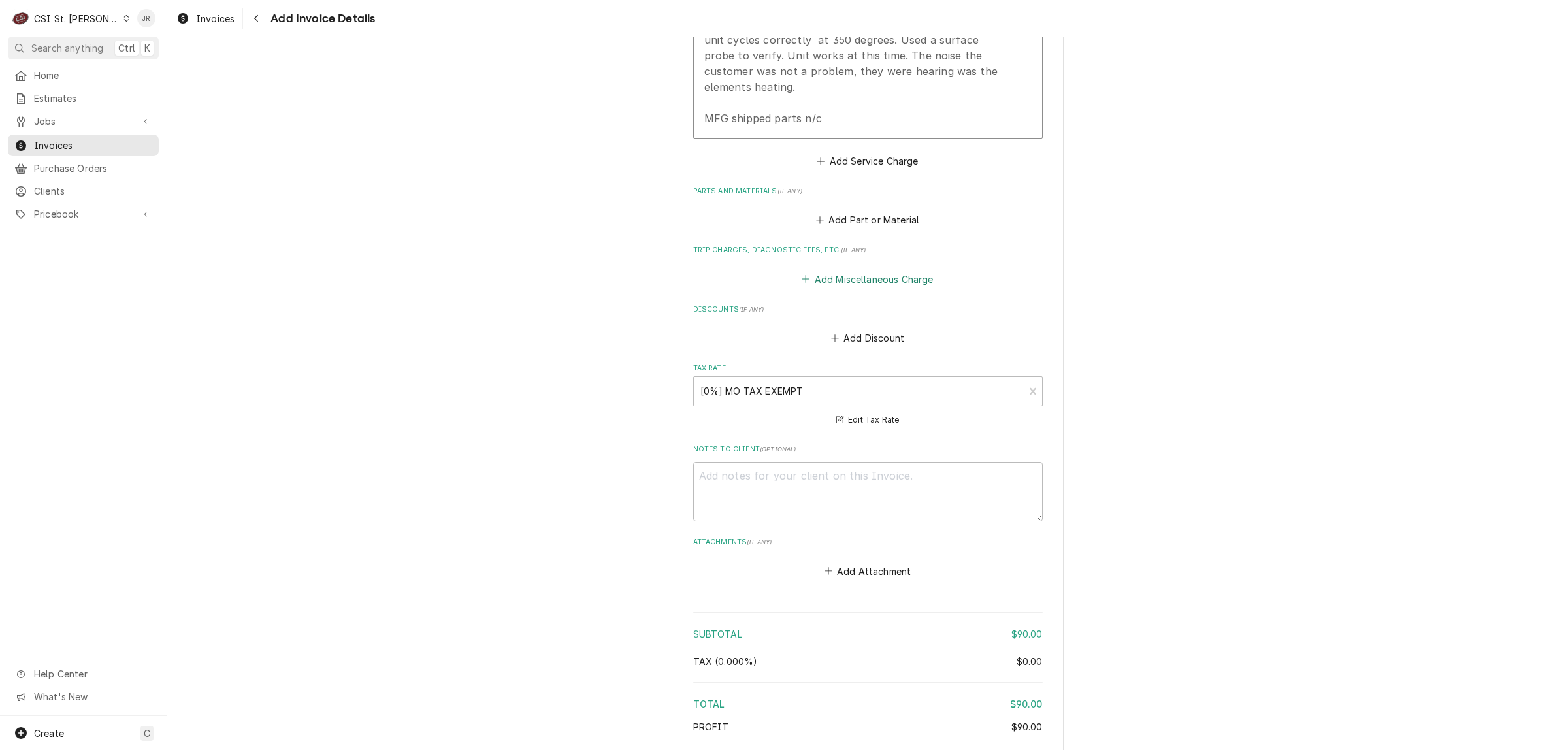
click at [883, 270] on button "Add Miscellaneous Charge" at bounding box center [867, 279] width 136 height 18
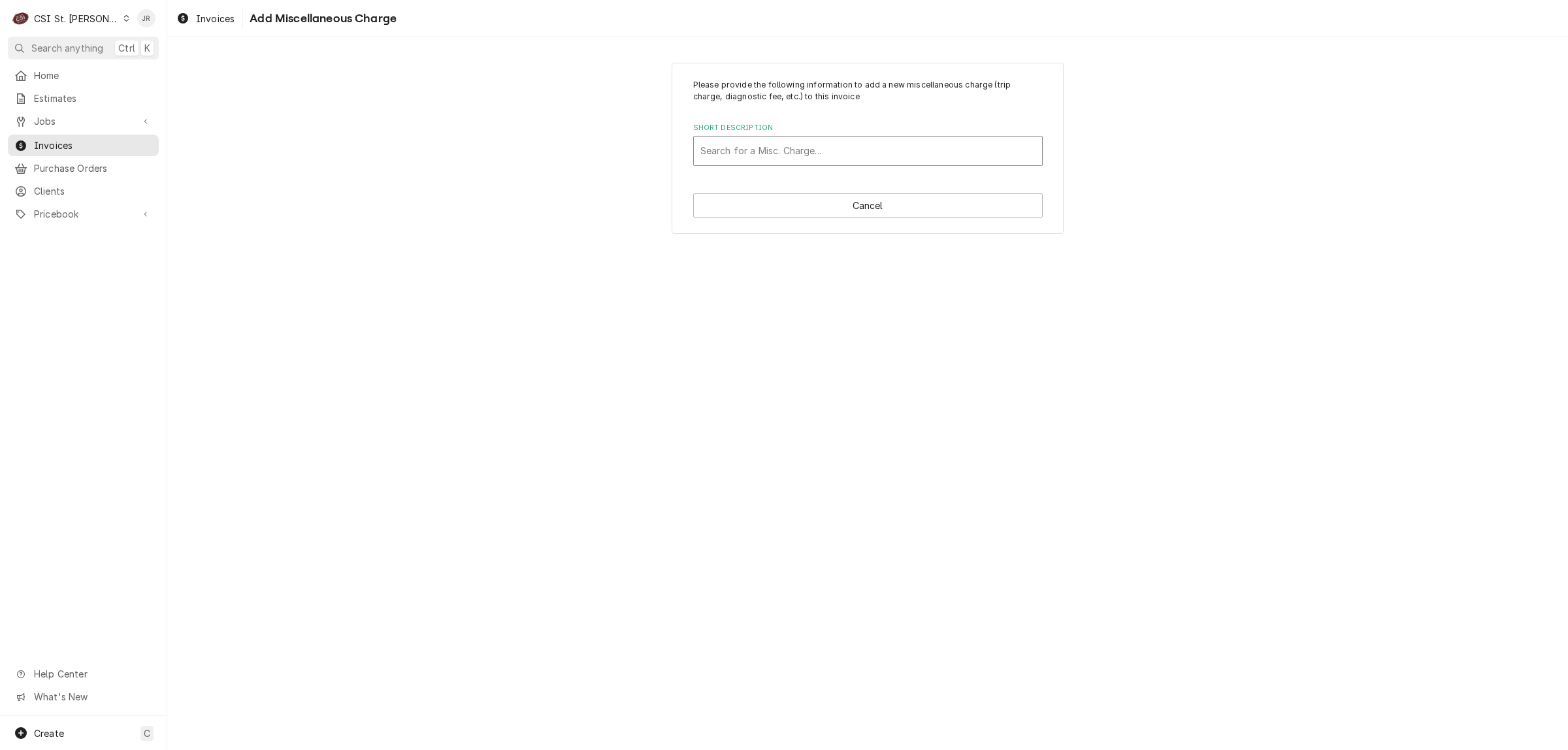
click at [879, 155] on div "Short Description" at bounding box center [868, 151] width 335 height 24
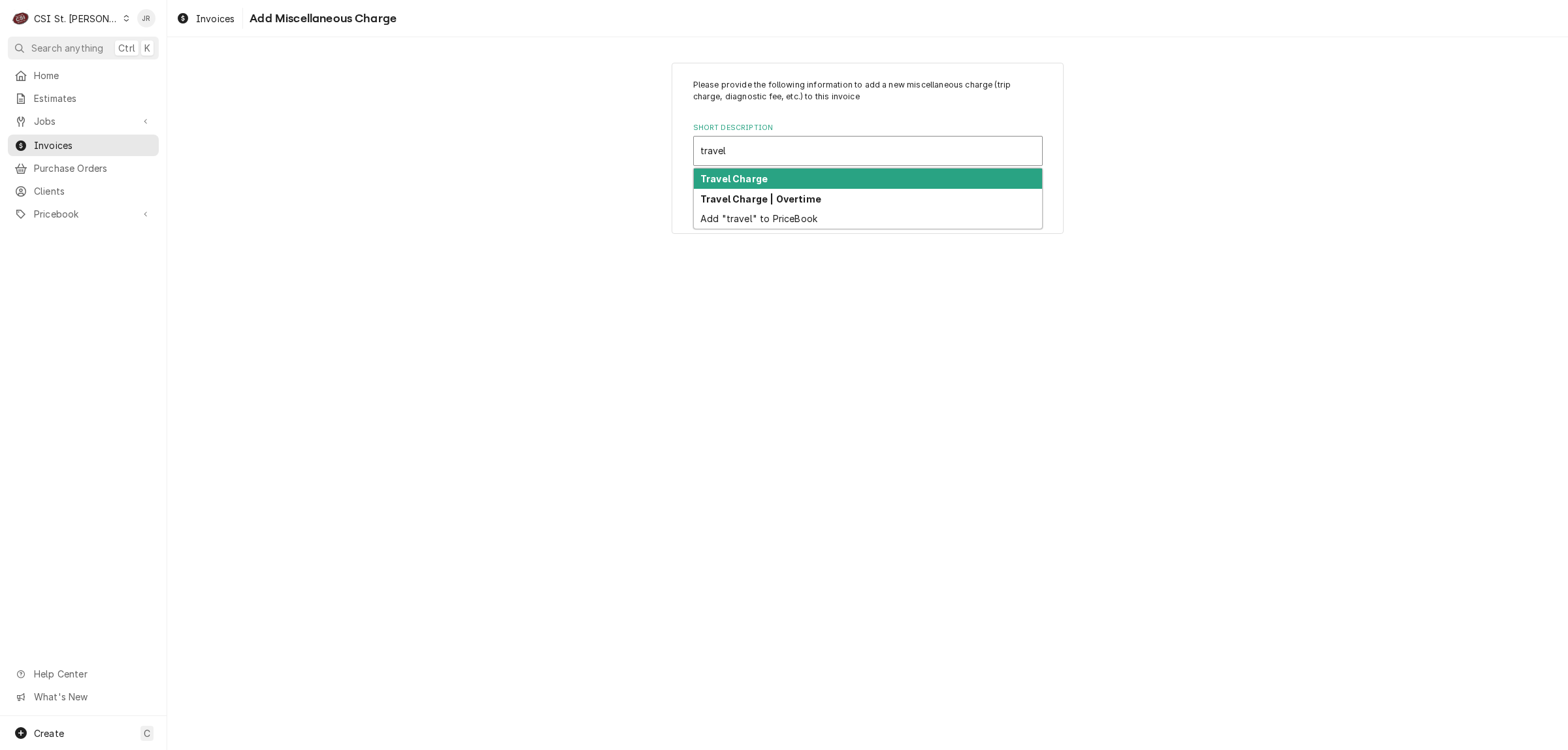
click at [786, 185] on div "Travel Charge" at bounding box center [867, 178] width 348 height 20
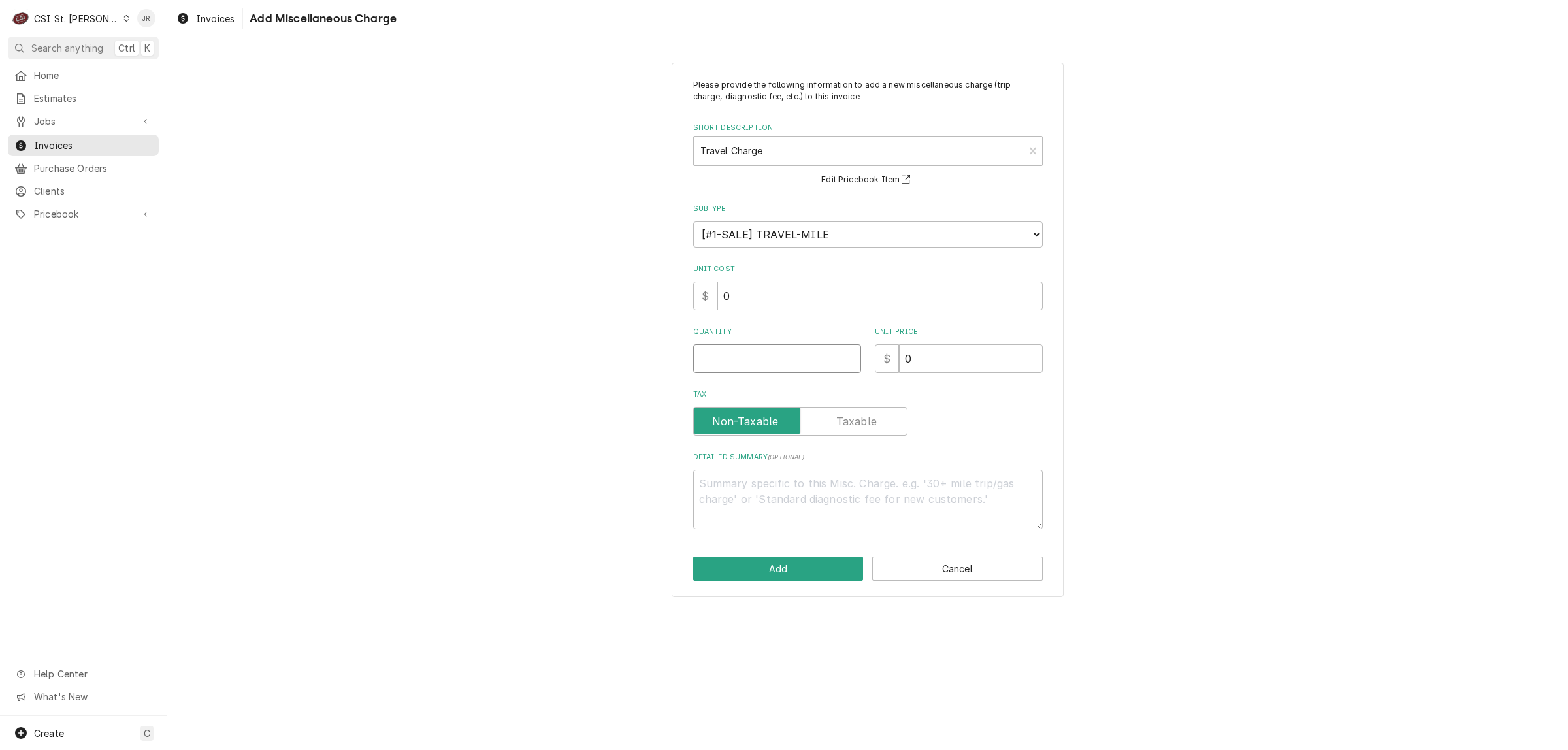
click at [770, 366] on input "Quantity" at bounding box center [777, 358] width 168 height 28
click at [731, 356] on input "Quantity" at bounding box center [777, 358] width 168 height 28
click at [781, 362] on input "Quantity" at bounding box center [777, 358] width 168 height 28
click at [794, 570] on button "Add" at bounding box center [778, 568] width 171 height 24
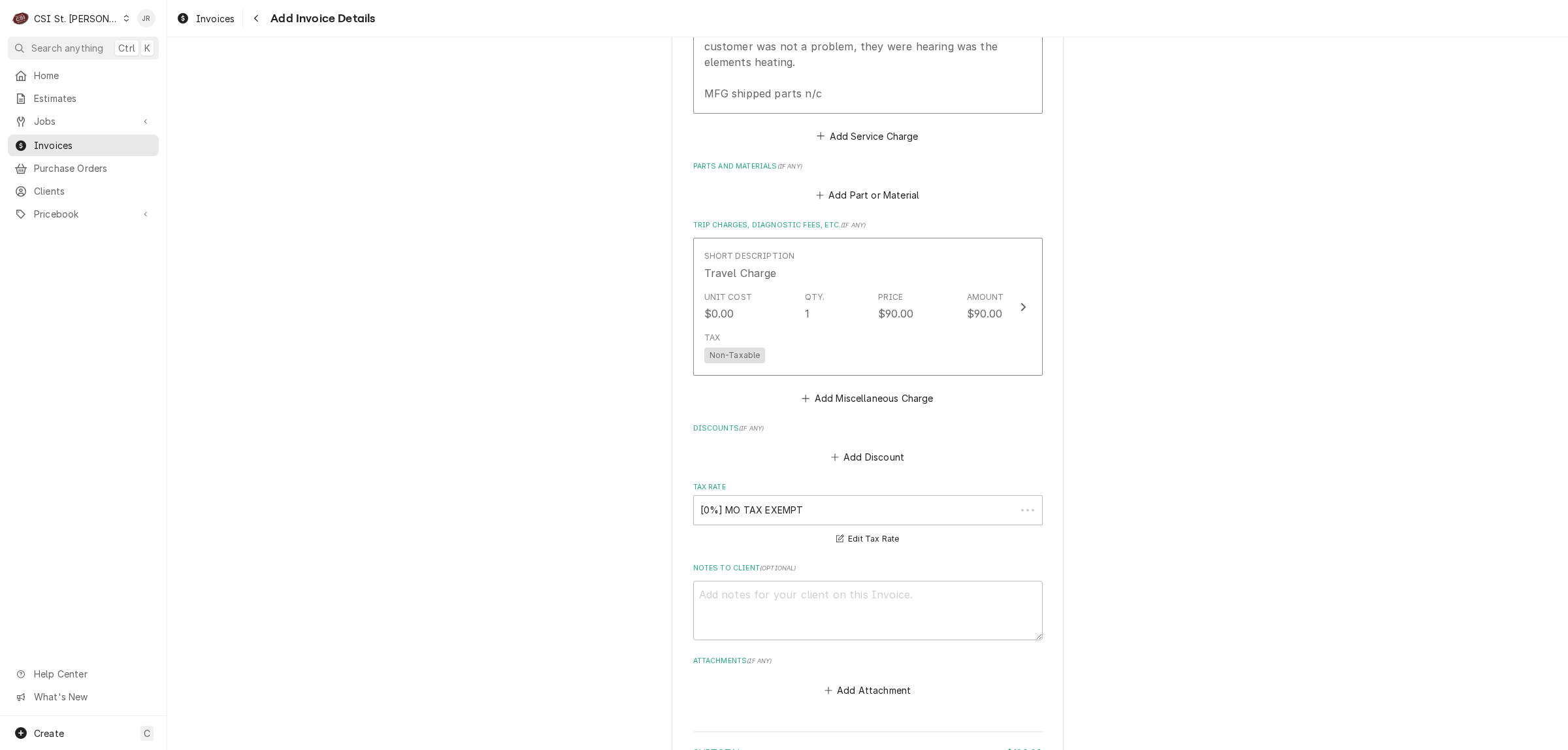
scroll to position [1709, 0]
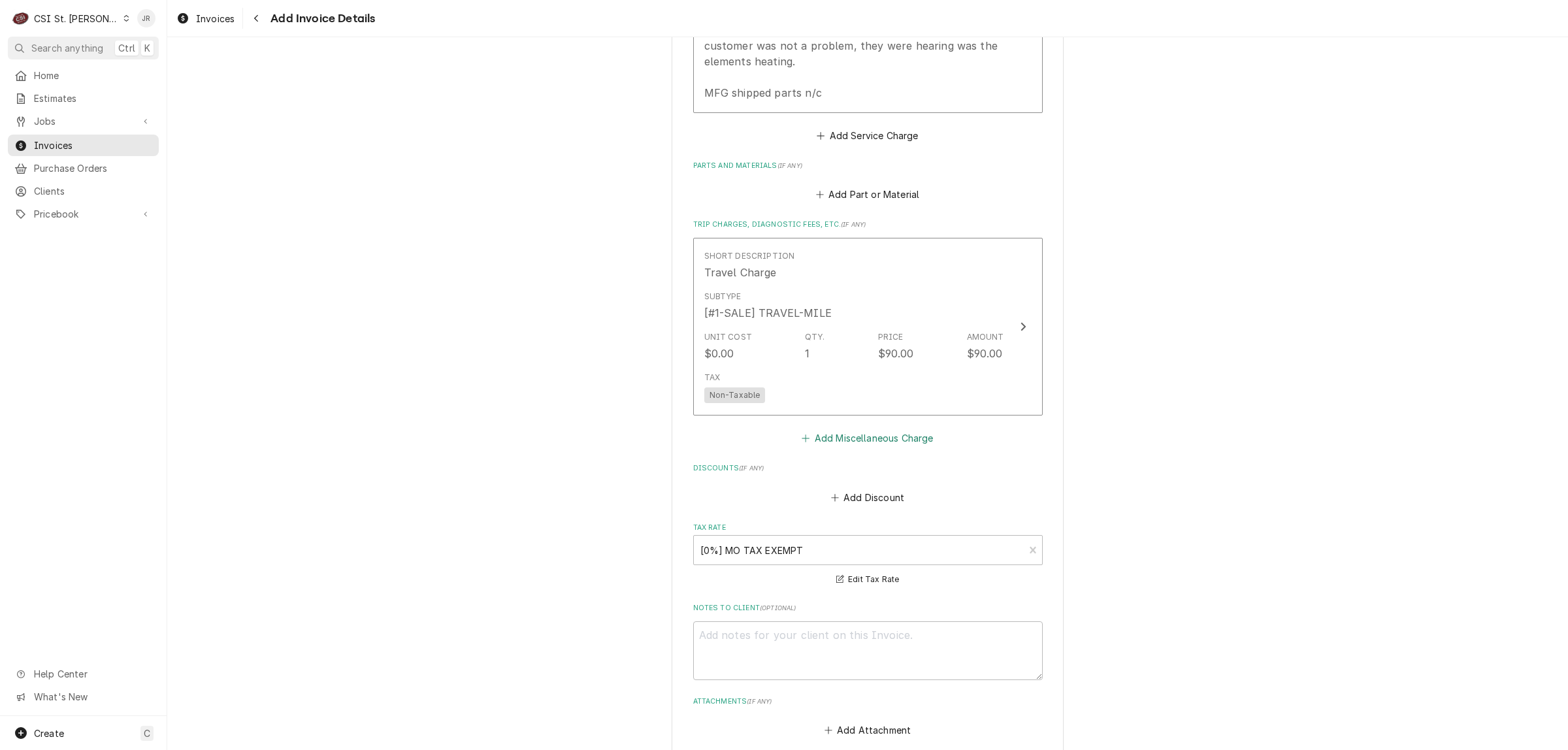
drag, startPoint x: 844, startPoint y: 401, endPoint x: 851, endPoint y: 400, distance: 7.1
click at [844, 429] on button "Add Miscellaneous Charge" at bounding box center [867, 438] width 136 height 18
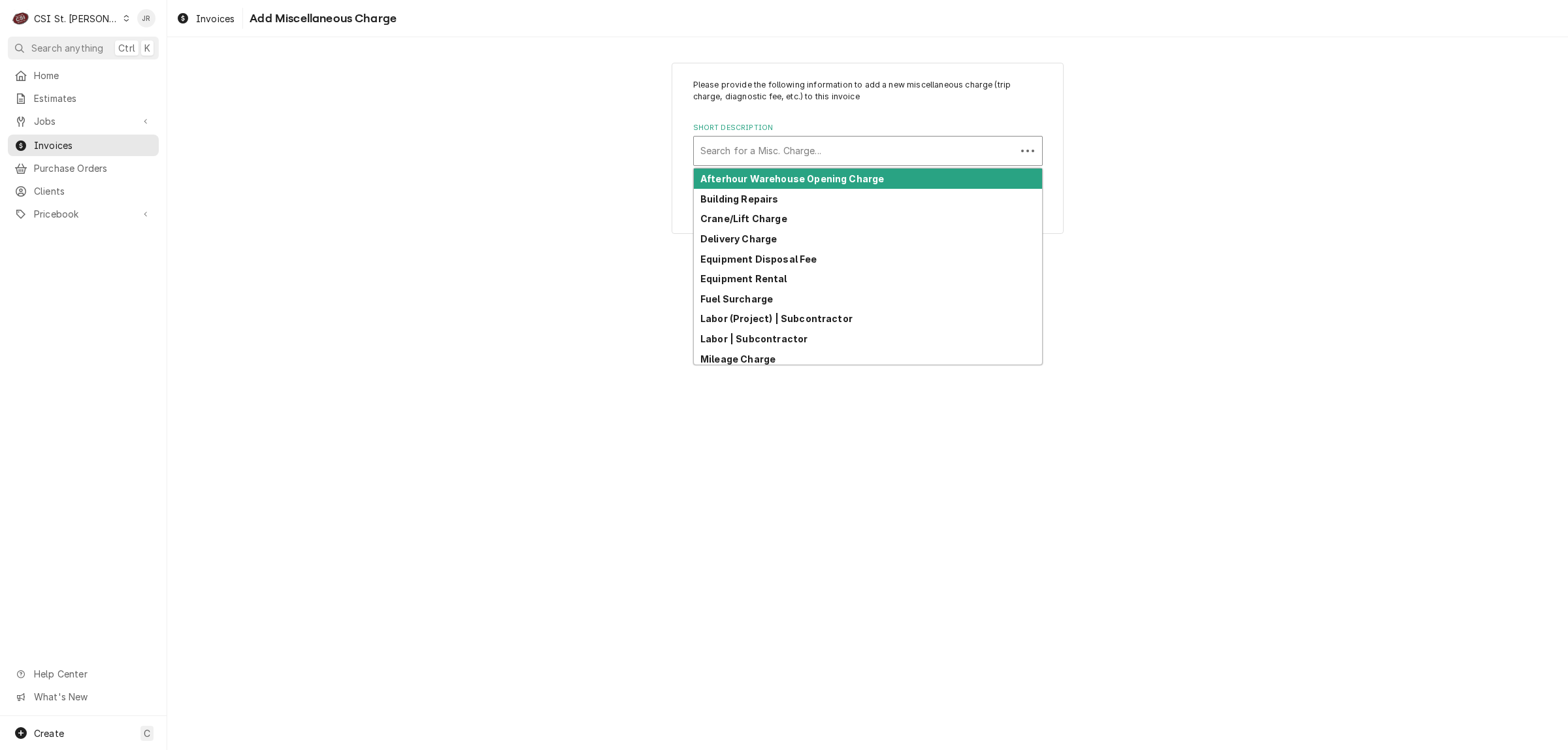
click at [723, 148] on div "Short Description" at bounding box center [855, 151] width 309 height 24
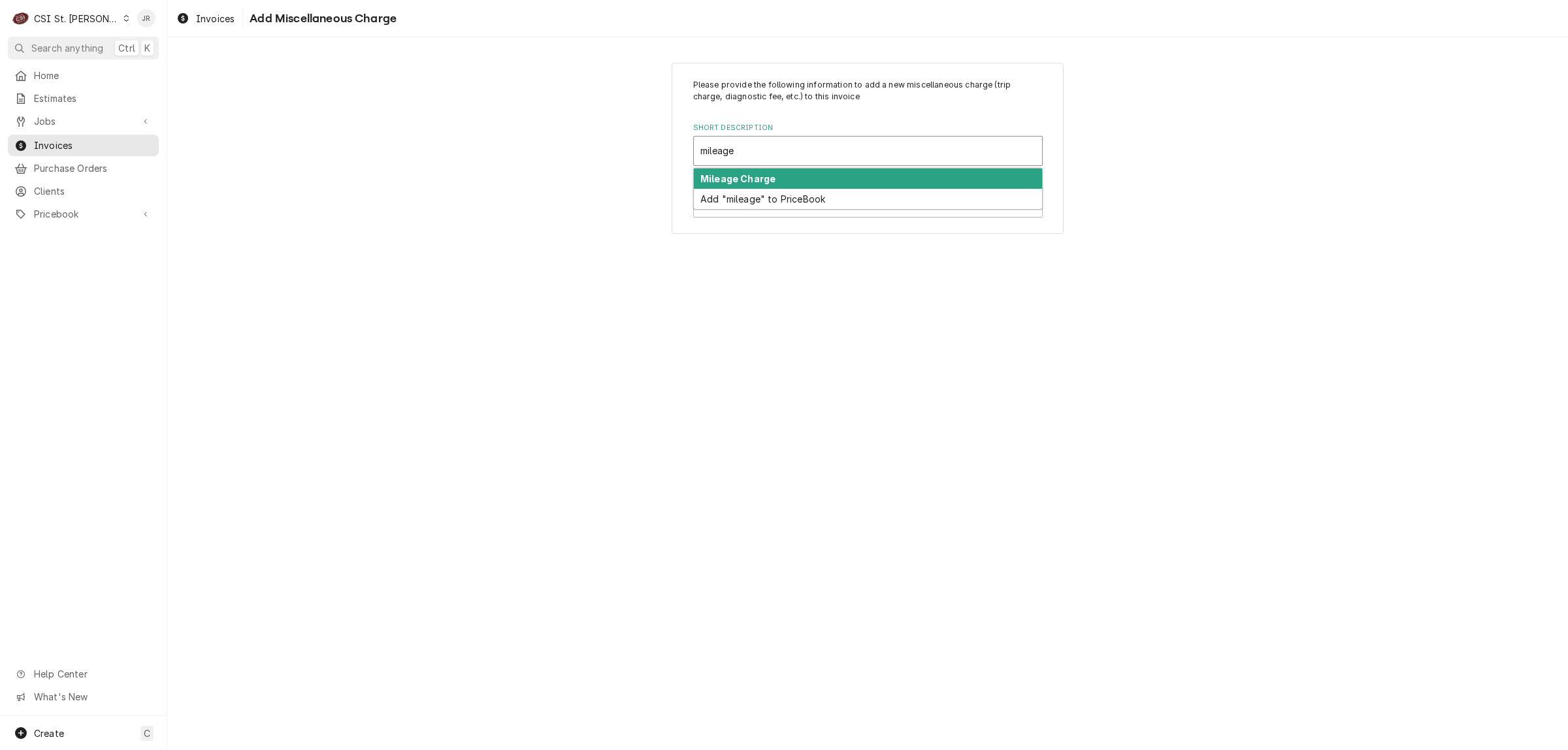
click at [756, 180] on strong "Mileage Charge" at bounding box center [738, 178] width 75 height 11
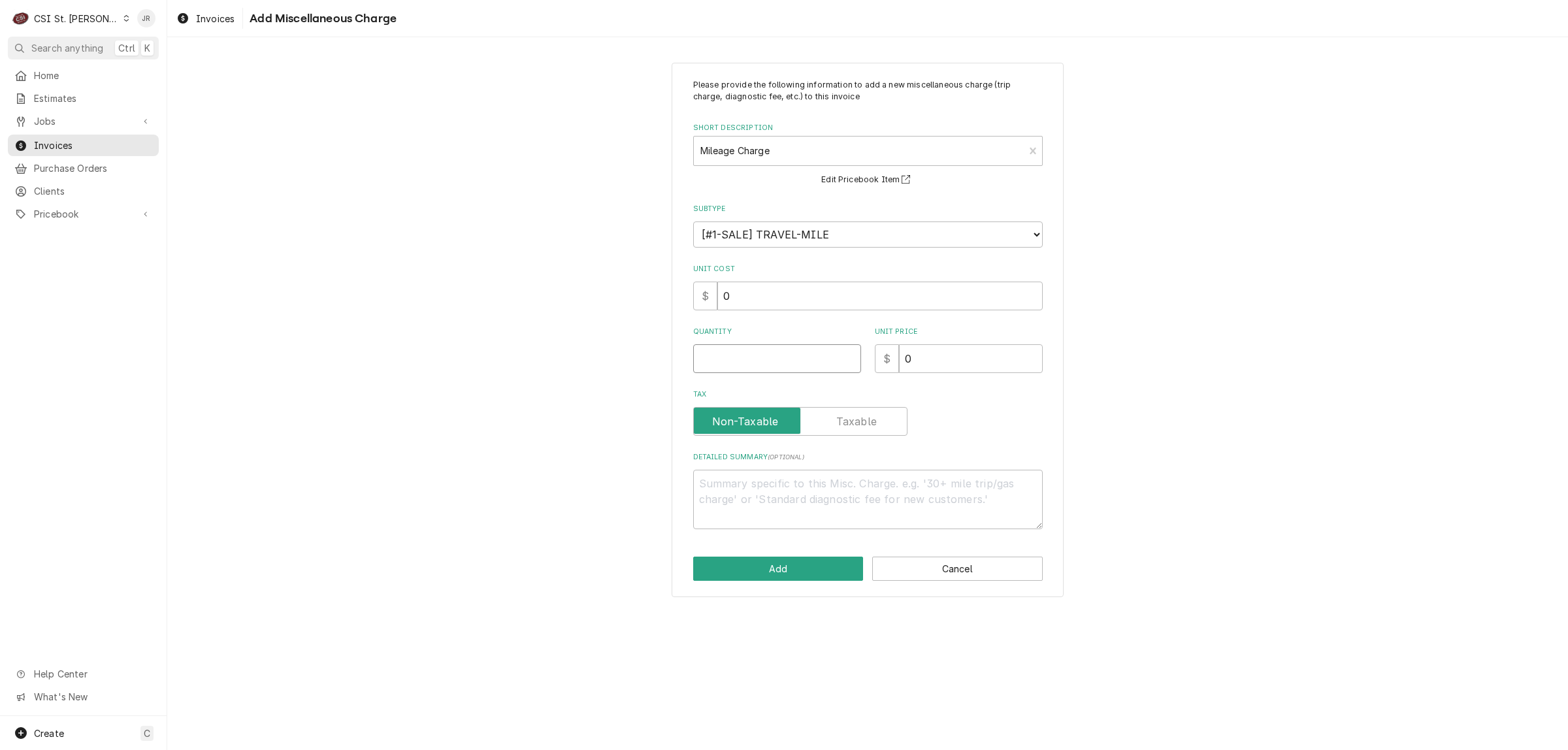
click at [752, 350] on input "Quantity" at bounding box center [777, 358] width 168 height 28
click at [754, 564] on button "Add" at bounding box center [778, 568] width 171 height 24
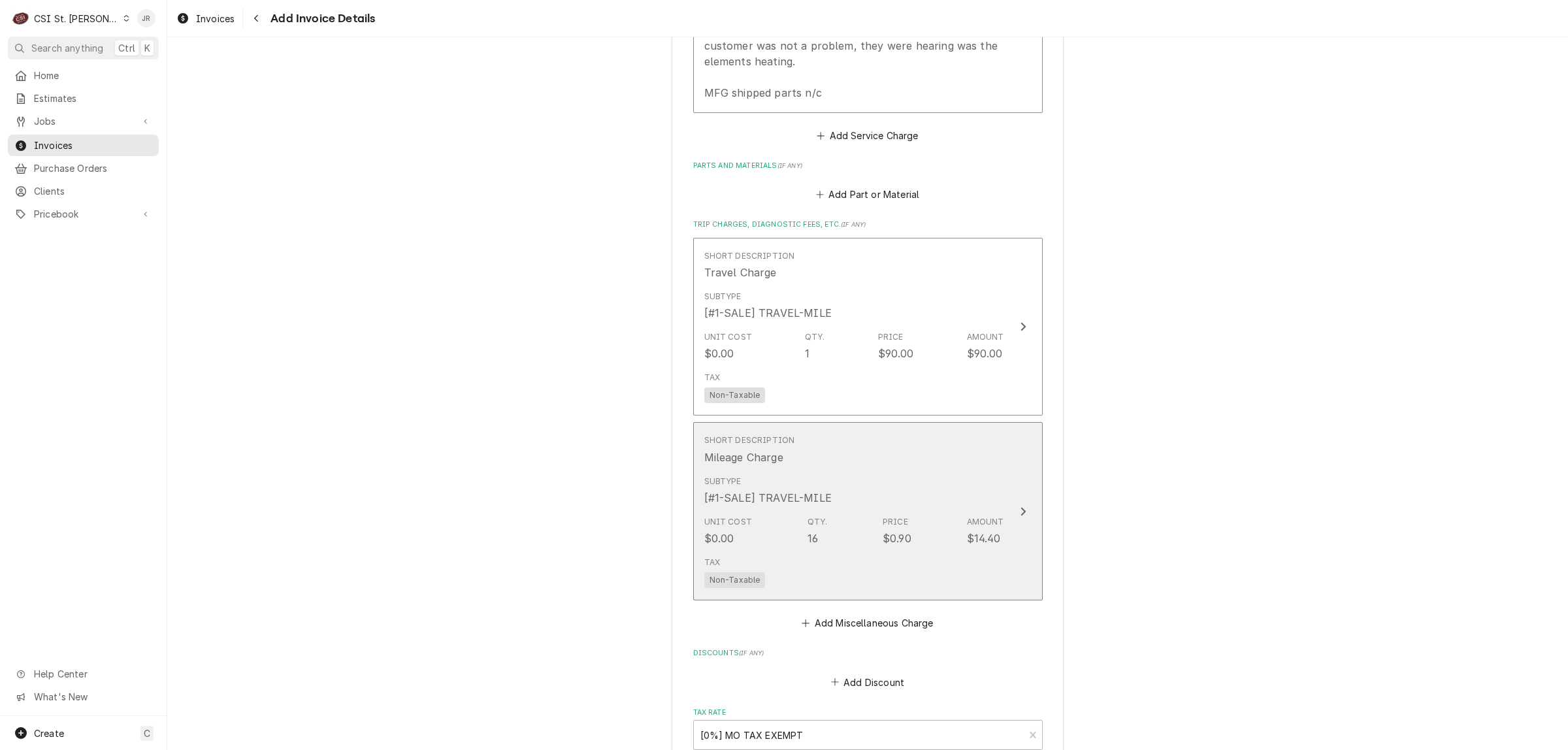
scroll to position [1694, 0]
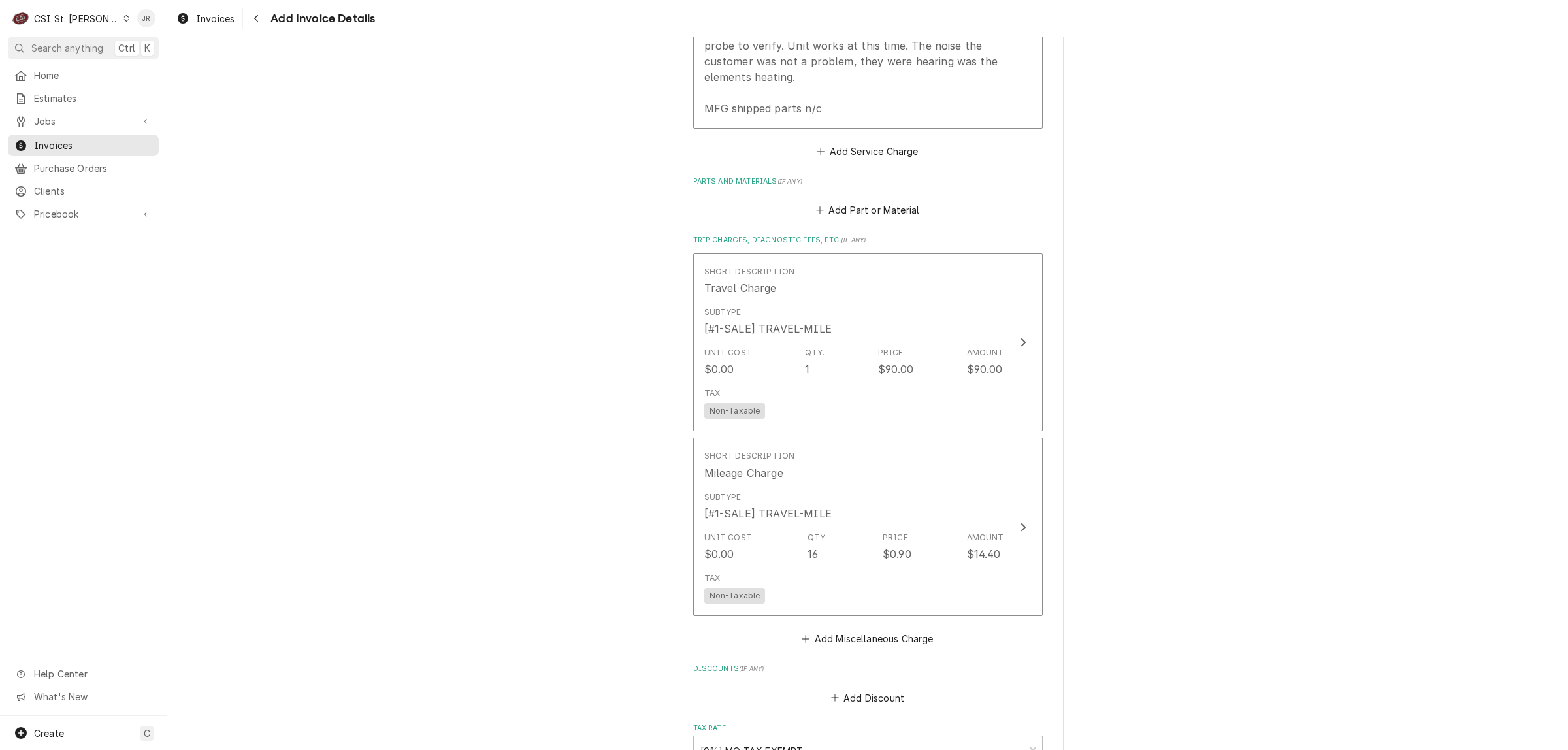
click at [851, 625] on fieldset "Charge Details Service Charges Short Description Job | Service Call Subtype [#1…" at bounding box center [867, 217] width 349 height 1447
click at [851, 619] on fieldset "Charge Details Service Charges Short Description Job | Service Call Subtype [#1…" at bounding box center [867, 217] width 349 height 1447
click at [848, 630] on button "Add Miscellaneous Charge" at bounding box center [867, 639] width 136 height 18
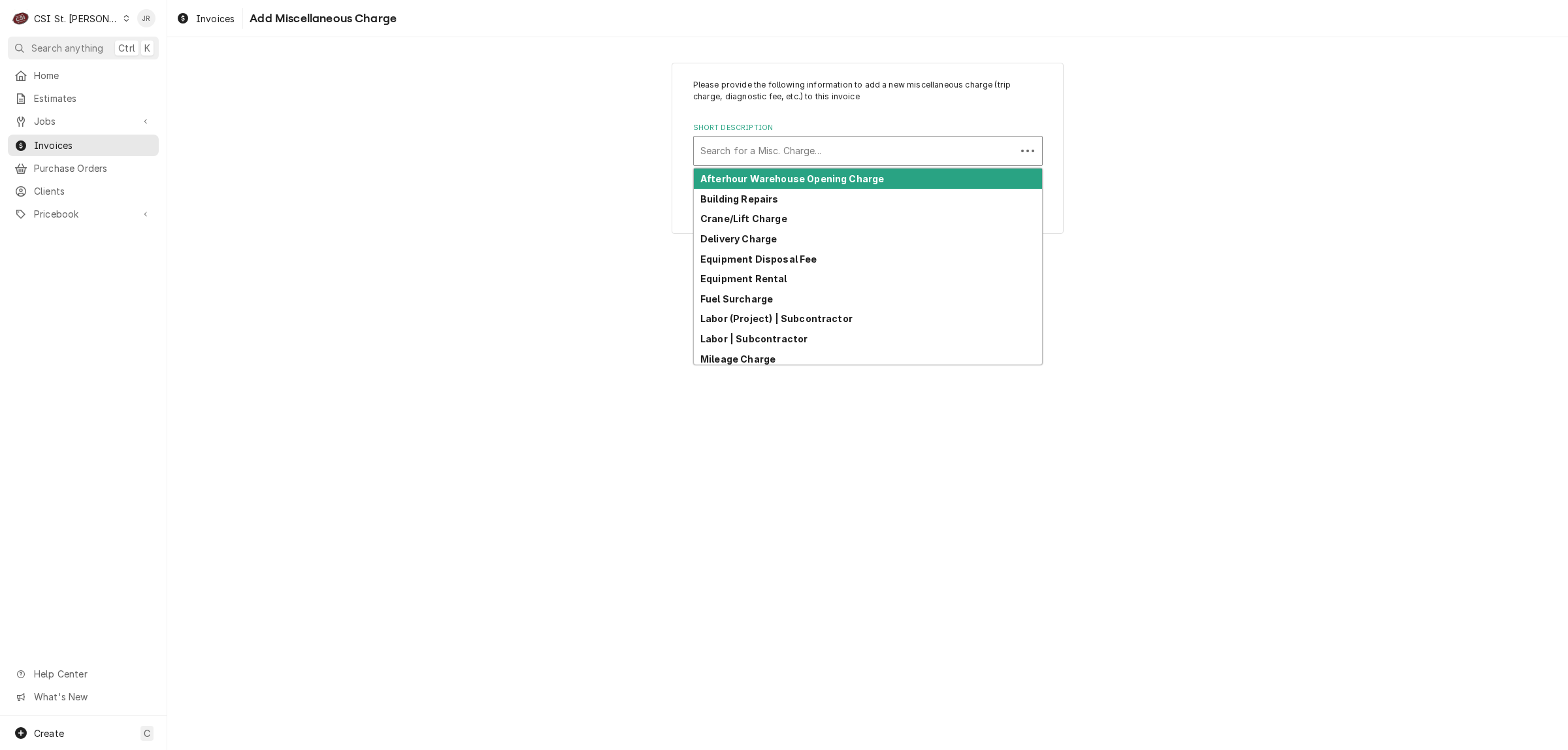
click at [834, 154] on div "Short Description" at bounding box center [855, 151] width 309 height 24
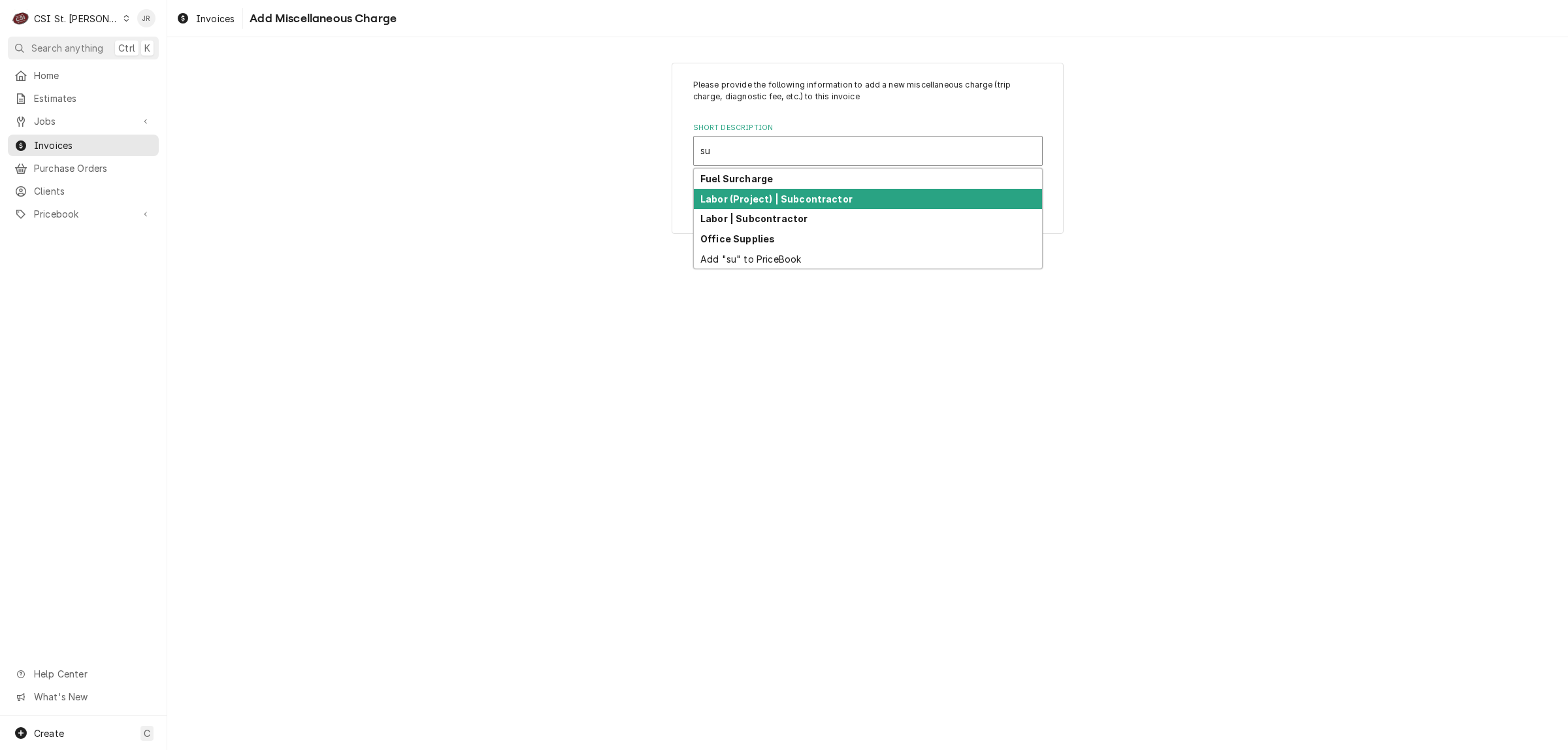
drag, startPoint x: 789, startPoint y: 188, endPoint x: 786, endPoint y: 205, distance: 17.3
click at [786, 205] on div "Fuel Surcharge Labor (Project) | Subcontractor Labor | Subcontractor Office Sup…" at bounding box center [867, 218] width 348 height 100
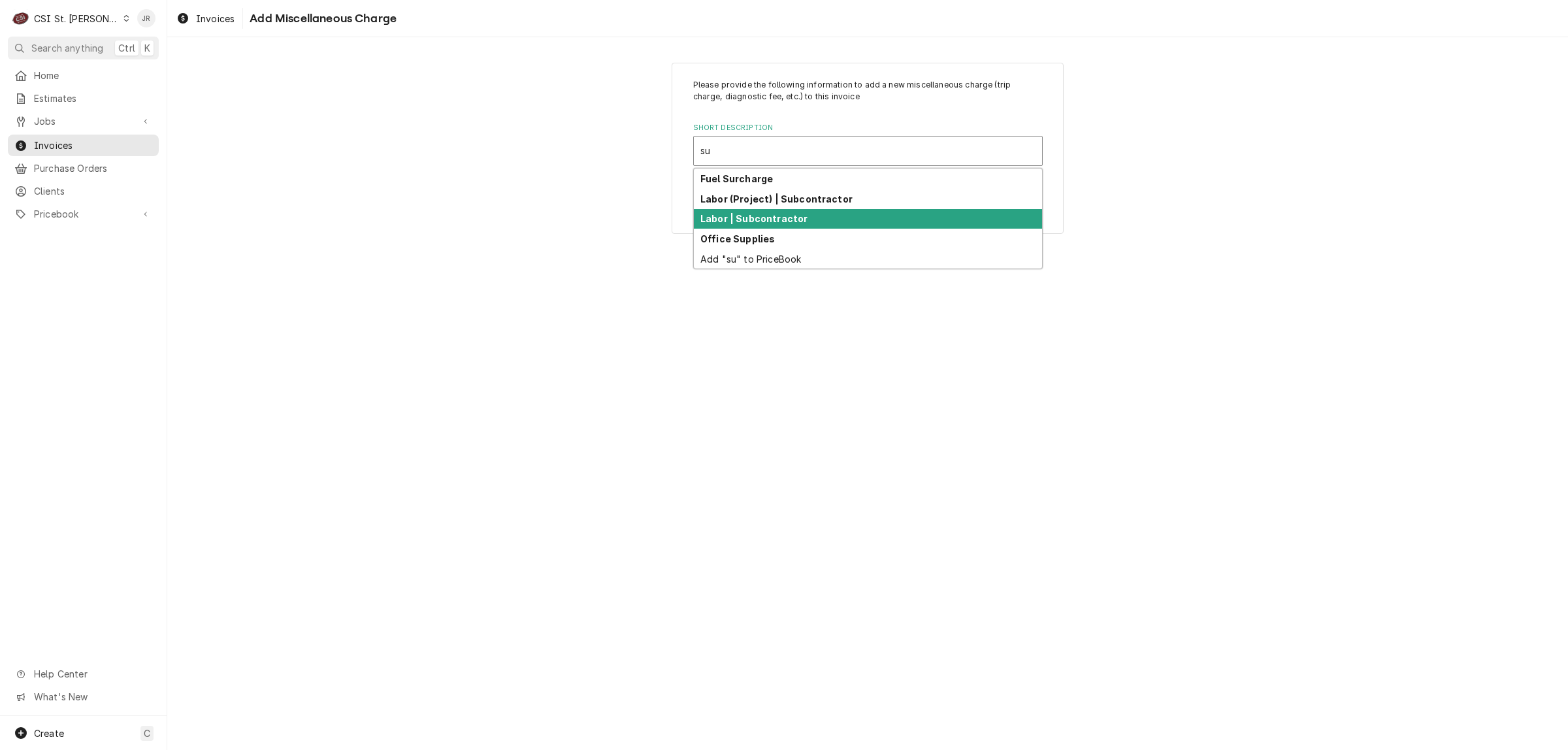
click at [807, 216] on div "Labor | Subcontractor" at bounding box center [867, 219] width 348 height 20
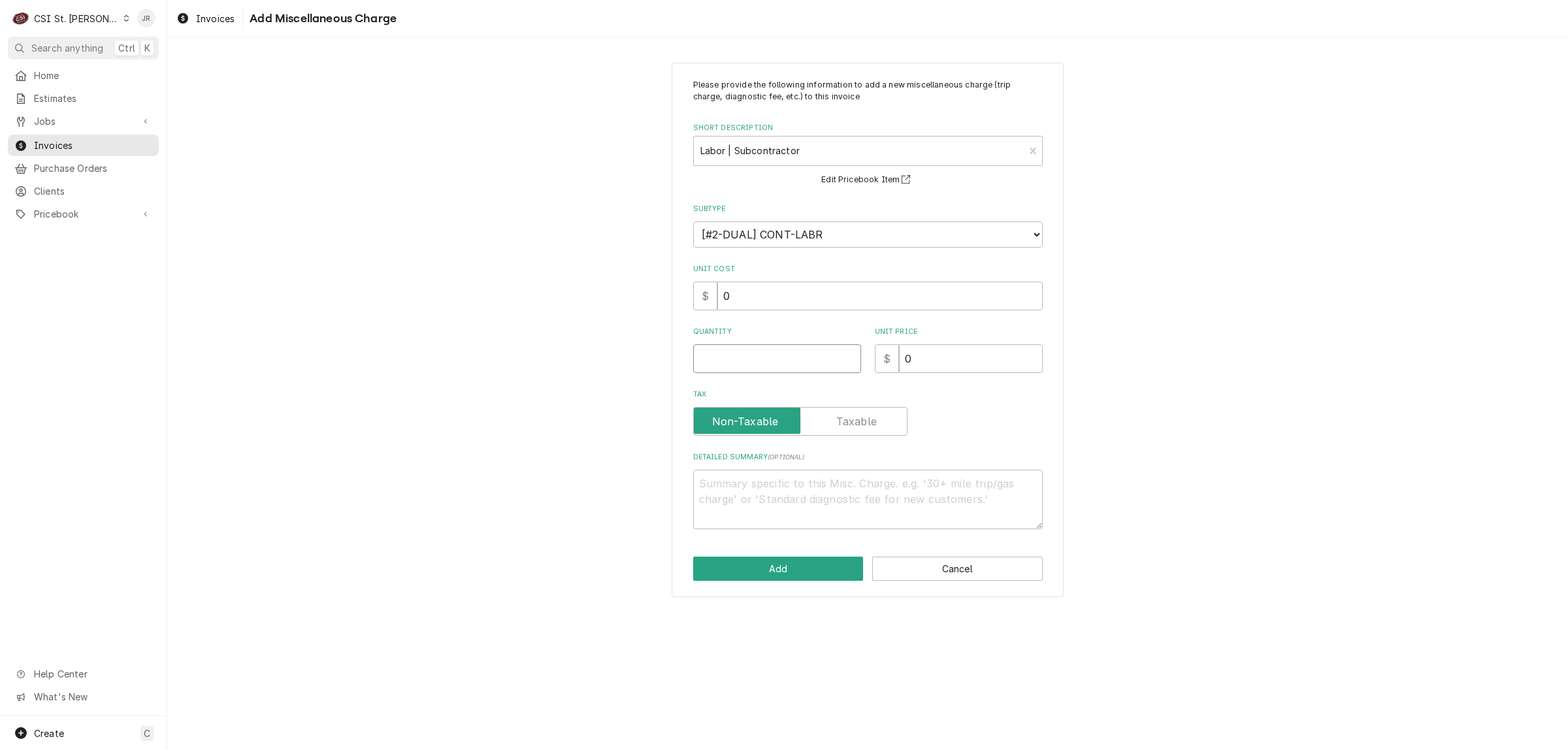
click at [742, 358] on input "Quantity" at bounding box center [777, 358] width 168 height 28
click at [822, 478] on textarea "Detailed Summary ( optional )" at bounding box center [867, 499] width 349 height 59
click at [811, 485] on textarea "Rice invoice #" at bounding box center [867, 499] width 349 height 59
drag, startPoint x: 811, startPoint y: 578, endPoint x: 810, endPoint y: 488, distance: 90.0
click at [810, 488] on div "Please provide the following information to add a new miscellaneous charge (tri…" at bounding box center [867, 331] width 392 height 535
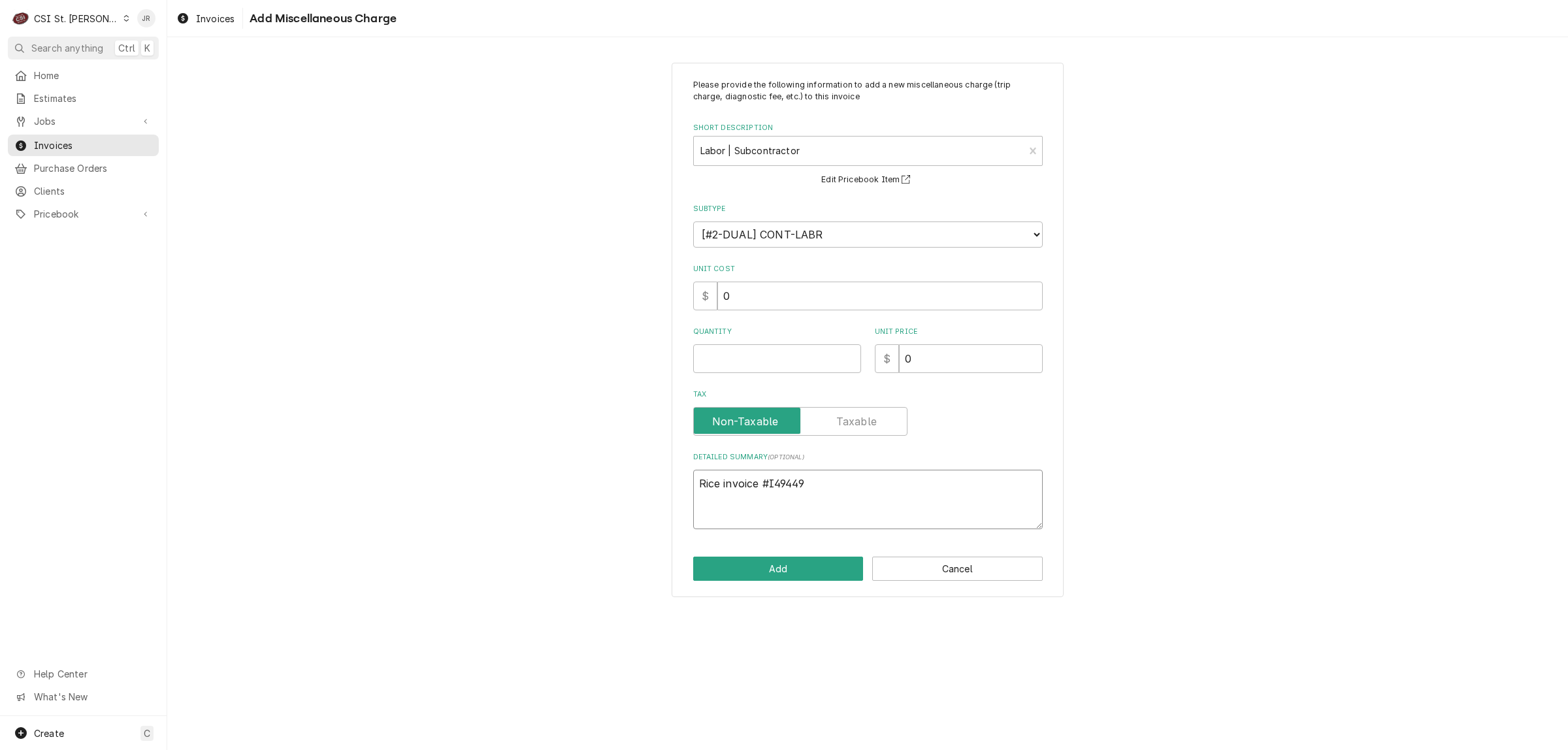
click at [814, 482] on textarea "Rice invoice #I49449" at bounding box center [867, 499] width 349 height 59
click at [771, 568] on button "Add" at bounding box center [778, 568] width 171 height 24
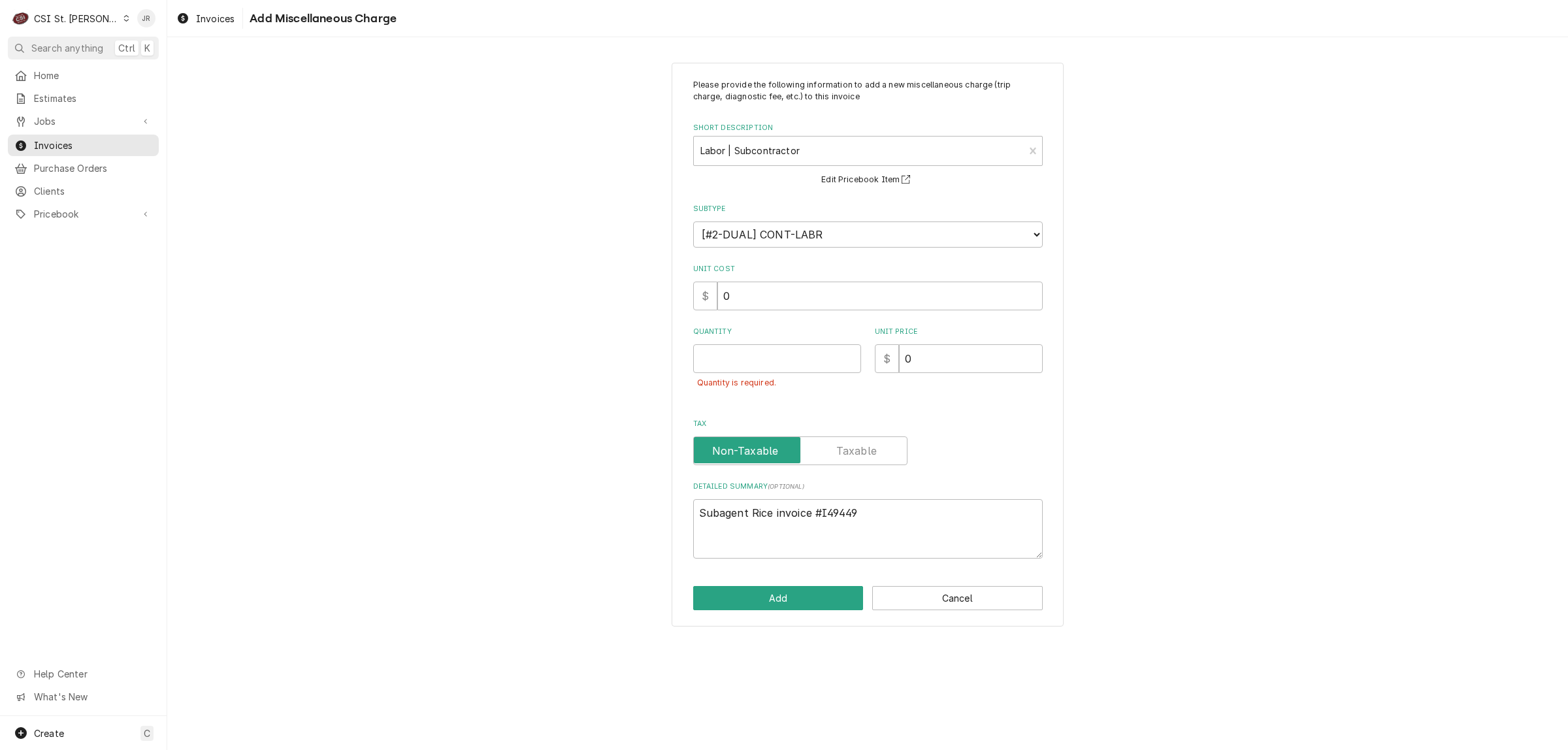
click at [766, 375] on div "Quantity is required." at bounding box center [777, 383] width 168 height 20
click at [771, 374] on div "Quantity is required." at bounding box center [777, 383] width 168 height 20
click at [771, 365] on input "Quantity" at bounding box center [777, 358] width 168 height 28
drag, startPoint x: 740, startPoint y: 579, endPoint x: 791, endPoint y: 592, distance: 52.6
click at [758, 579] on div "Please provide the following information to add a new miscellaneous charge (tri…" at bounding box center [867, 345] width 392 height 565
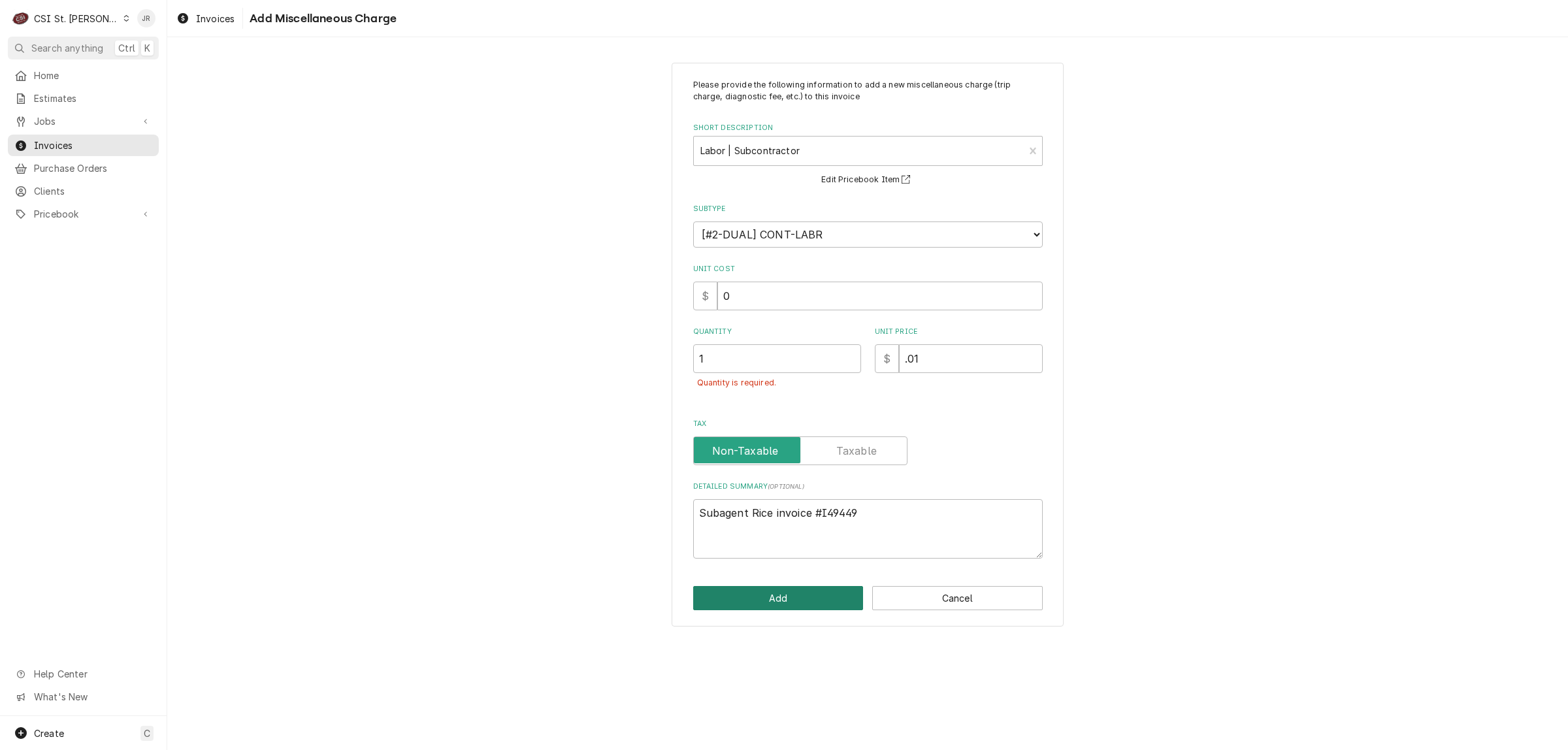
click at [791, 592] on button "Add" at bounding box center [778, 598] width 171 height 24
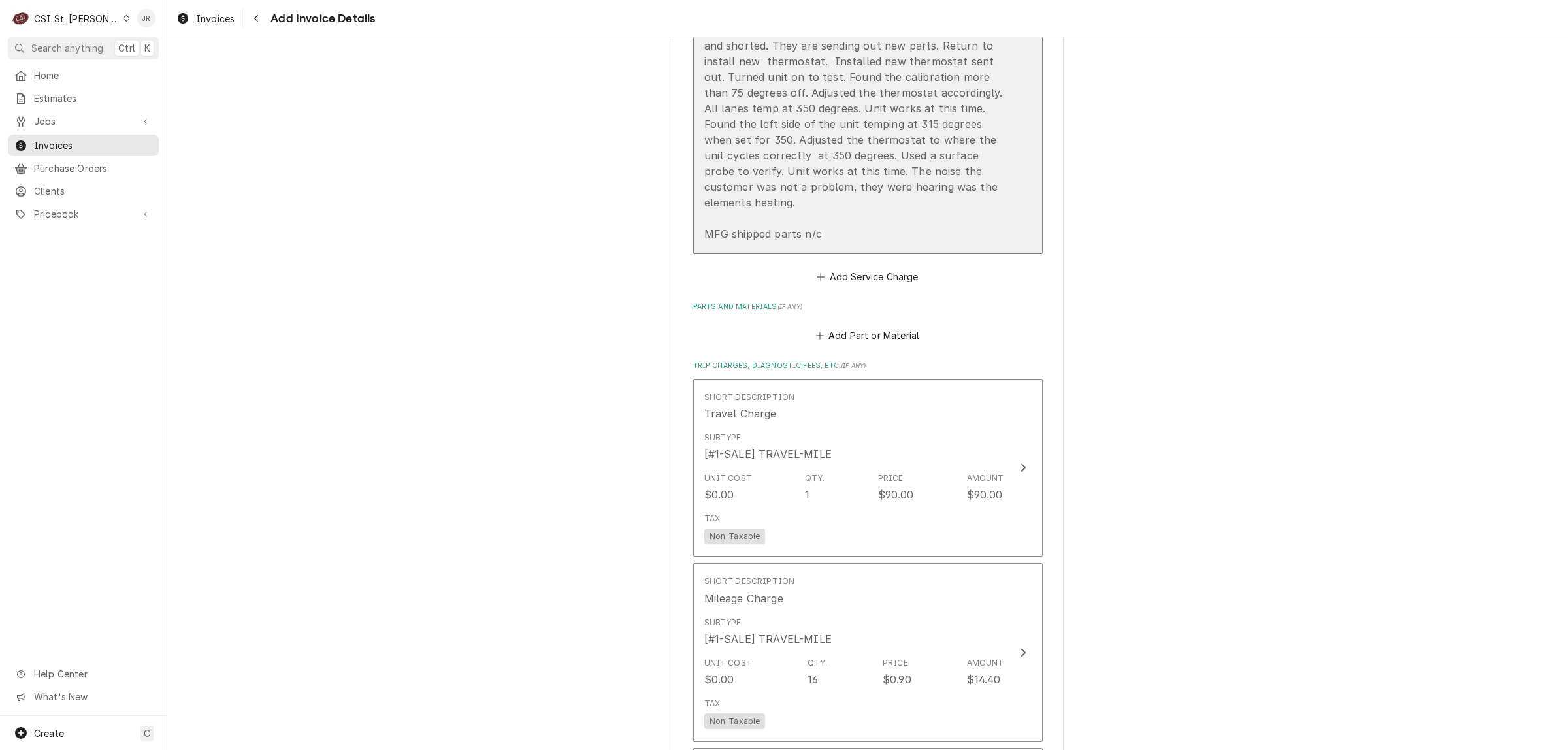
scroll to position [1556, 0]
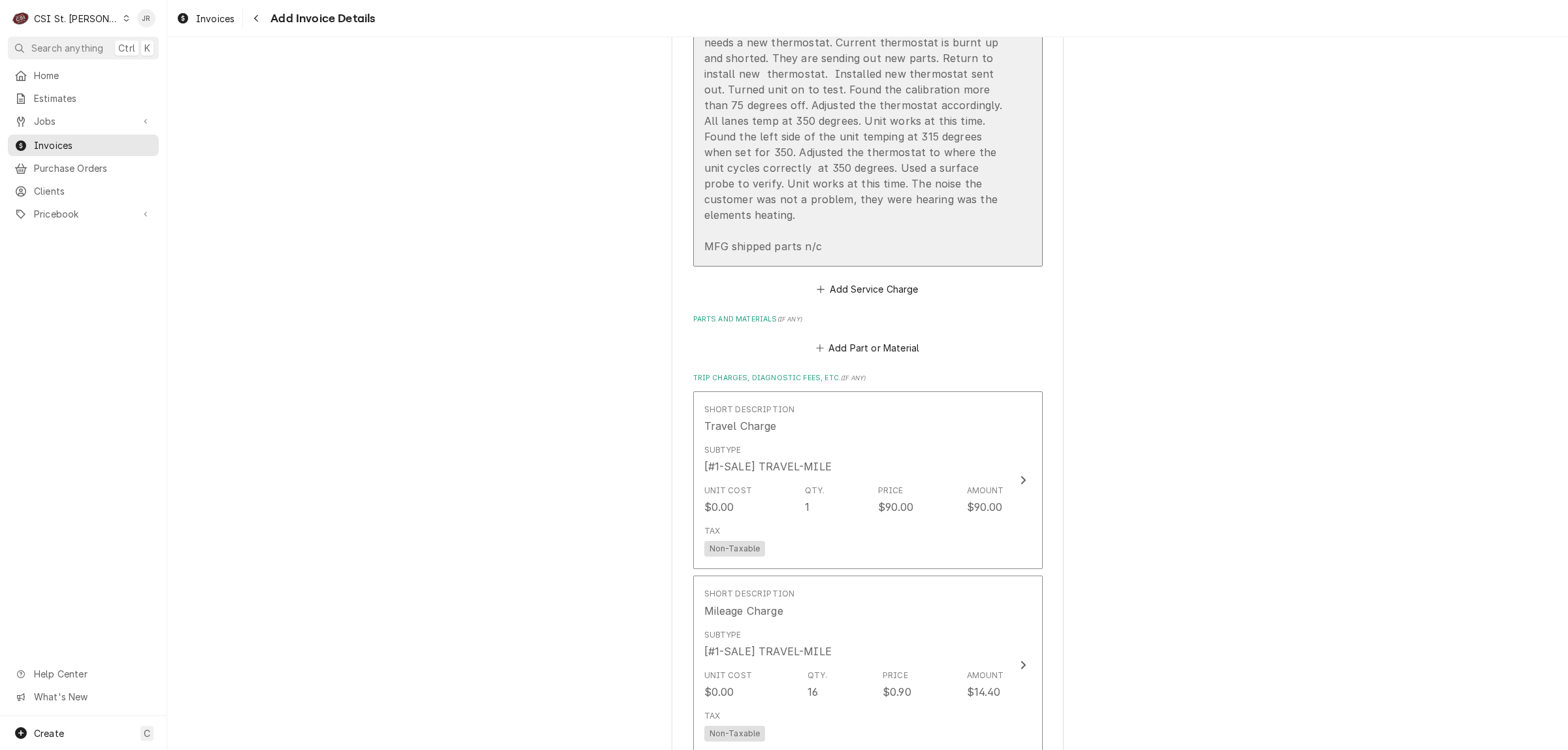
click at [935, 128] on div "Case# 10127171 Star / Model: 536TGF / Serial: SMG0724A0153 Unit making a noise …" at bounding box center [854, 82] width 300 height 345
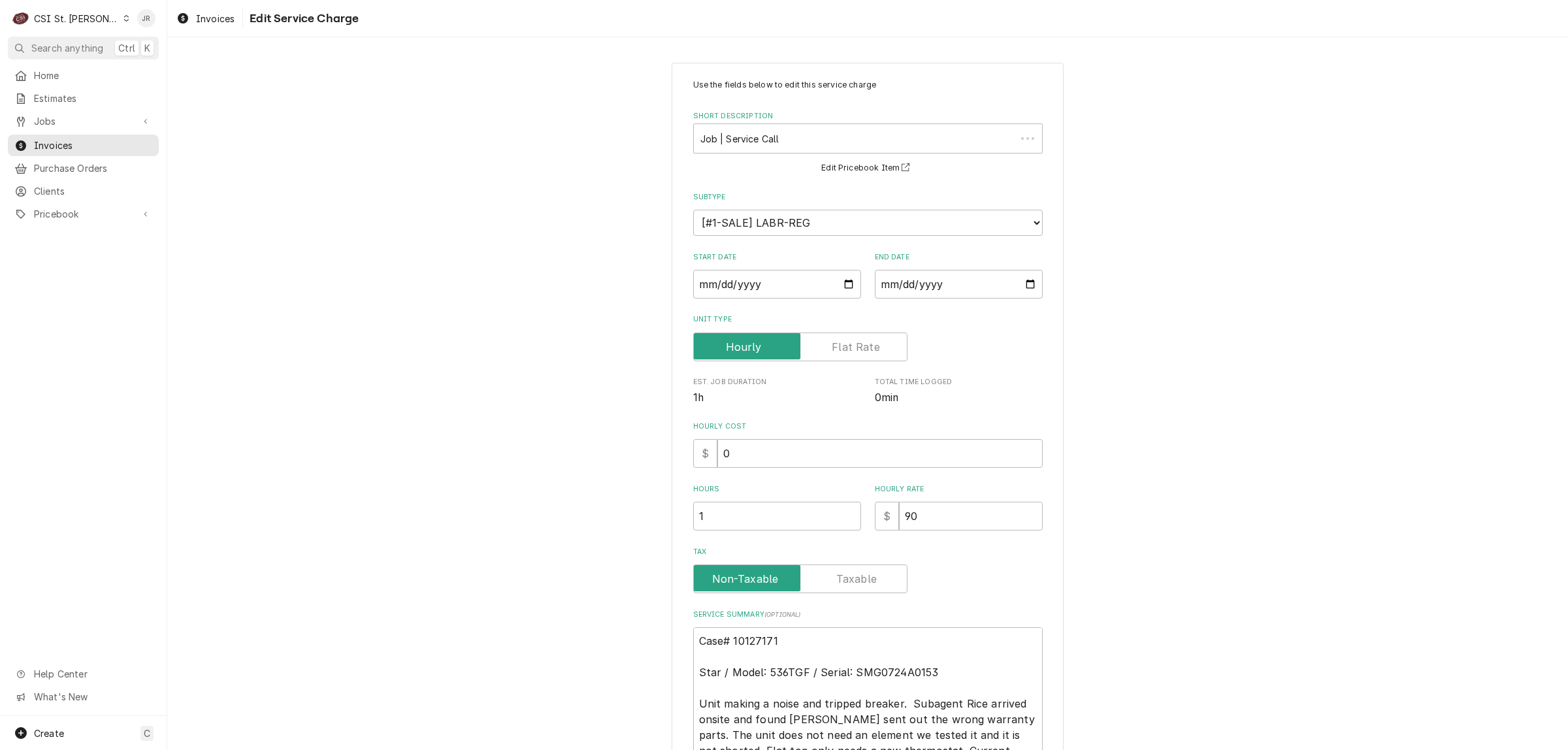
scroll to position [298, 0]
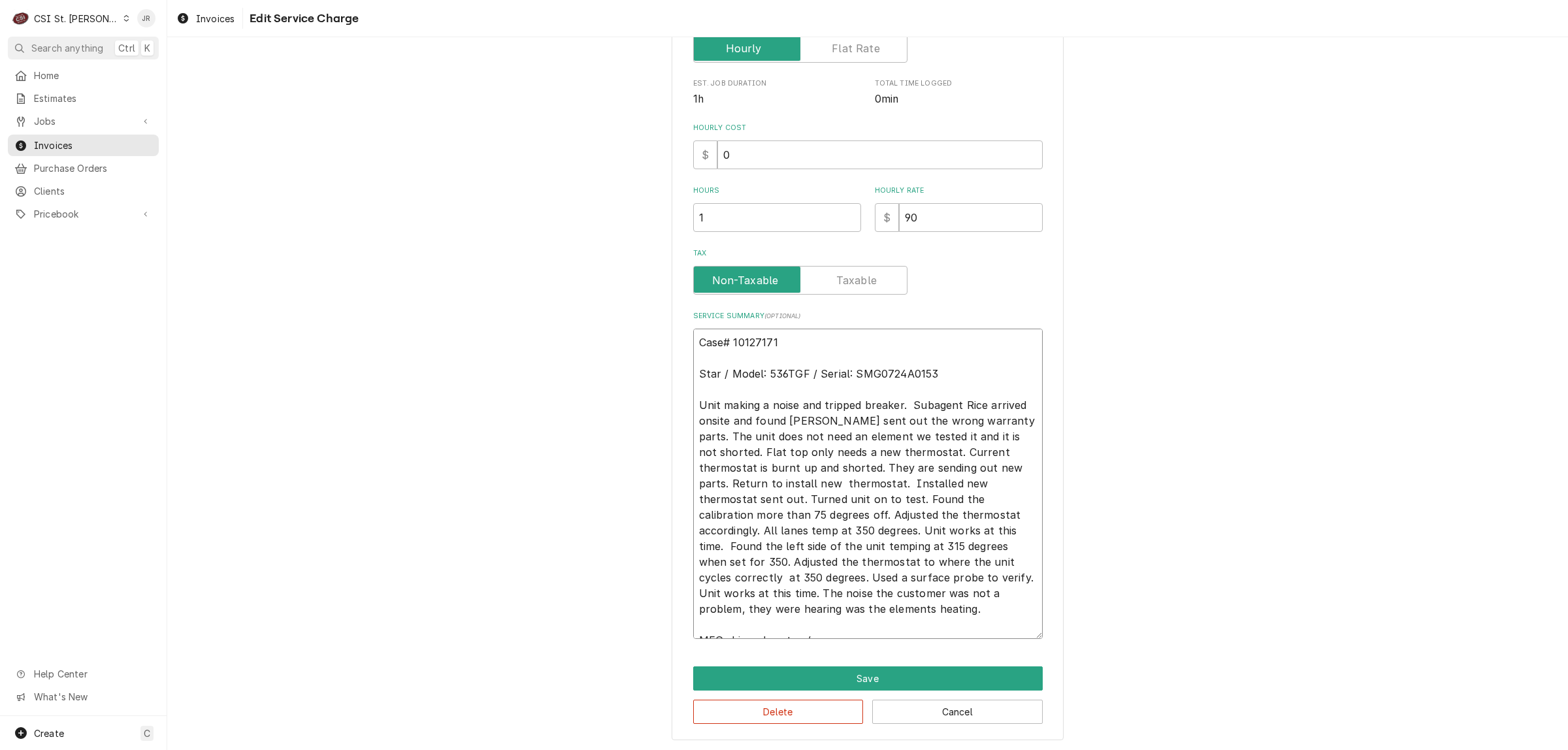
click at [880, 618] on textarea "Case# 10127171 Star / Model: 536TGF / Serial: SMG0724A0153 Unit making a noise …" at bounding box center [867, 483] width 349 height 310
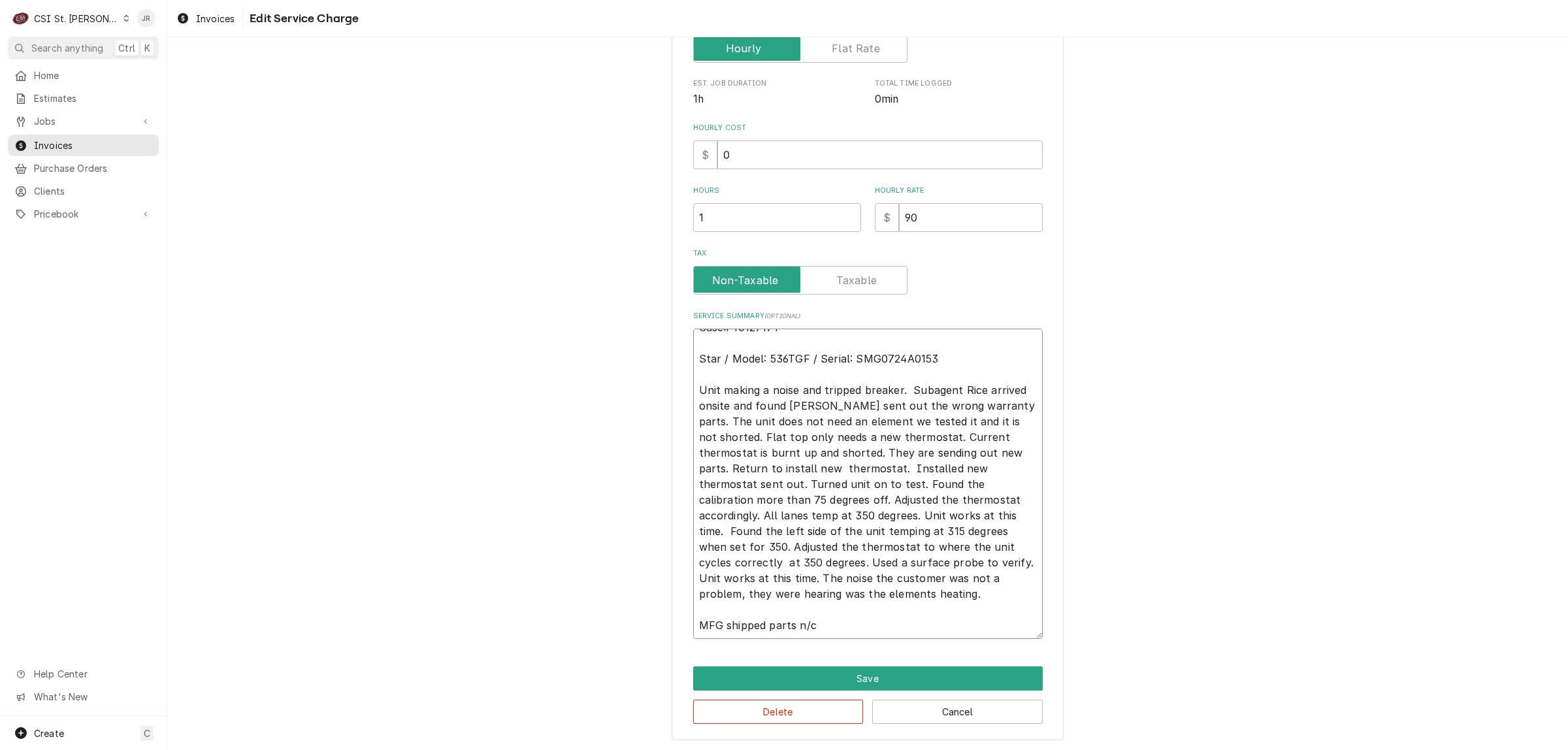
click at [867, 622] on textarea "Case# 10127171 Star / Model: 536TGF / Serial: SMG0724A0153 Unit making a noise …" at bounding box center [867, 483] width 349 height 310
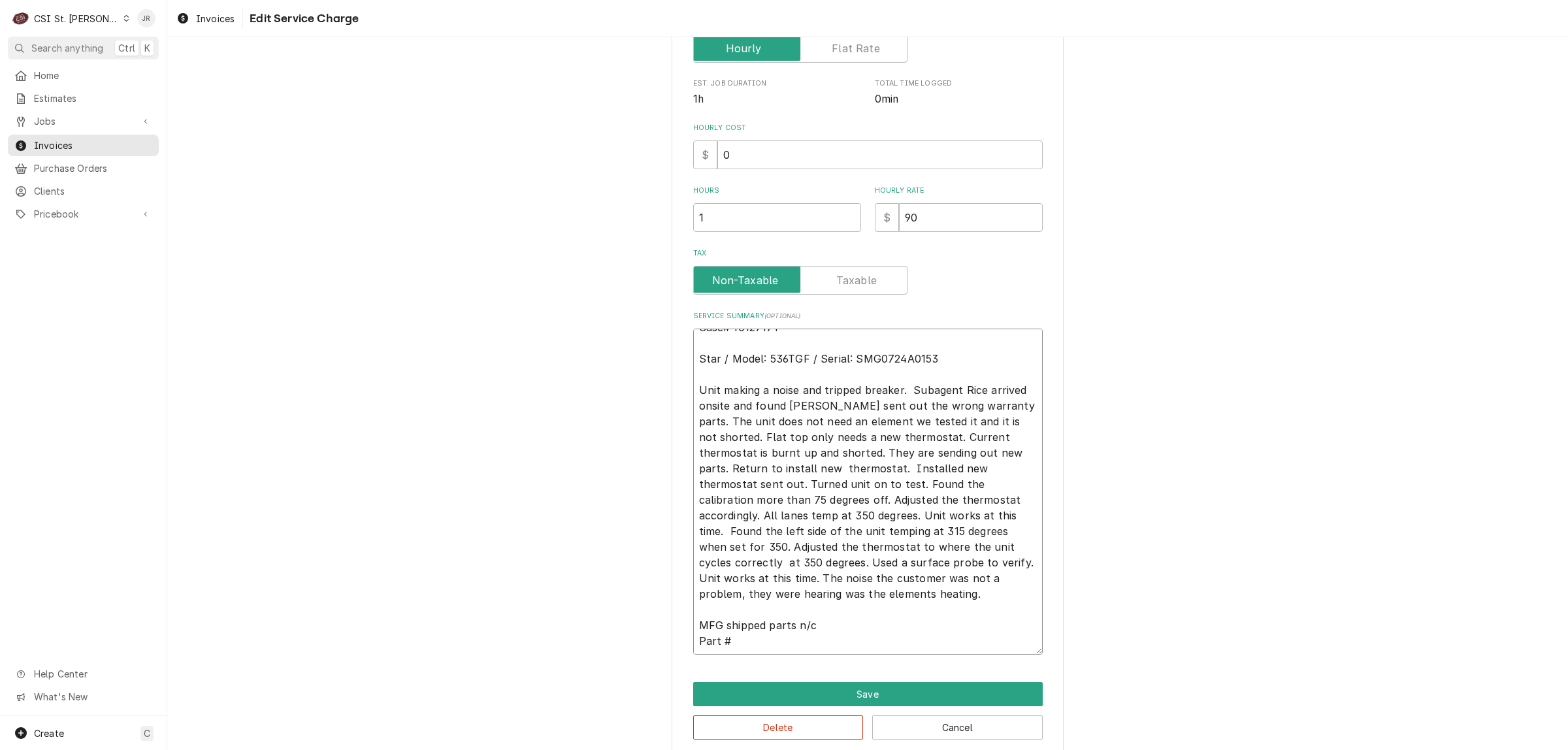
paste textarea "STAR TSTAT STAR MAX GRIDDLES P/N 2TZ5958"
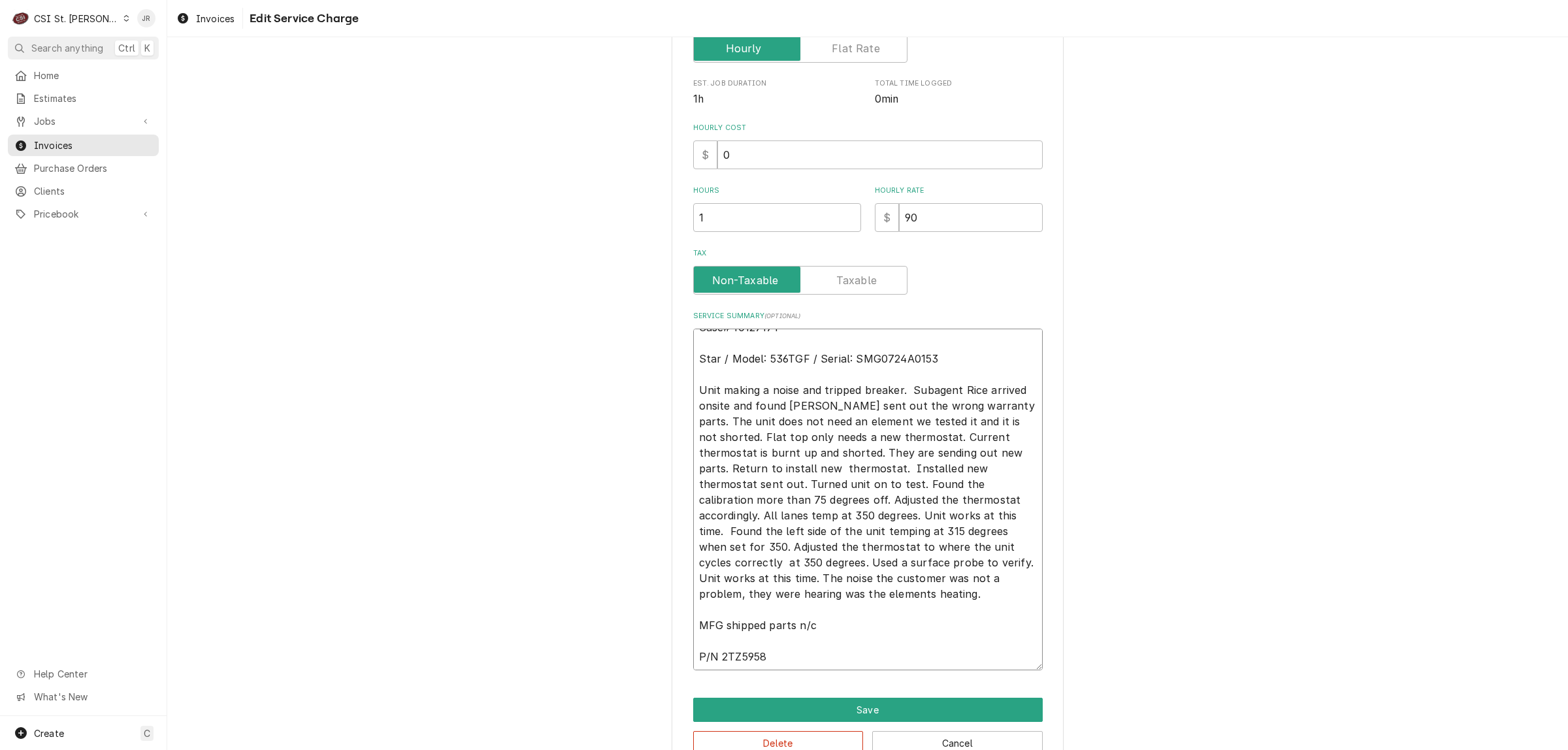
scroll to position [0, 0]
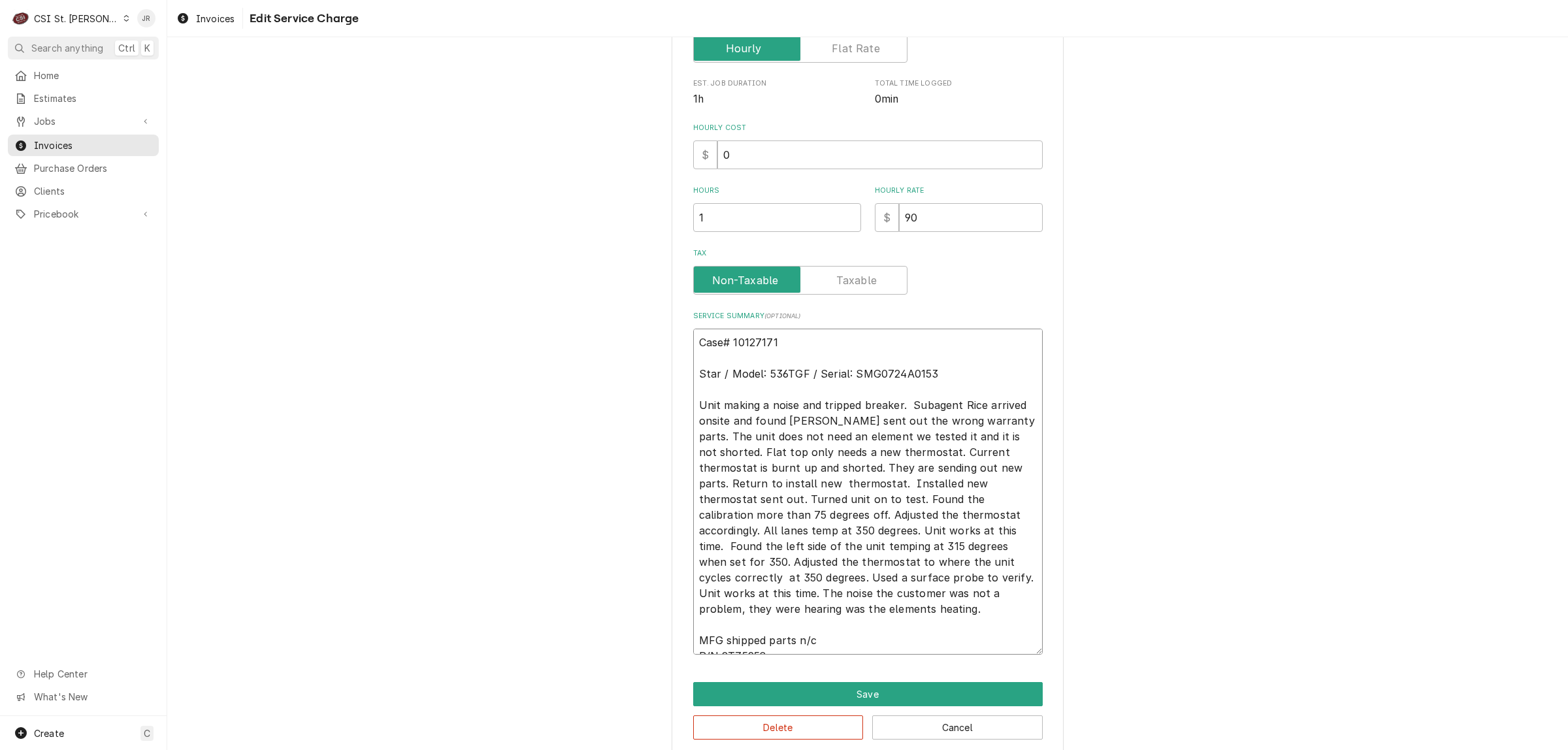
click at [860, 616] on textarea "Case# 10127171 Star / Model: 536TGF / Serial: SMG0724A0153 Unit making a noise …" at bounding box center [867, 492] width 349 height 326
click at [849, 639] on textarea "Case# 10127171 Star / Model: 536TGF / Serial: SMG0724A0153 Unit making a noise …" at bounding box center [867, 492] width 349 height 326
click at [726, 415] on textarea "Case# 10127171 Star / Model: 536TGF / Serial: SMG0724A0153 Unit making a noise …" at bounding box center [867, 492] width 349 height 326
drag, startPoint x: 753, startPoint y: 528, endPoint x: 970, endPoint y: 514, distance: 217.5
click at [970, 514] on textarea "Case# 10127171 Star / Model: 536TGF / Serial: SMG0724A0153 Unit making a noise …" at bounding box center [867, 492] width 349 height 326
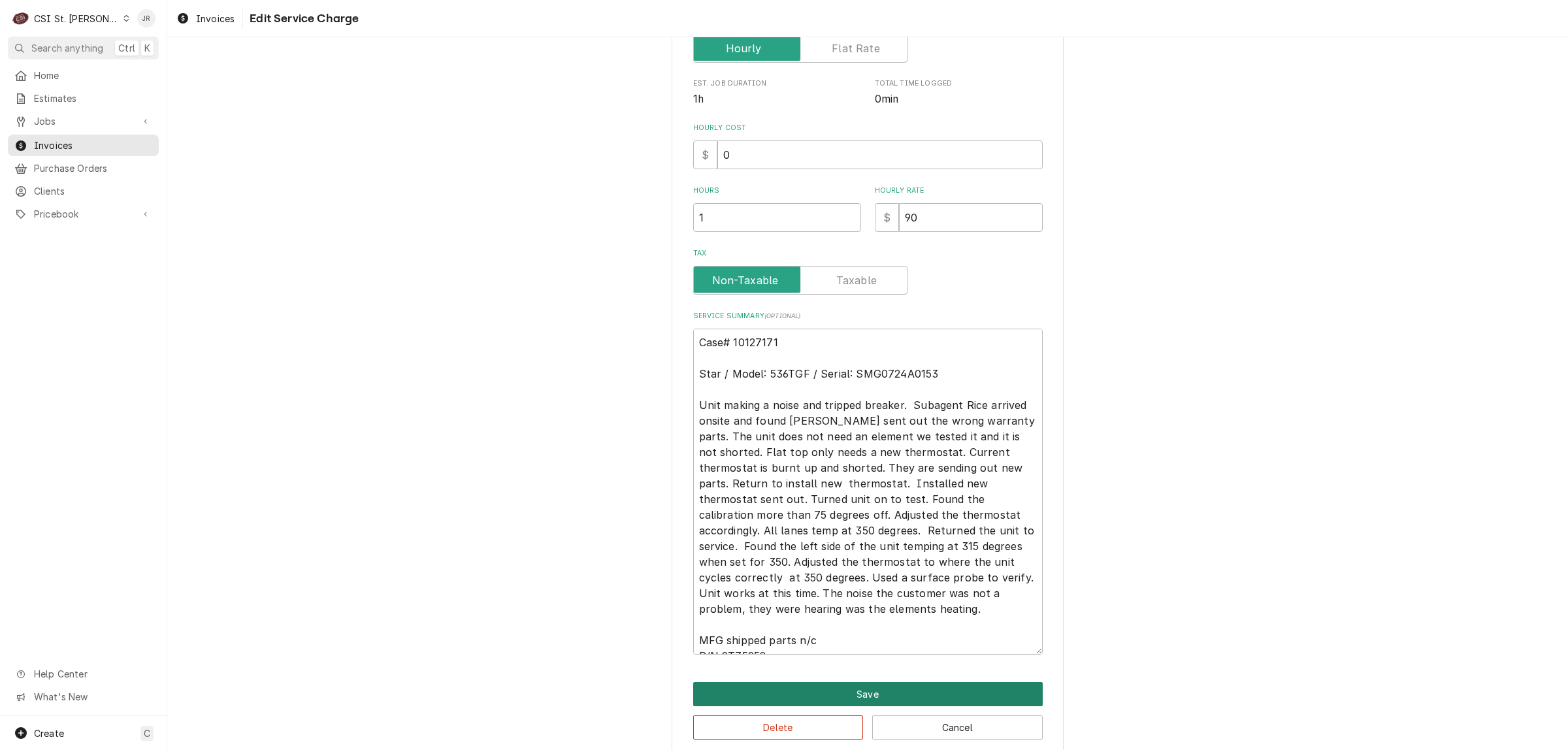
click at [948, 685] on button "Save" at bounding box center [867, 694] width 349 height 24
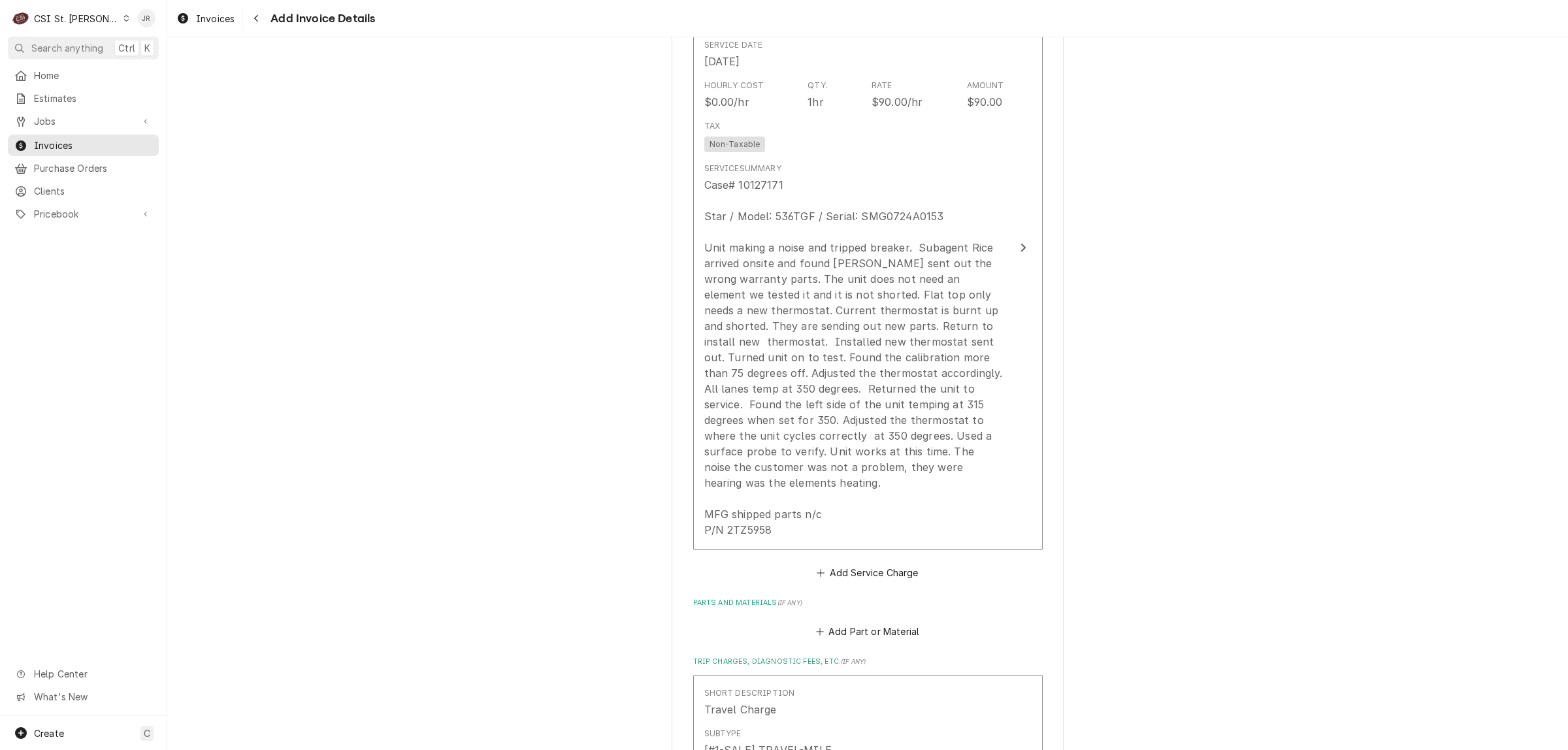
scroll to position [1092, 0]
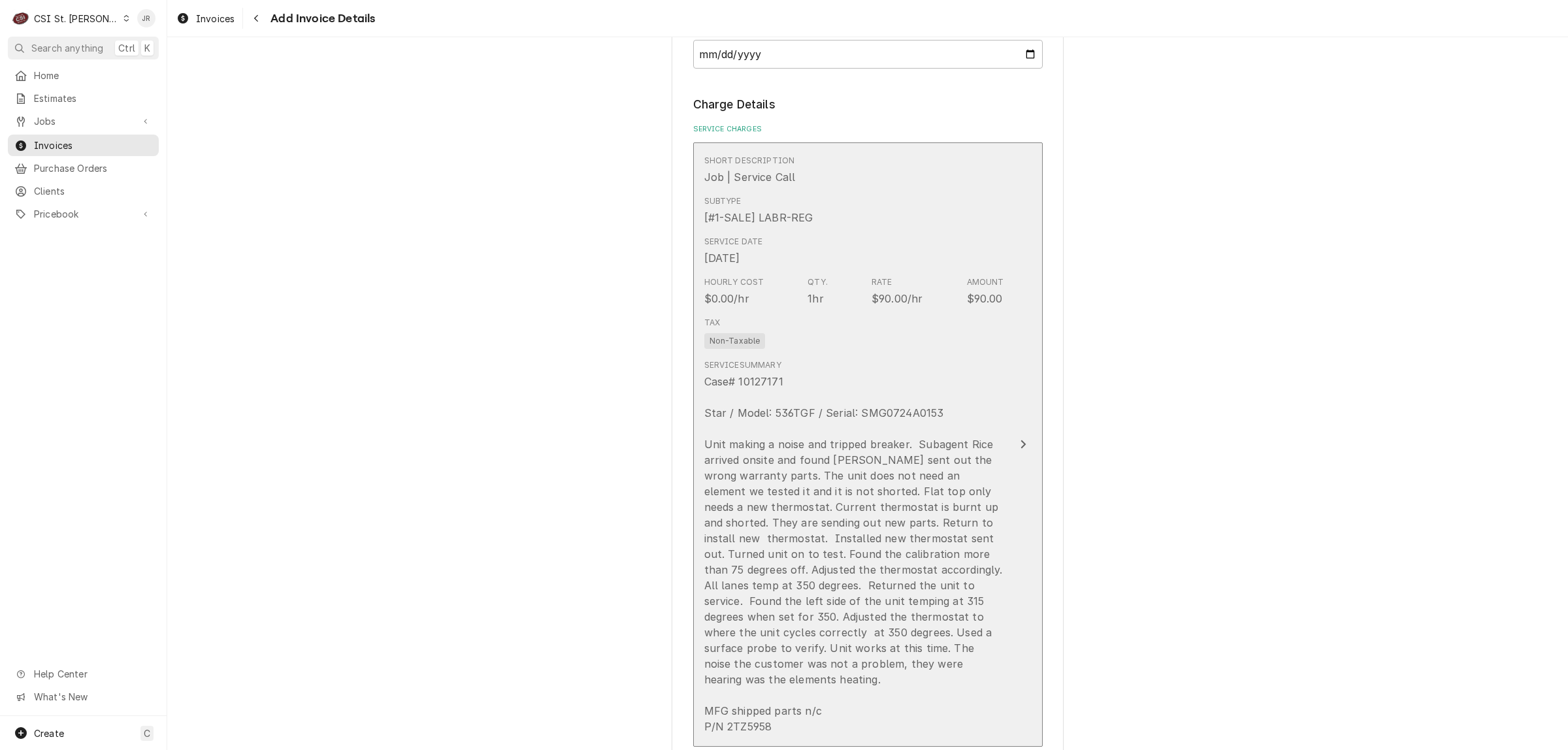
click at [958, 312] on div "Tax Non-Taxable" at bounding box center [854, 332] width 300 height 42
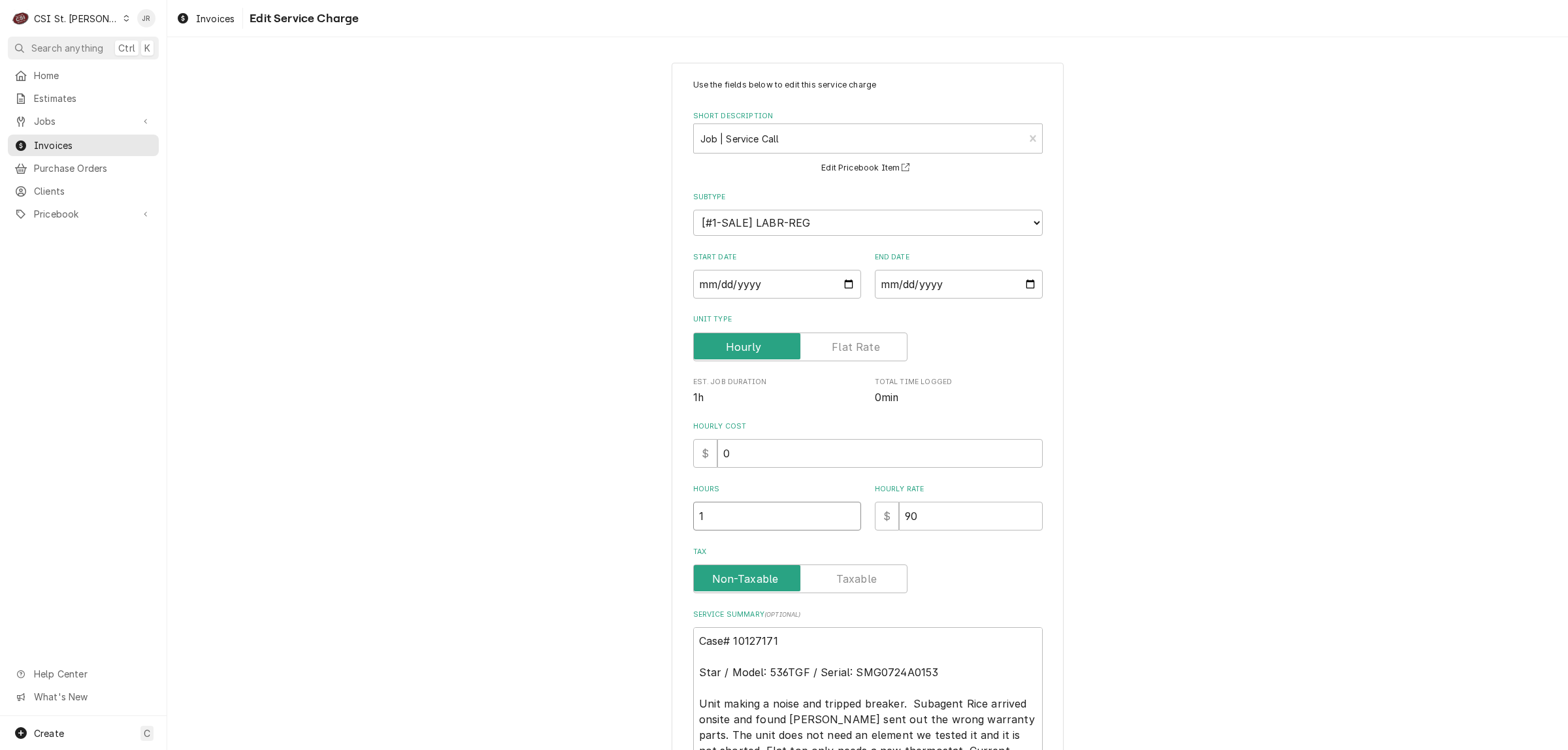
drag, startPoint x: 733, startPoint y: 521, endPoint x: 541, endPoint y: 487, distance: 195.0
click at [543, 493] on div "Use the fields below to edit this service charge Short Description Job | Servic…" at bounding box center [867, 558] width 1400 height 1015
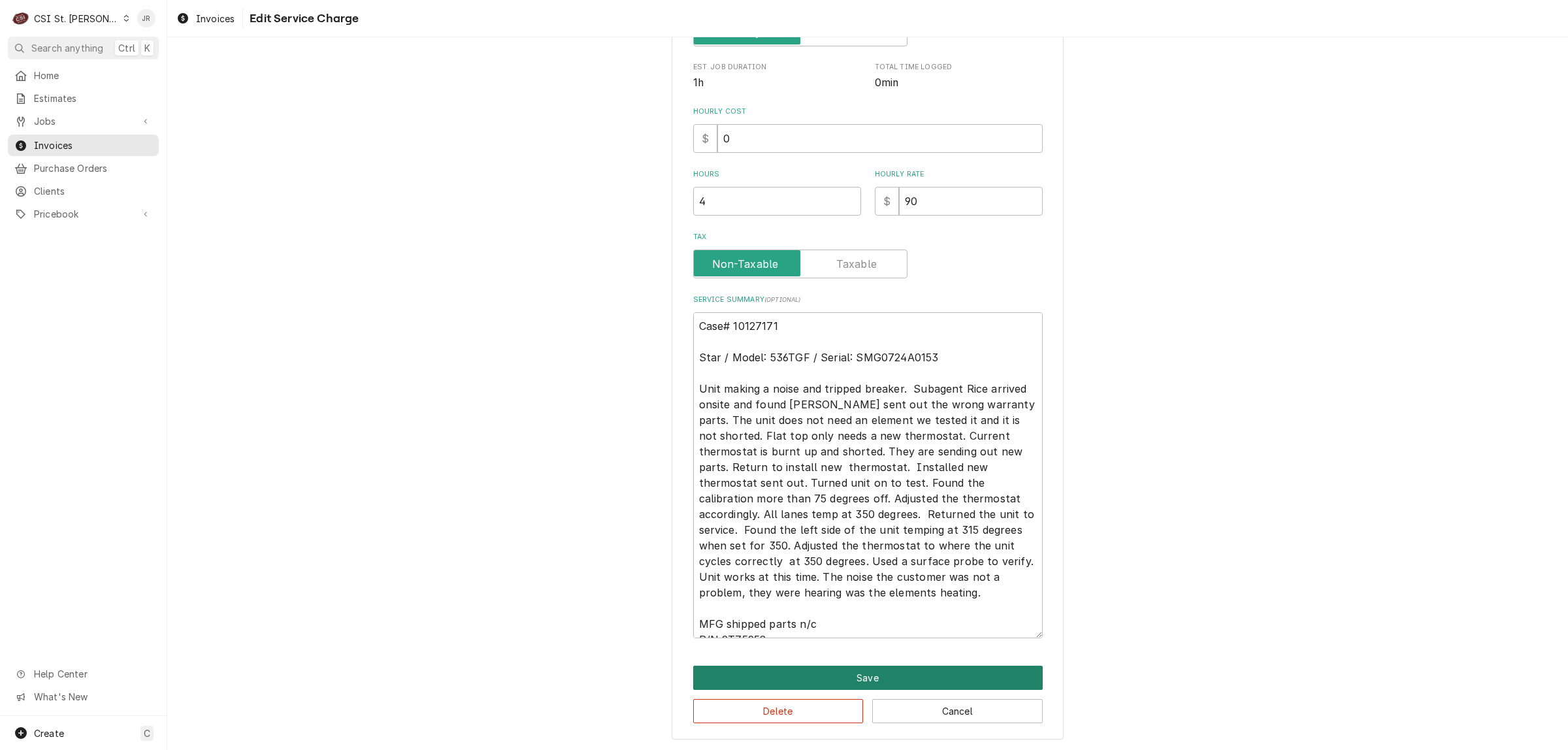
click at [814, 672] on button "Save" at bounding box center [867, 678] width 349 height 24
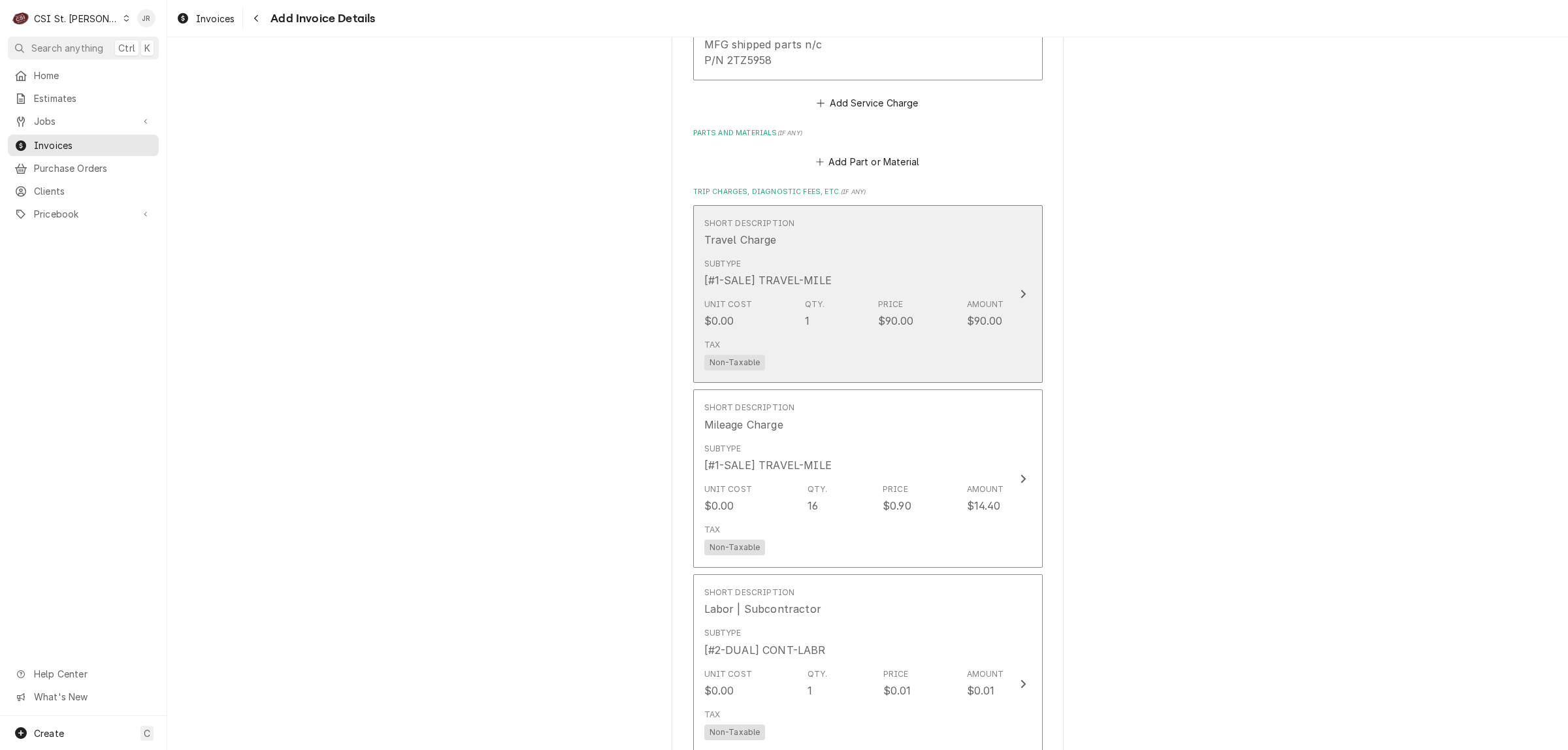
scroll to position [1729, 0]
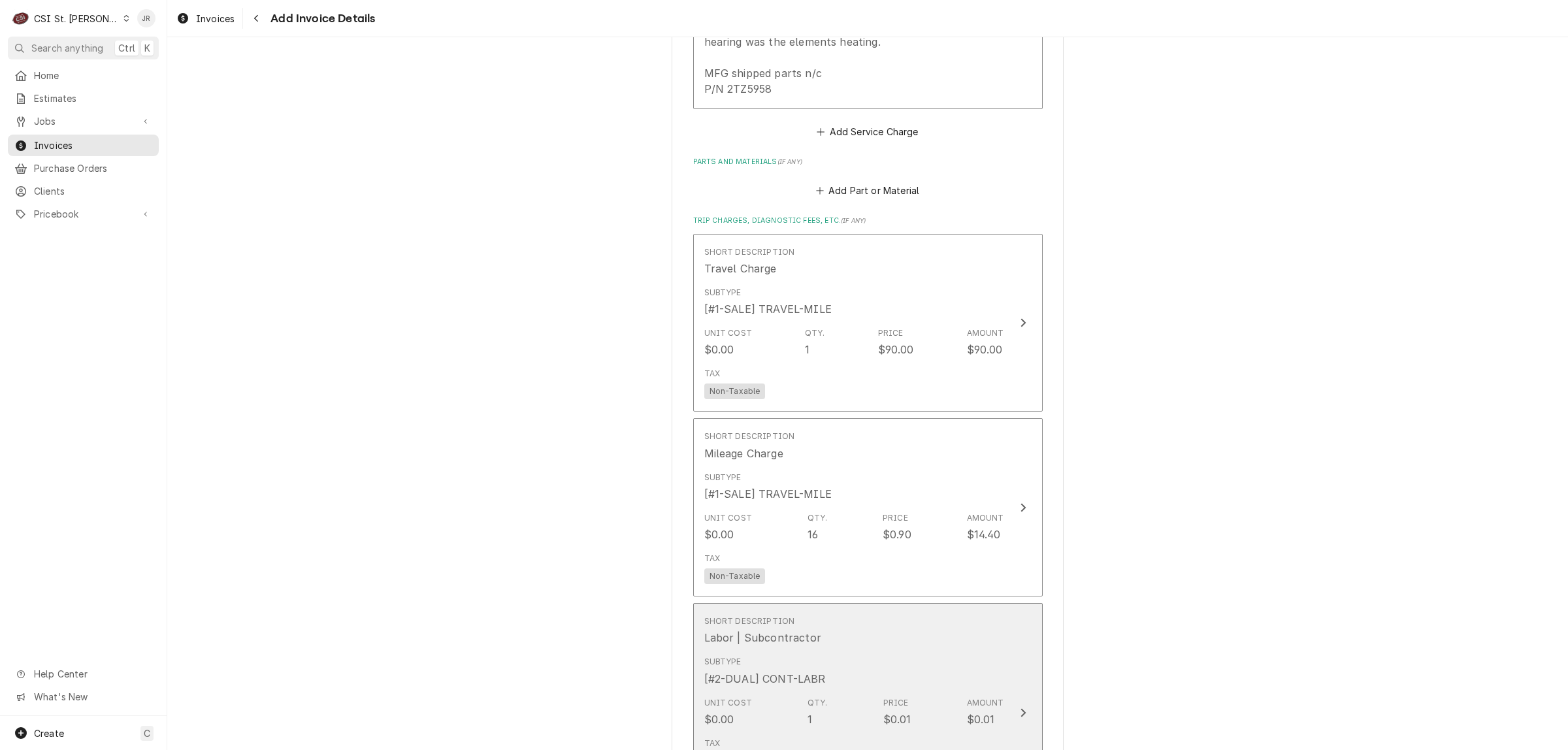
click at [870, 651] on div "Subtype [#2-DUAL] CONT-LABR" at bounding box center [854, 671] width 300 height 41
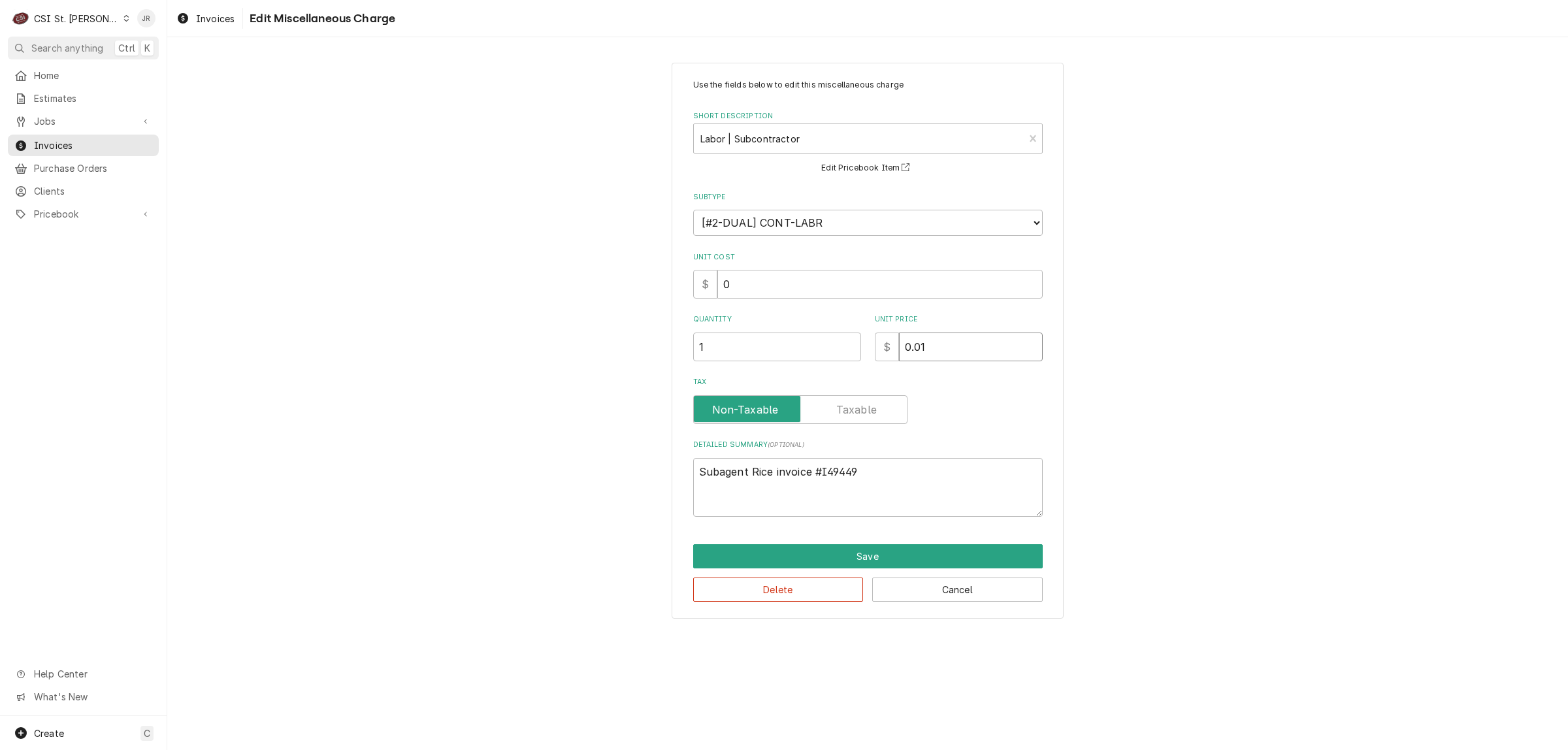
drag, startPoint x: 671, startPoint y: 282, endPoint x: 582, endPoint y: 260, distance: 91.7
click at [582, 260] on div "Use the fields below to edit this miscellaneous charge Short Description Labor …" at bounding box center [867, 340] width 1400 height 579
click at [827, 551] on button "Save" at bounding box center [867, 556] width 349 height 24
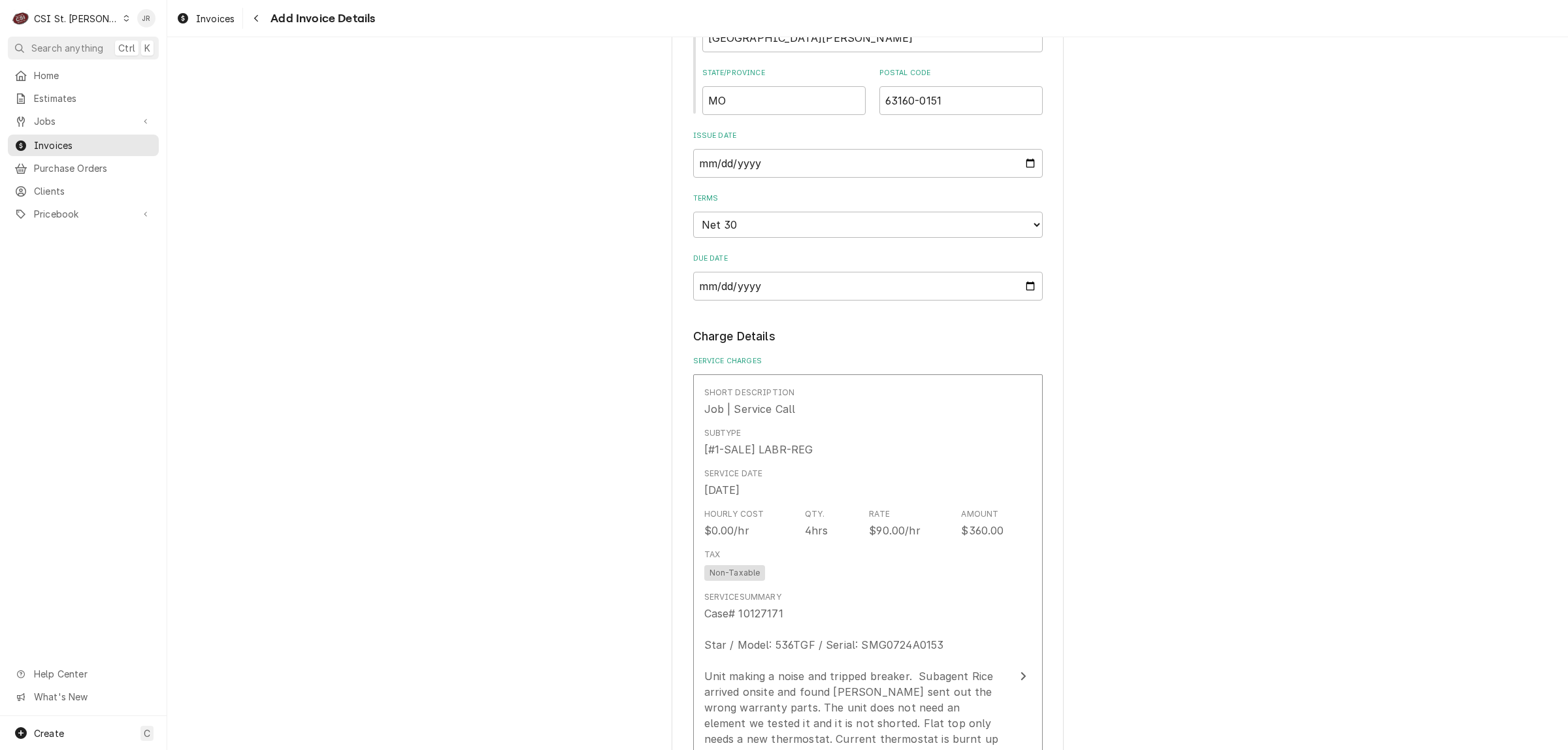
scroll to position [856, 0]
click at [836, 157] on input "2025-08-28" at bounding box center [867, 166] width 349 height 28
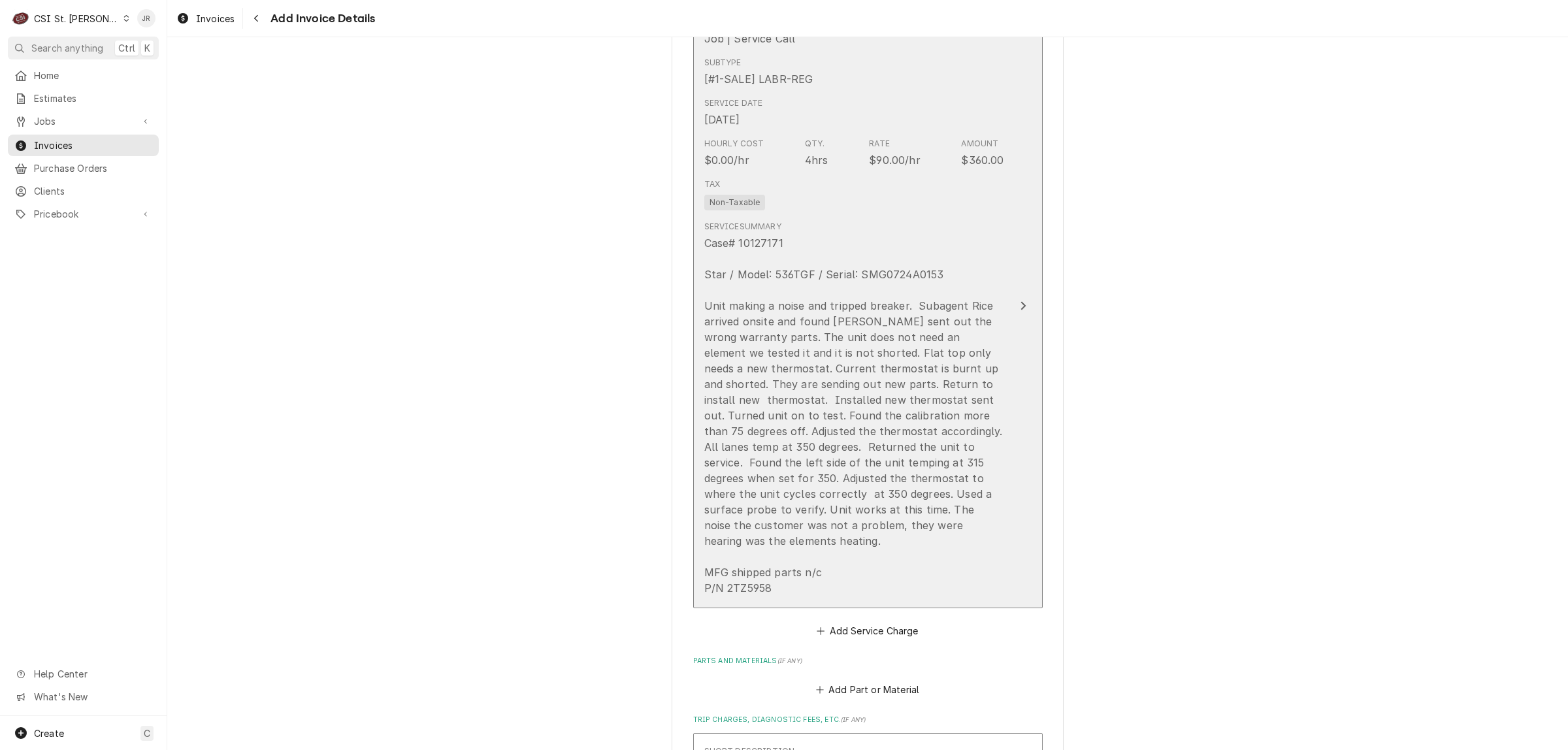
scroll to position [1346, 0]
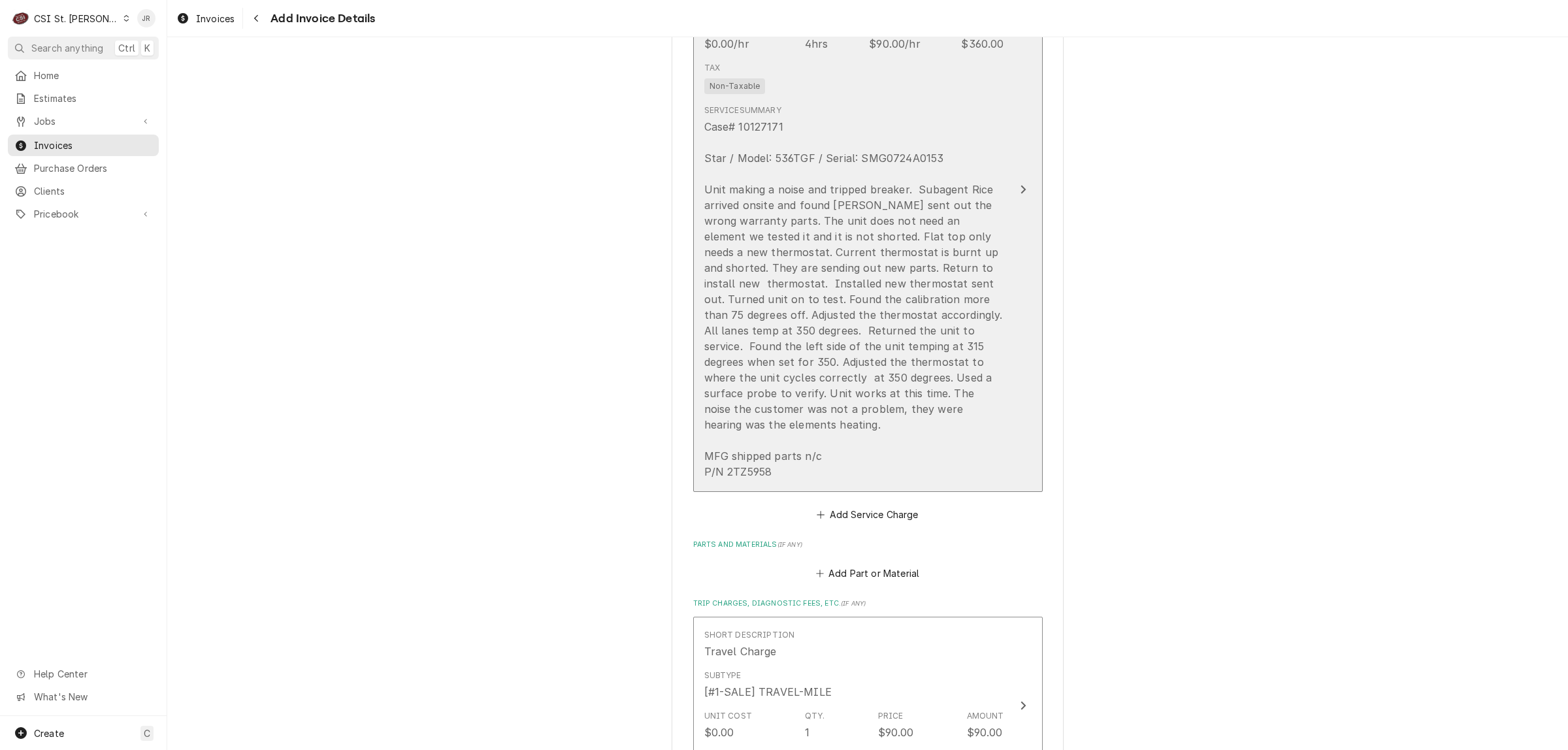
click at [940, 298] on div "Case# 10127171 Star / Model: 536TGF / Serial: SMG0724A0153 Unit making a noise …" at bounding box center [854, 299] width 300 height 361
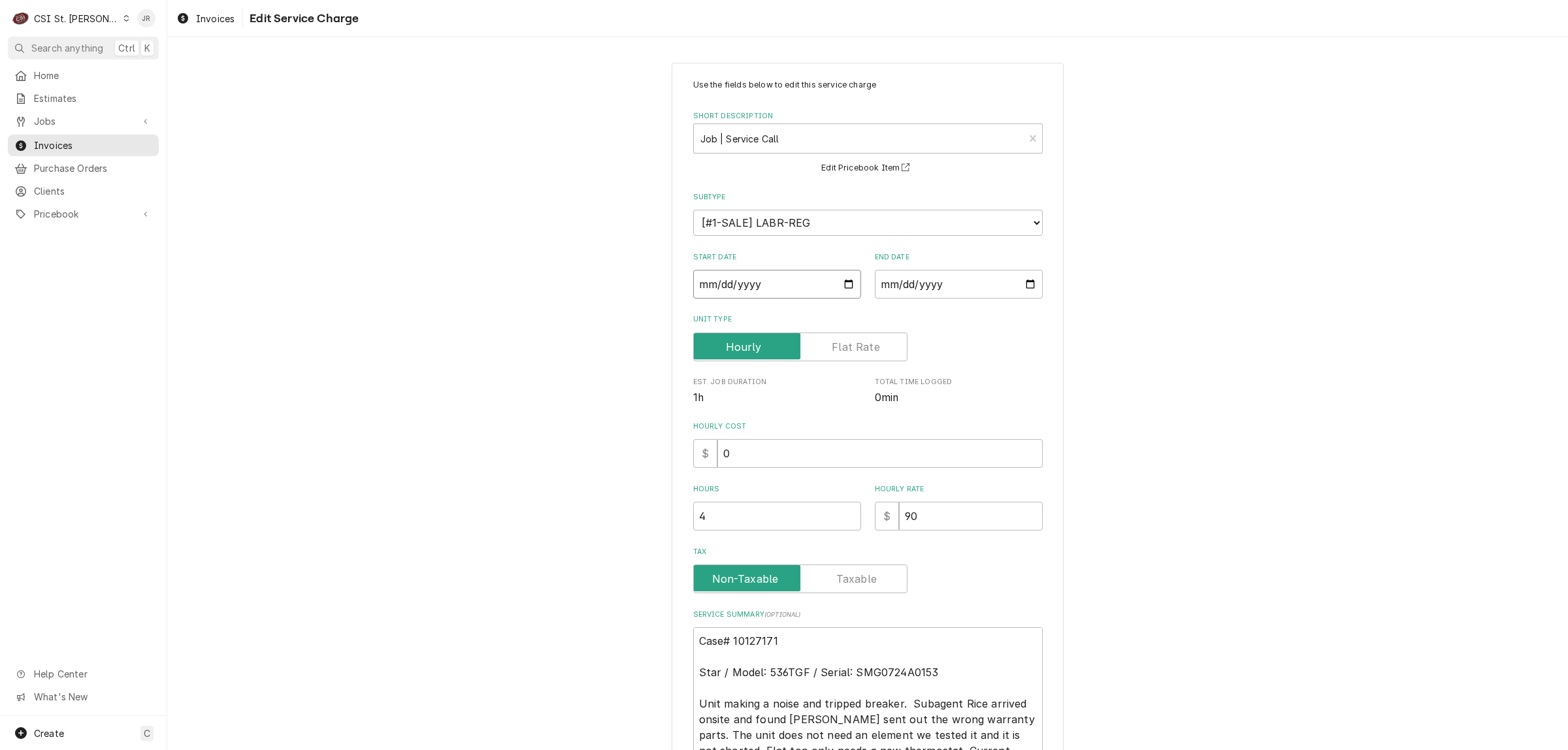
click at [697, 283] on input "2025-08-28" at bounding box center [777, 284] width 168 height 28
click at [877, 283] on input "2025-08-28" at bounding box center [958, 284] width 168 height 28
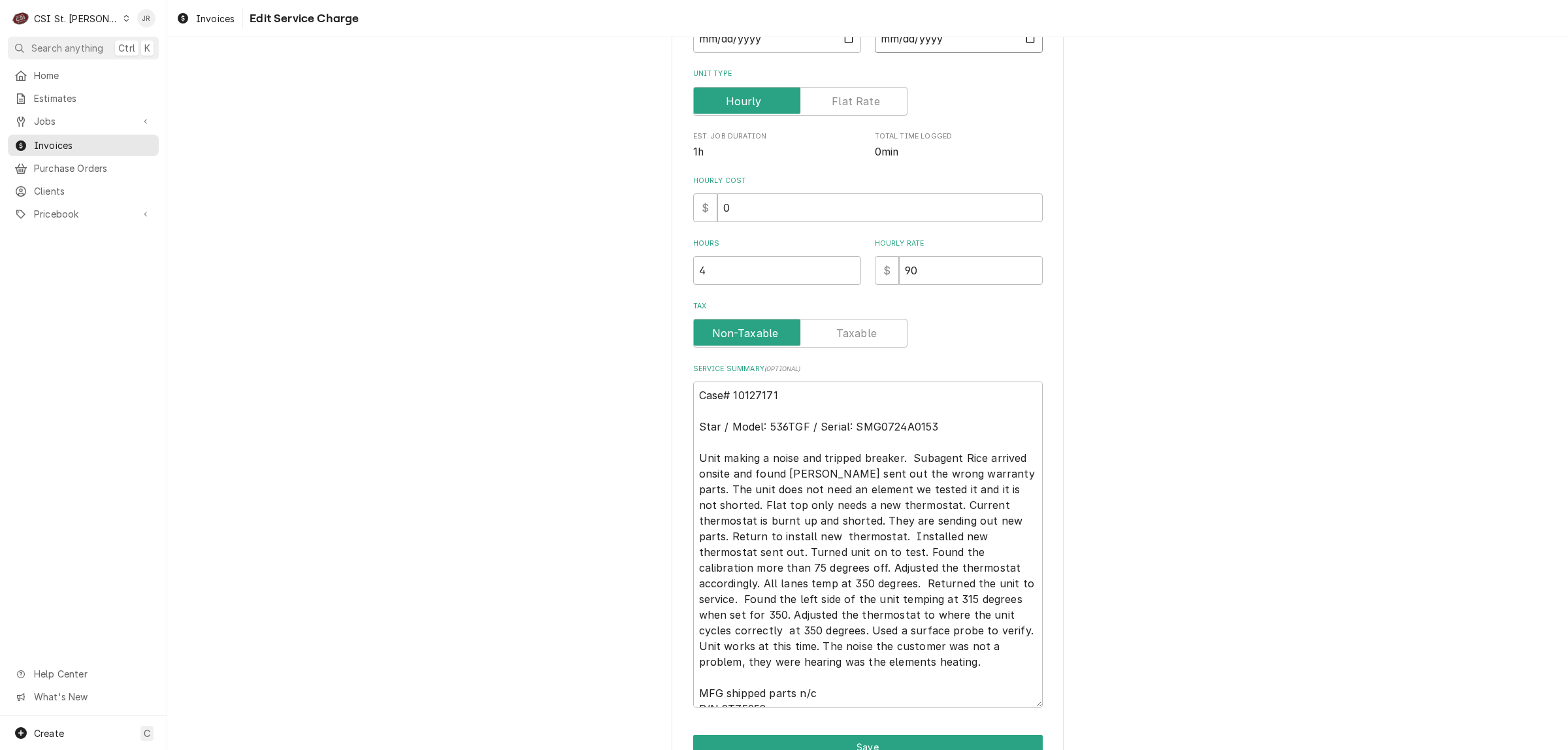
scroll to position [315, 0]
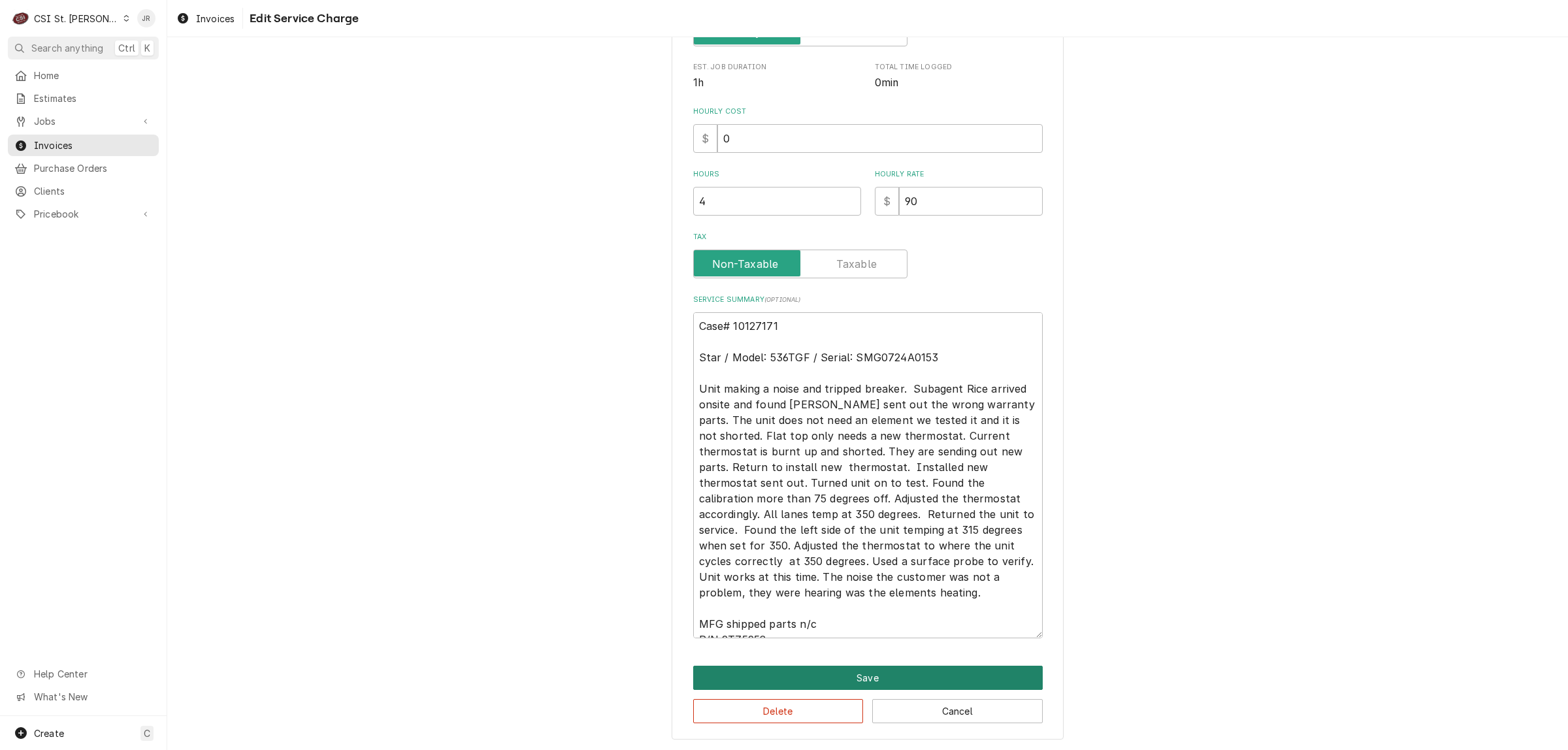
click at [797, 675] on button "Save" at bounding box center [867, 678] width 349 height 24
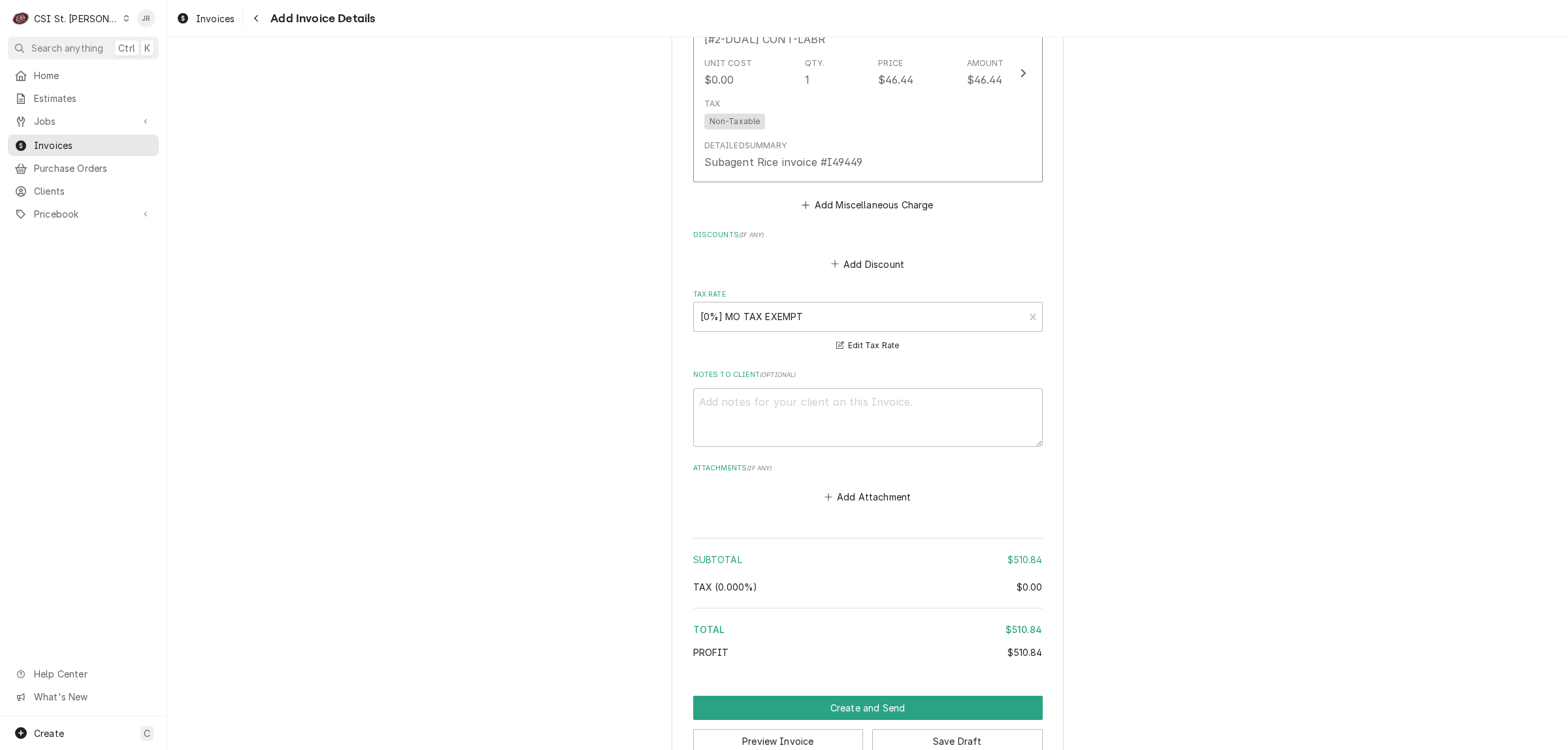
scroll to position [2369, 0]
drag, startPoint x: 984, startPoint y: 710, endPoint x: 939, endPoint y: 688, distance: 50.1
click at [869, 695] on div "Create and Send Preview Invoice Save Draft" at bounding box center [867, 724] width 349 height 58
click at [941, 695] on button "Create and Send" at bounding box center [867, 707] width 349 height 24
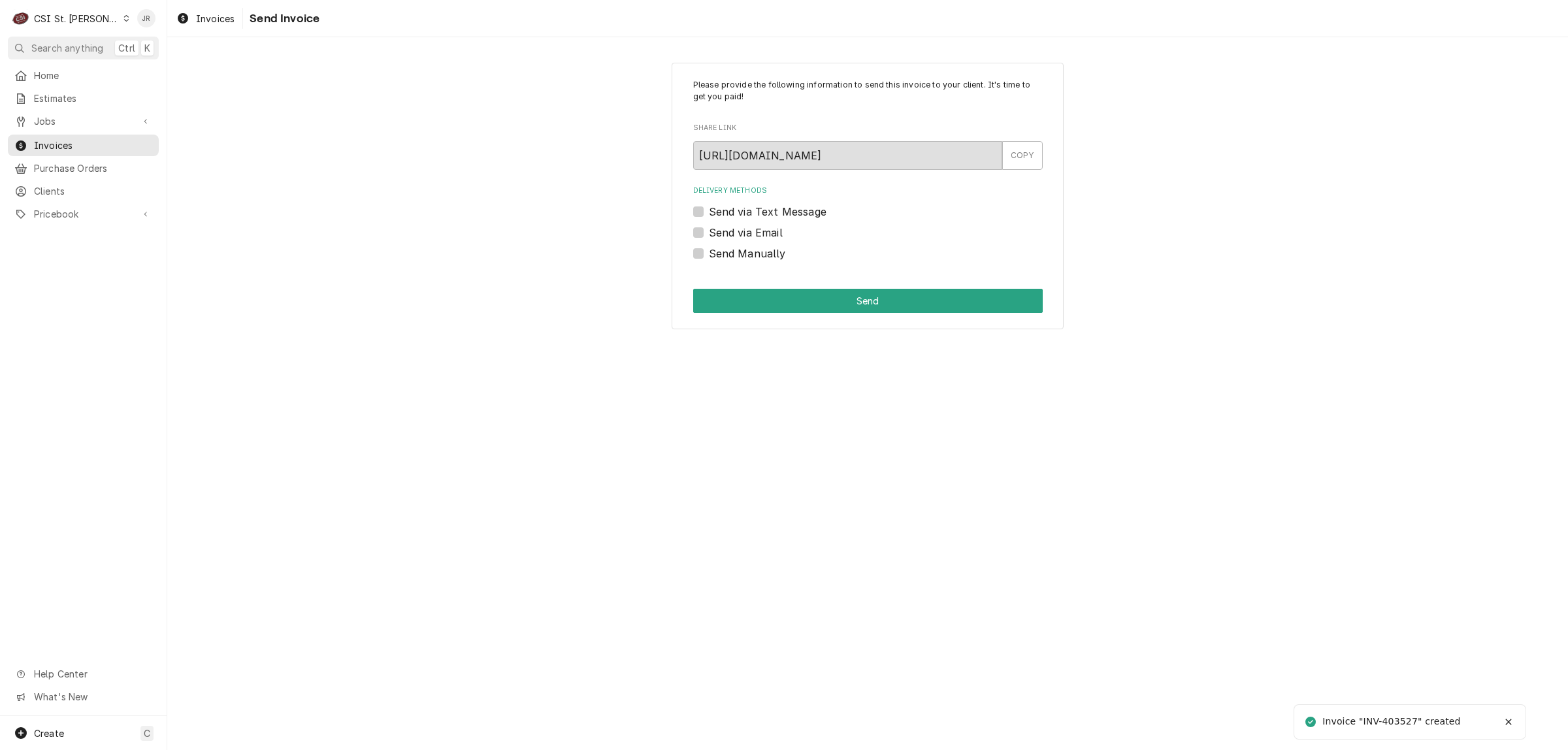
click at [1388, 723] on div "Invoice "INV-403527" created" at bounding box center [1392, 722] width 140 height 14
copy div "403527"
click at [709, 248] on label "Send Manually" at bounding box center [747, 253] width 77 height 15
click at [709, 248] on input "Send Manually" at bounding box center [884, 259] width 349 height 28
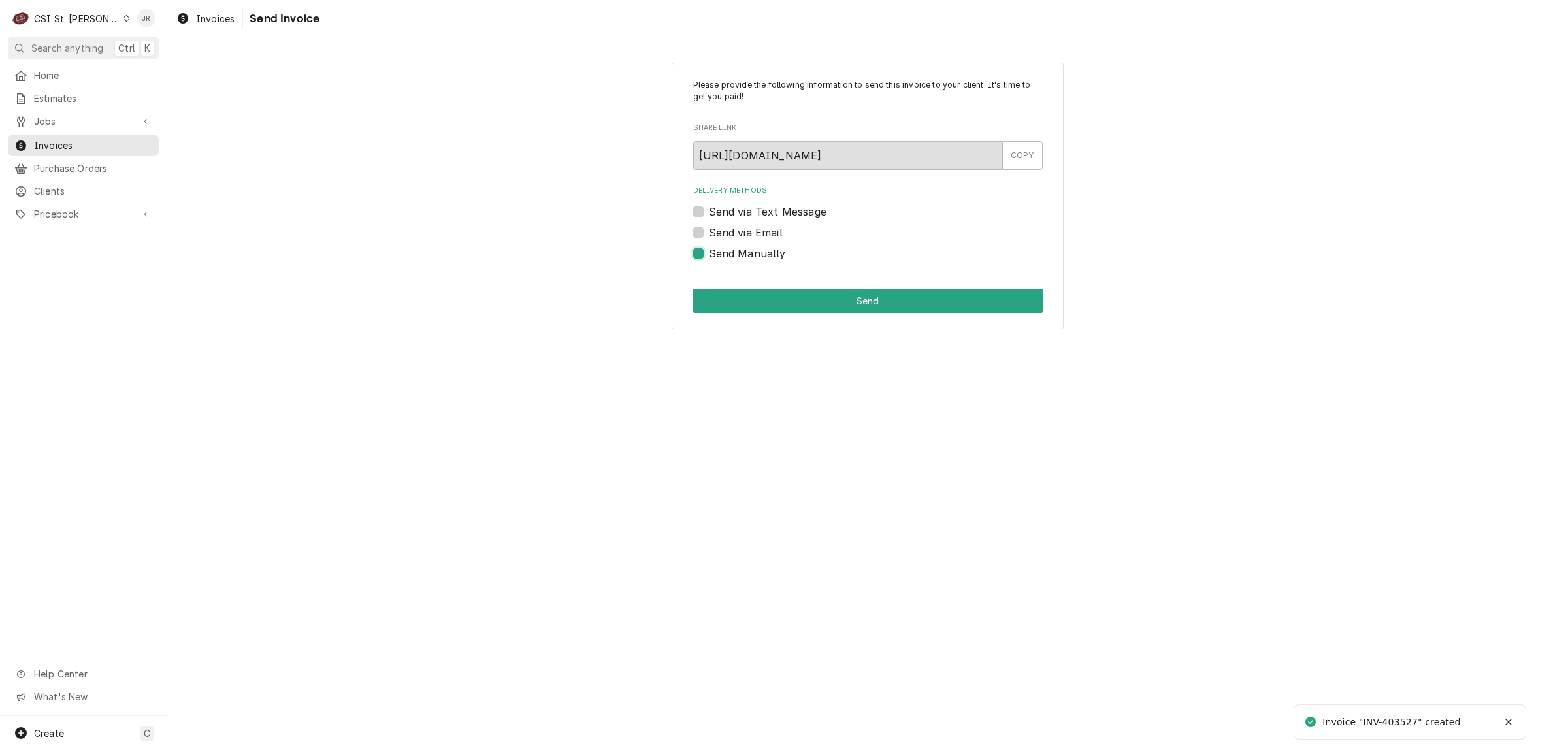
checkbox input "true"
drag, startPoint x: 814, startPoint y: 282, endPoint x: 843, endPoint y: 292, distance: 30.7
click at [838, 292] on div "Please provide the following information to send this invoice to your client. I…" at bounding box center [867, 196] width 392 height 267
click at [853, 294] on button "Send" at bounding box center [867, 300] width 349 height 24
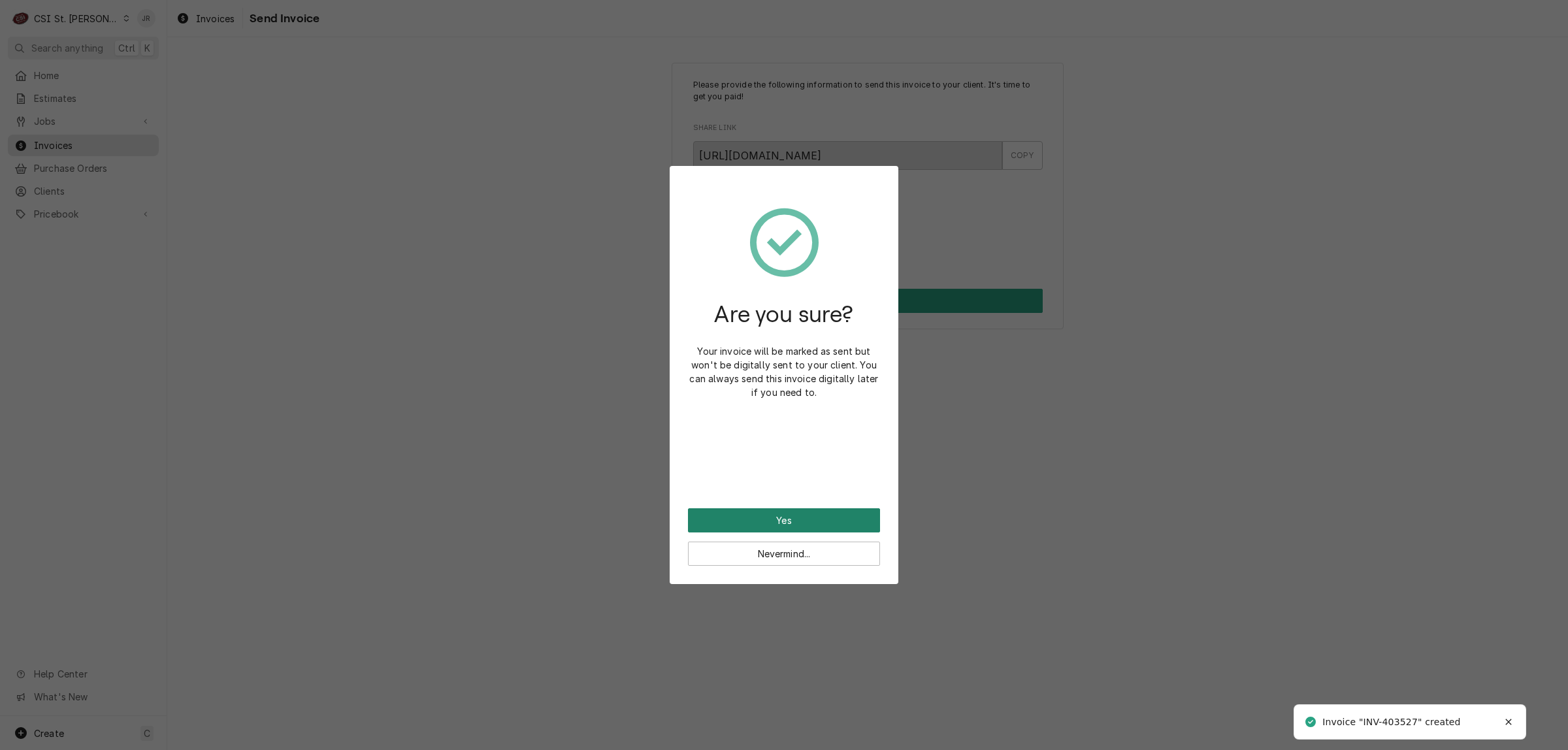
click at [778, 518] on button "Yes" at bounding box center [784, 520] width 192 height 24
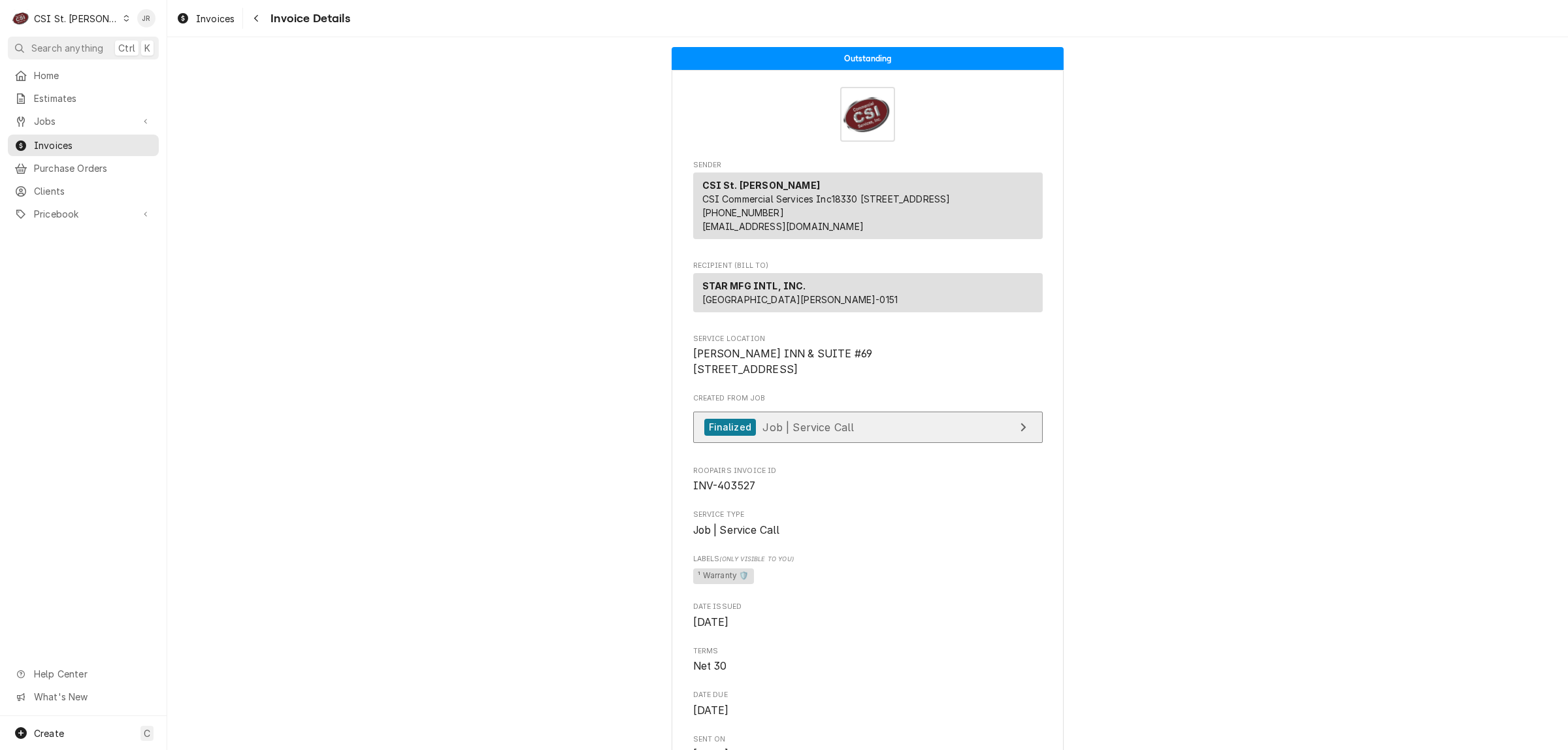
click at [771, 433] on span "Job | Service Call" at bounding box center [807, 426] width 92 height 13
click at [70, 144] on span "Invoices" at bounding box center [93, 145] width 118 height 14
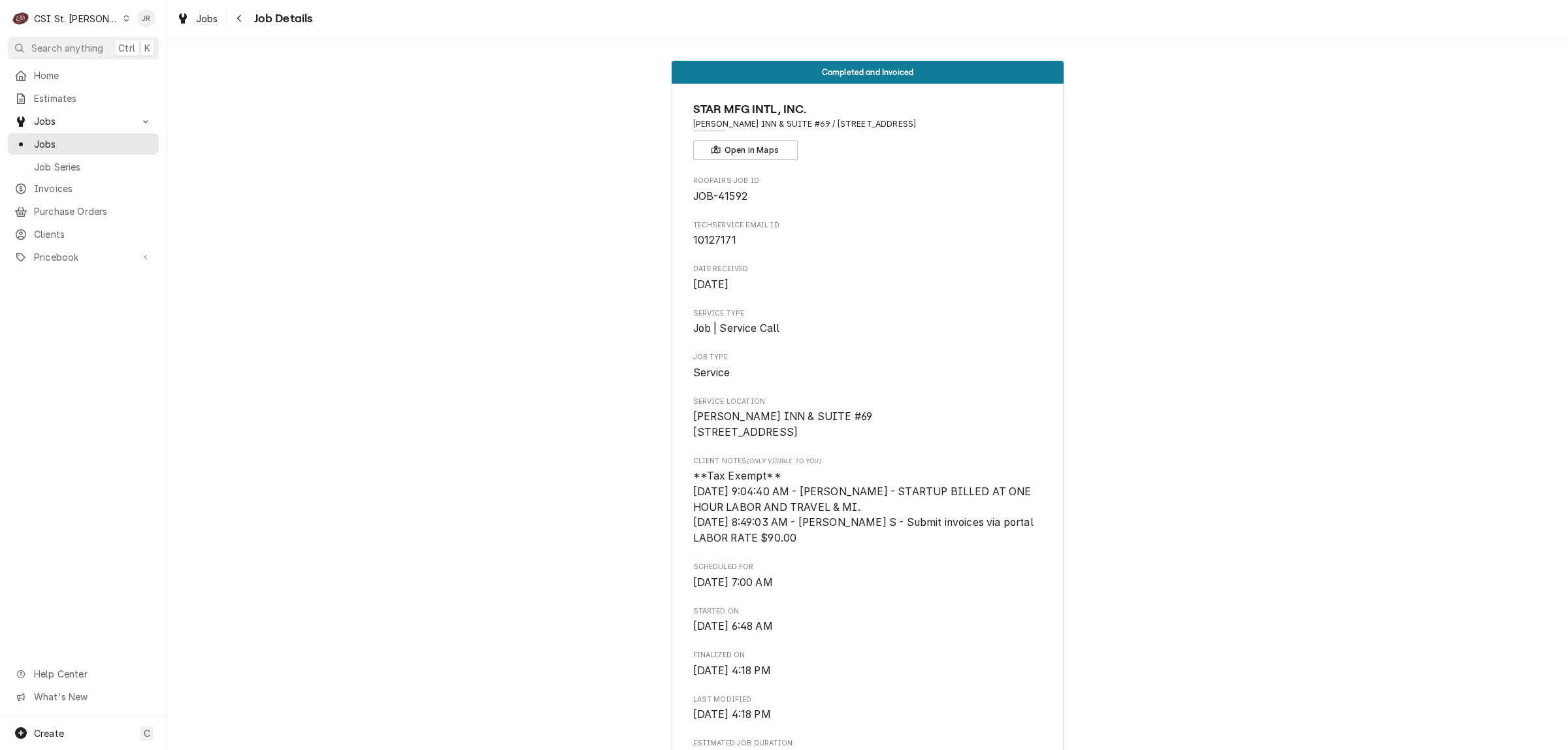
click at [737, 195] on span "JOB-41592" at bounding box center [720, 196] width 55 height 12
copy span "41592"
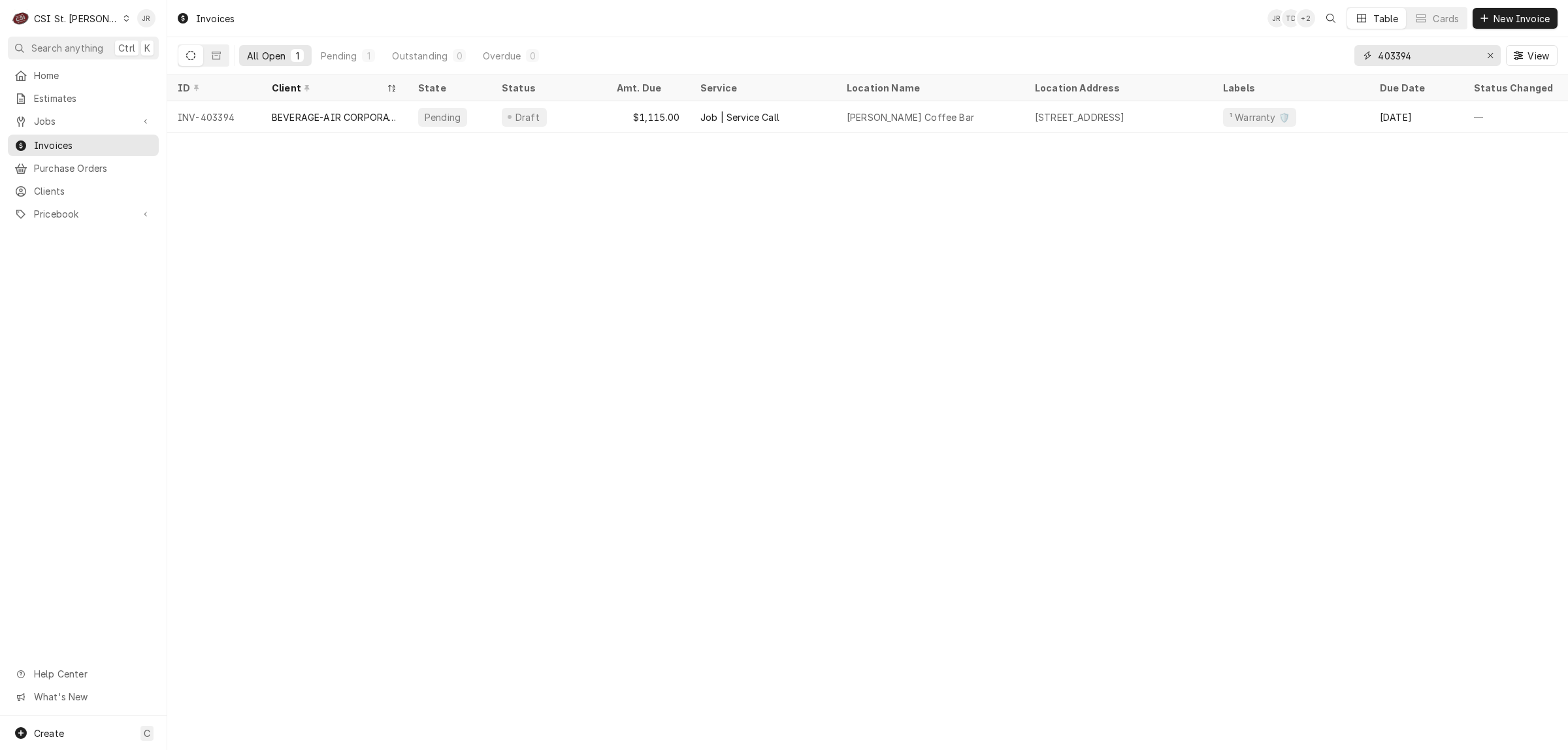
click at [1417, 48] on input "403394" at bounding box center [1427, 55] width 98 height 21
paste input "11"
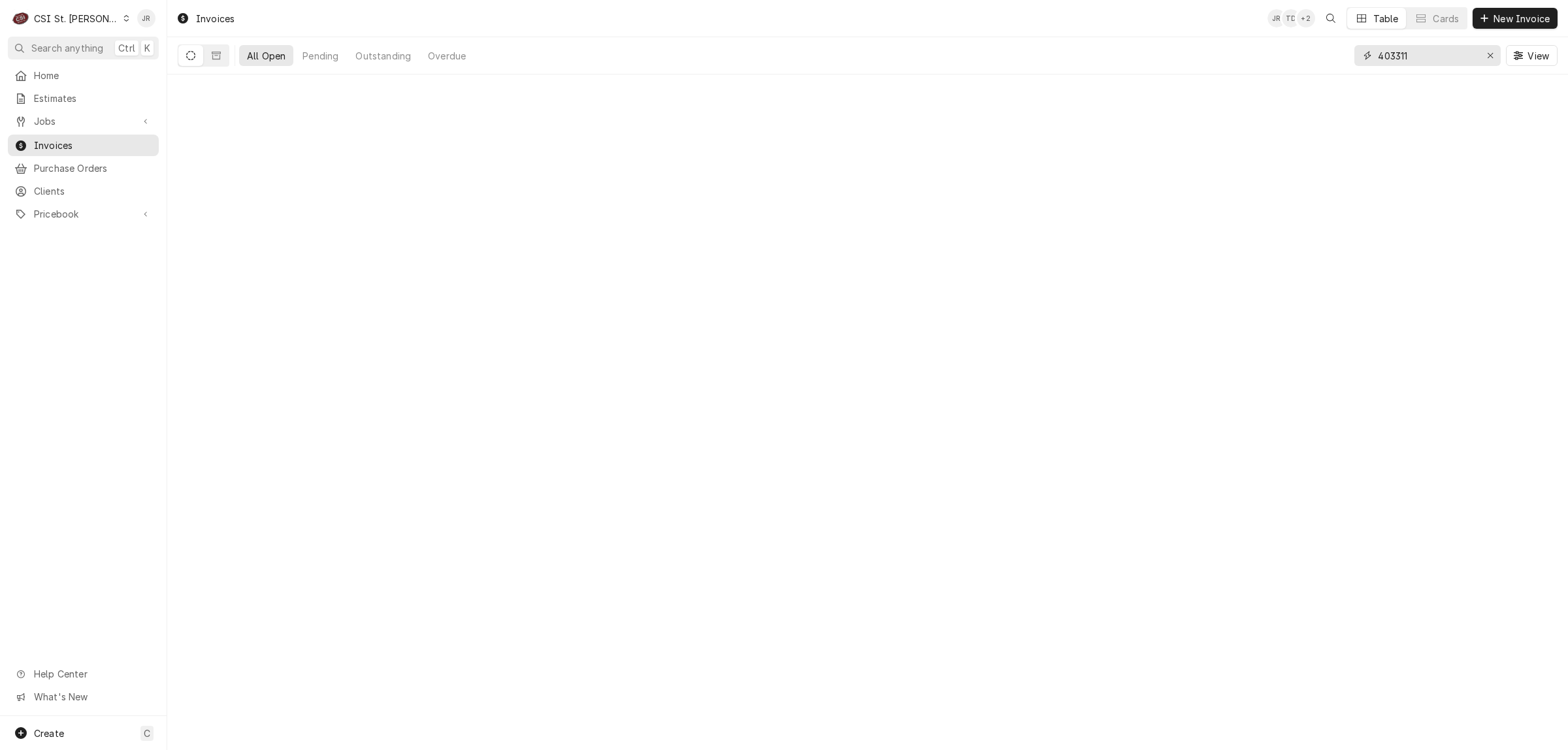
type input "403311"
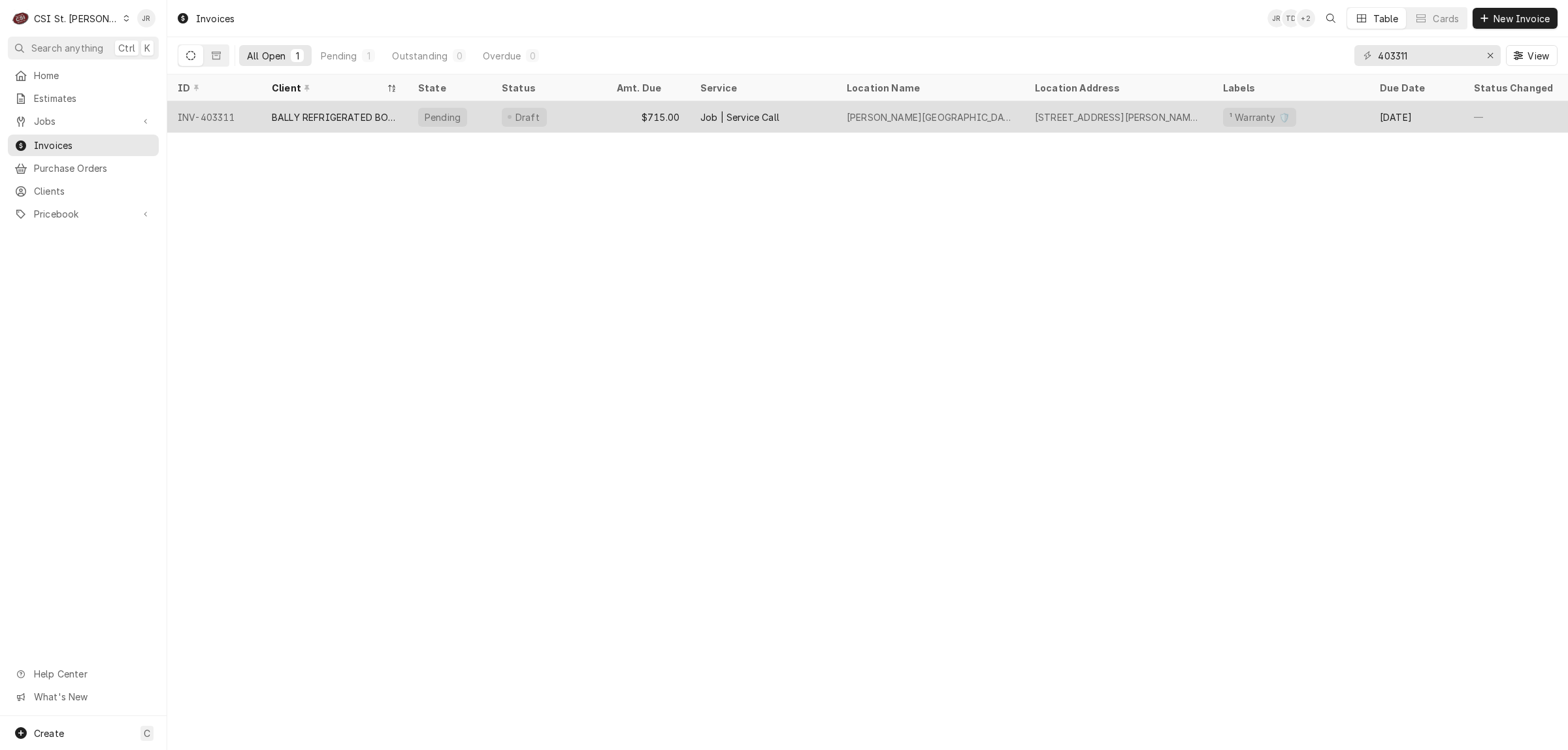
click at [799, 118] on div "Job | Service Call" at bounding box center [763, 117] width 146 height 32
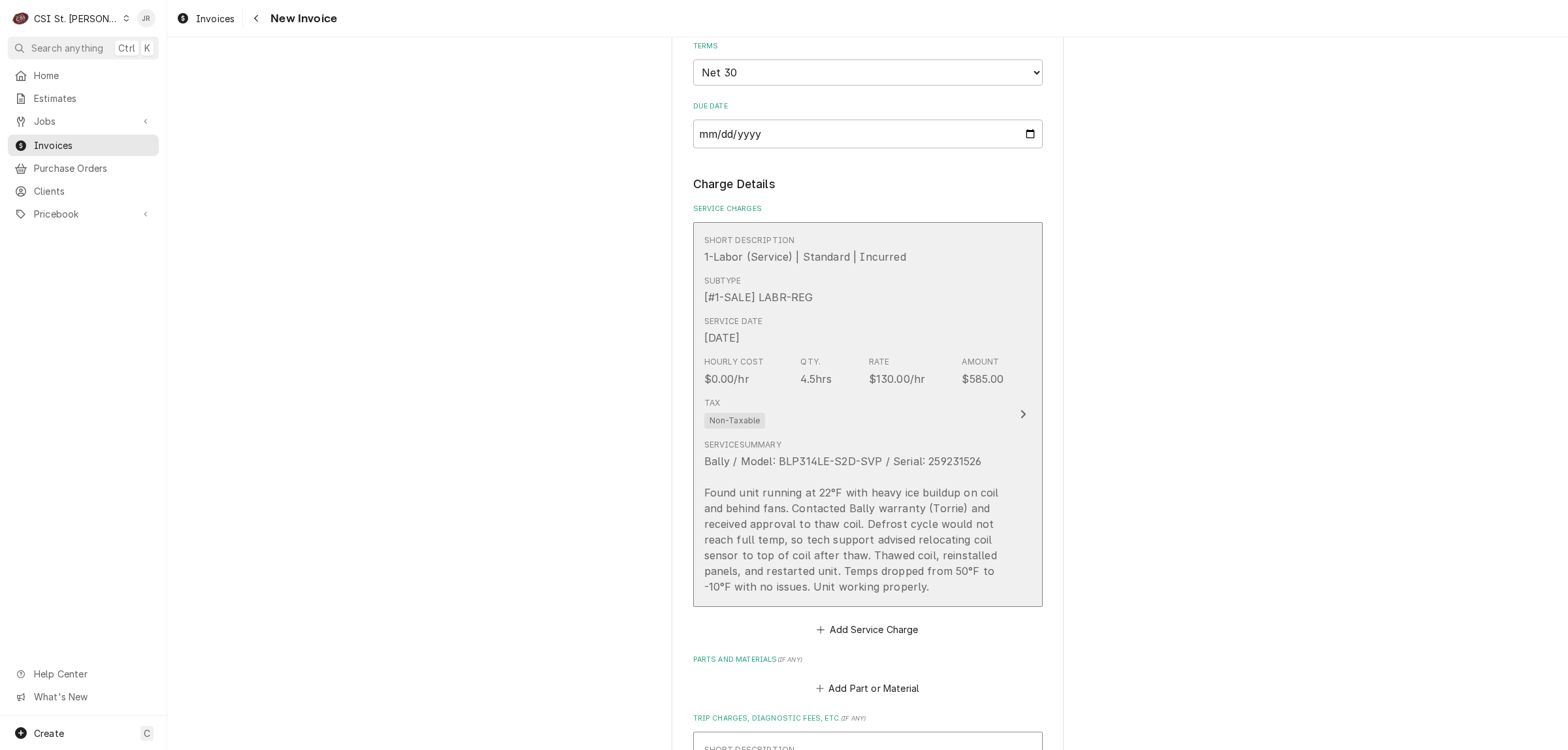
scroll to position [980, 0]
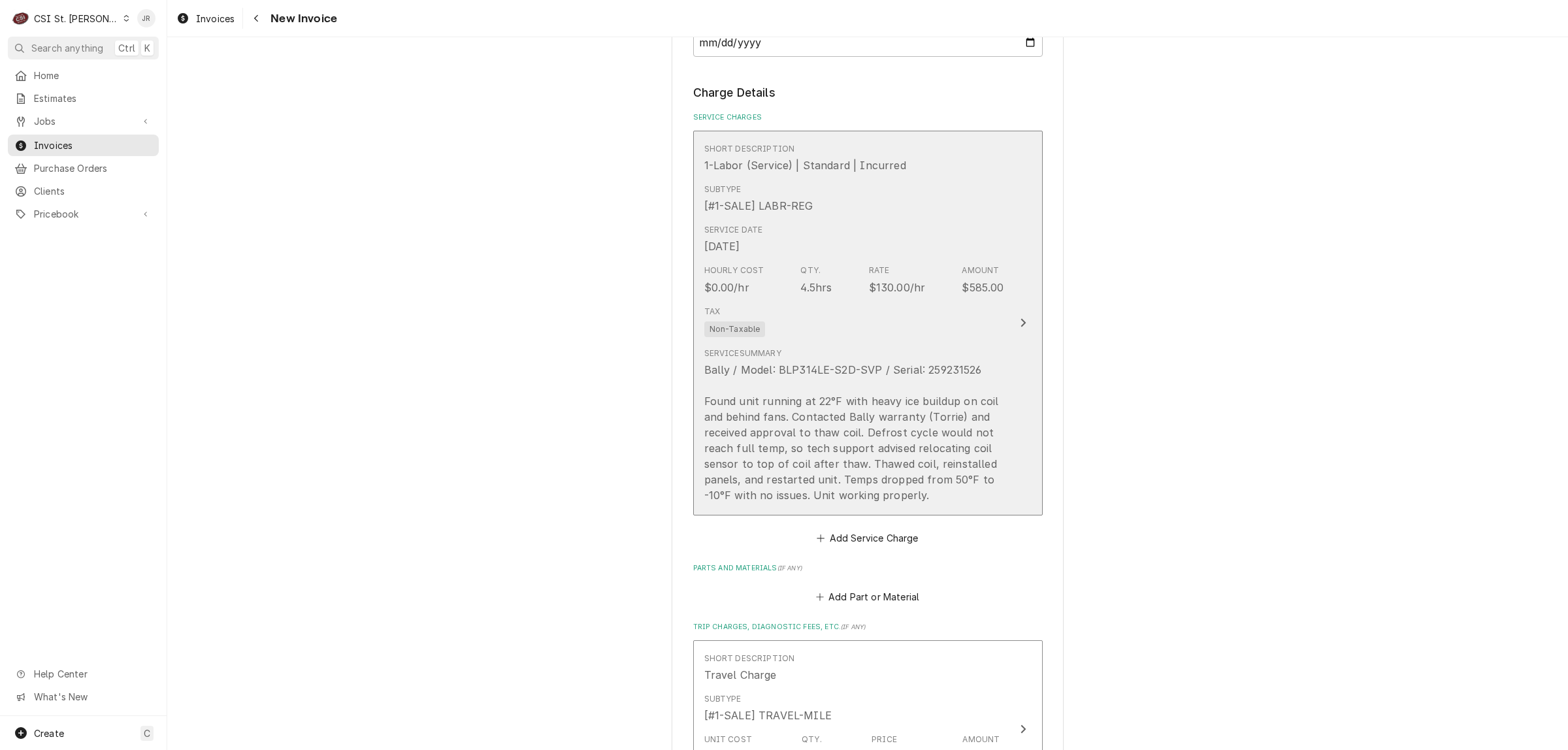
click at [950, 262] on div "Hourly Cost $0.00/hr Qty. 4.5hrs Rate $130.00/hr Amount $585.00" at bounding box center [854, 279] width 300 height 41
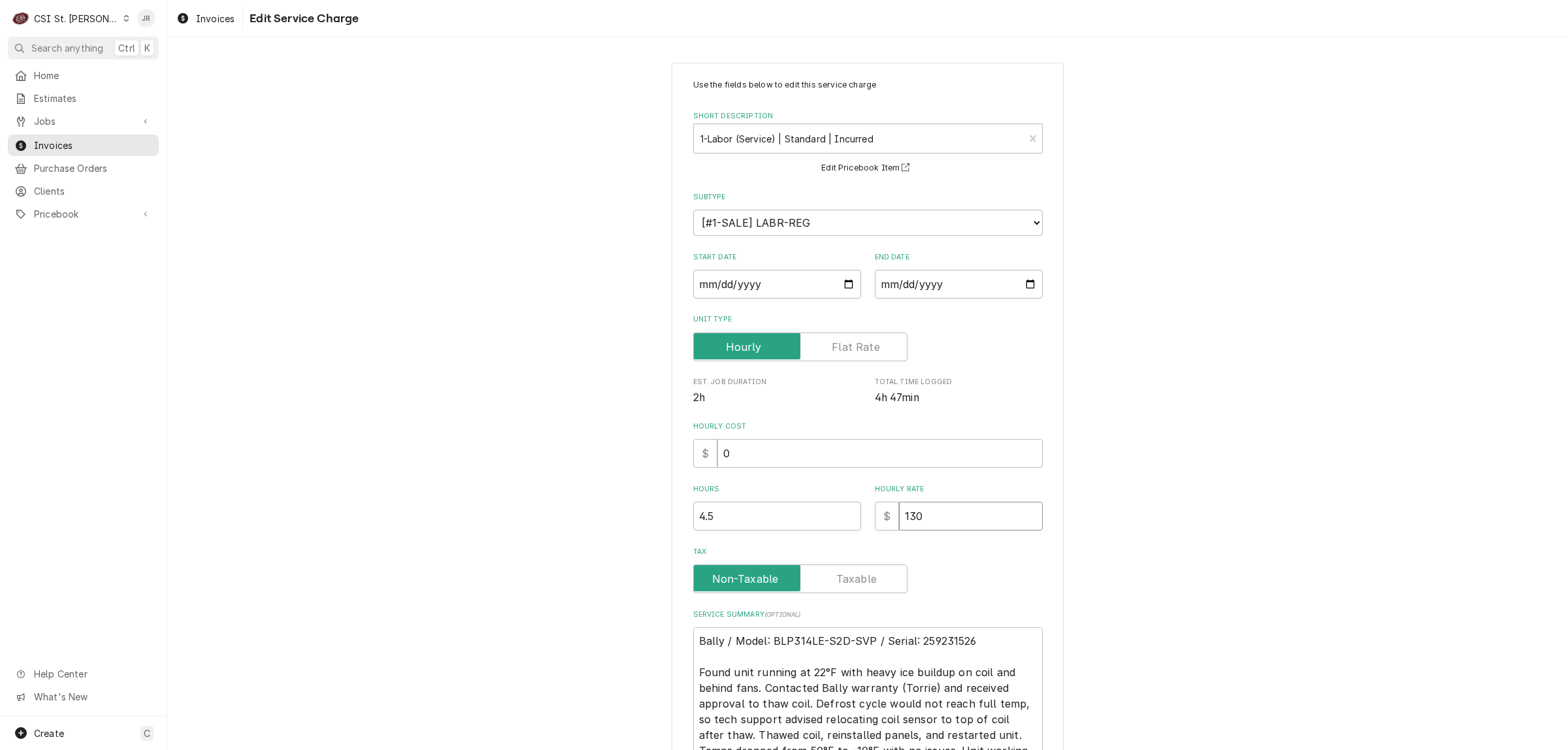
drag, startPoint x: 937, startPoint y: 510, endPoint x: 751, endPoint y: 453, distance: 194.5
click at [787, 479] on div "Use the fields below to edit this service charge Short Description 1-Labor (Ser…" at bounding box center [867, 422] width 349 height 686
type textarea "x"
type input "1"
type textarea "x"
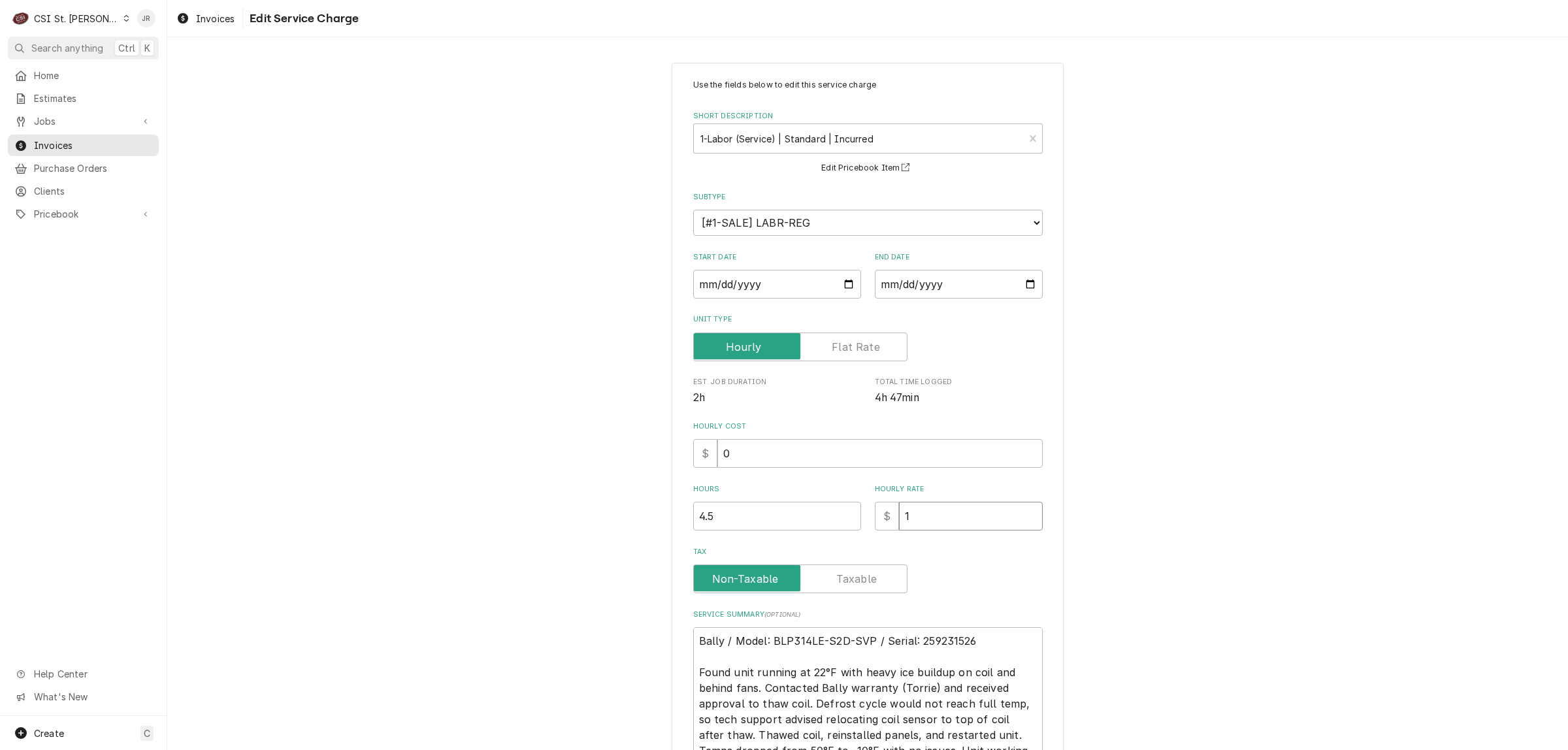
type input "10"
type textarea "x"
type input "100"
type textarea "x"
type input "1004"
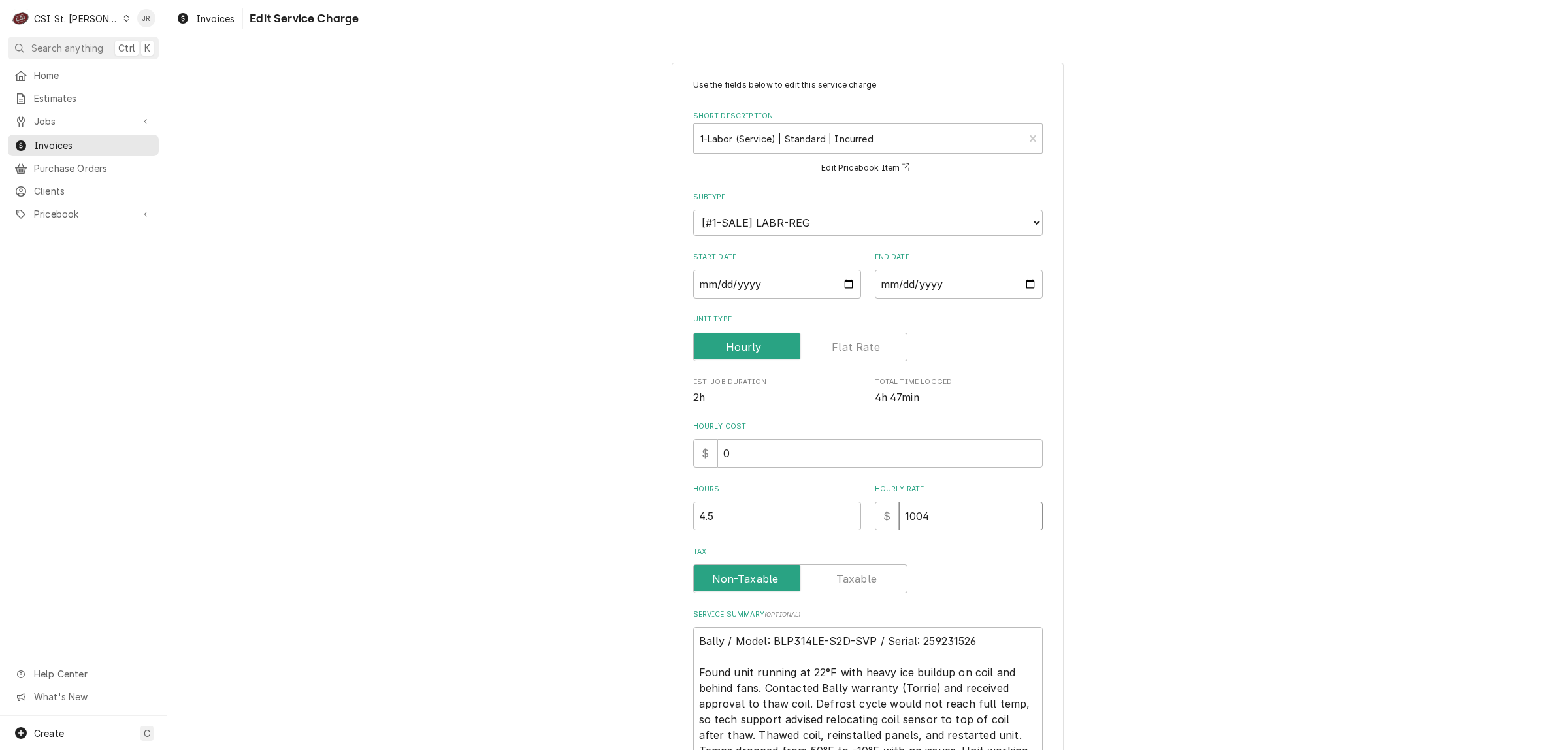
type textarea "x"
type input "100"
type textarea "x"
type input "10"
type textarea "x"
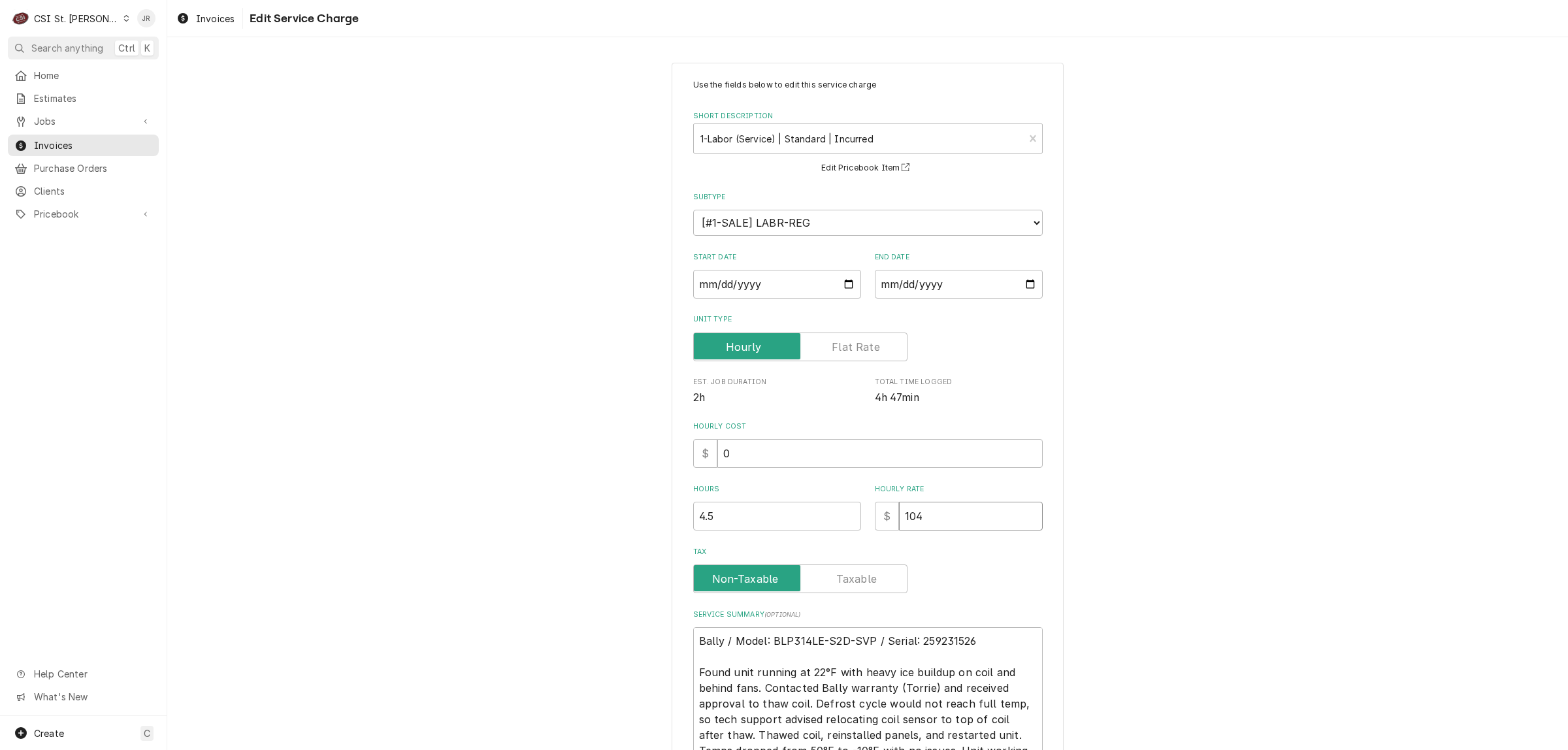
type input "104"
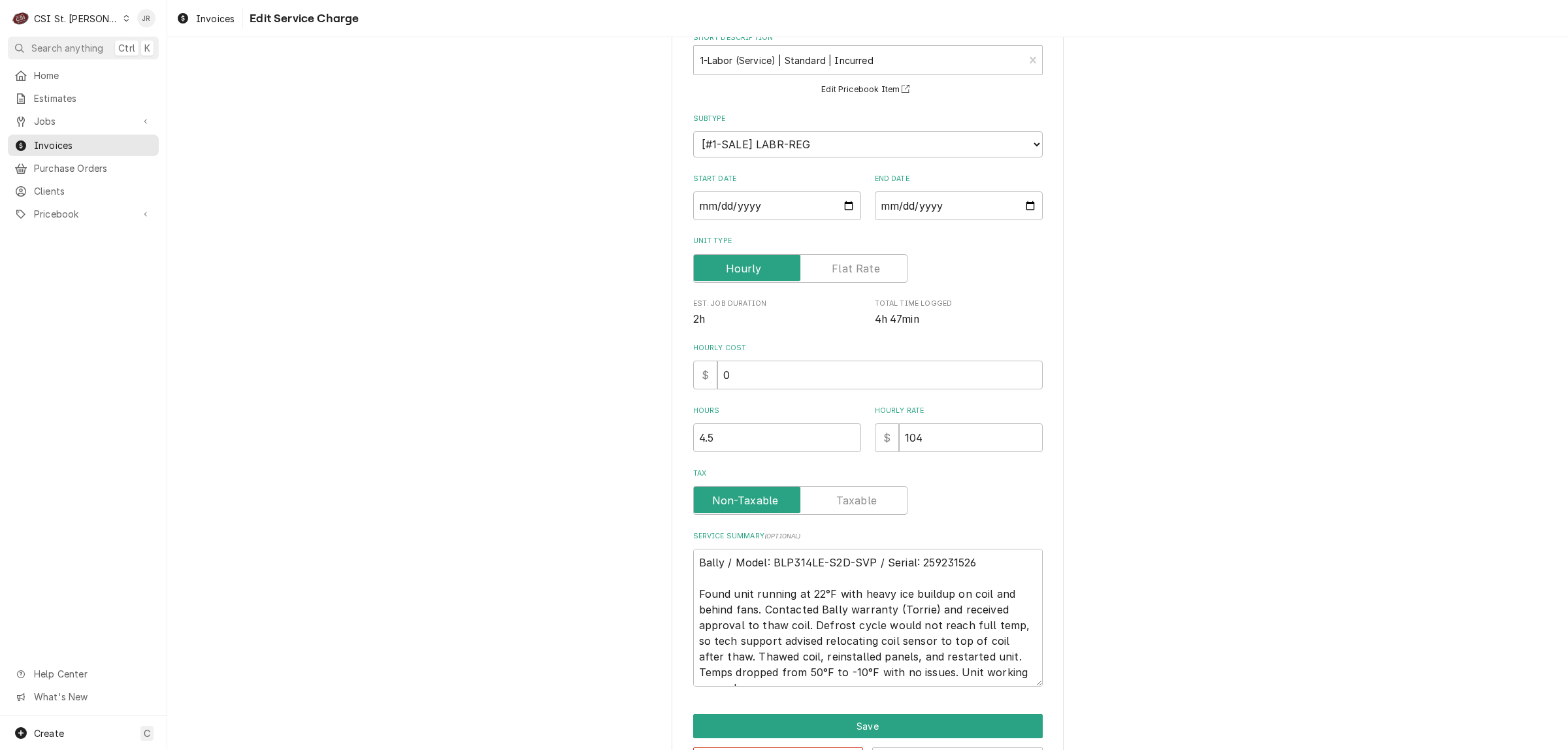
scroll to position [126, 0]
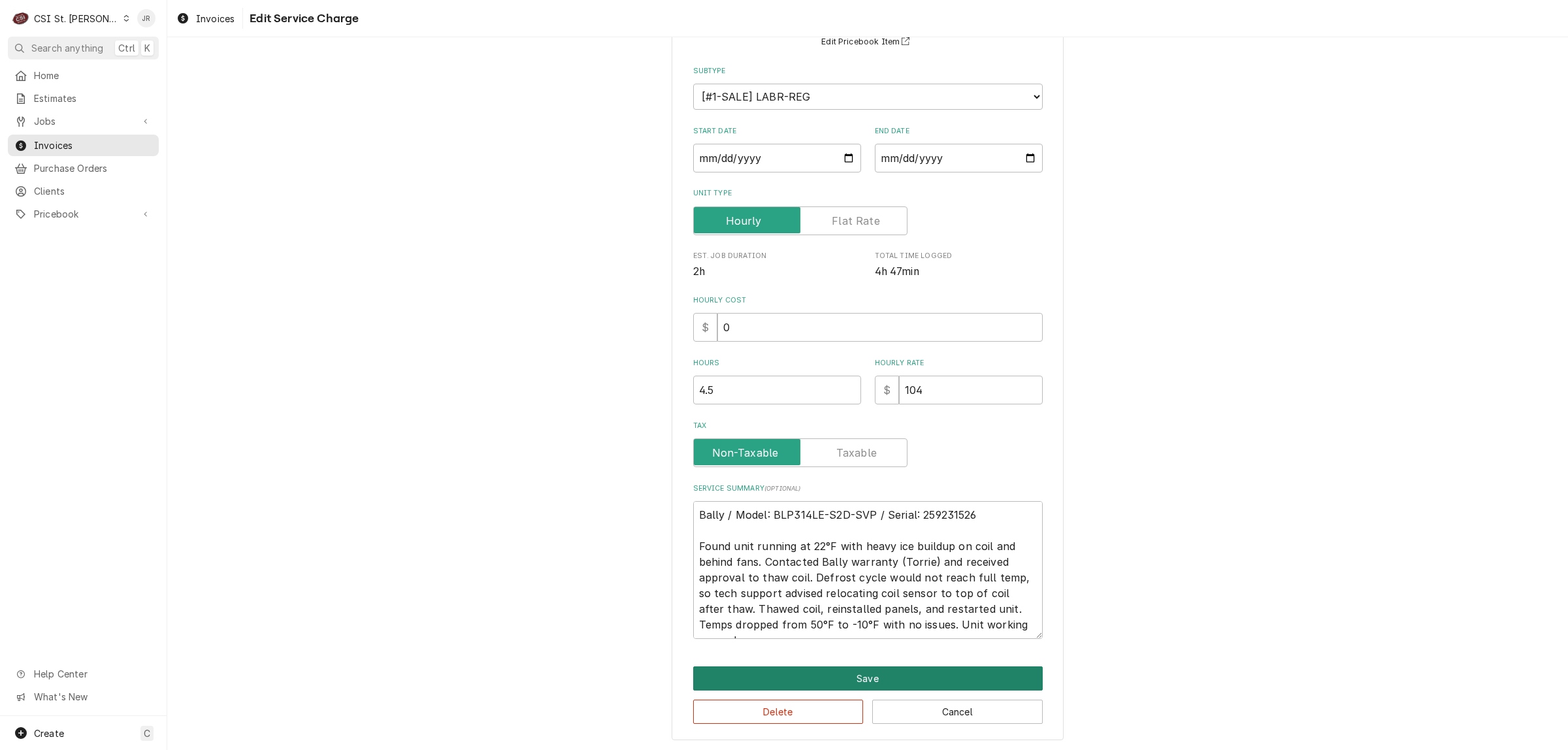
click at [880, 667] on button "Save" at bounding box center [867, 678] width 349 height 24
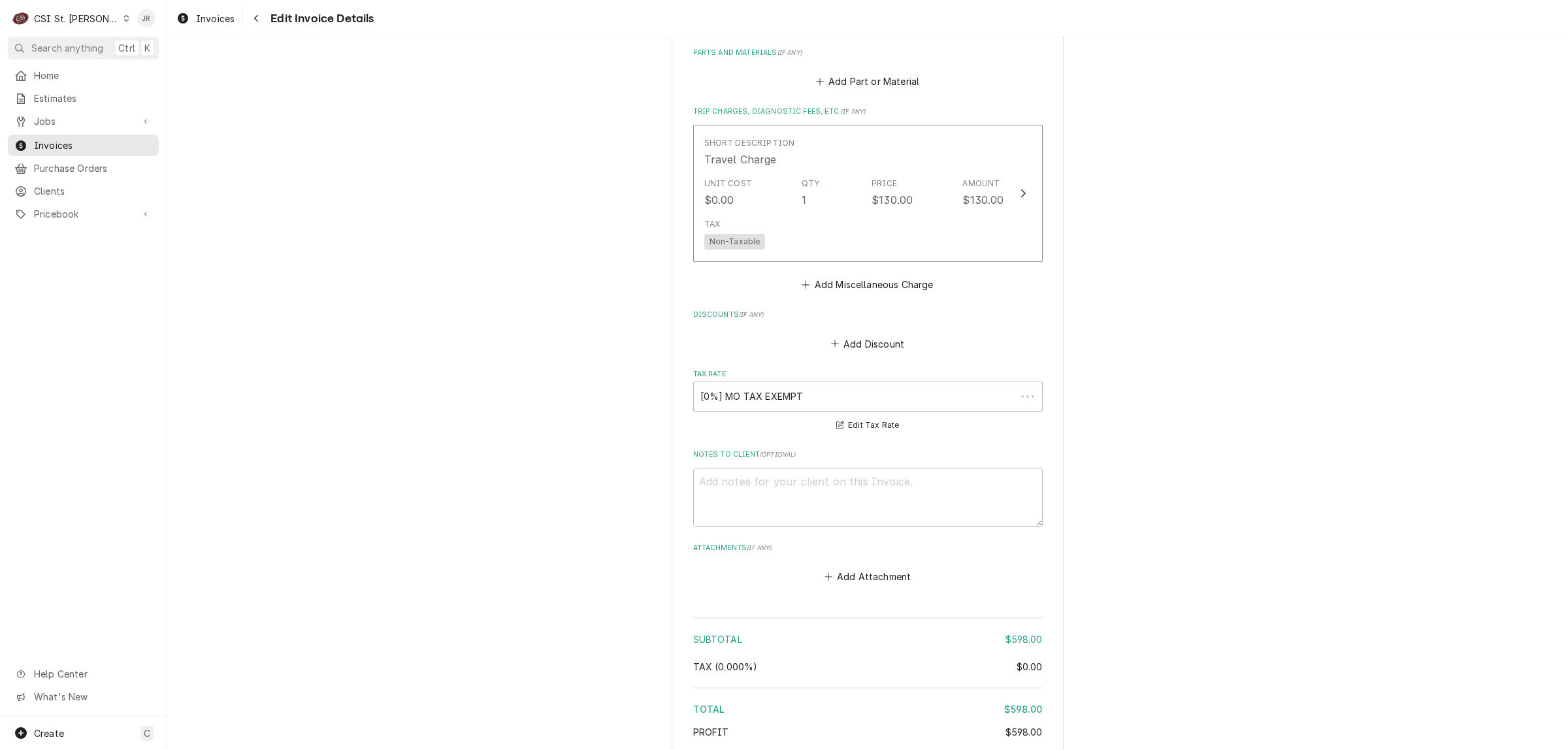
scroll to position [1496, 0]
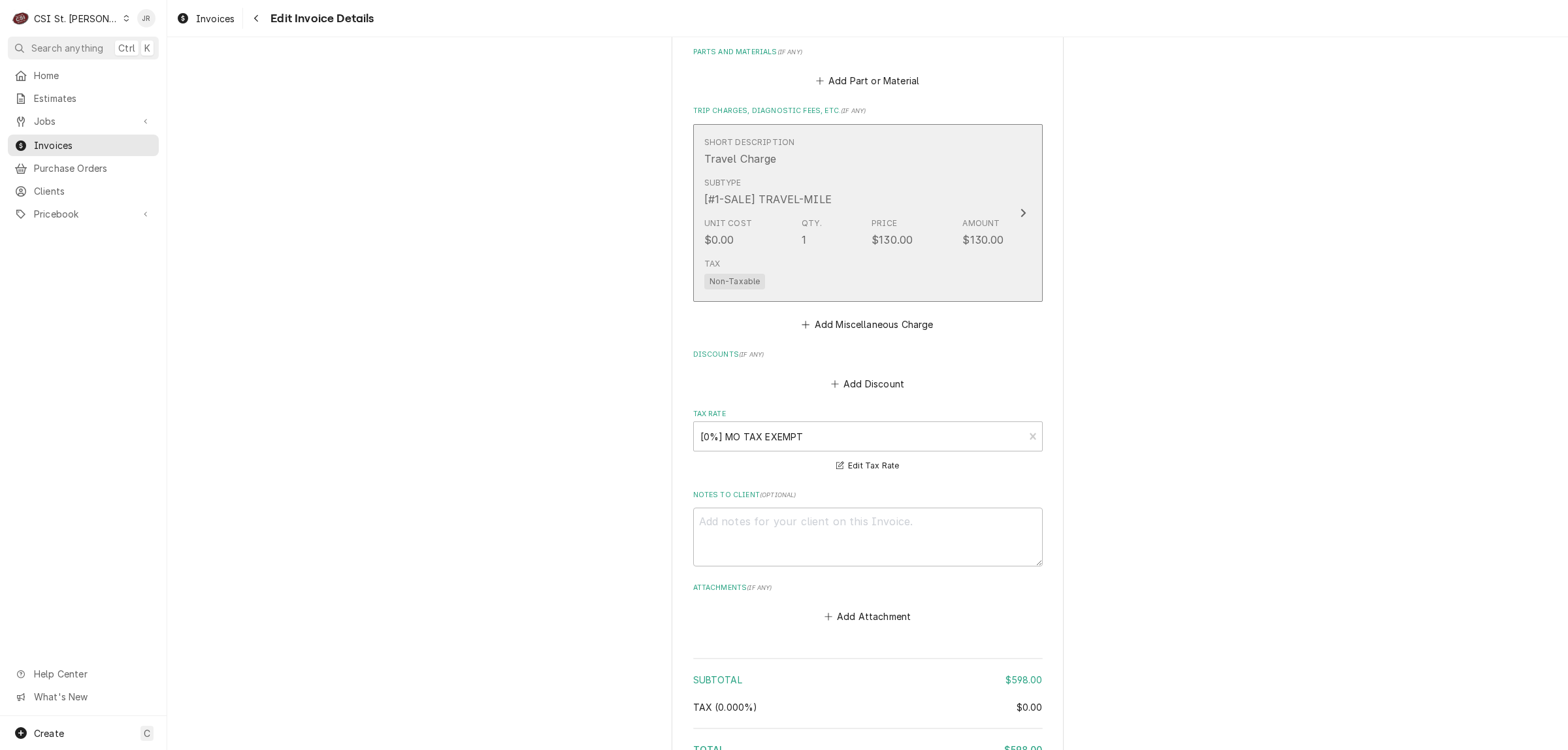
click at [965, 278] on div "Tax Non-Taxable" at bounding box center [854, 274] width 300 height 42
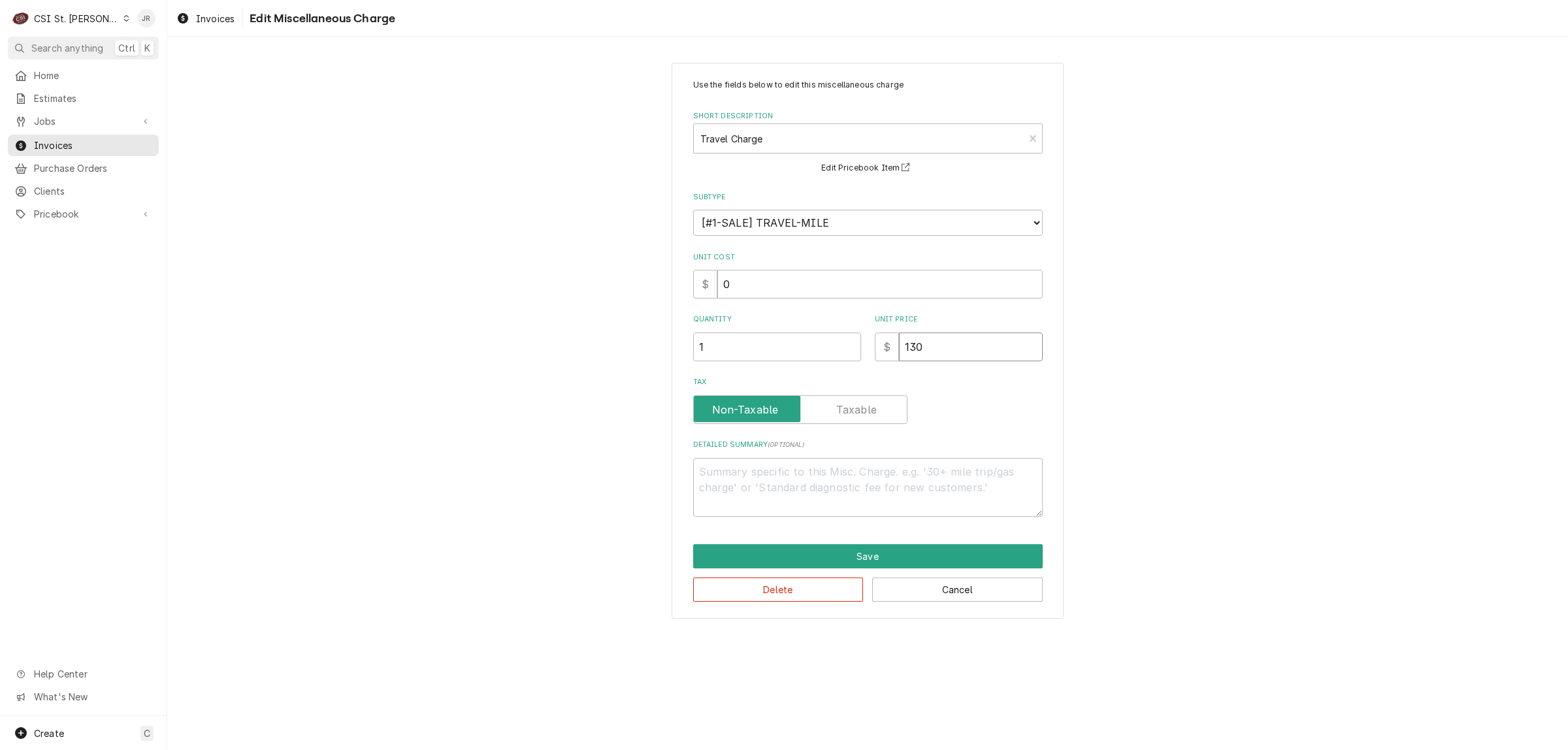
drag, startPoint x: 950, startPoint y: 341, endPoint x: 528, endPoint y: 292, distance: 424.8
click at [528, 292] on div "Use the fields below to edit this miscellaneous charge Short Description Travel…" at bounding box center [867, 340] width 1400 height 579
type textarea "x"
type input "1"
type textarea "x"
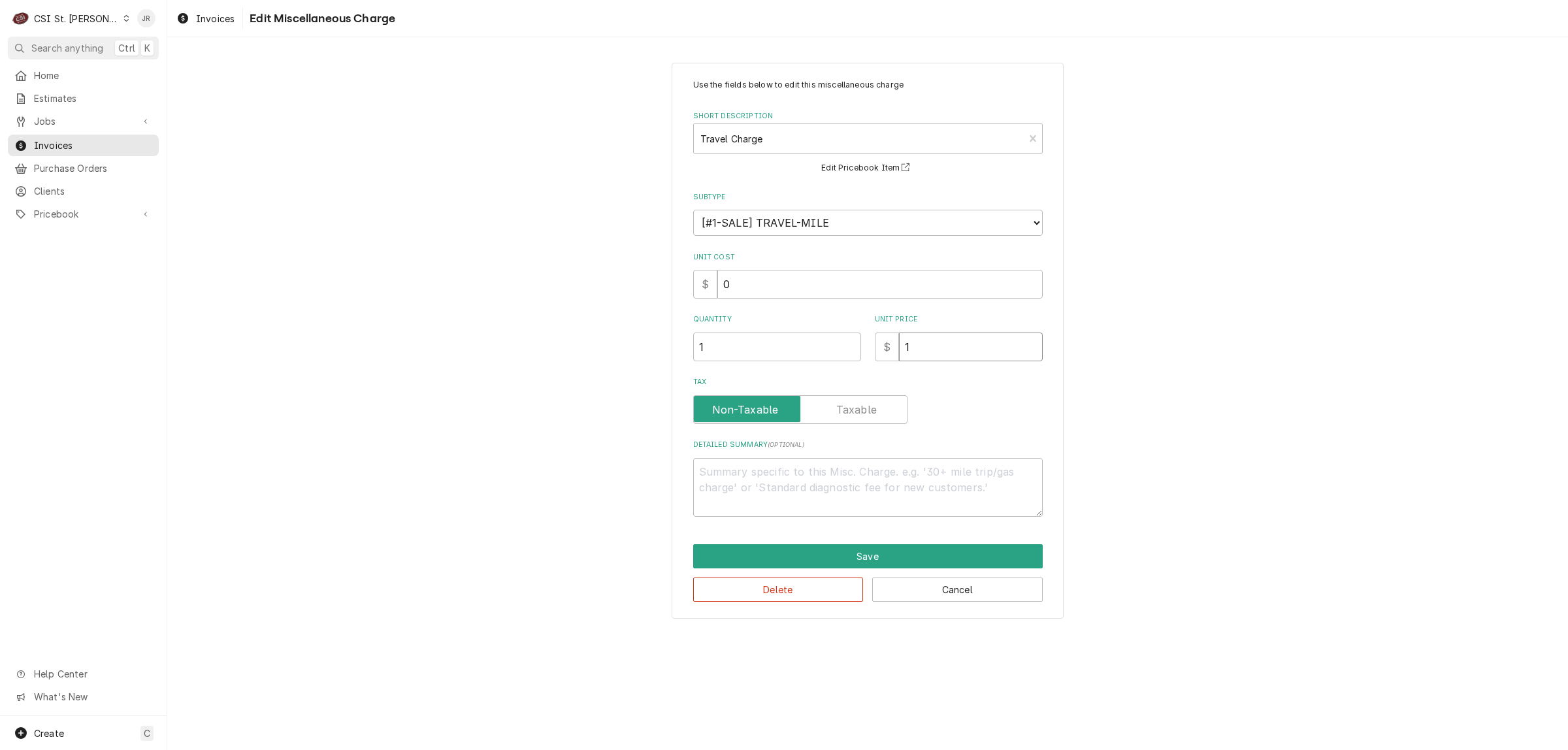
type input "10"
type textarea "x"
type input "100"
click at [786, 471] on textarea "Detailed Summary ( optional )" at bounding box center [867, 487] width 349 height 59
type textarea "x"
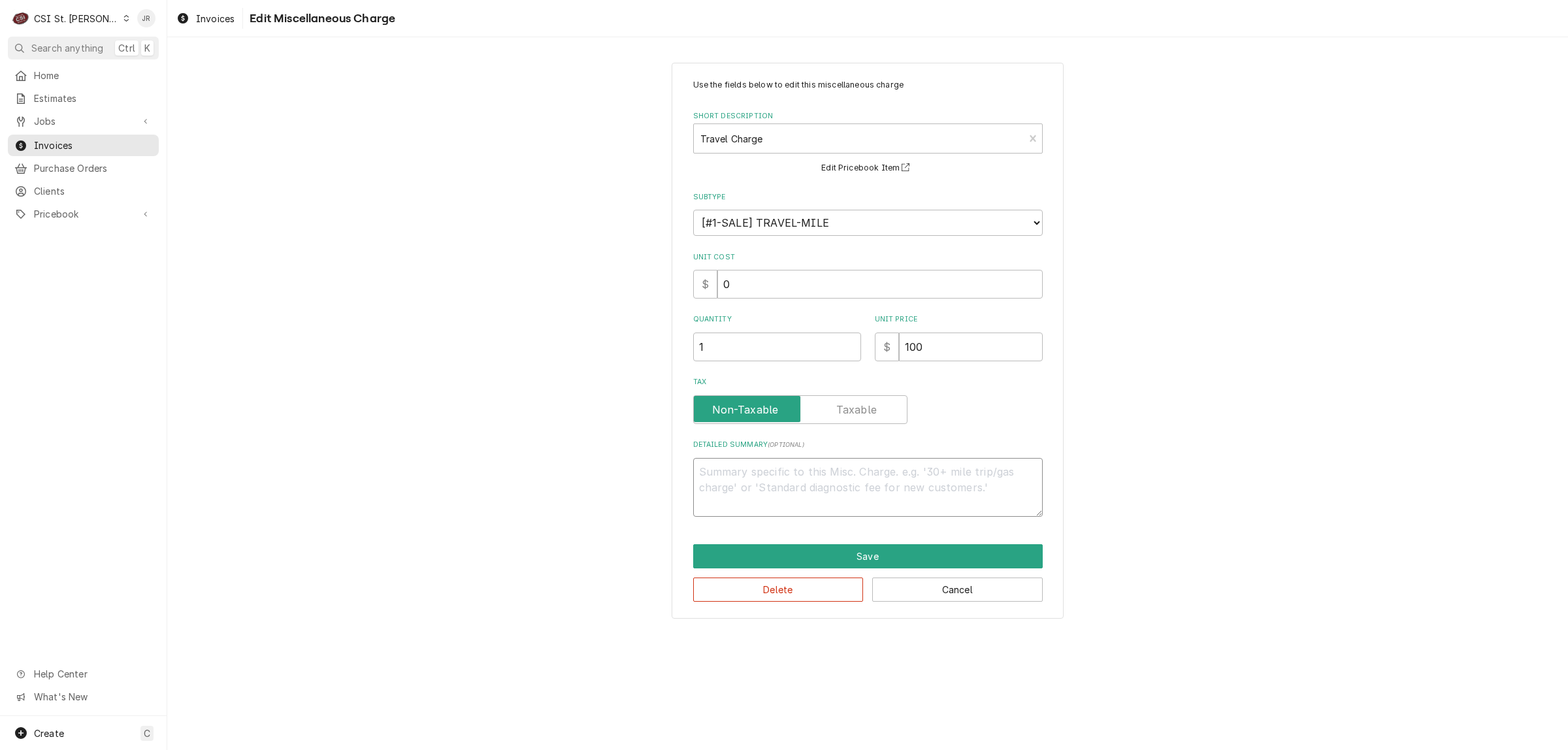
type textarea "F"
type textarea "x"
type textarea "Fl"
type textarea "x"
type textarea "Fla"
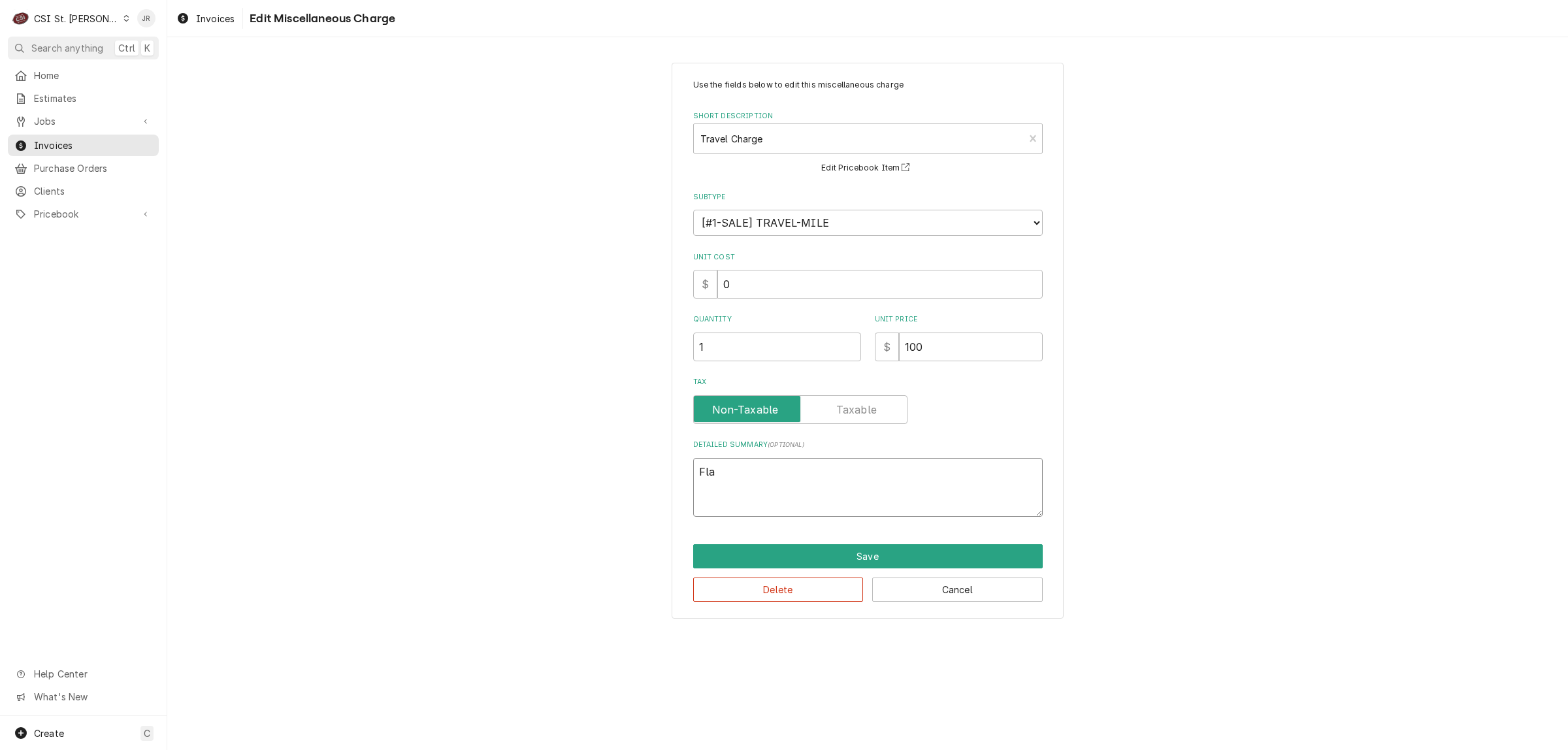
type textarea "x"
type textarea "Flat"
drag, startPoint x: 792, startPoint y: 557, endPoint x: 773, endPoint y: 481, distance: 78.3
click at [773, 481] on div "Use the fields below to edit this miscellaneous charge Short Description Travel…" at bounding box center [867, 341] width 392 height 556
click at [773, 481] on textarea "Flat" at bounding box center [867, 487] width 349 height 59
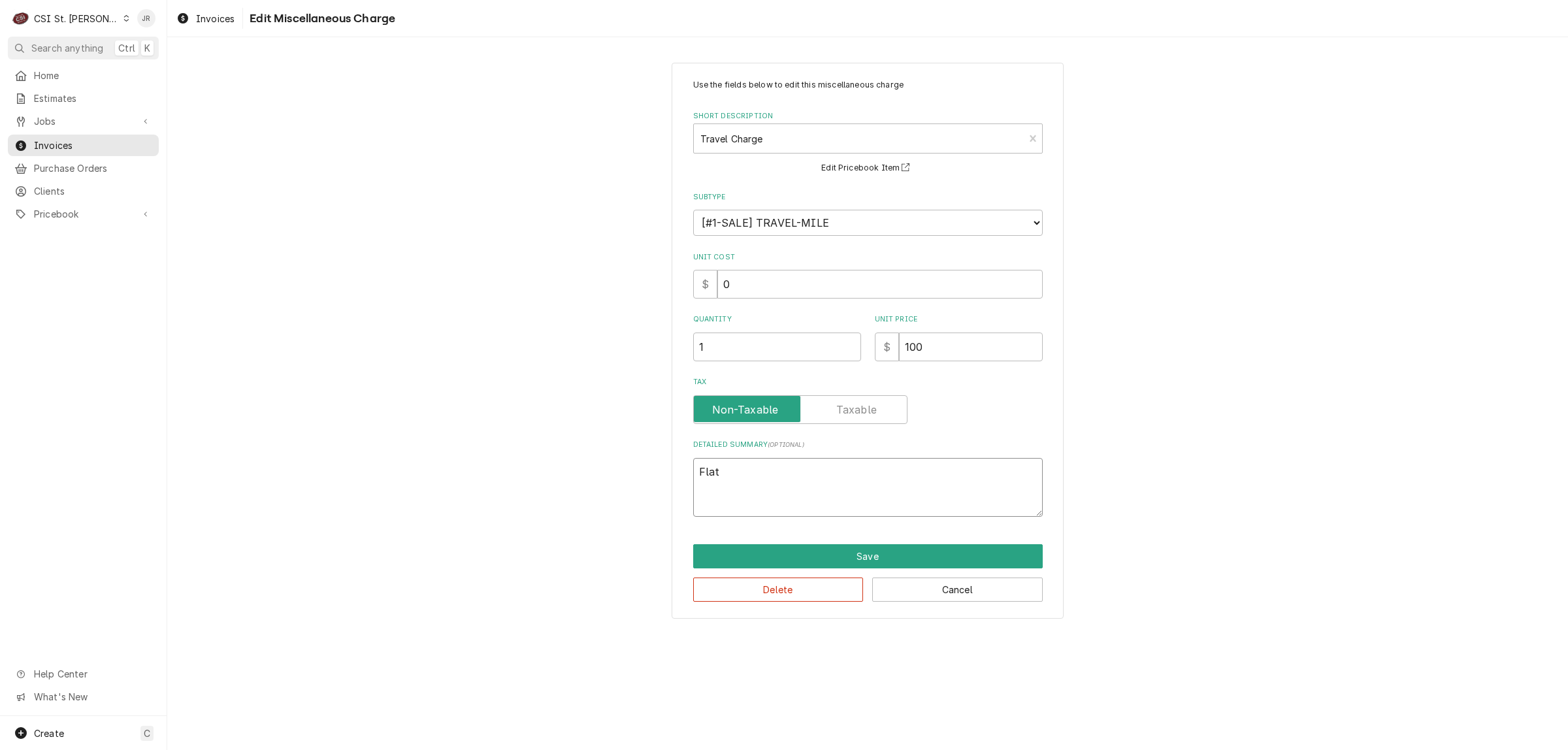
type textarea "x"
type textarea "Flat"
type textarea "x"
type textarea "Flat R"
type textarea "x"
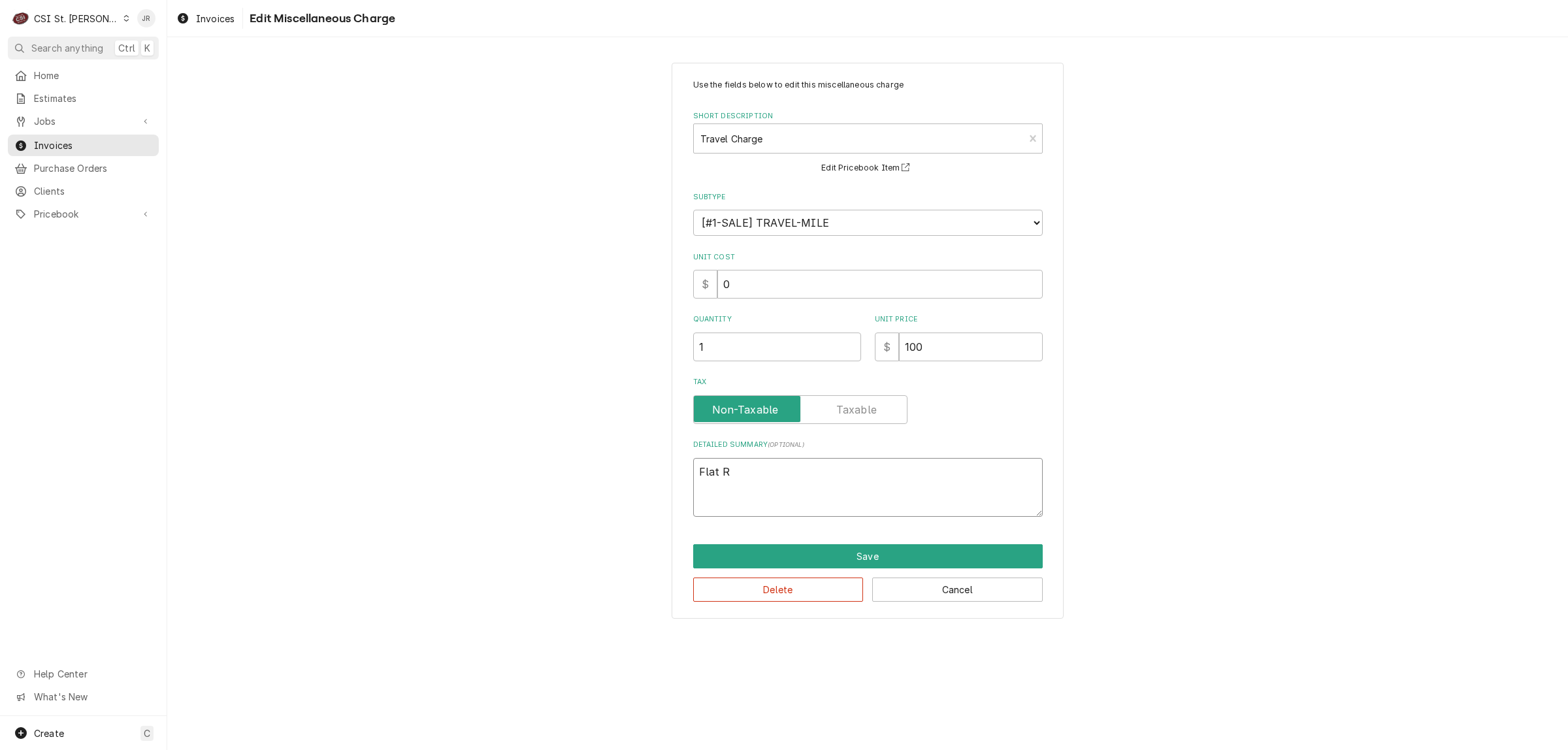
type textarea "Flat Ra"
type textarea "x"
type textarea "Flat Rat"
type textarea "x"
type textarea "Flat Rate"
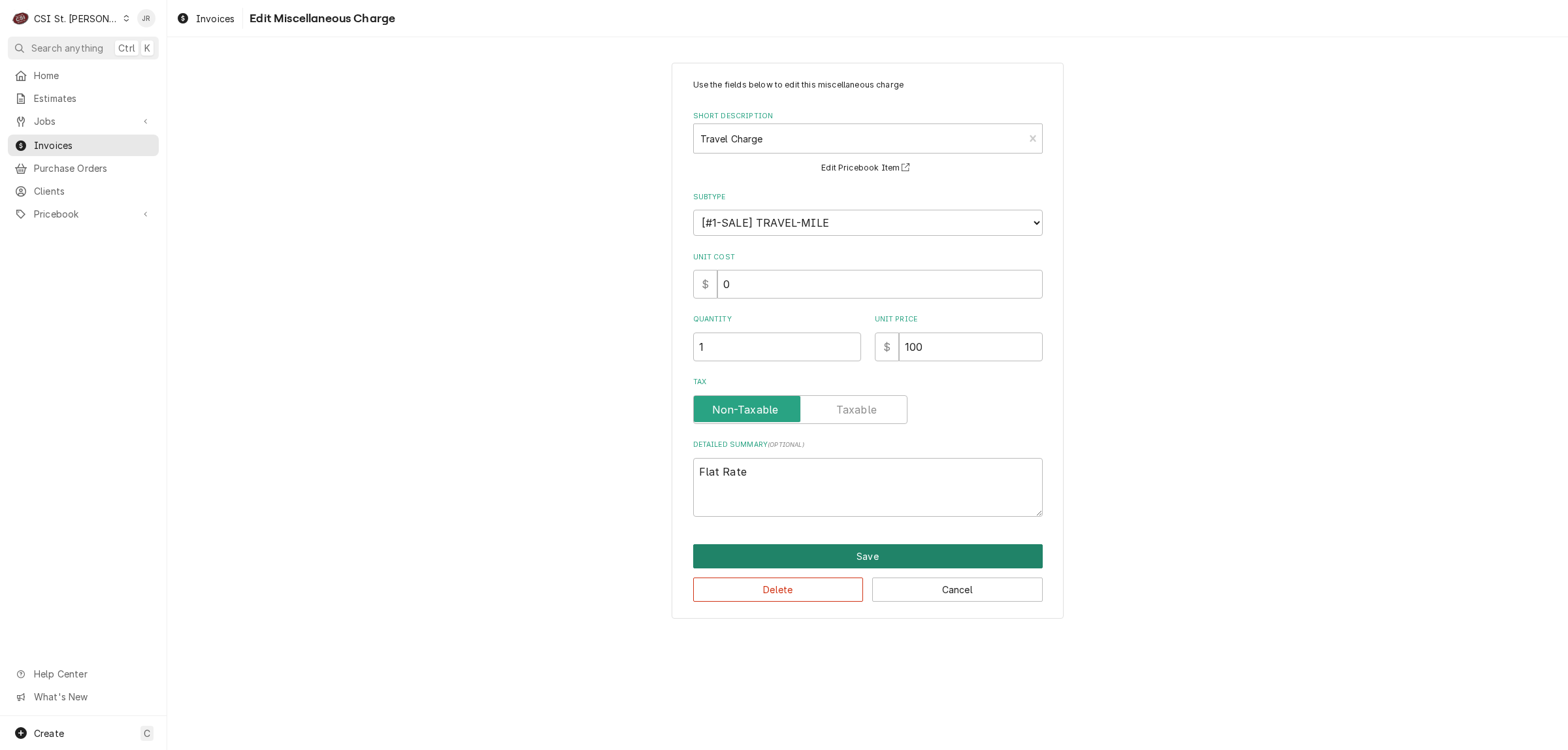
click at [814, 545] on button "Save" at bounding box center [867, 556] width 349 height 24
type textarea "x"
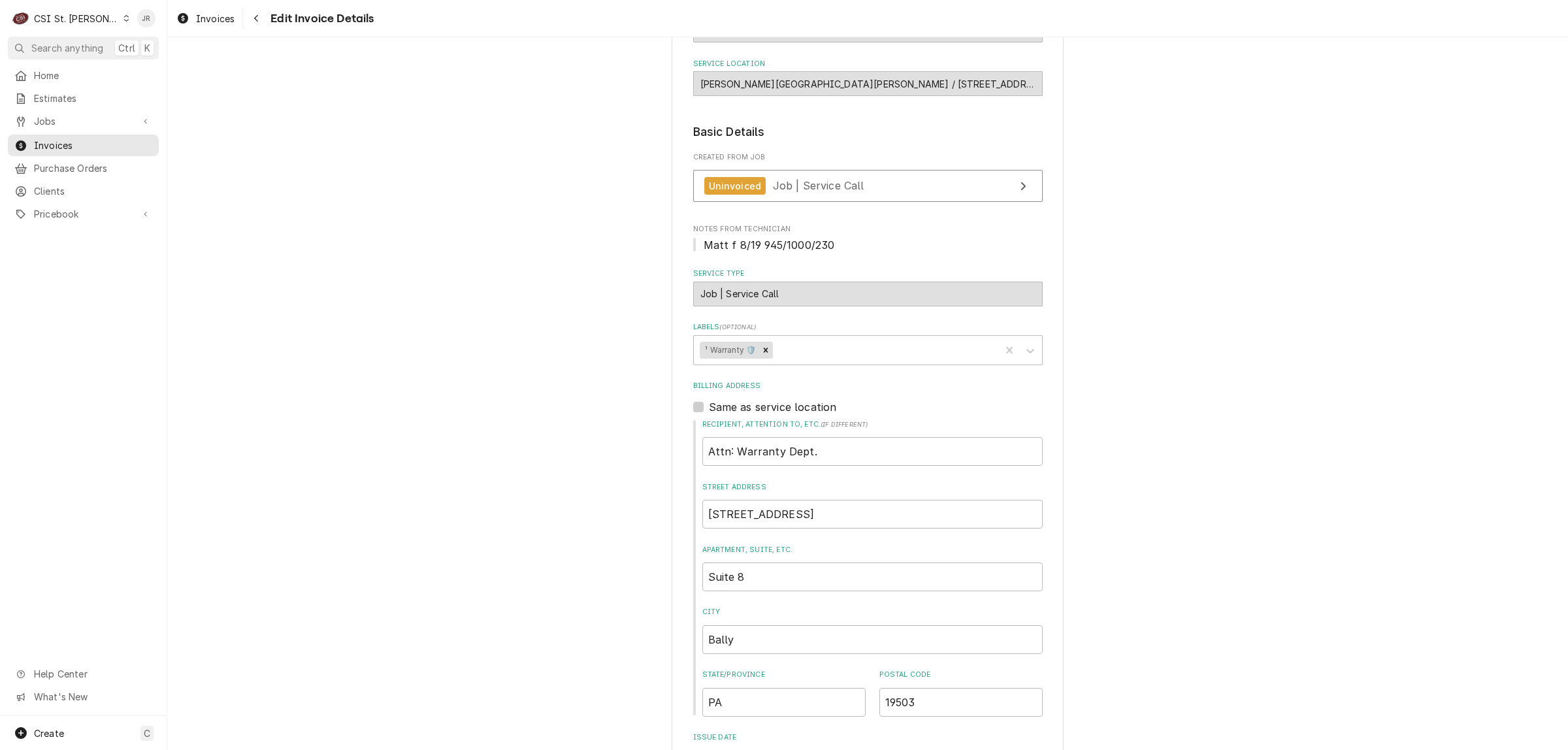
scroll to position [132, 0]
click at [844, 172] on div "Created From Job Uninvoiced Job | Service Call" at bounding box center [867, 182] width 349 height 56
click at [850, 178] on link "Uninvoiced Job | Service Call" at bounding box center [867, 188] width 349 height 32
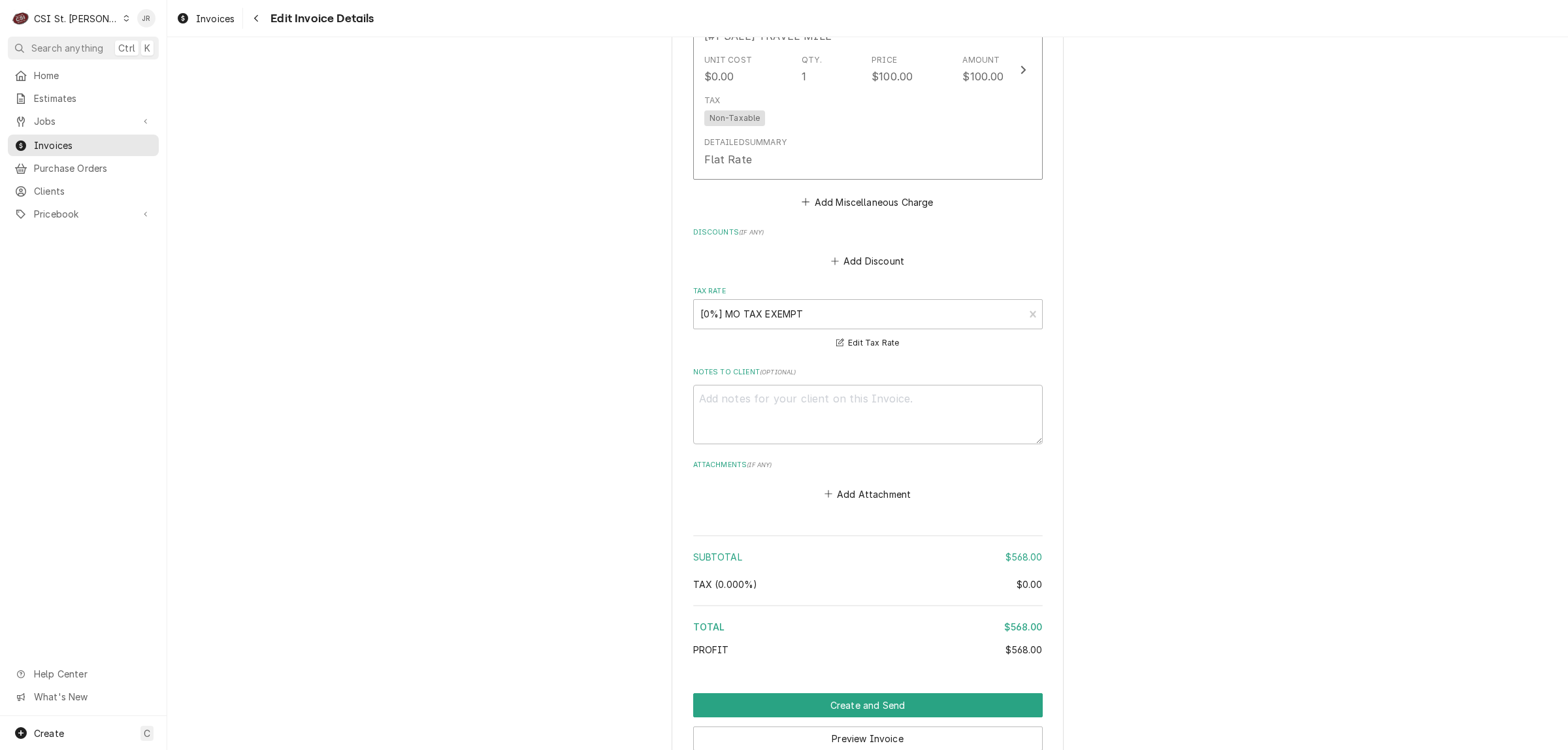
scroll to position [1785, 0]
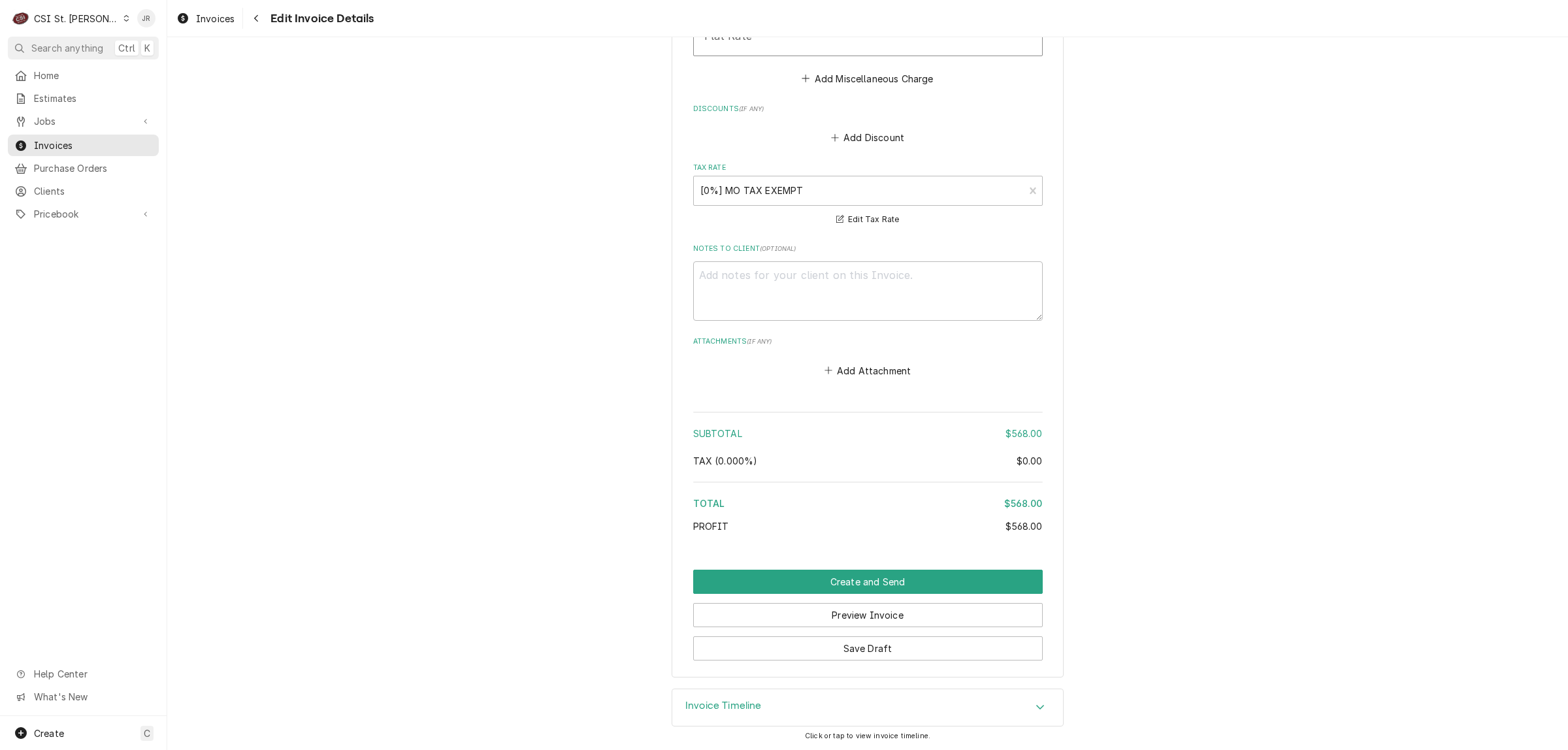
click at [739, 694] on div "Invoice Timeline" at bounding box center [867, 708] width 391 height 37
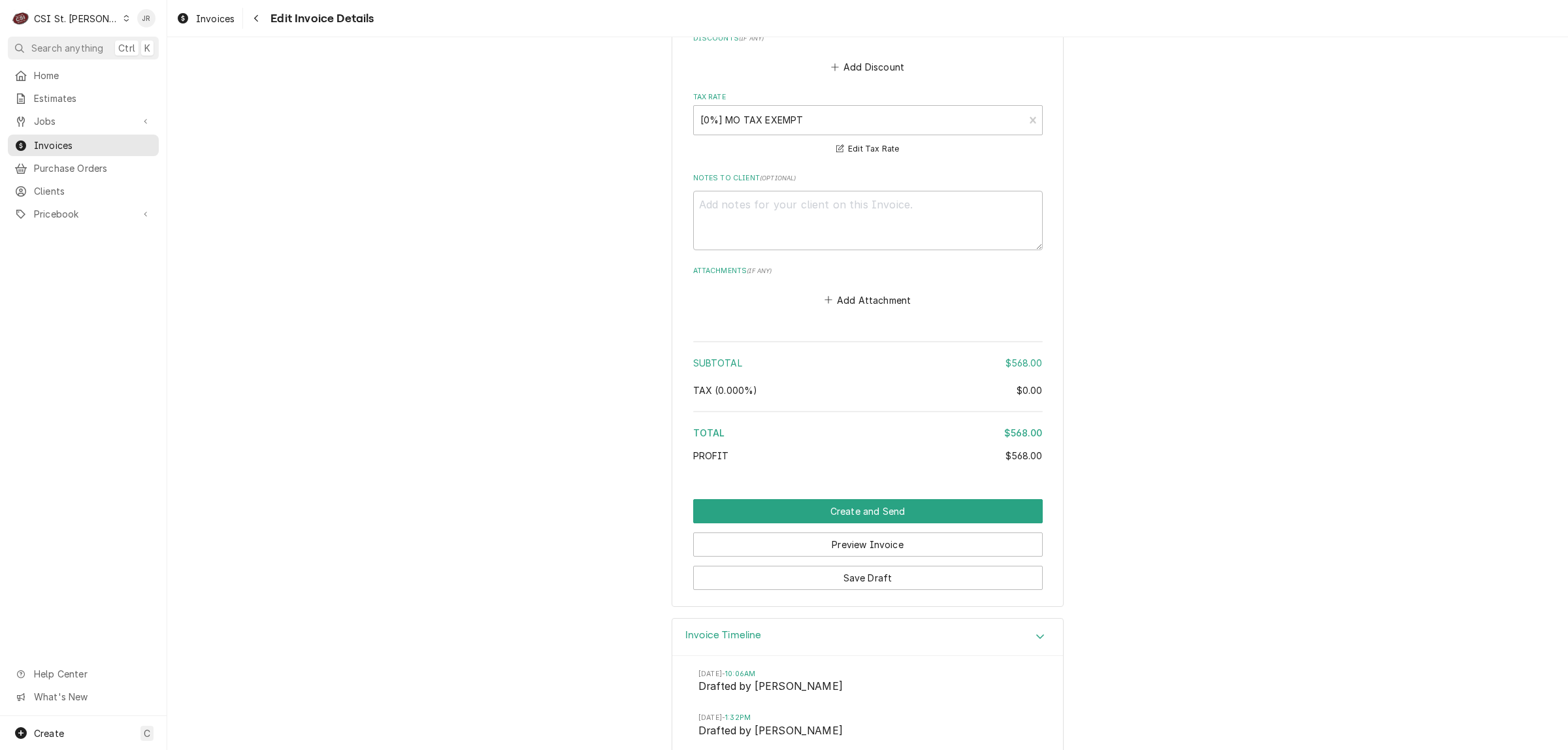
scroll to position [1905, 0]
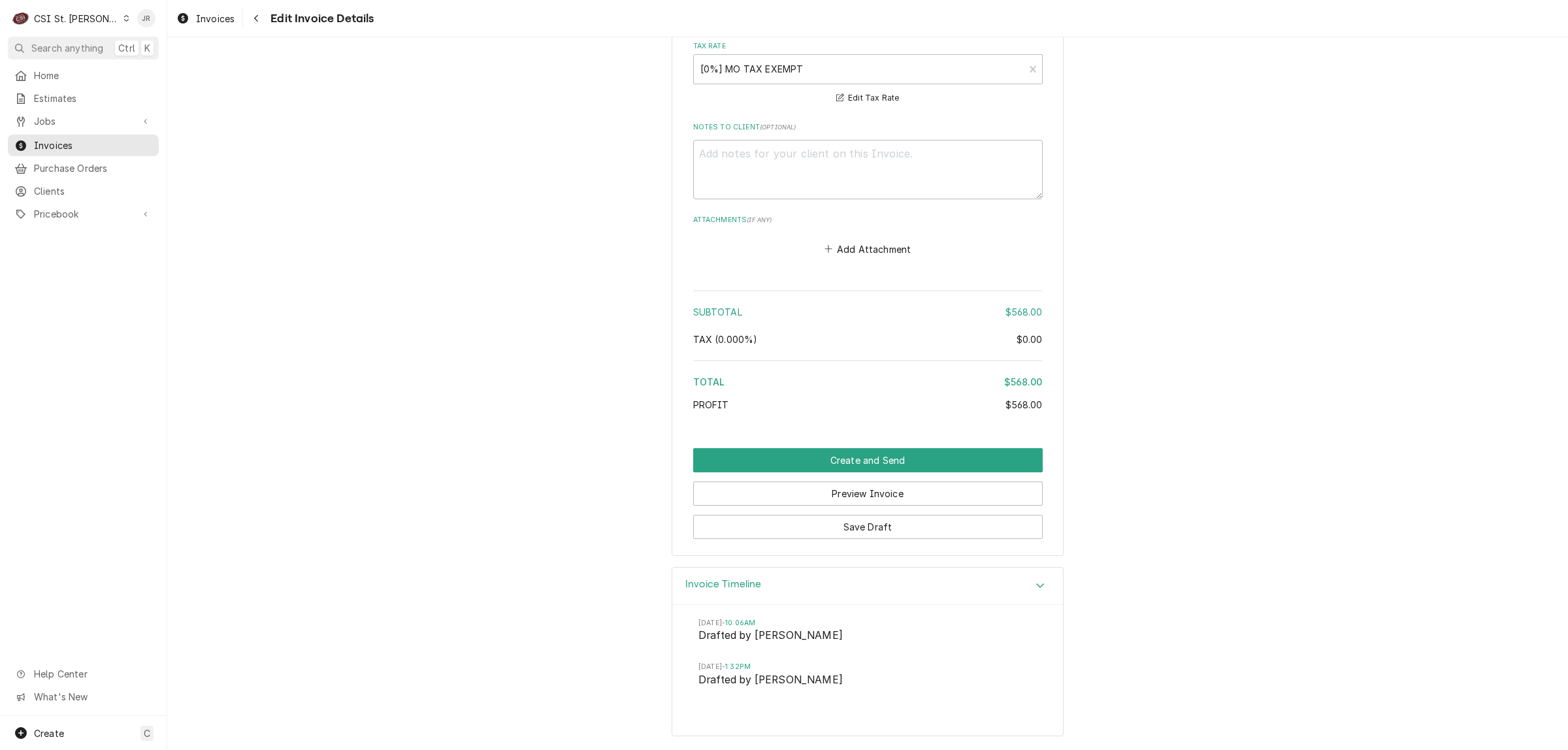
click at [727, 583] on h3 "Invoice Timeline" at bounding box center [723, 585] width 76 height 12
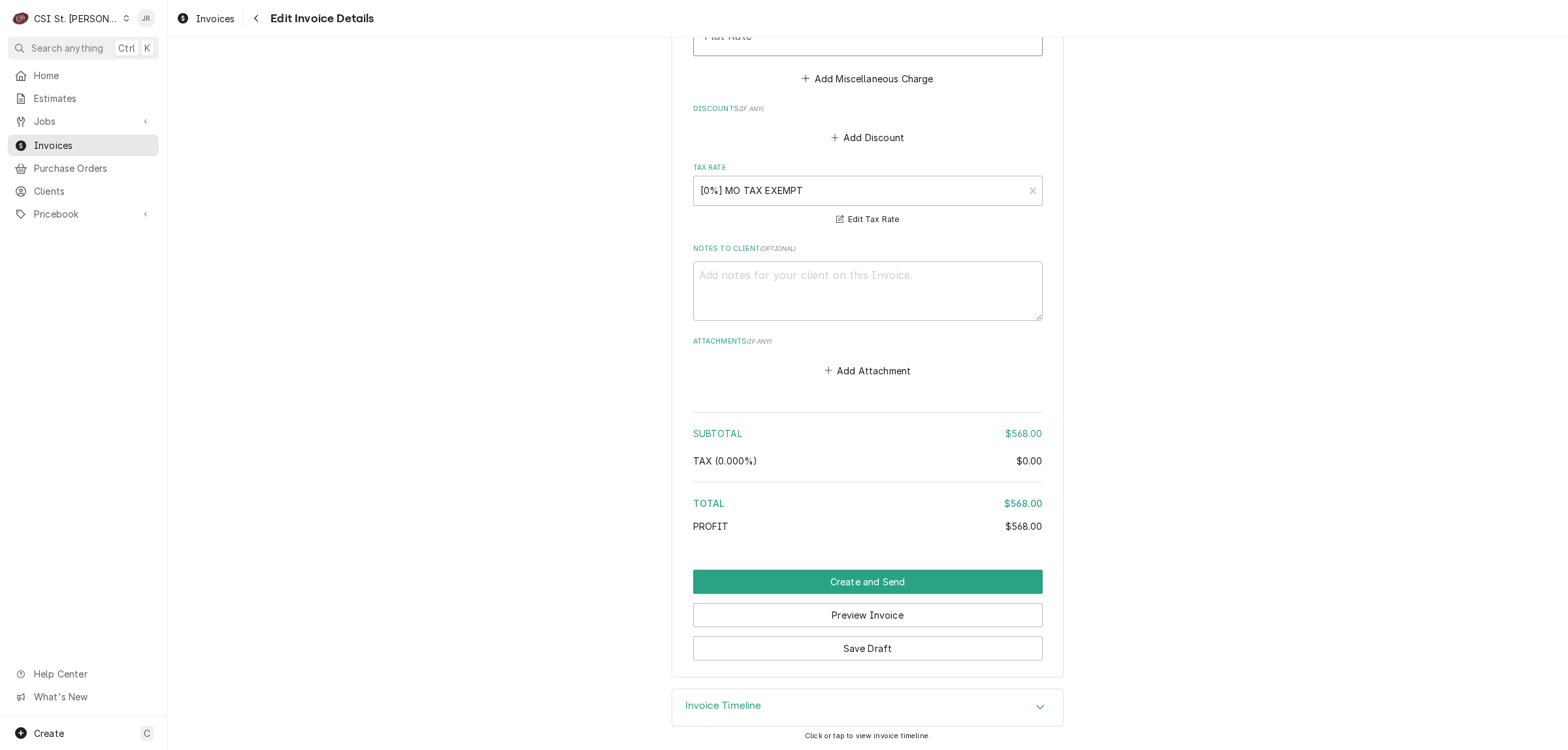
drag, startPoint x: 716, startPoint y: 689, endPoint x: 740, endPoint y: 708, distance: 30.6
click at [717, 689] on div "Invoice Timeline" at bounding box center [867, 708] width 391 height 37
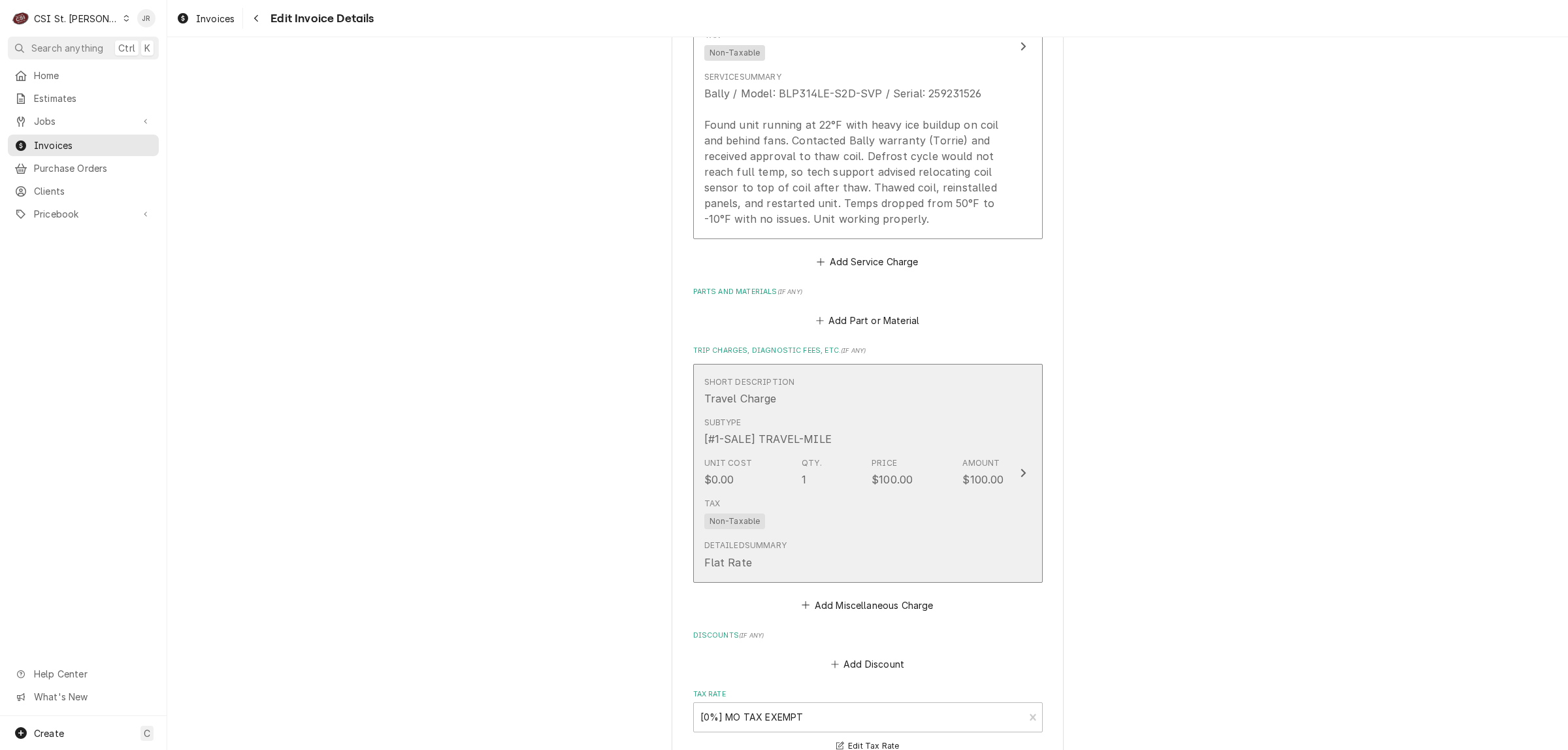
scroll to position [1170, 0]
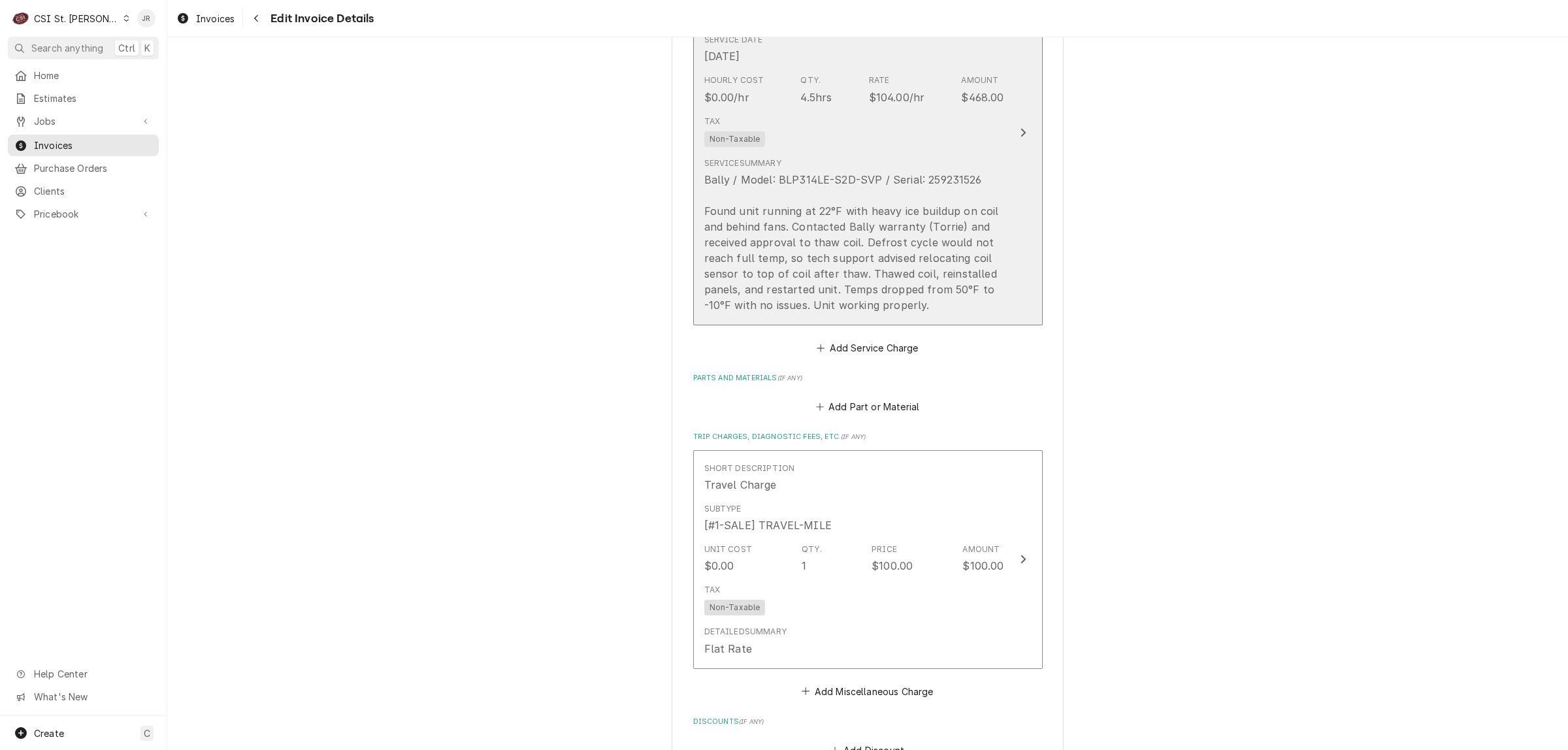
click at [949, 288] on div "Bally / Model: BLP314LE-S2D-SVP / Serial: 259231526 Found unit running at 22°F …" at bounding box center [854, 242] width 300 height 141
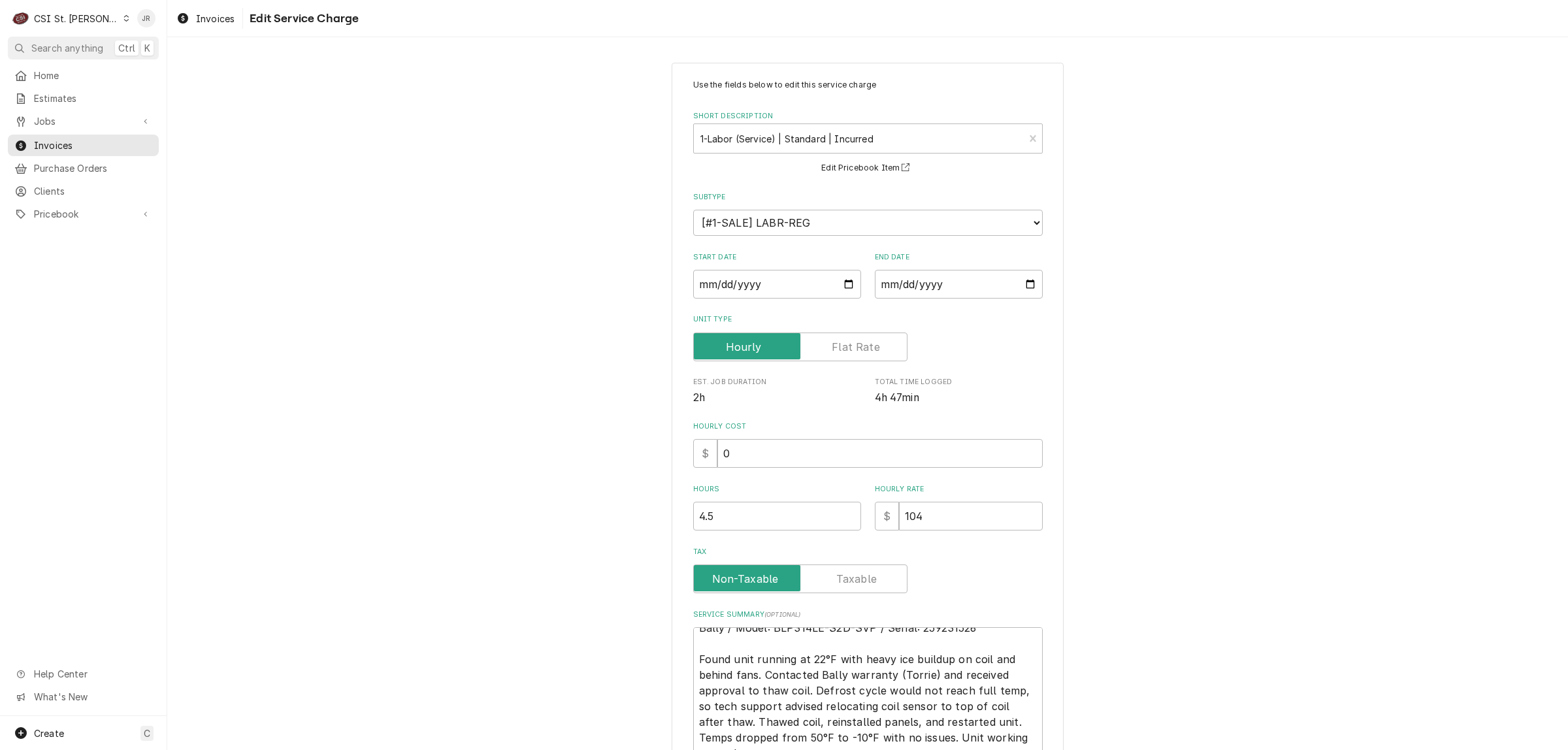
scroll to position [15, 0]
click at [782, 662] on textarea "Bally / Model: BLP314LE-S2D-SVP / Serial: 259231526 Found unit running at 22°F …" at bounding box center [867, 695] width 349 height 138
click at [926, 665] on textarea "Bally / Model: BLP314LE-S2D-SVP / Serial: 259231526 Found unit running at 22°F …" at bounding box center [867, 695] width 349 height 138
click at [917, 668] on textarea "Bally / Model: BLP314LE-S2D-SVP / Serial: 259231526 Found unit running at 22°F …" at bounding box center [867, 695] width 349 height 138
type textarea "x"
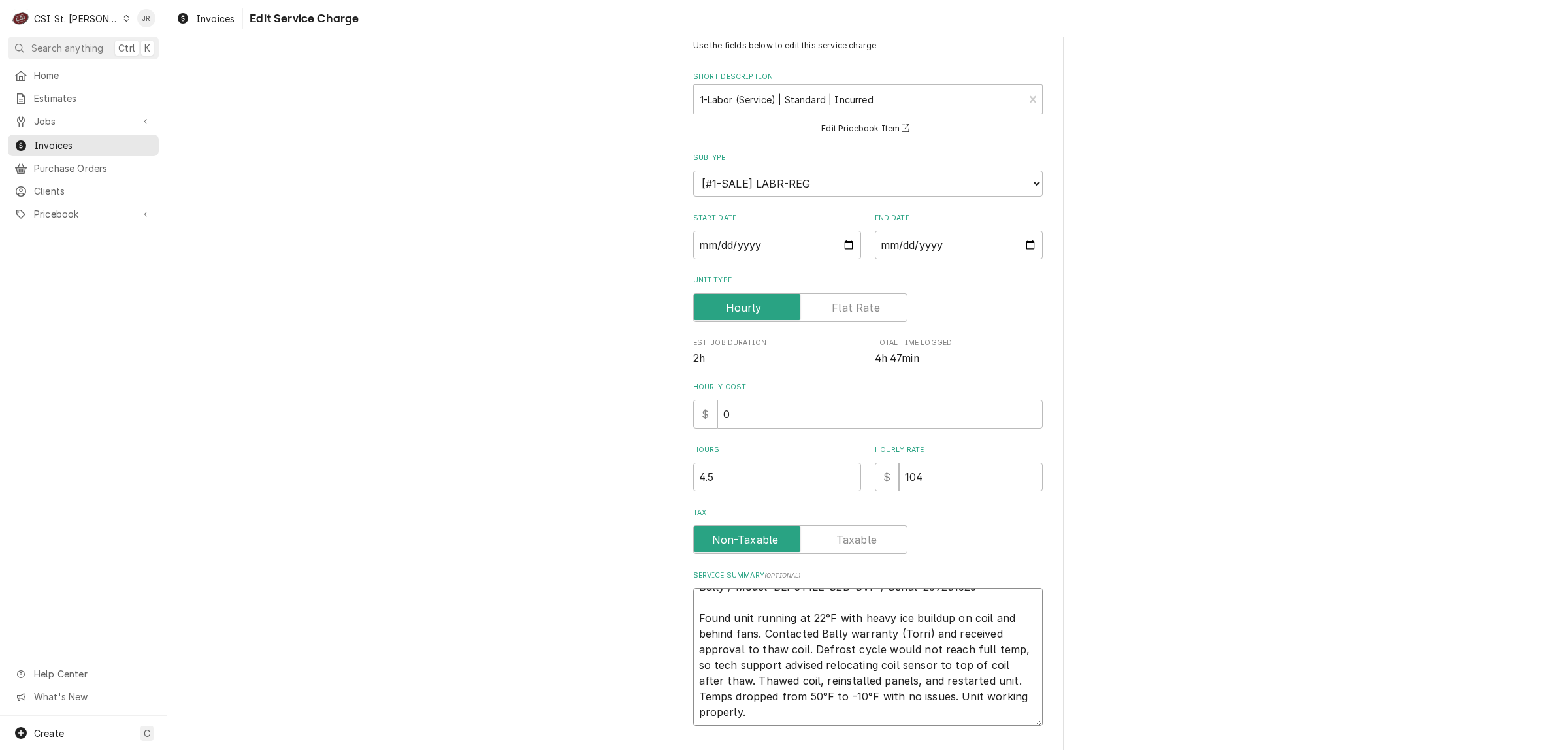
scroll to position [126, 0]
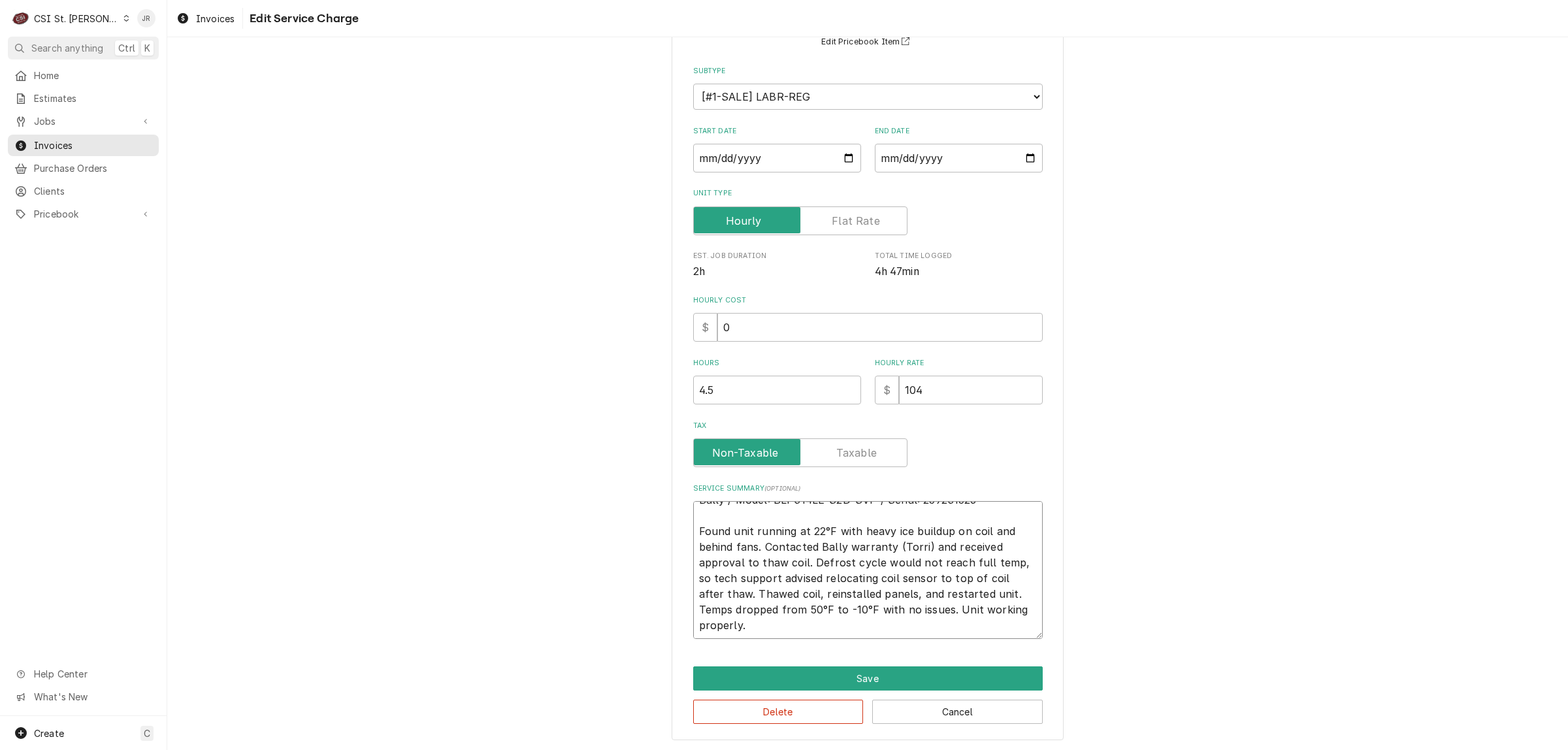
type textarea "Bally / Model: BLP314LE-S2D-SVP / Serial: 259231526 Found unit running at 22°F …"
click at [846, 681] on button "Save" at bounding box center [867, 678] width 349 height 24
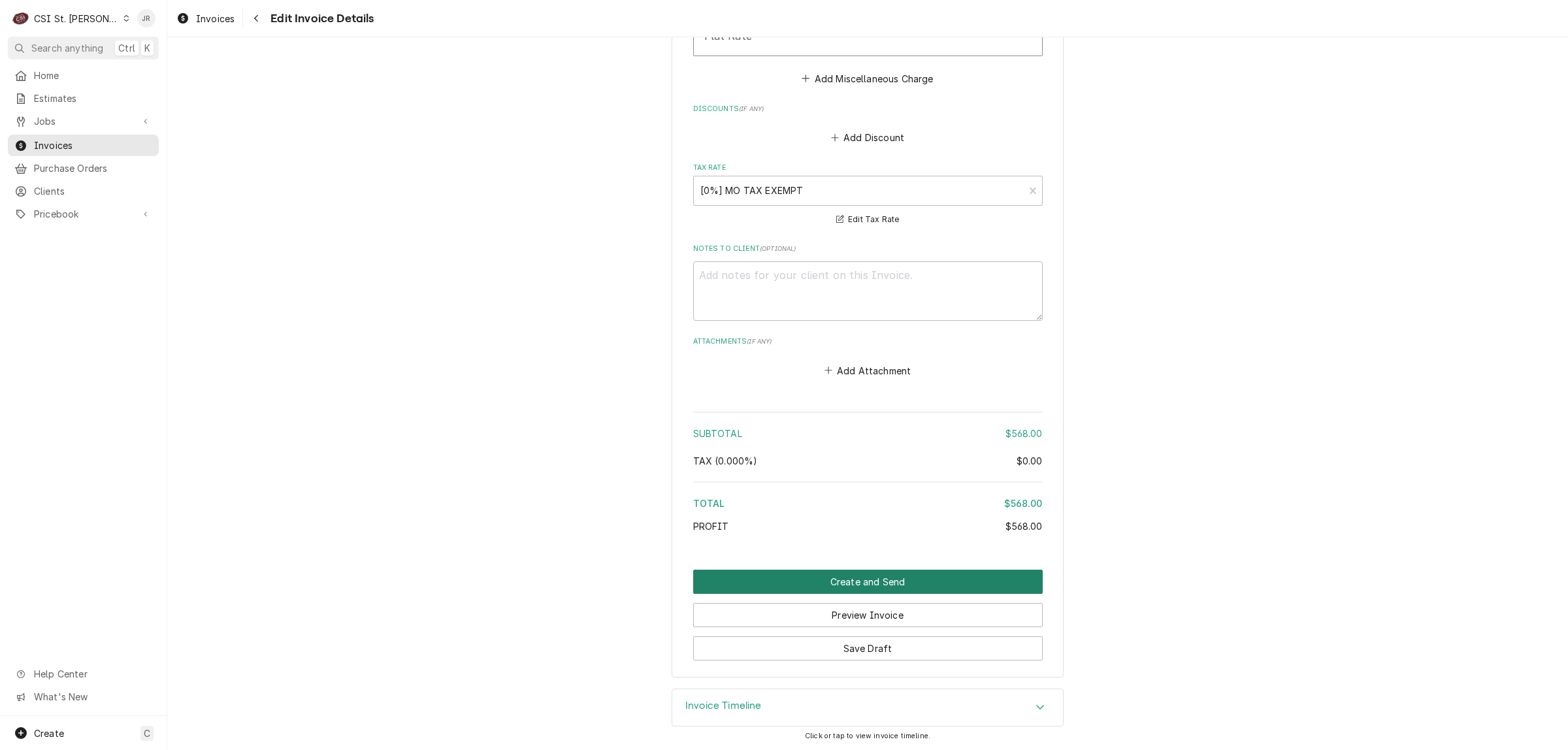
click at [903, 584] on button "Create and Send" at bounding box center [867, 582] width 349 height 24
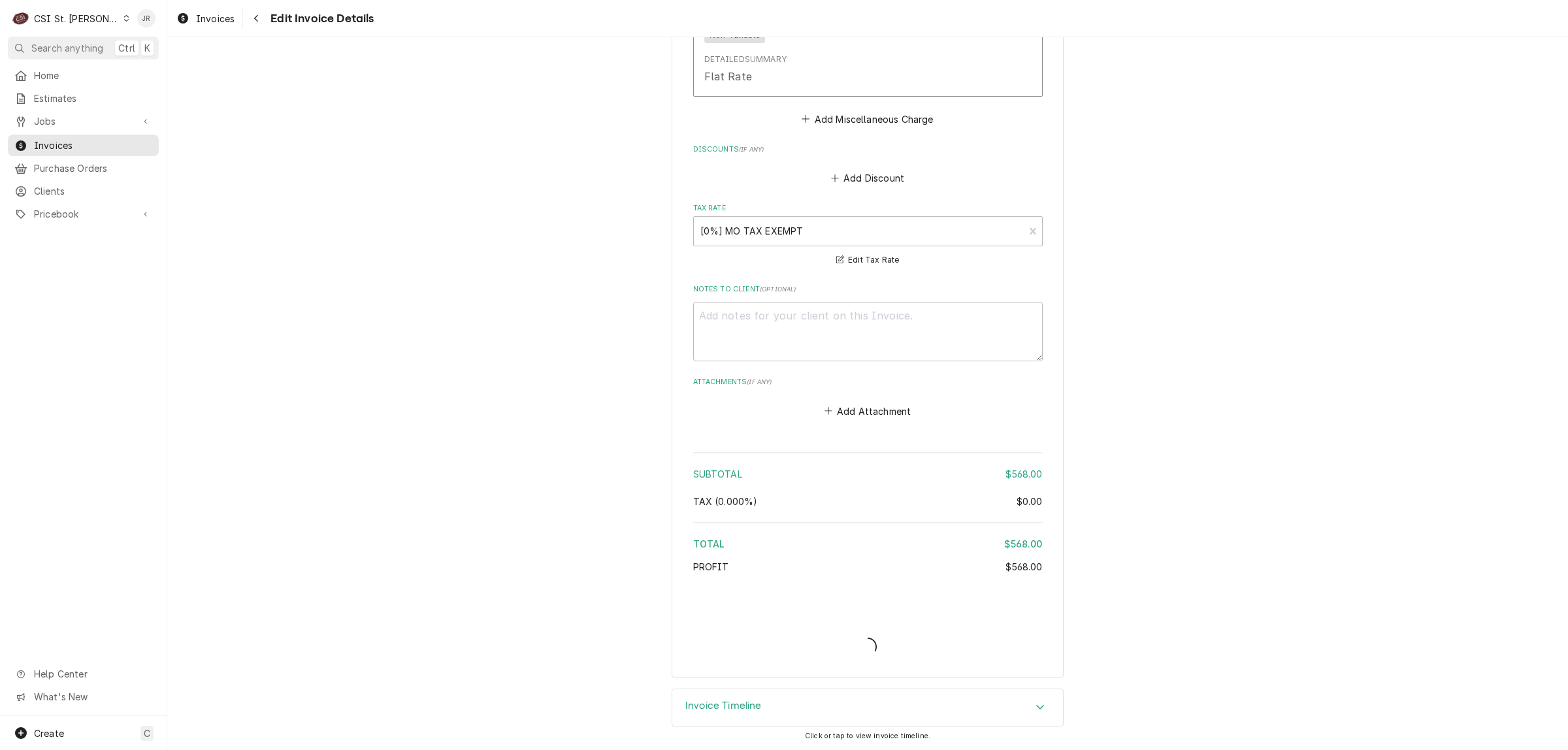
scroll to position [1743, 0]
type textarea "x"
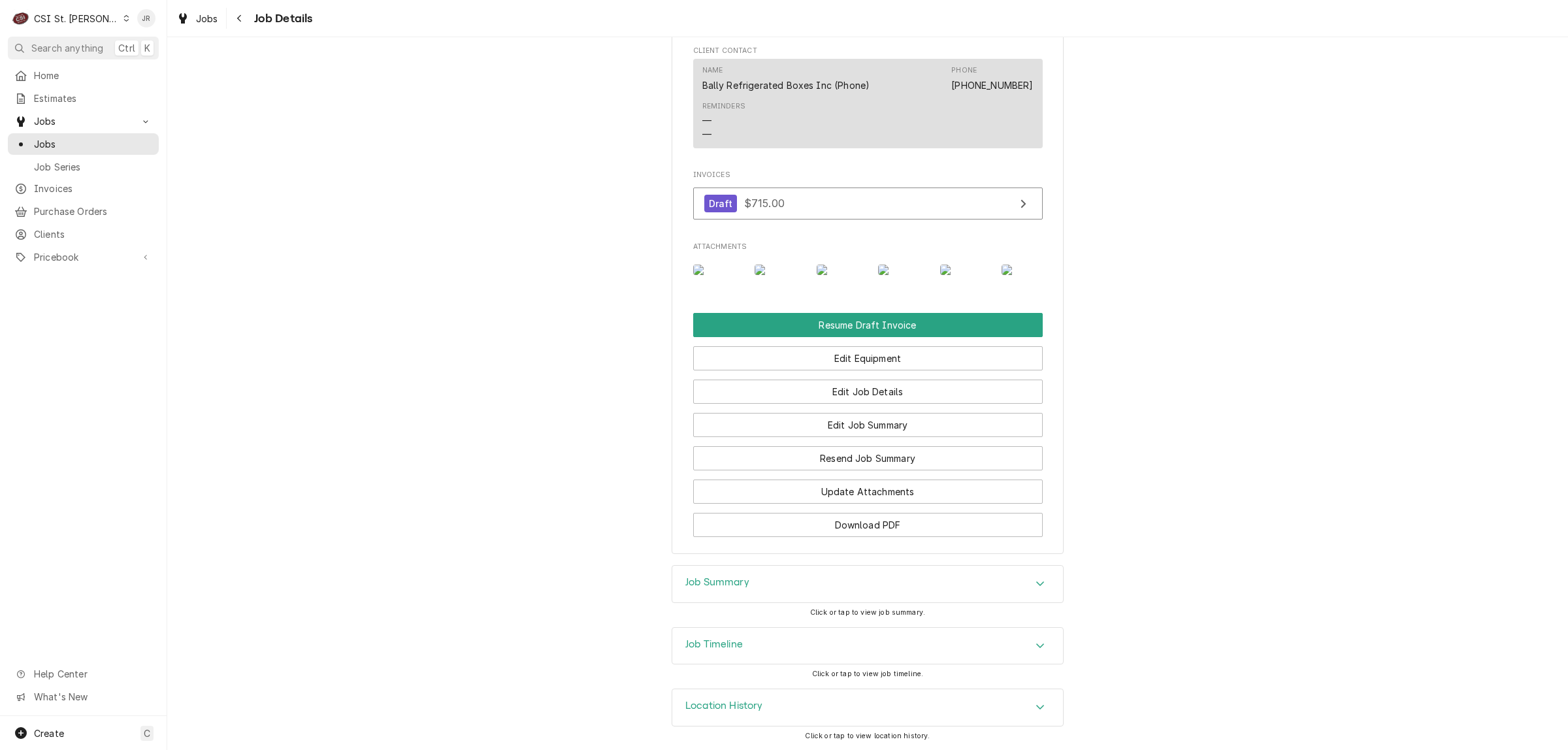
scroll to position [901, 0]
click at [714, 583] on h3 "Job Summary" at bounding box center [717, 582] width 64 height 12
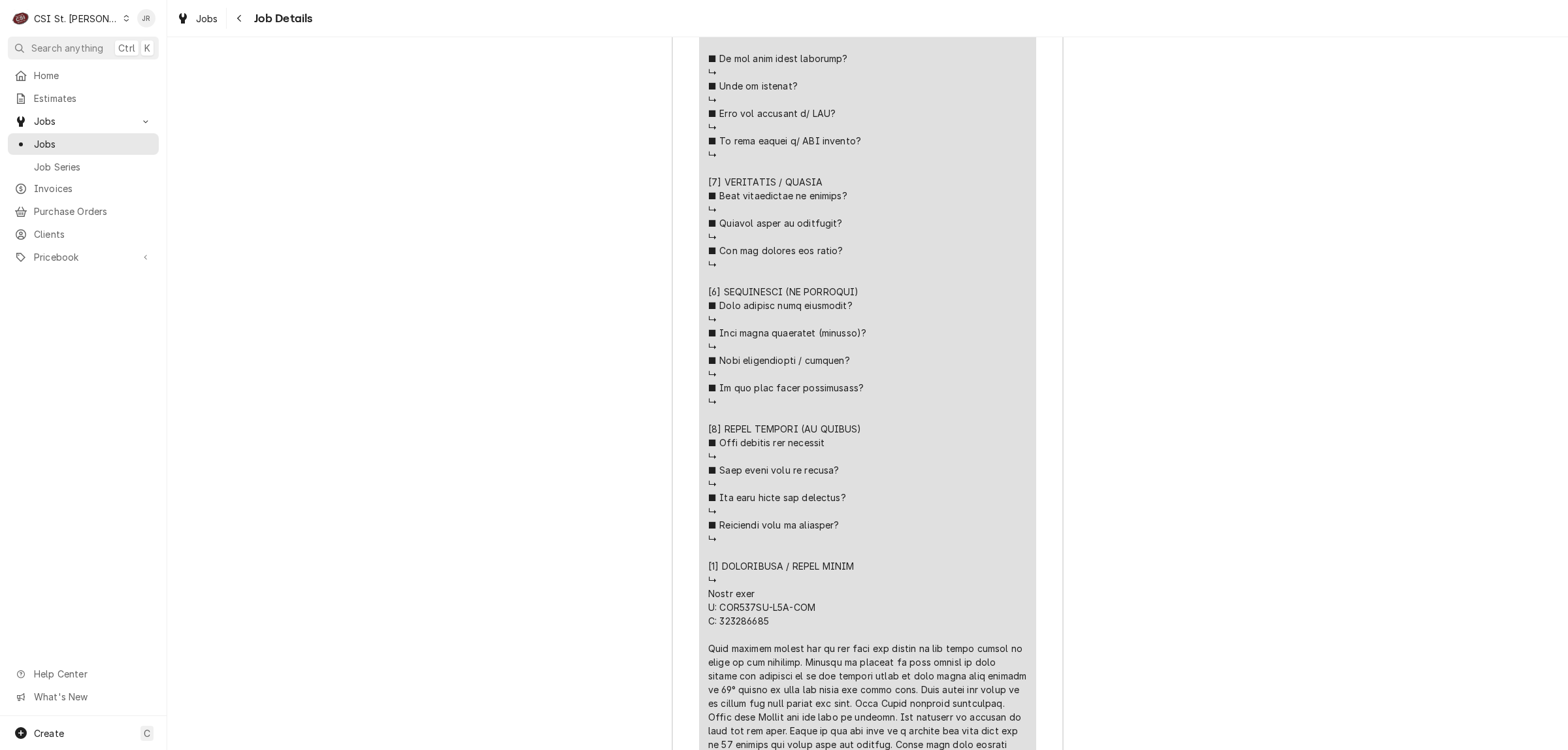
scroll to position [2371, 0]
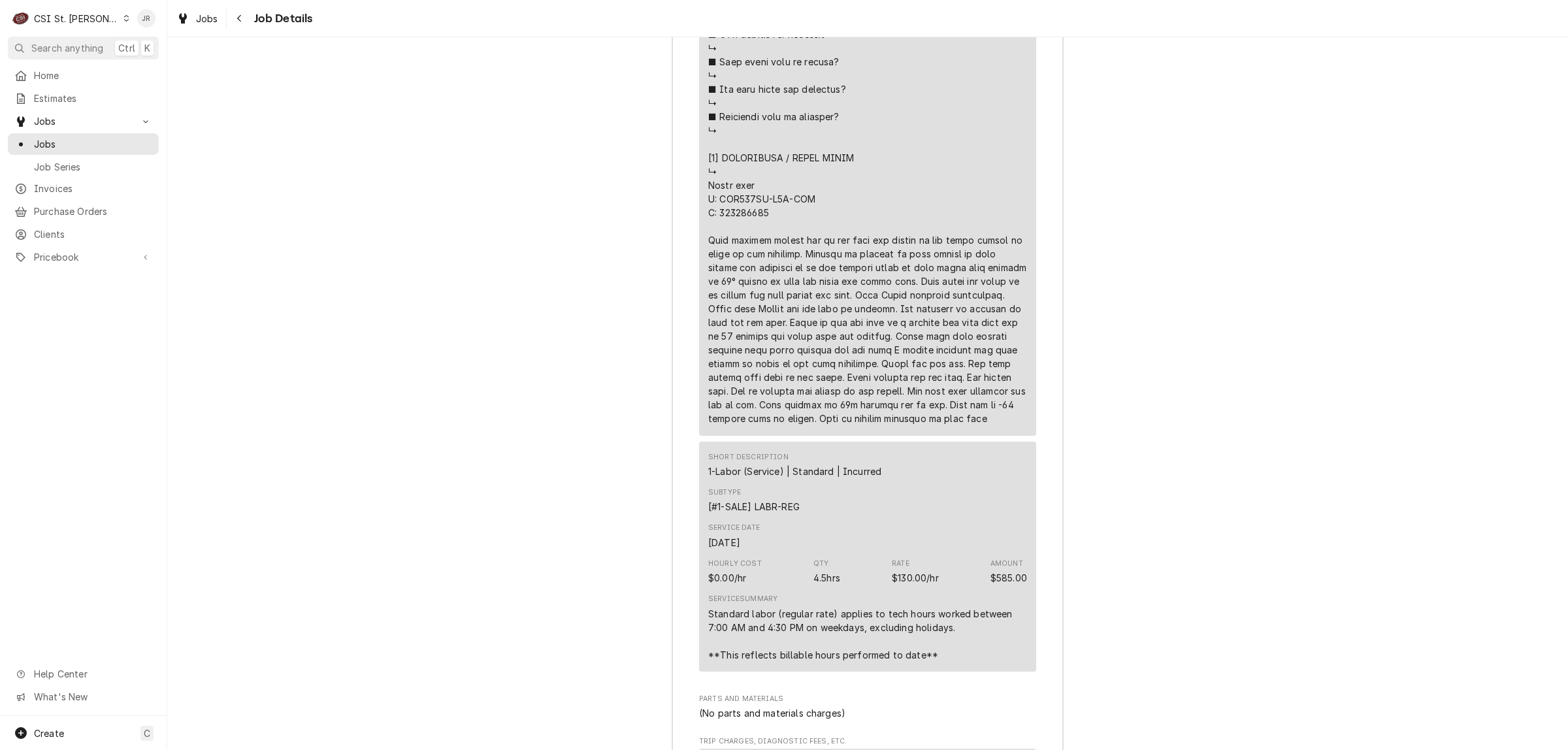
click at [1485, 198] on div "Job Summary Roopairs Job ID JOB-42137 Service Type Job | Service Call Job Type …" at bounding box center [867, 93] width 1400 height 2152
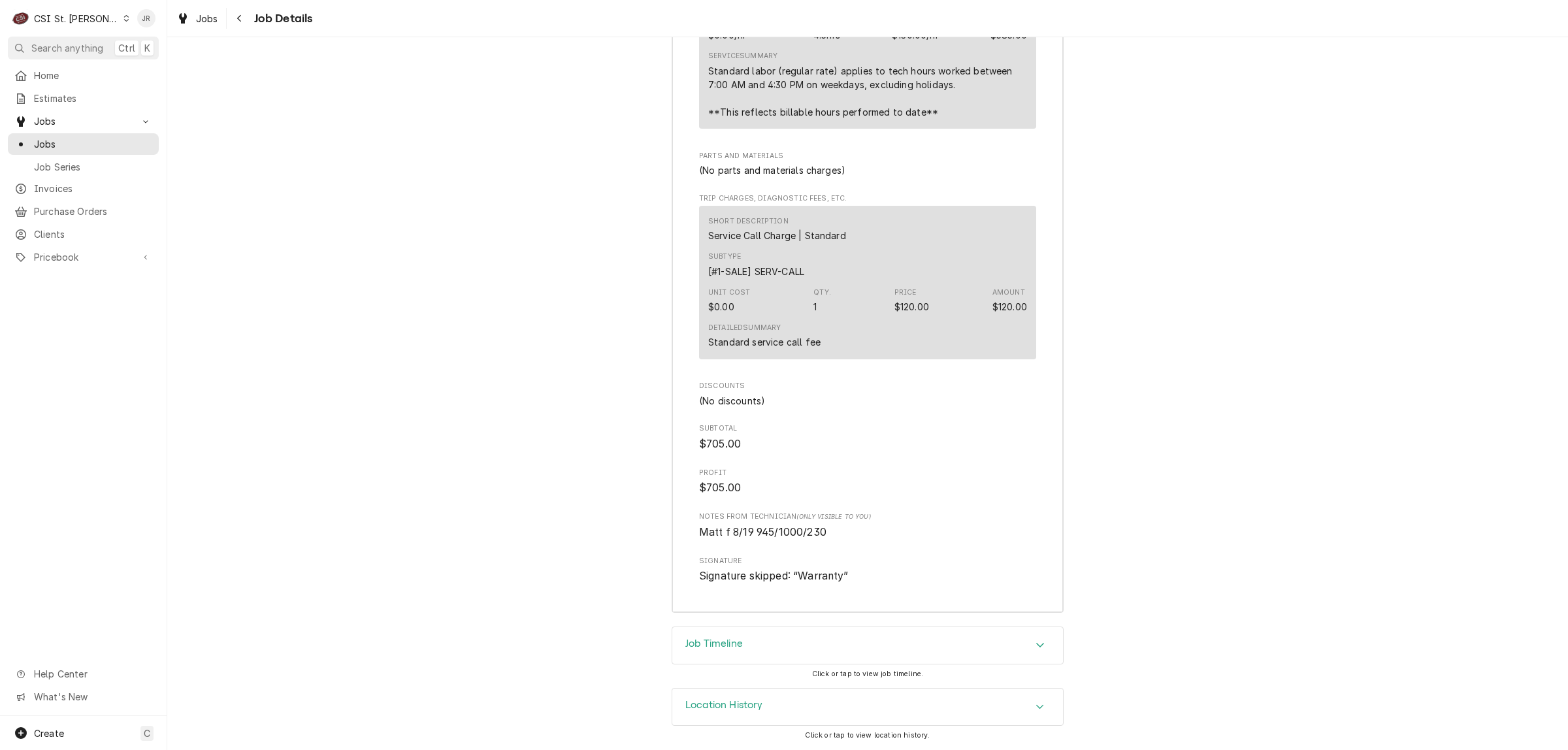
scroll to position [2991, 0]
click at [746, 705] on h3 "Location History" at bounding box center [724, 705] width 78 height 12
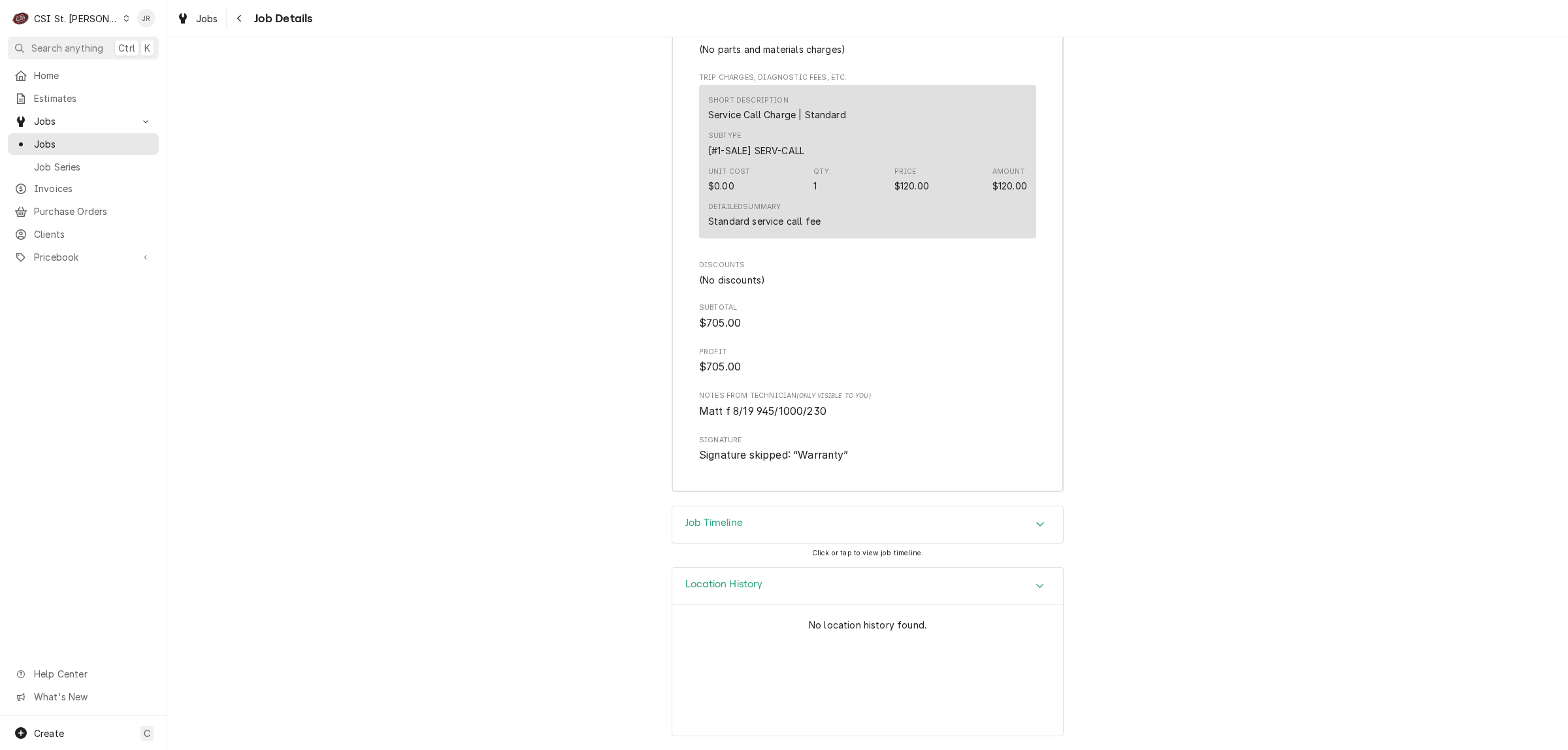
scroll to position [3112, 0]
click at [722, 597] on div "Location History" at bounding box center [867, 586] width 391 height 37
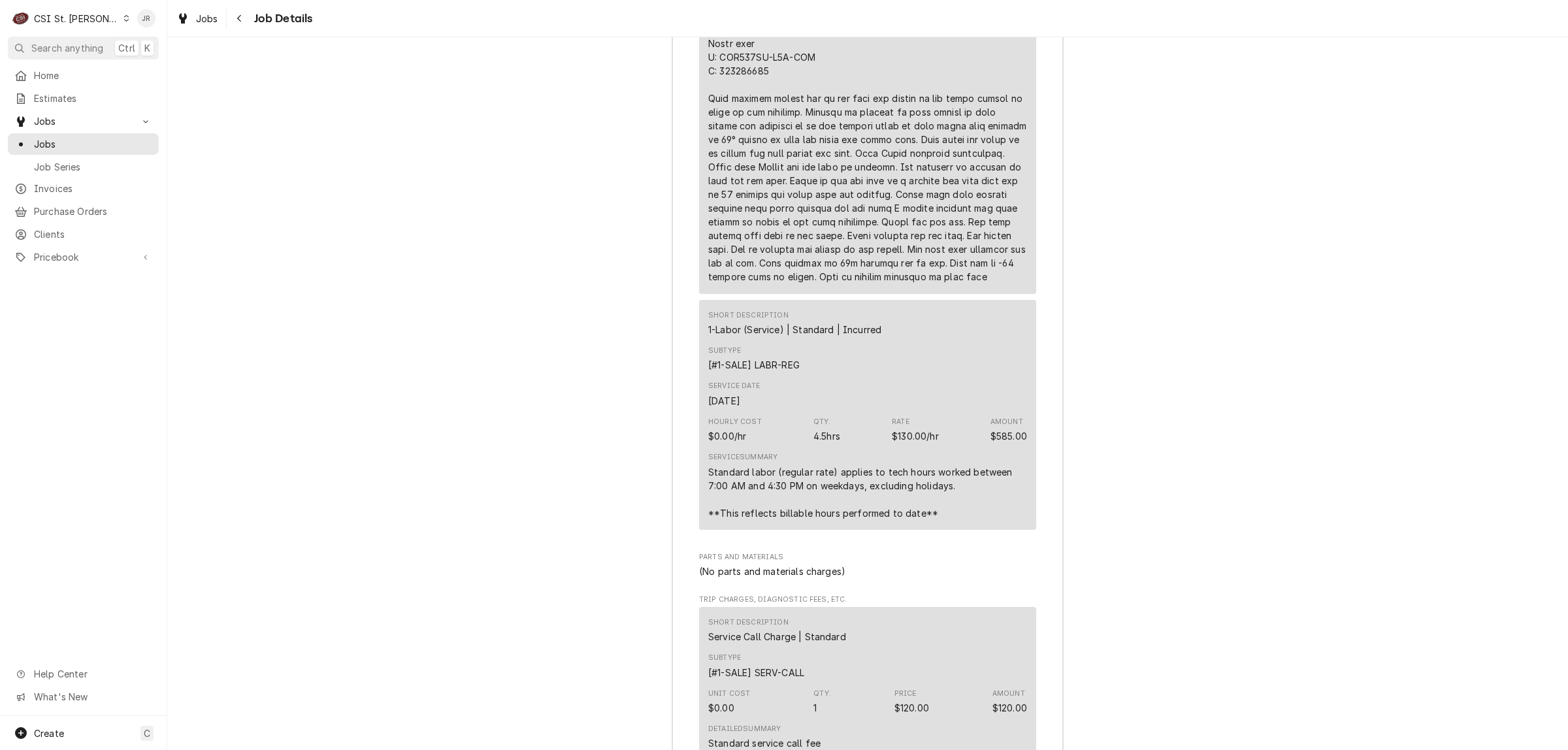
scroll to position [2419, 0]
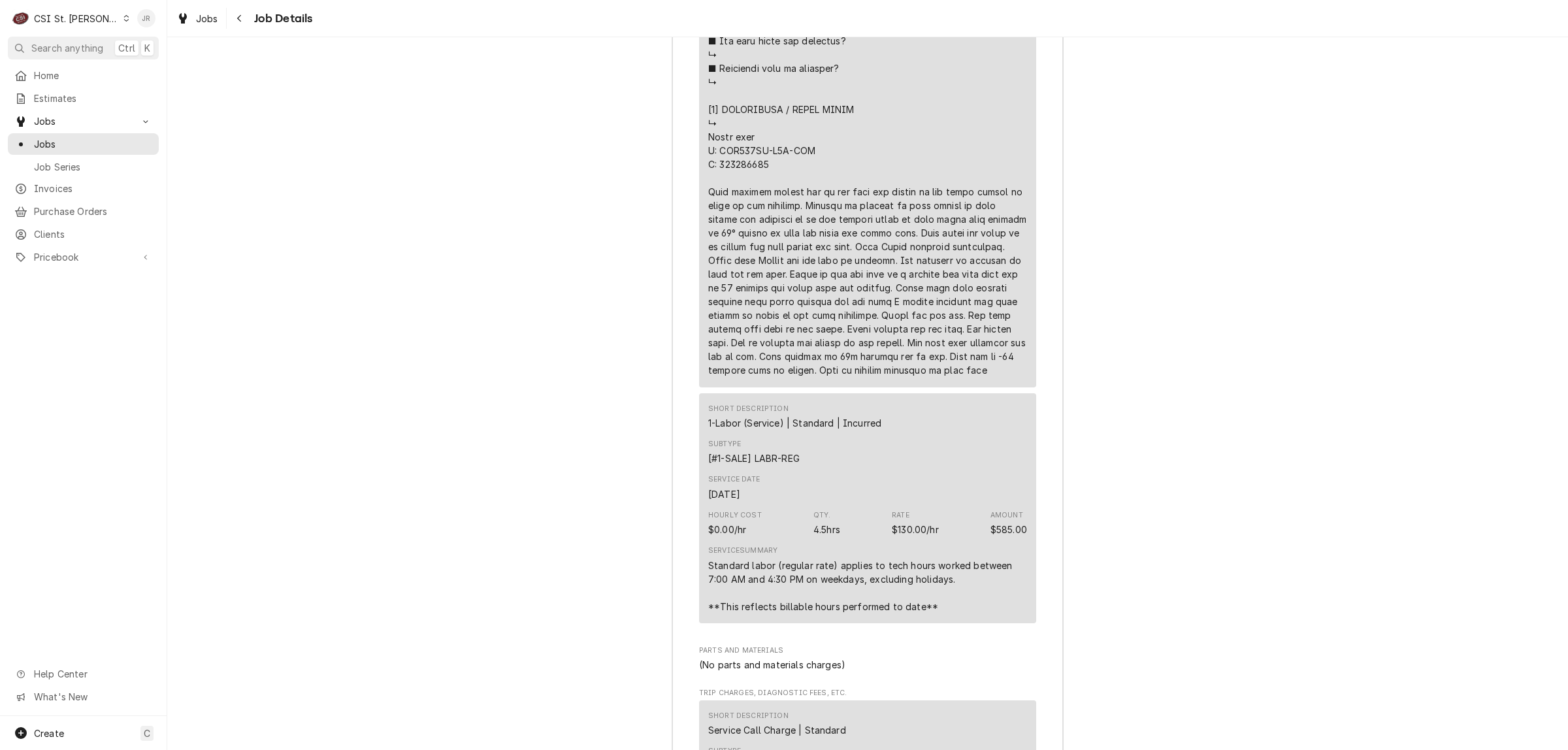
drag, startPoint x: 155, startPoint y: 28, endPoint x: 145, endPoint y: 18, distance: 14.1
click at [148, 19] on div "JR" at bounding box center [146, 18] width 25 height 25
click at [145, 17] on div "Jessica Rentfro's Avatar" at bounding box center [146, 18] width 18 height 18
click at [176, 164] on div "Log Out" at bounding box center [199, 175] width 128 height 22
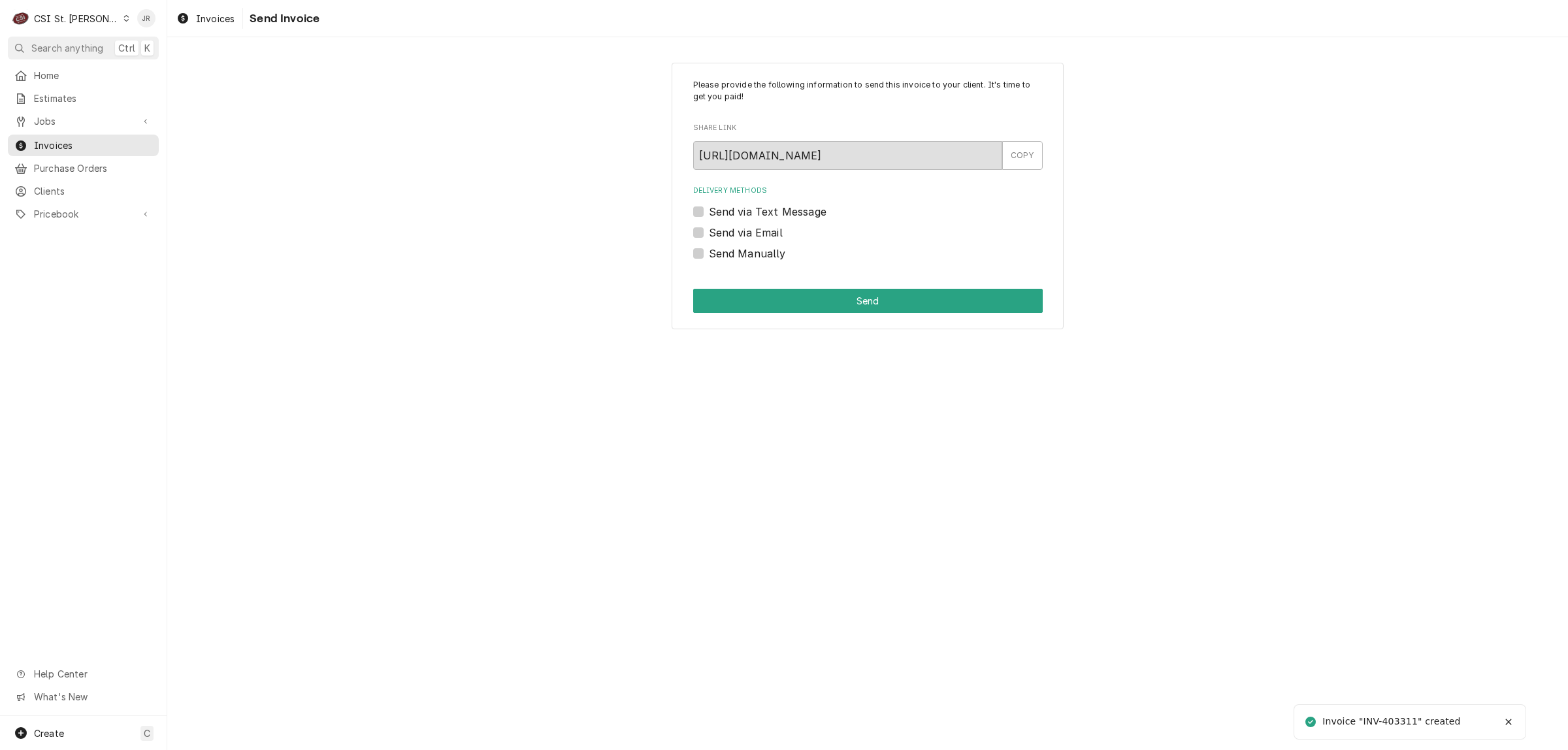
click at [1406, 720] on div "Invoice "INV-403311" created" at bounding box center [1392, 722] width 140 height 14
copy div "403311"
drag, startPoint x: 693, startPoint y: 255, endPoint x: 724, endPoint y: 279, distance: 39.2
click at [709, 255] on label "Send Manually" at bounding box center [747, 253] width 77 height 15
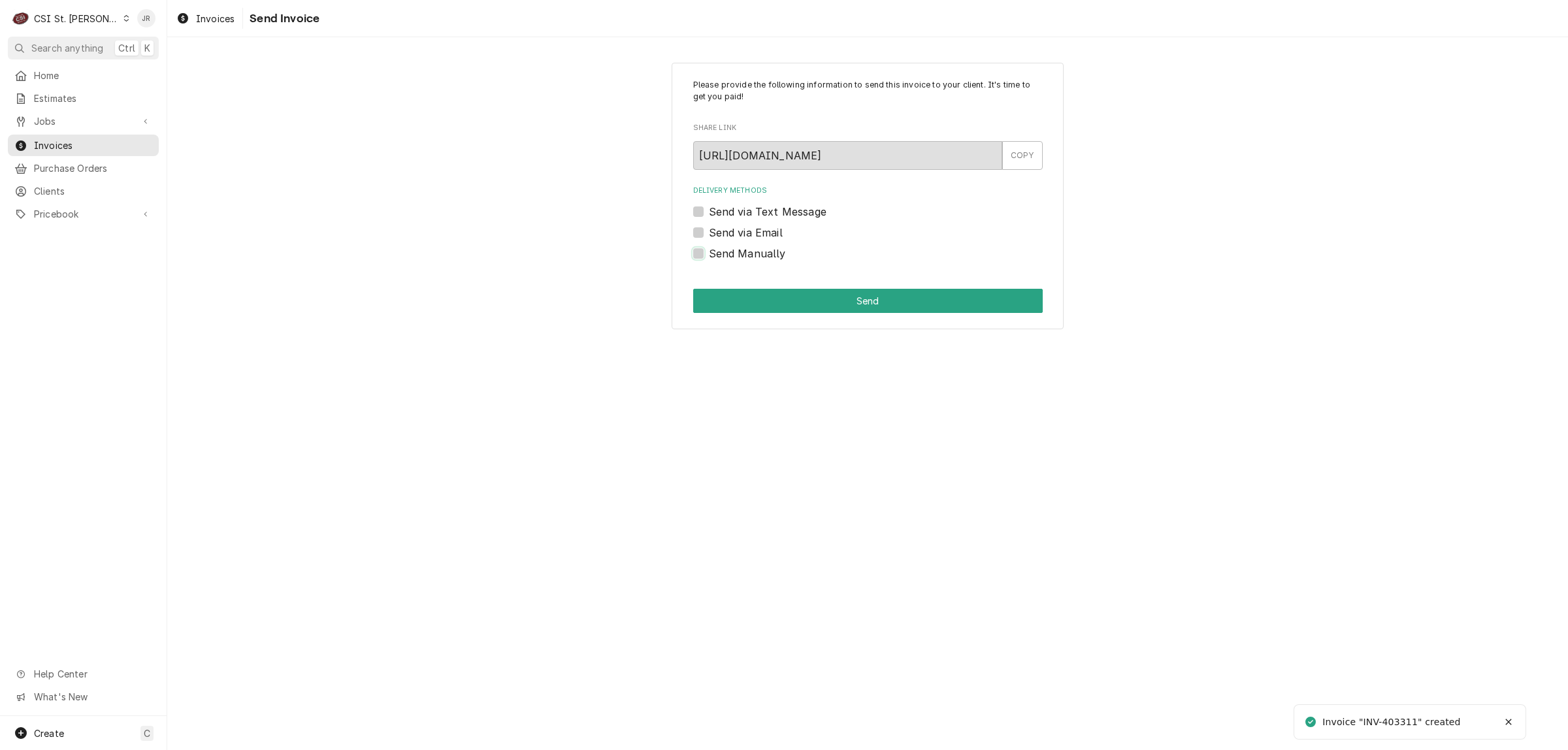
click at [709, 255] on input "Send Manually" at bounding box center [884, 259] width 349 height 28
checkbox input "true"
click at [753, 301] on button "Send" at bounding box center [867, 300] width 349 height 24
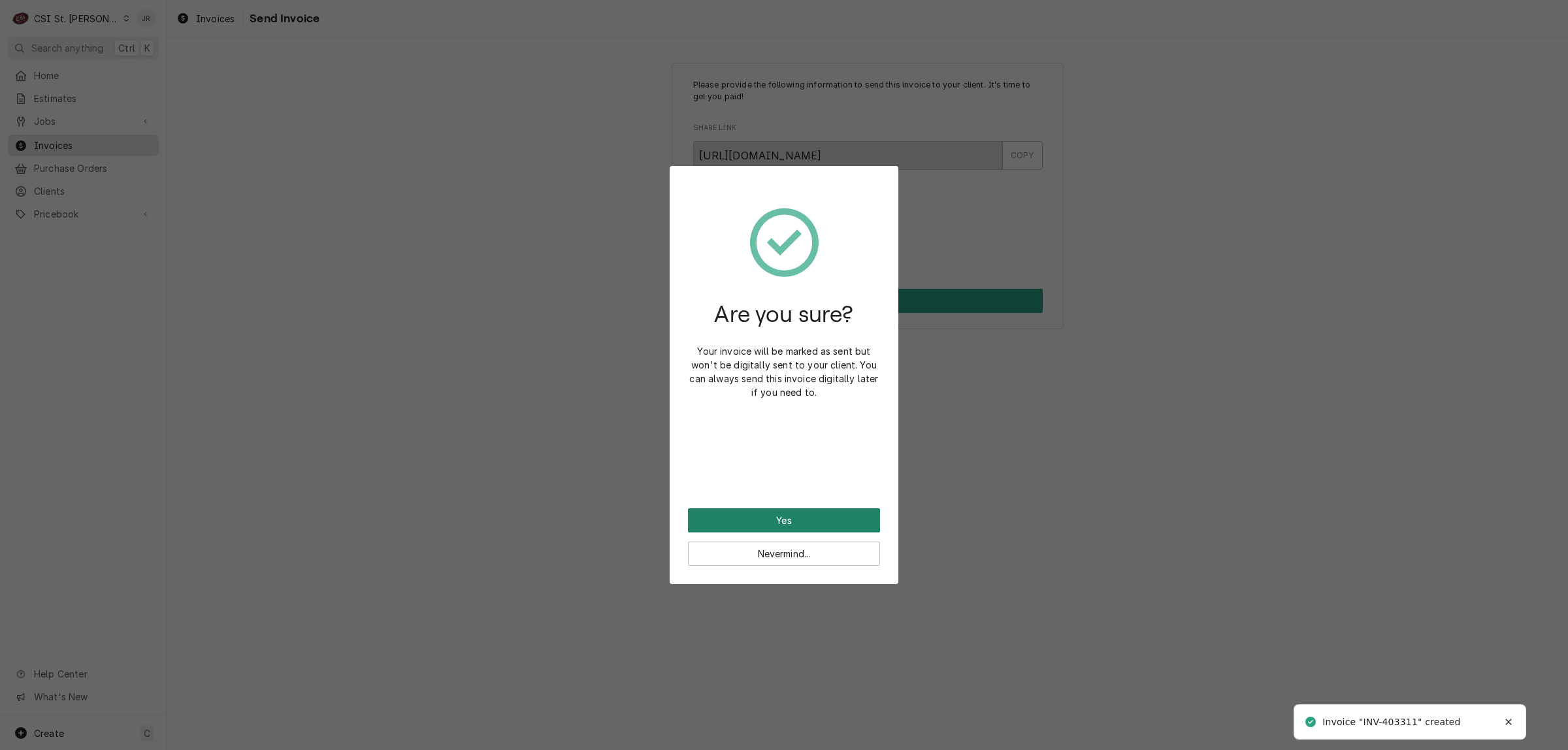
click at [854, 518] on button "Yes" at bounding box center [784, 520] width 192 height 24
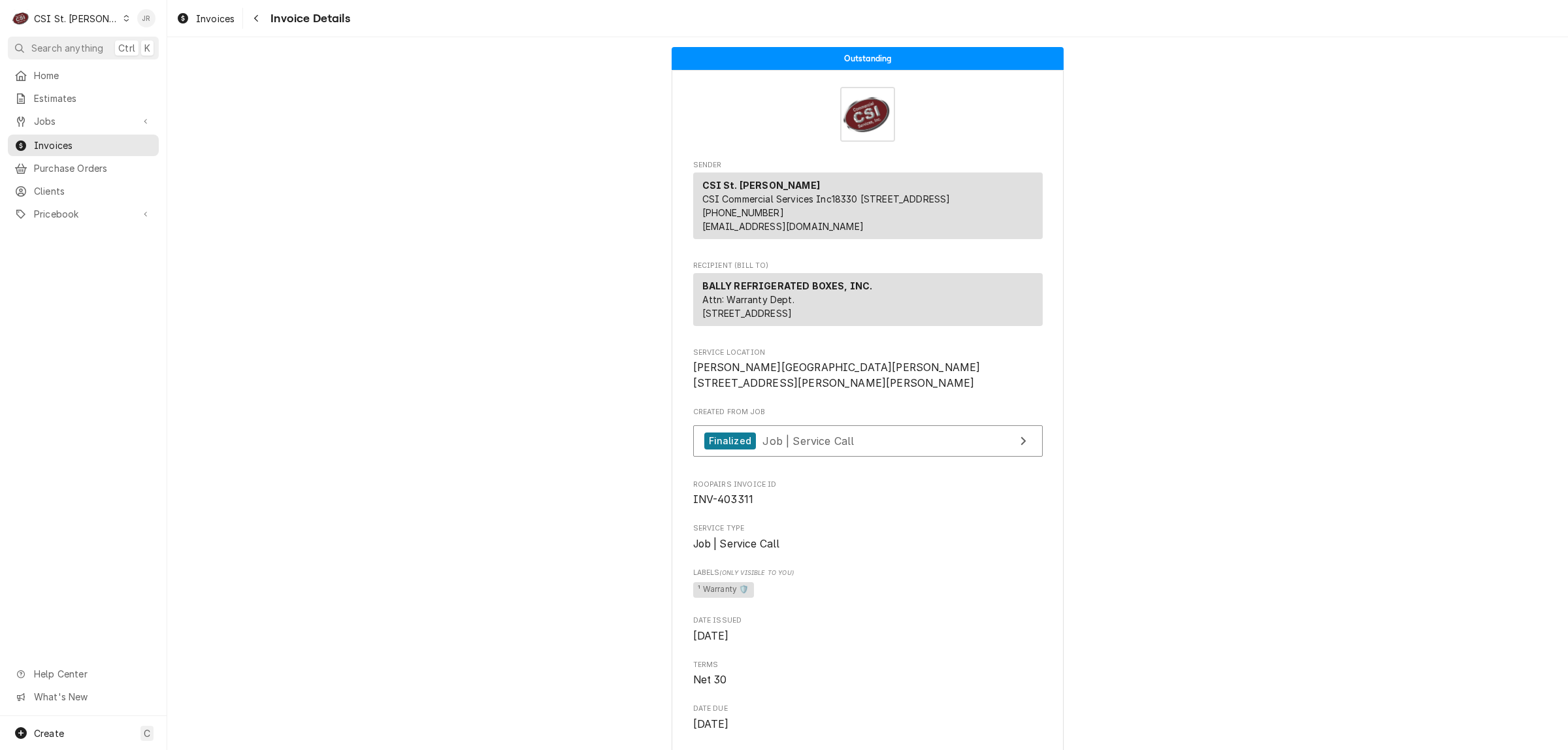
click at [150, 19] on div "Jessica Rentfro's Avatar" at bounding box center [146, 18] width 18 height 18
click at [199, 174] on div "Log Out" at bounding box center [208, 175] width 98 height 14
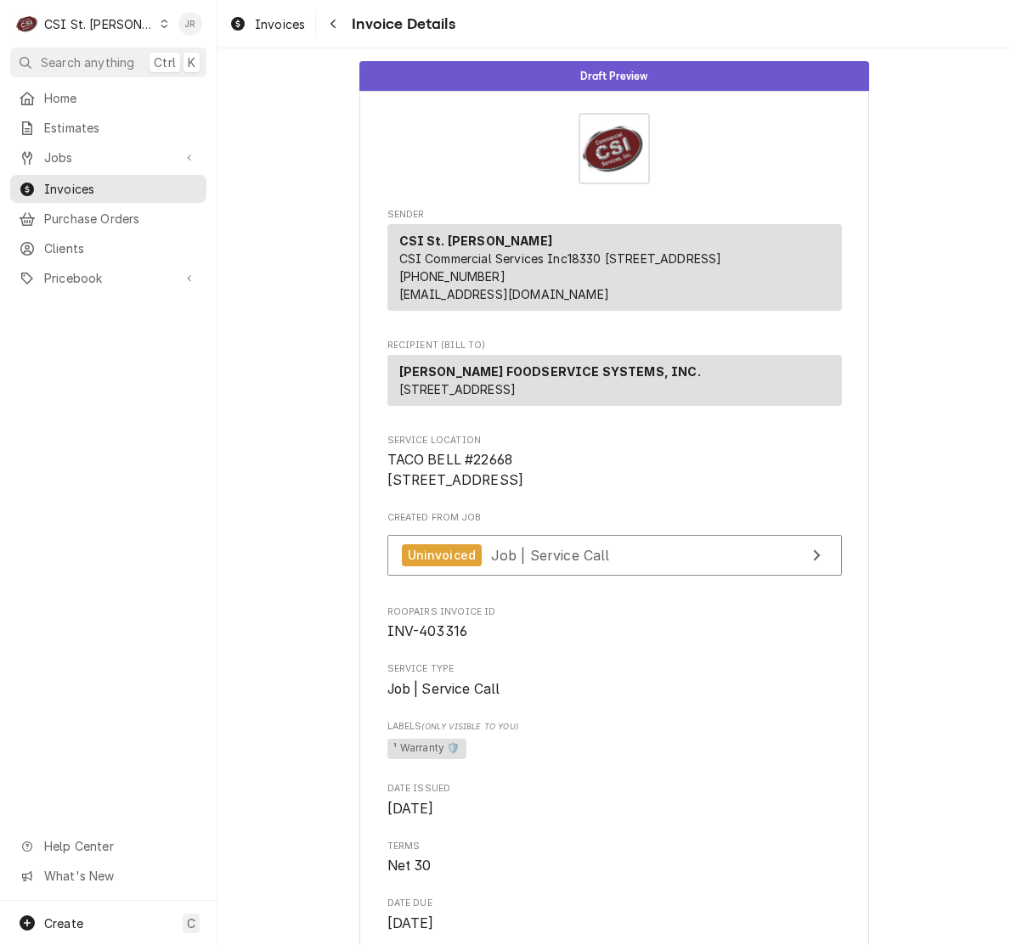
drag, startPoint x: 193, startPoint y: 43, endPoint x: 194, endPoint y: 19, distance: 24.6
click at [194, 38] on div "C CSI St. Louis JR" at bounding box center [108, 24] width 217 height 48
click at [194, 19] on div "Jessica Rentfro's Avatar" at bounding box center [190, 24] width 24 height 24
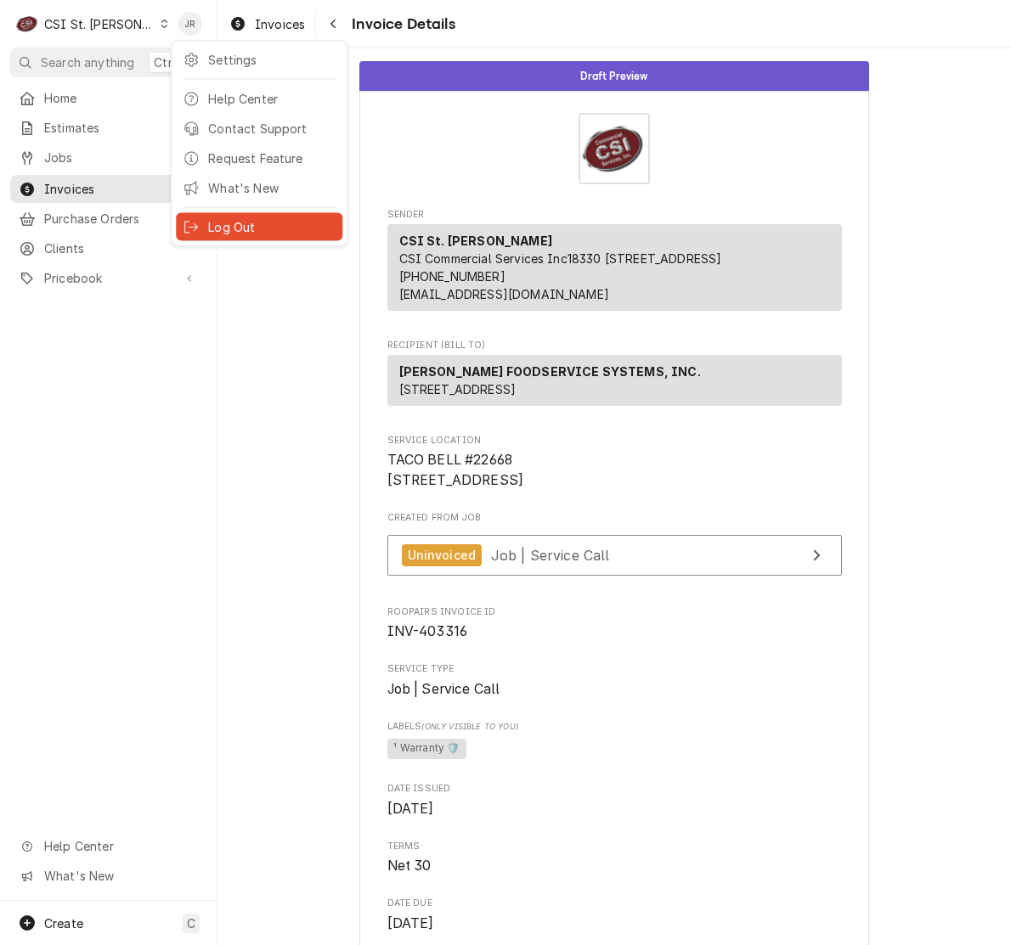
click at [231, 223] on div "Log Out" at bounding box center [271, 227] width 127 height 18
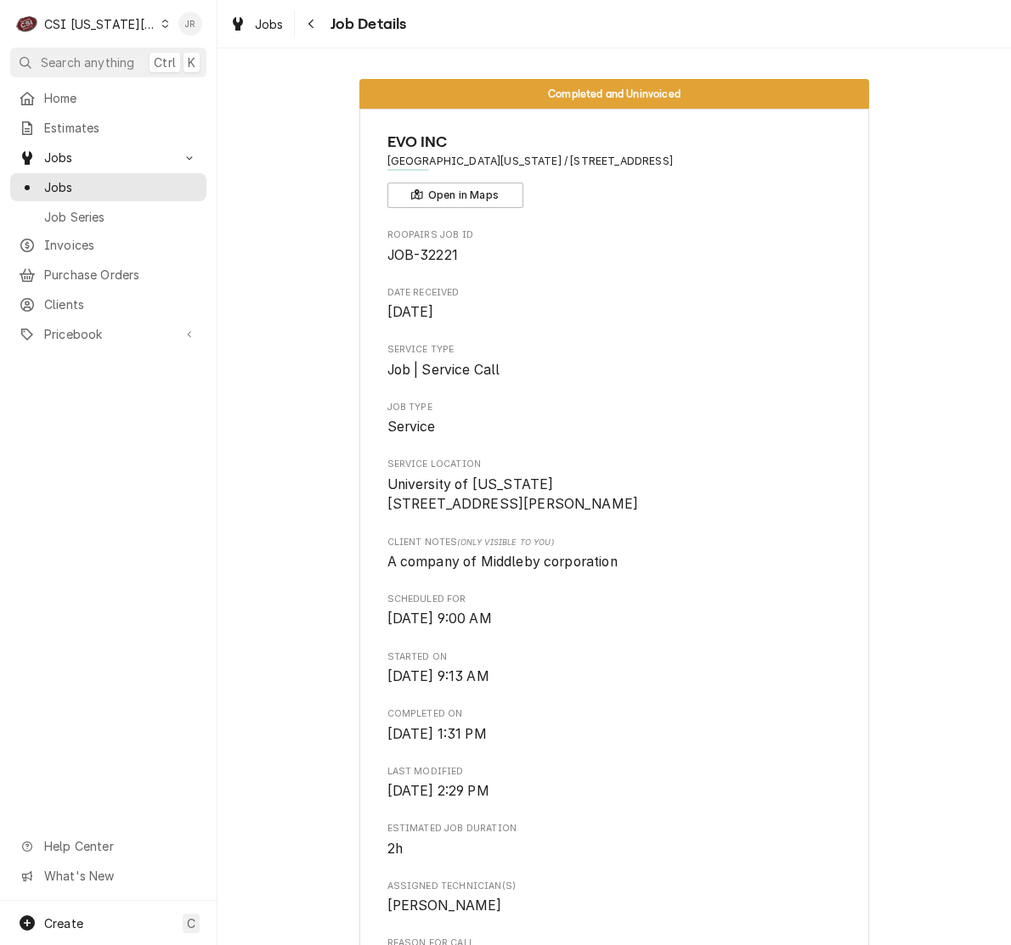
click at [189, 24] on div "Jessica Rentfro's Avatar" at bounding box center [190, 24] width 24 height 24
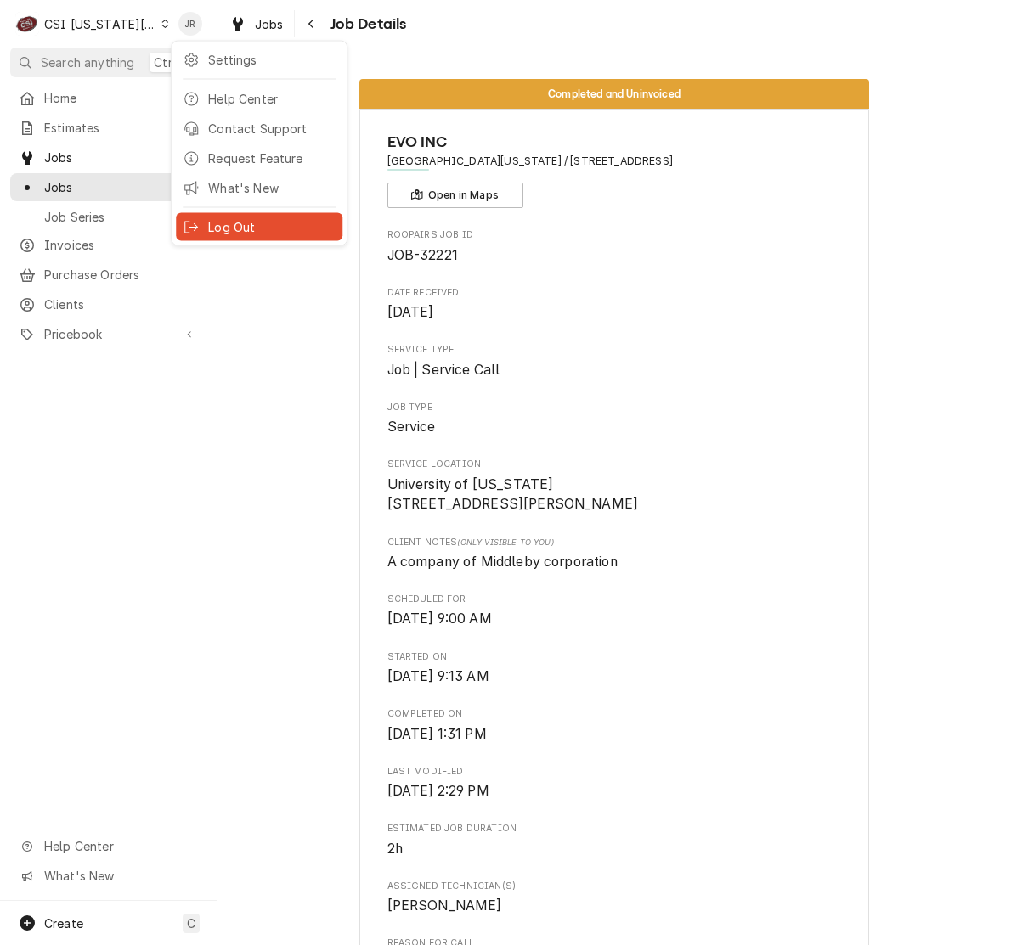
click at [214, 222] on div "Log Out" at bounding box center [271, 227] width 127 height 18
